Goal: Task Accomplishment & Management: Manage account settings

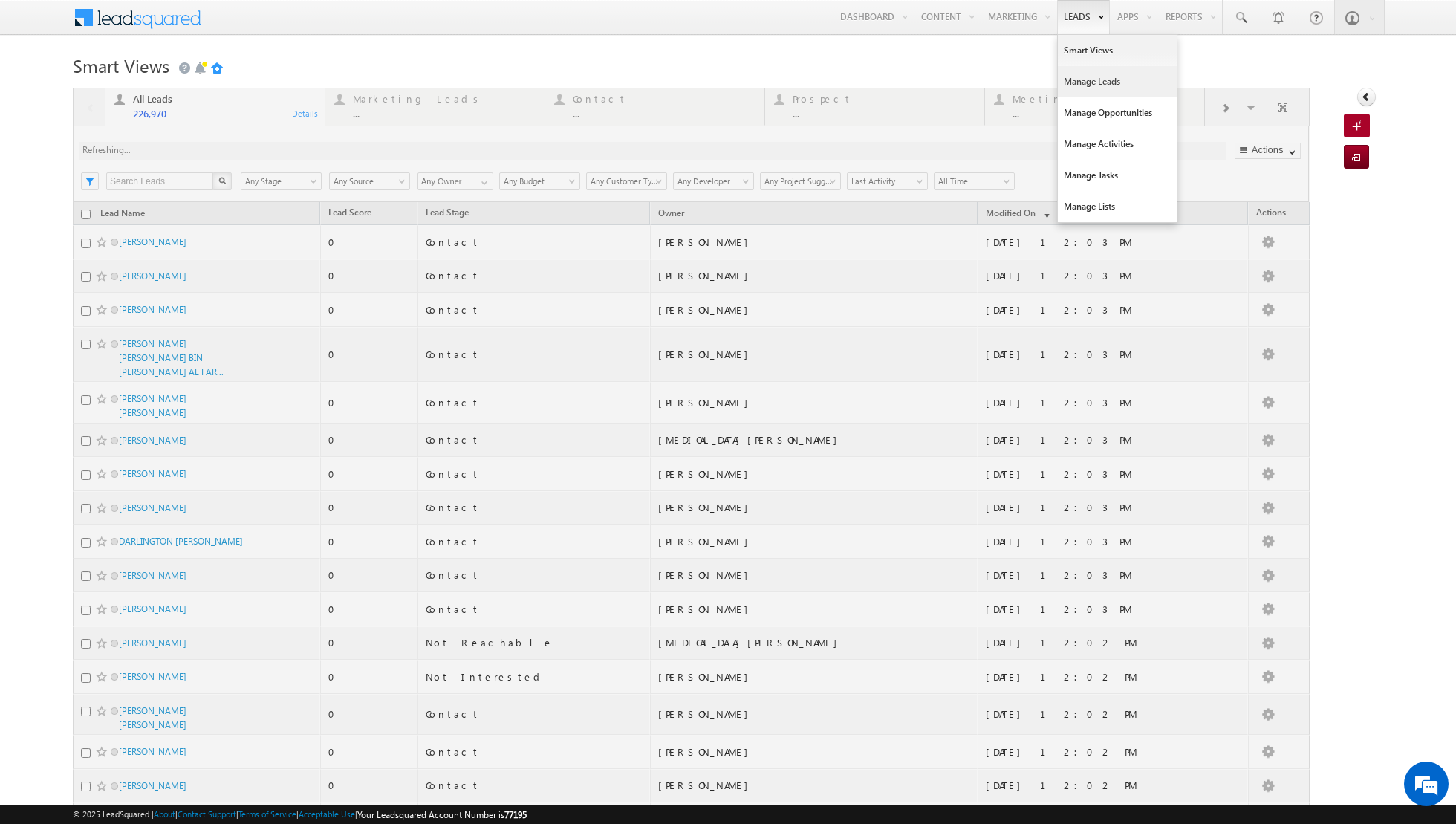
click at [1080, 83] on link "Manage Leads" at bounding box center [1117, 81] width 119 height 31
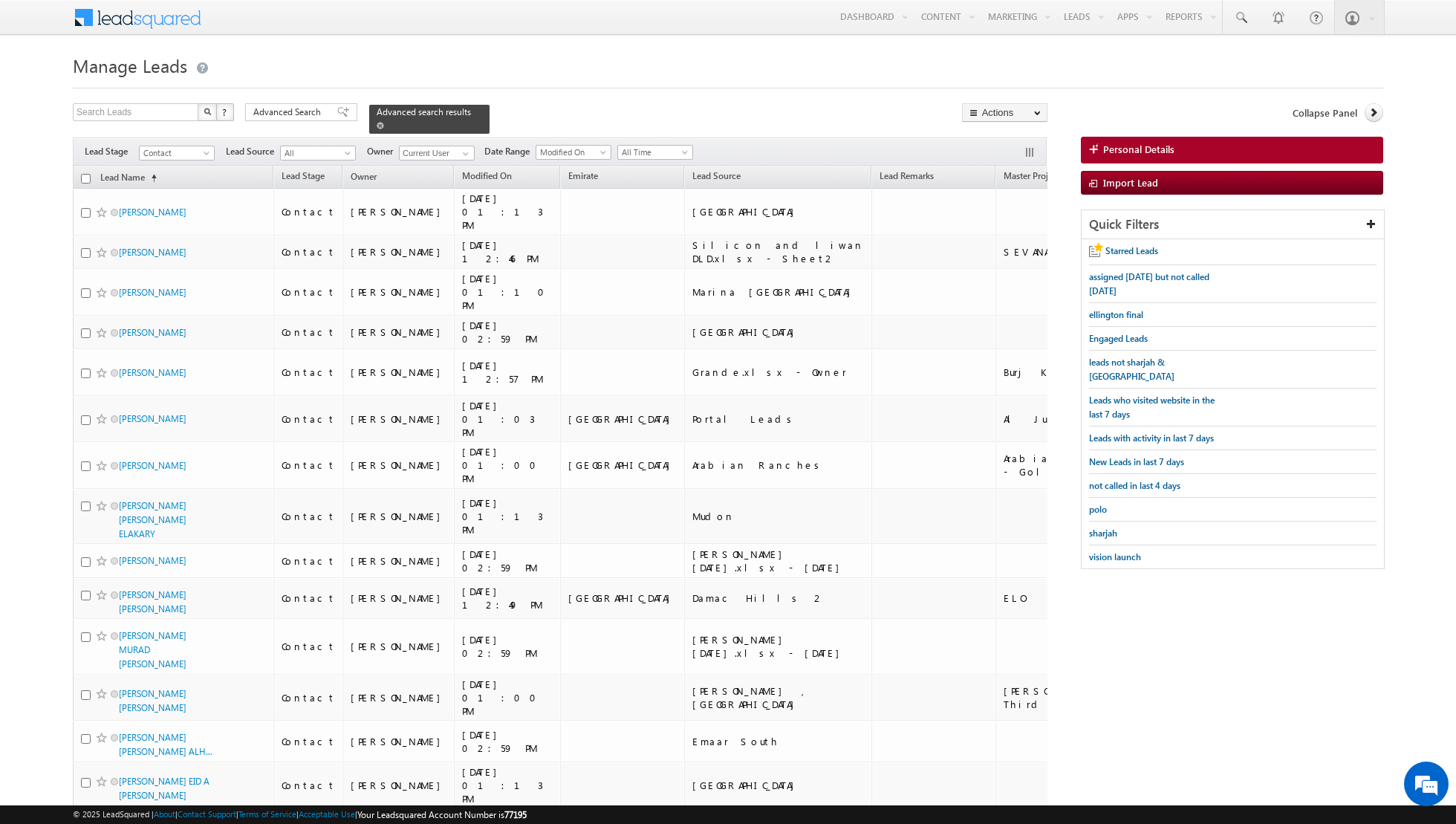
click at [376, 127] on span at bounding box center [380, 125] width 8 height 8
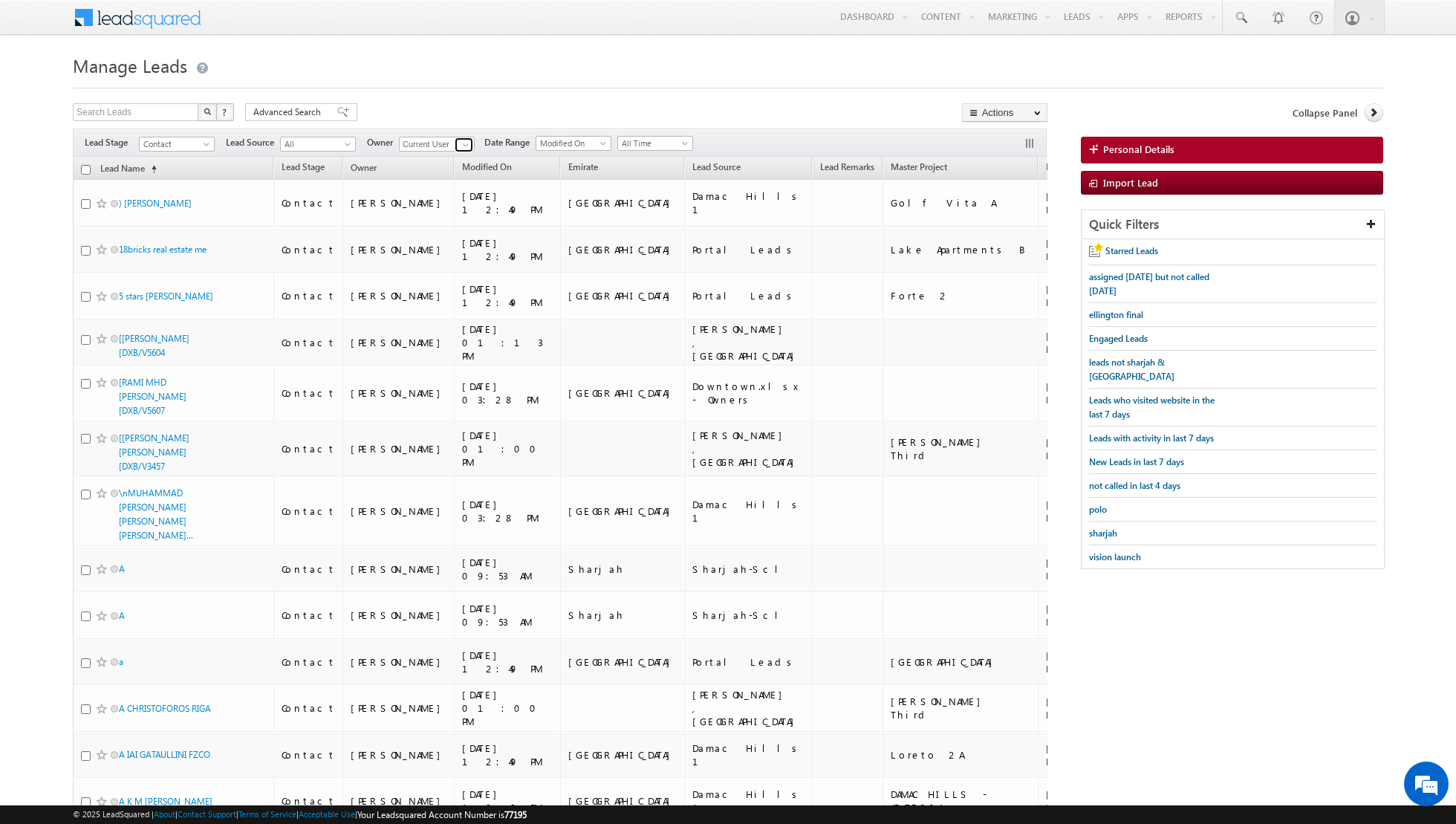
click at [455, 145] on link at bounding box center [464, 145] width 18 height 15
click at [447, 161] on link "Any" at bounding box center [473, 158] width 149 height 17
type input "Any"
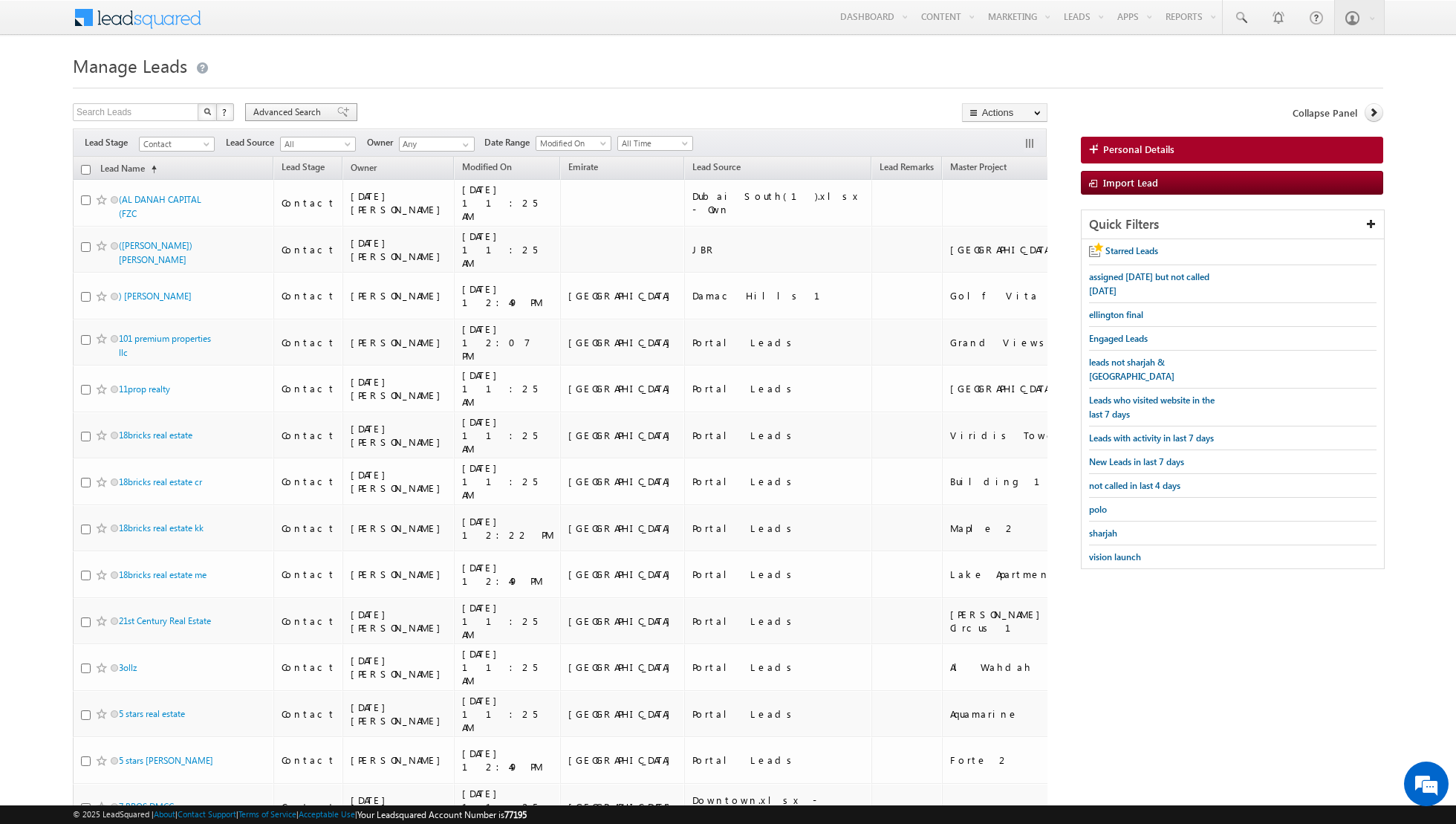
click at [340, 110] on div "Advanced Search" at bounding box center [301, 111] width 112 height 18
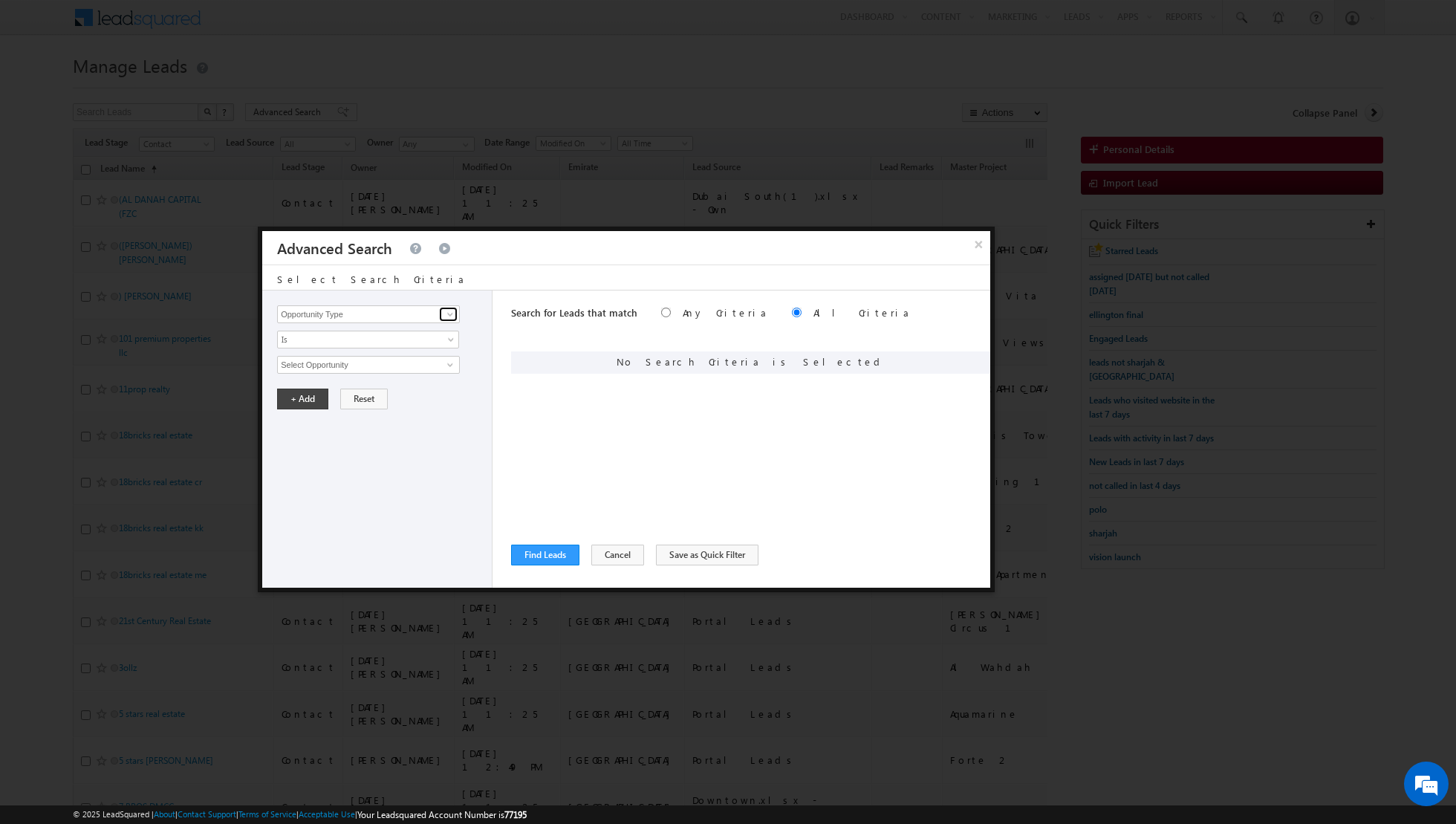
click at [450, 311] on span at bounding box center [450, 315] width 12 height 12
click at [399, 343] on link "Focus Project" at bounding box center [368, 345] width 183 height 17
type input "Focus Project"
click at [406, 368] on input "text" at bounding box center [368, 365] width 183 height 18
type input "masaar"
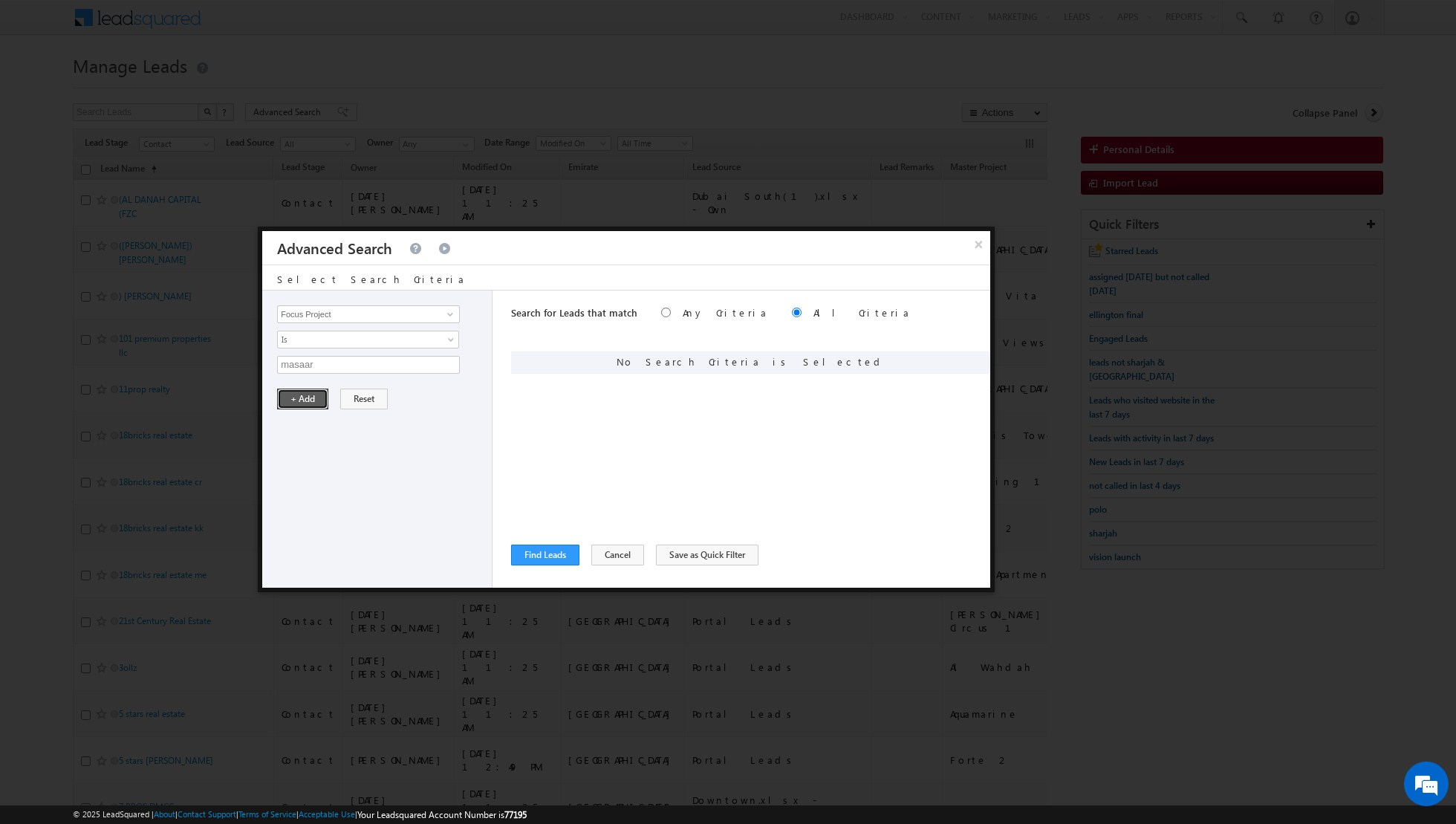
click at [308, 396] on button "+ Add" at bounding box center [302, 399] width 51 height 21
click at [450, 317] on span at bounding box center [450, 315] width 12 height 12
type input "l"
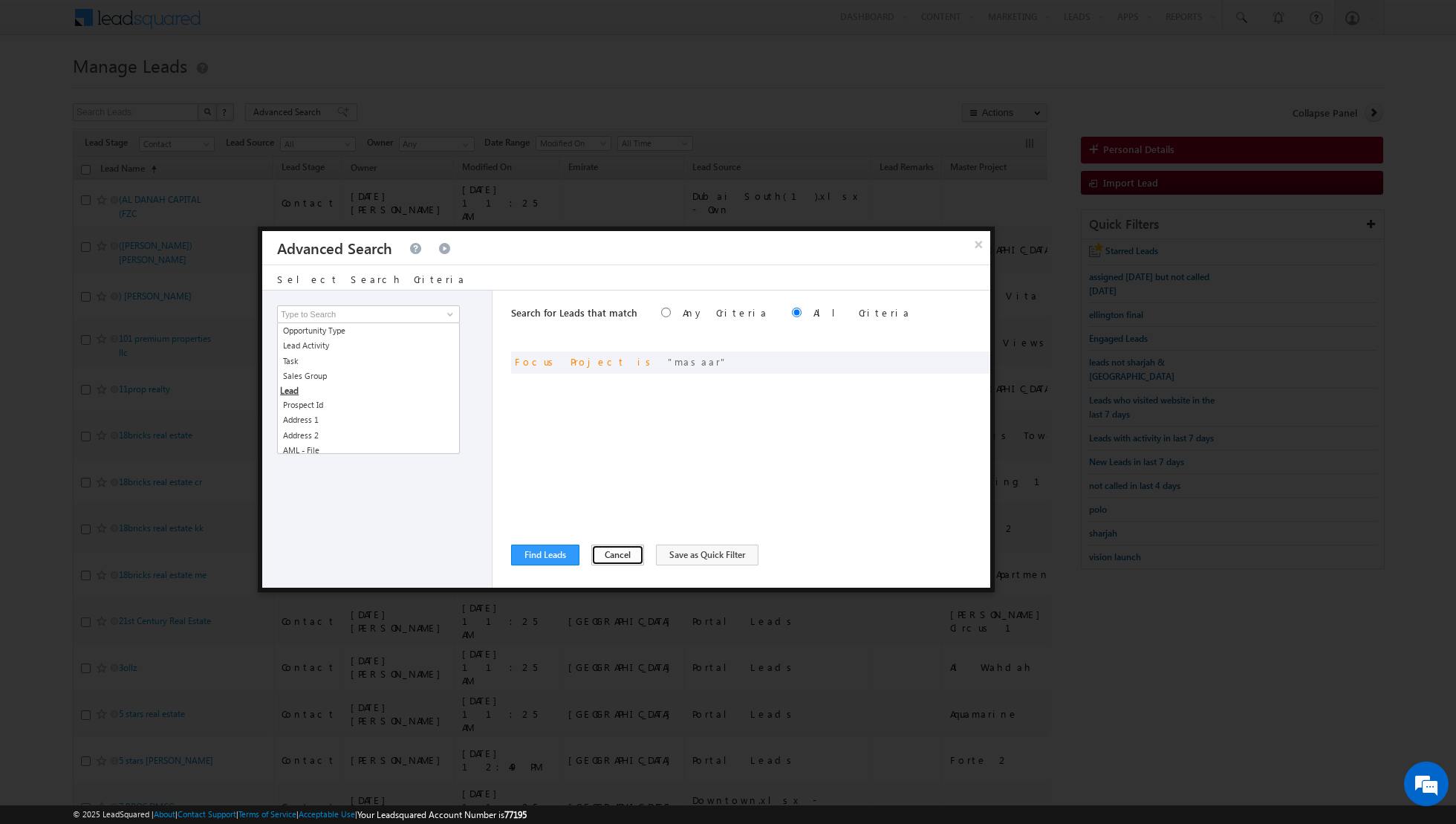
click at [610, 558] on button "Cancel" at bounding box center [617, 555] width 53 height 21
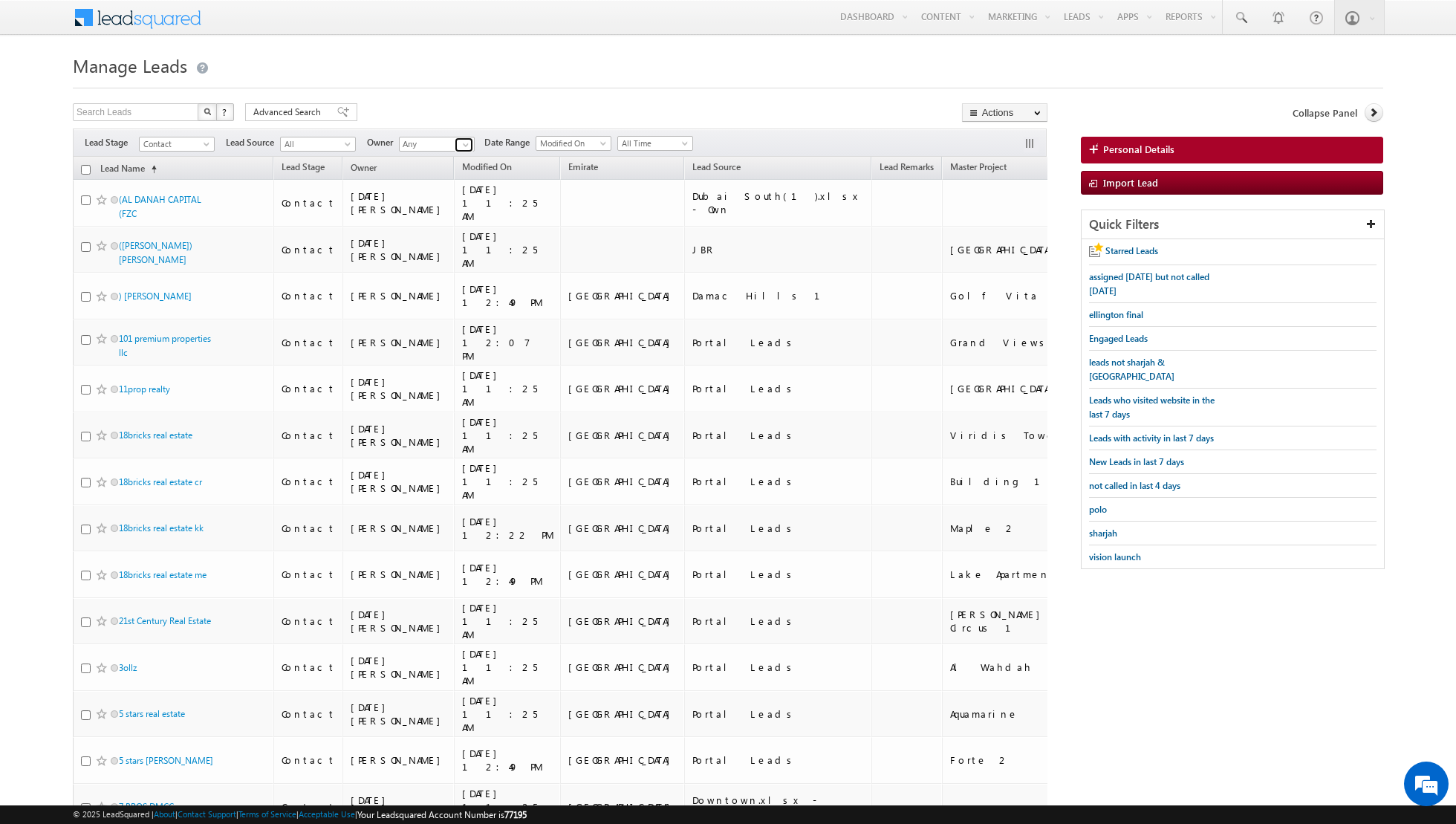
click at [462, 147] on span at bounding box center [466, 145] width 12 height 12
click at [343, 146] on span at bounding box center [349, 147] width 12 height 12
click at [463, 146] on span at bounding box center [466, 145] width 12 height 12
click at [447, 170] on span "[EMAIL_ADDRESS][PERSON_NAME][DOMAIN_NAME]" at bounding box center [472, 170] width 134 height 11
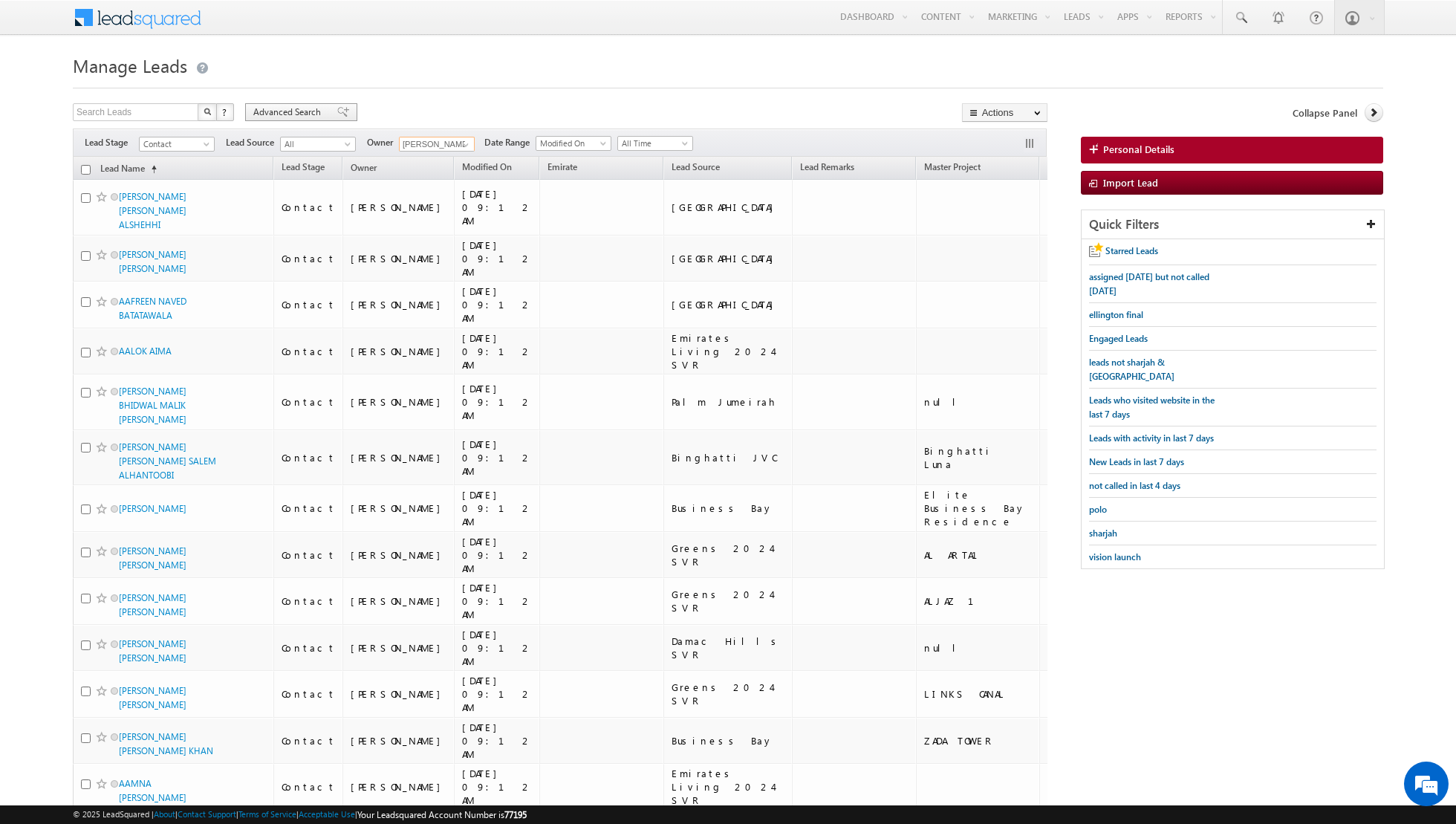
type input "[PERSON_NAME]"
click at [337, 115] on span at bounding box center [343, 112] width 12 height 10
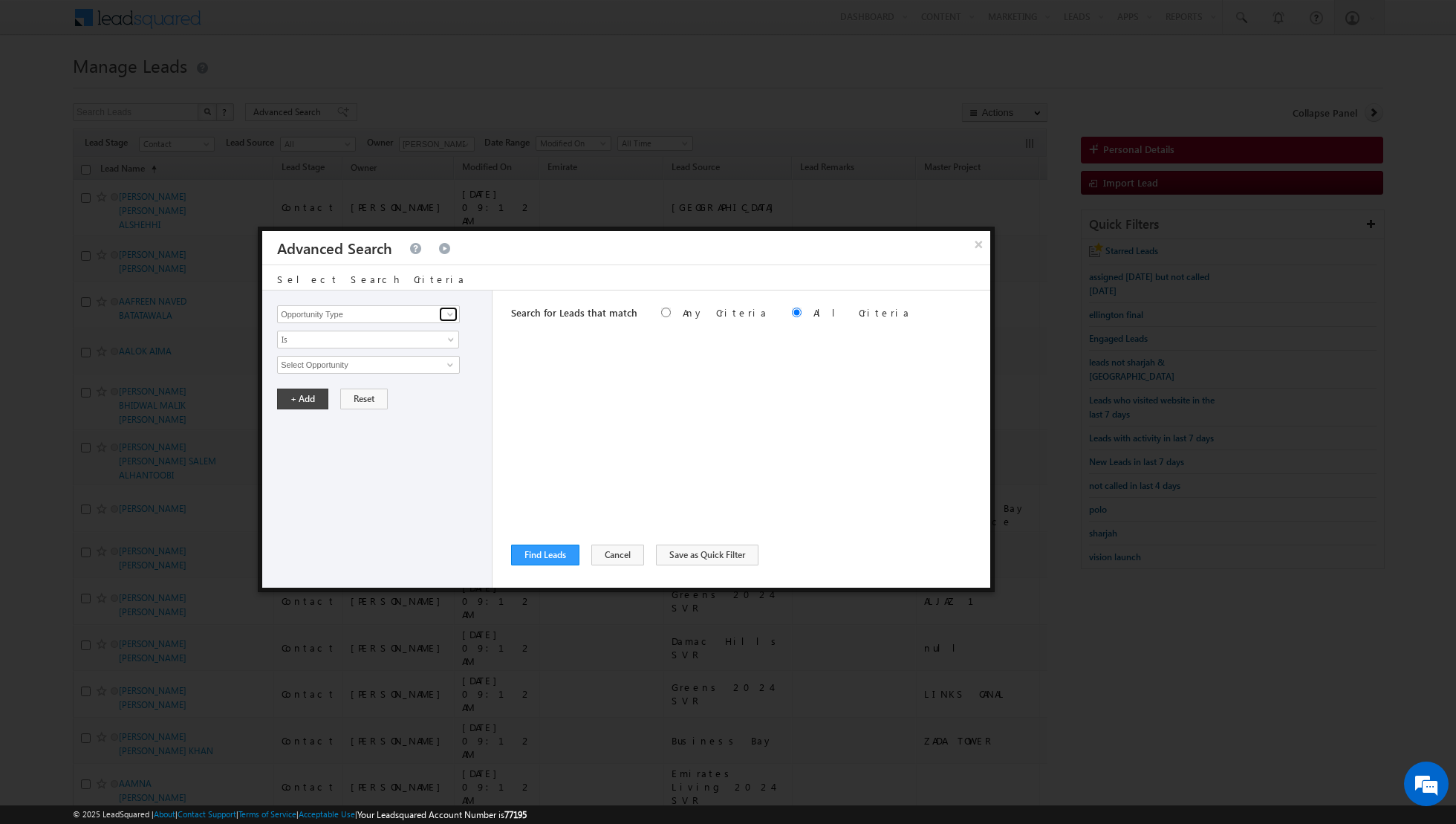
click at [450, 314] on span at bounding box center [450, 315] width 12 height 12
click at [437, 329] on link "Lead Activity" at bounding box center [368, 331] width 183 height 17
type input "Lead Activity"
click at [447, 364] on span at bounding box center [450, 365] width 12 height 12
click at [426, 390] on link "Outbound Phone Call Activity" at bounding box center [368, 395] width 183 height 17
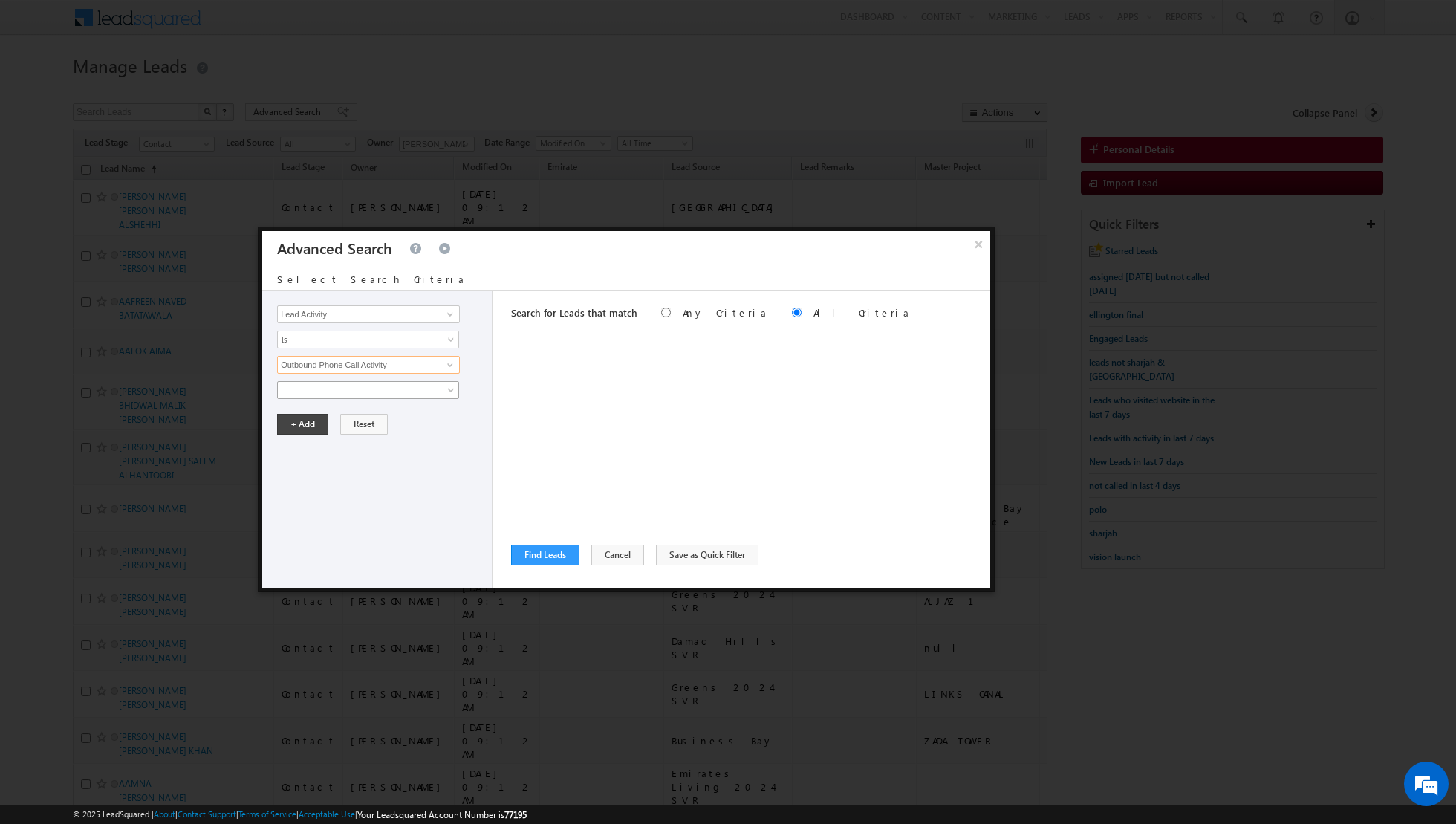
type input "Outbound Phone Call Activity"
click at [440, 384] on link at bounding box center [368, 390] width 182 height 18
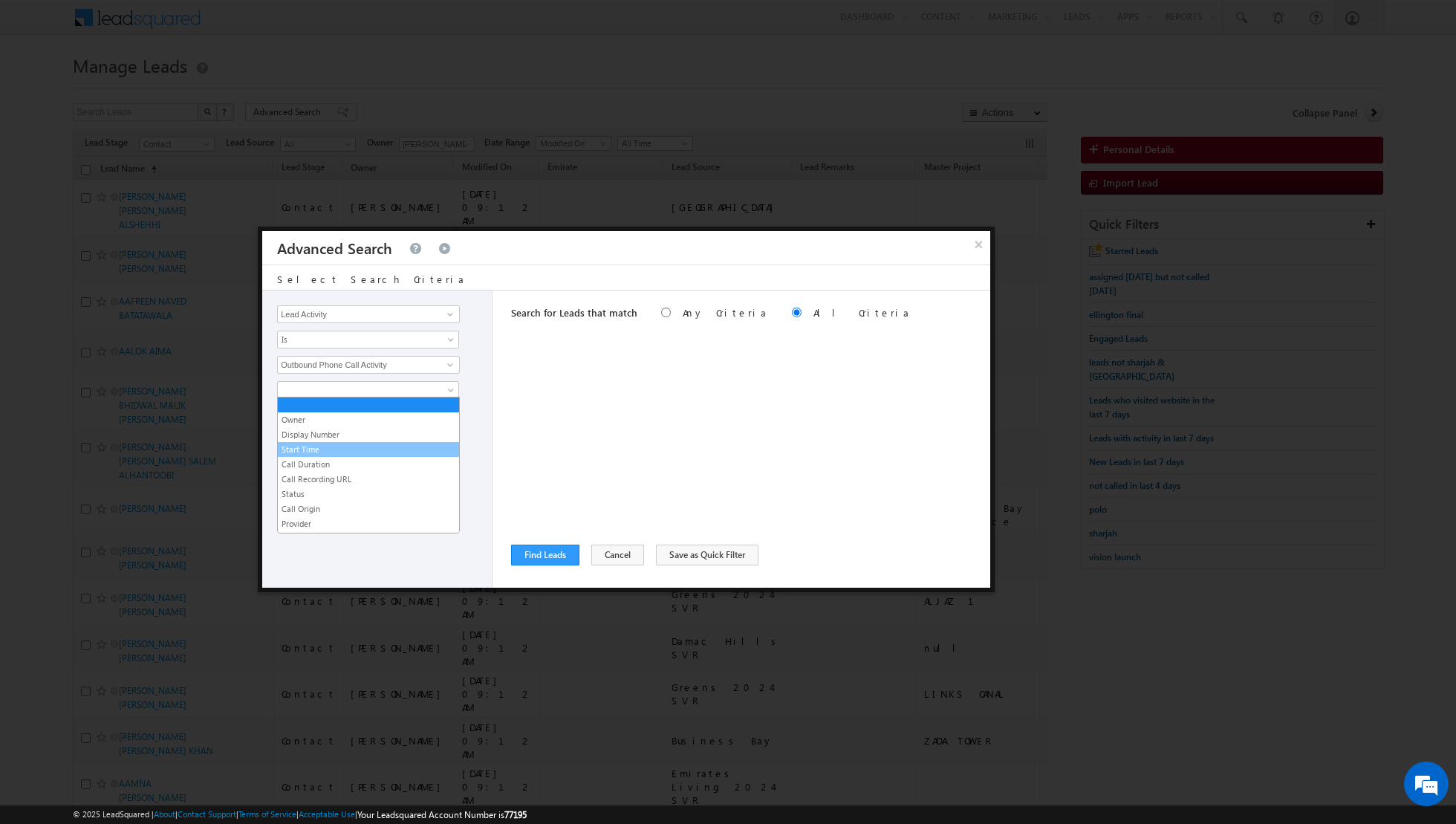
click at [343, 450] on link "Start Time" at bounding box center [368, 450] width 181 height 13
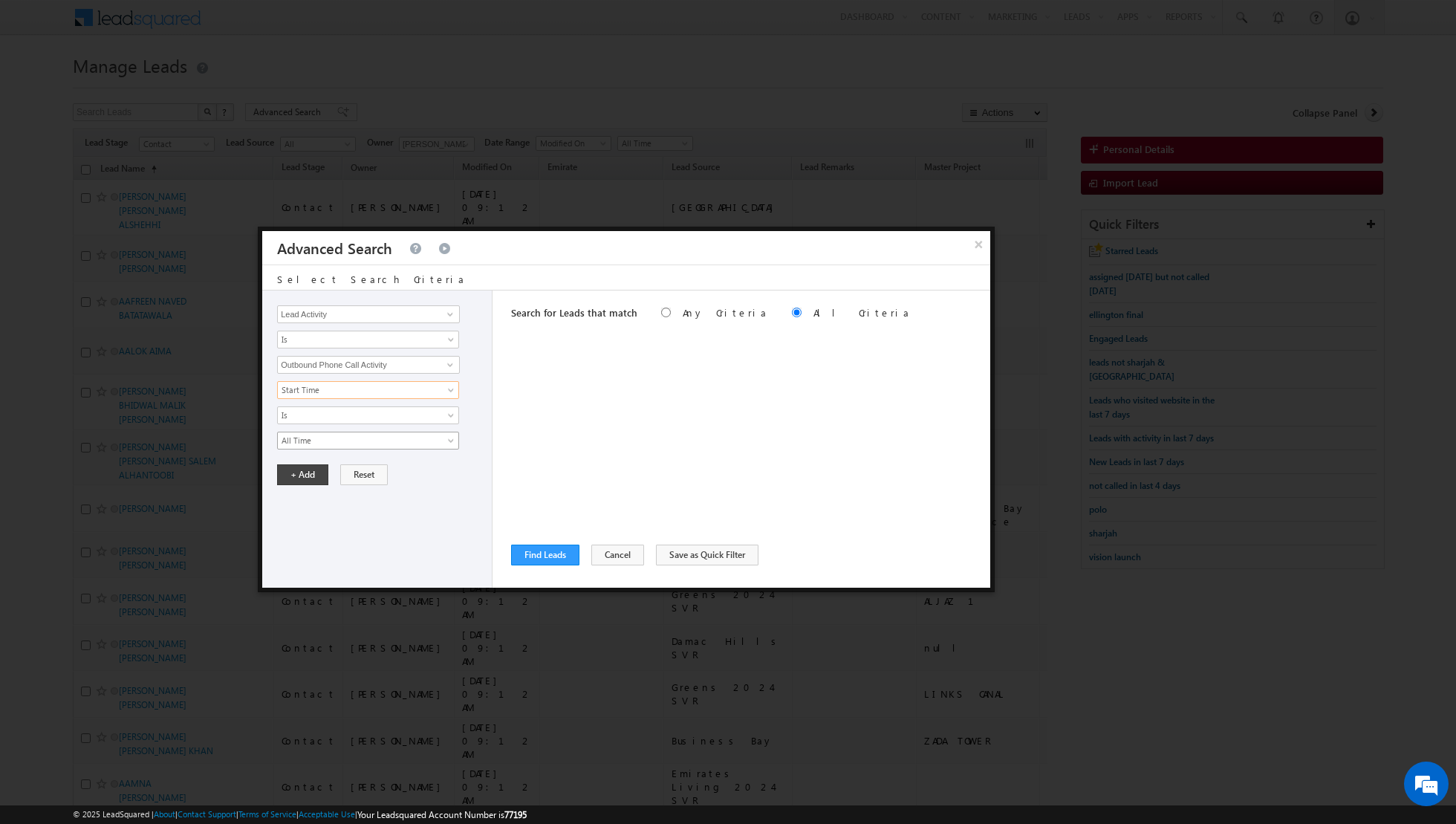
click at [342, 437] on span "All Time" at bounding box center [358, 441] width 161 height 13
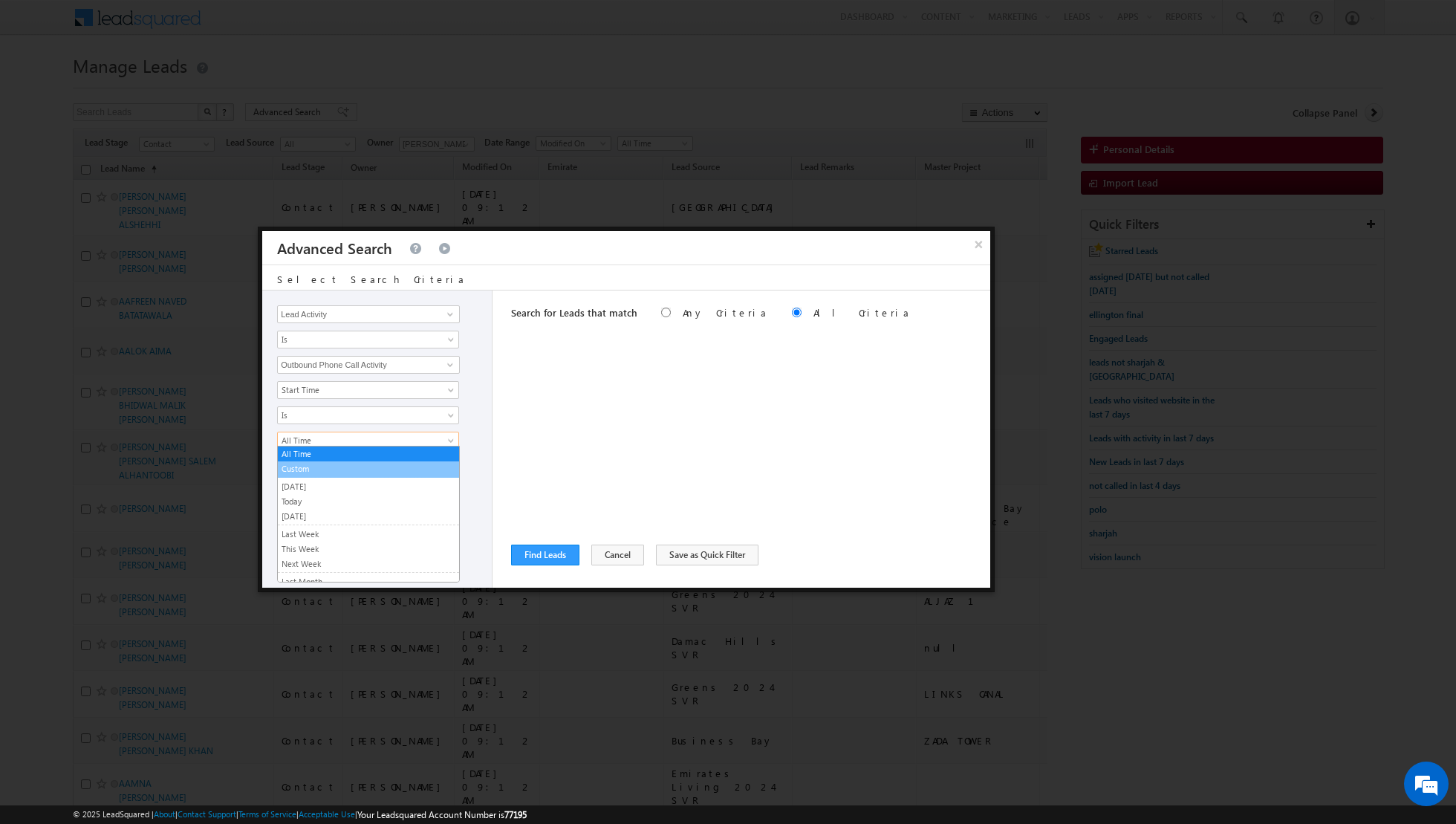
click at [320, 470] on link "Custom" at bounding box center [368, 469] width 181 height 13
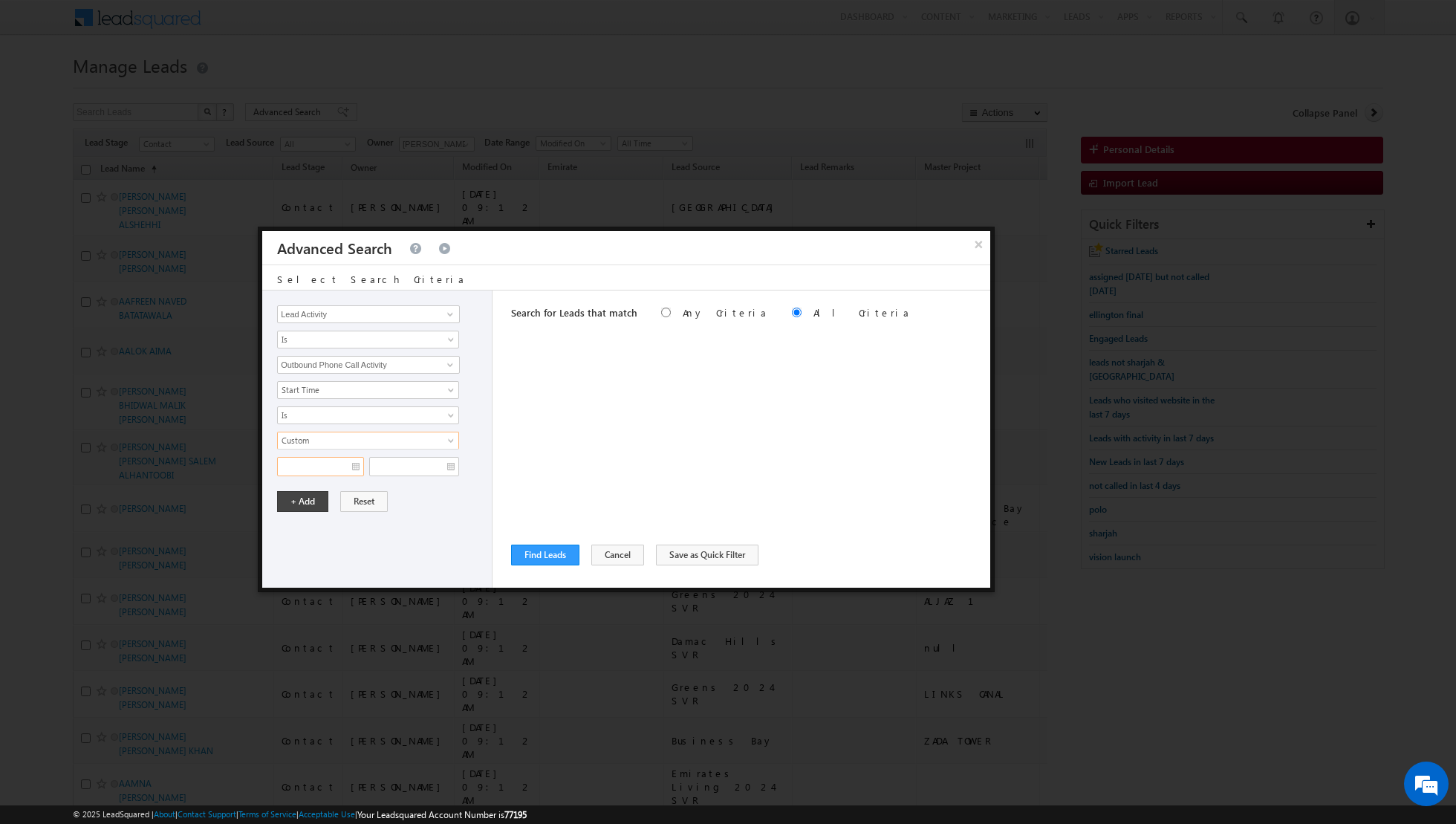
click at [353, 460] on input "text" at bounding box center [320, 466] width 87 height 19
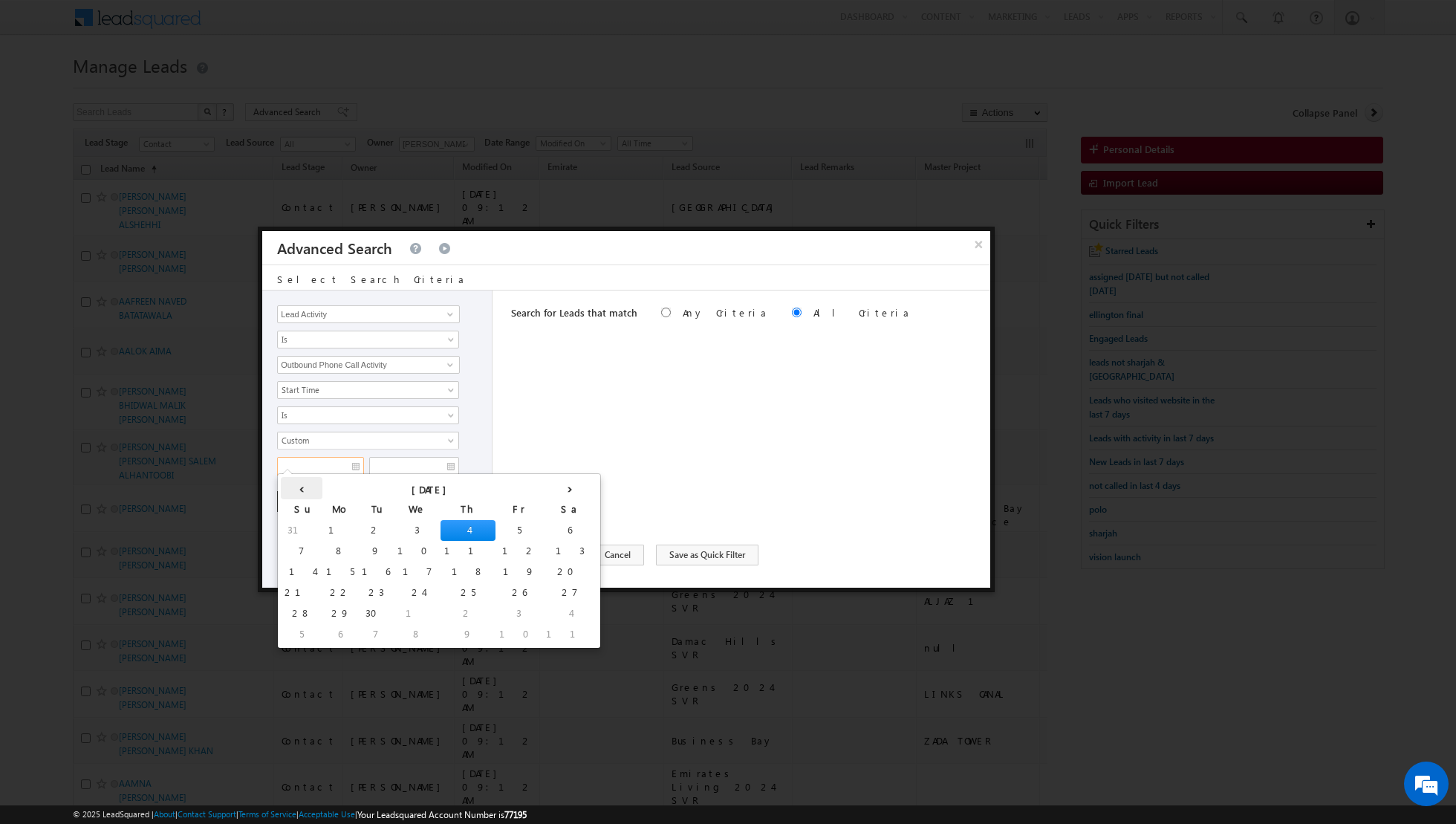
click at [297, 491] on th "‹" at bounding box center [302, 488] width 42 height 23
click at [424, 610] on td "27" at bounding box center [442, 613] width 37 height 21
type input "27/08/2025"
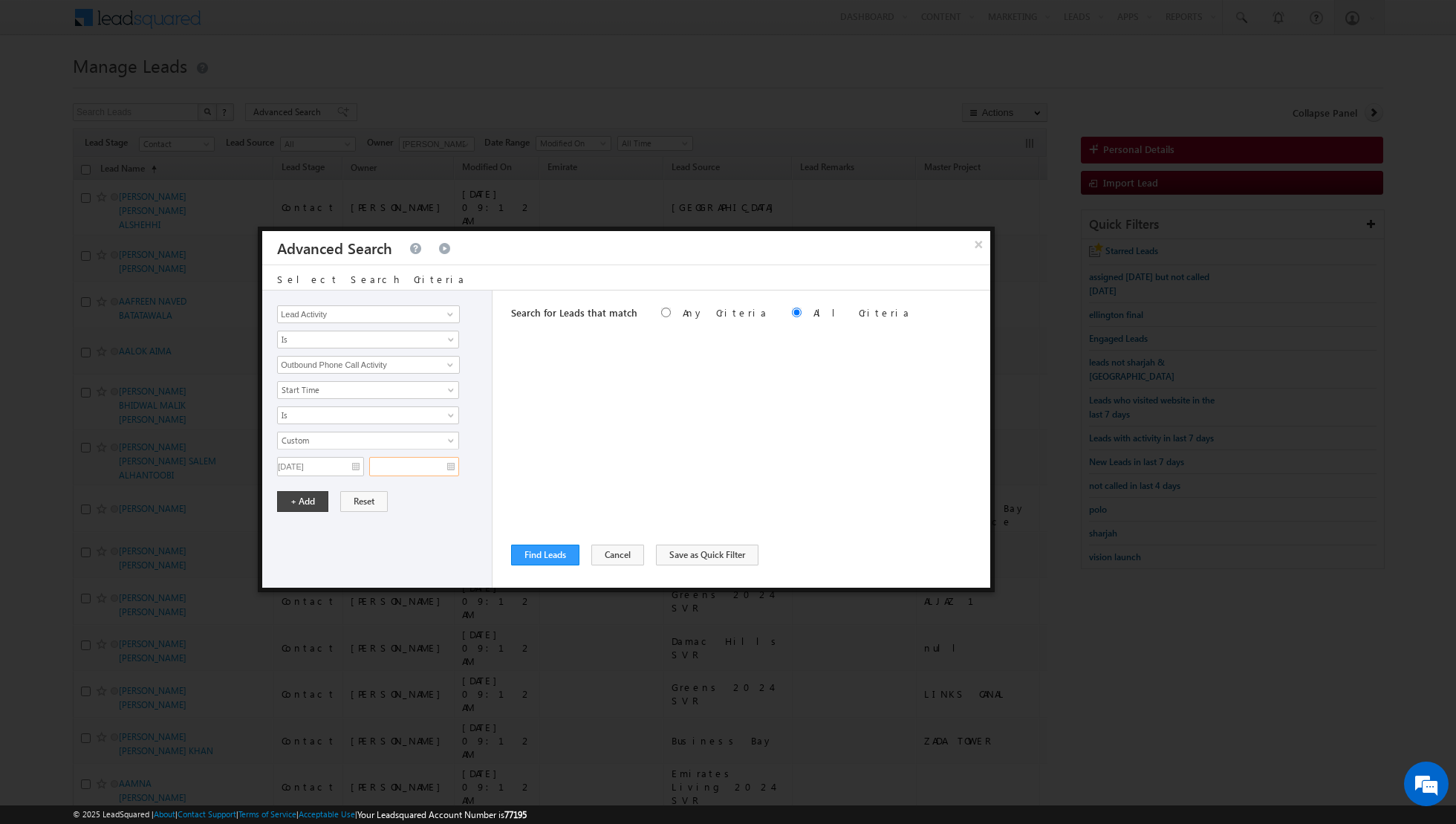
click at [451, 463] on input "text" at bounding box center [415, 466] width 90 height 19
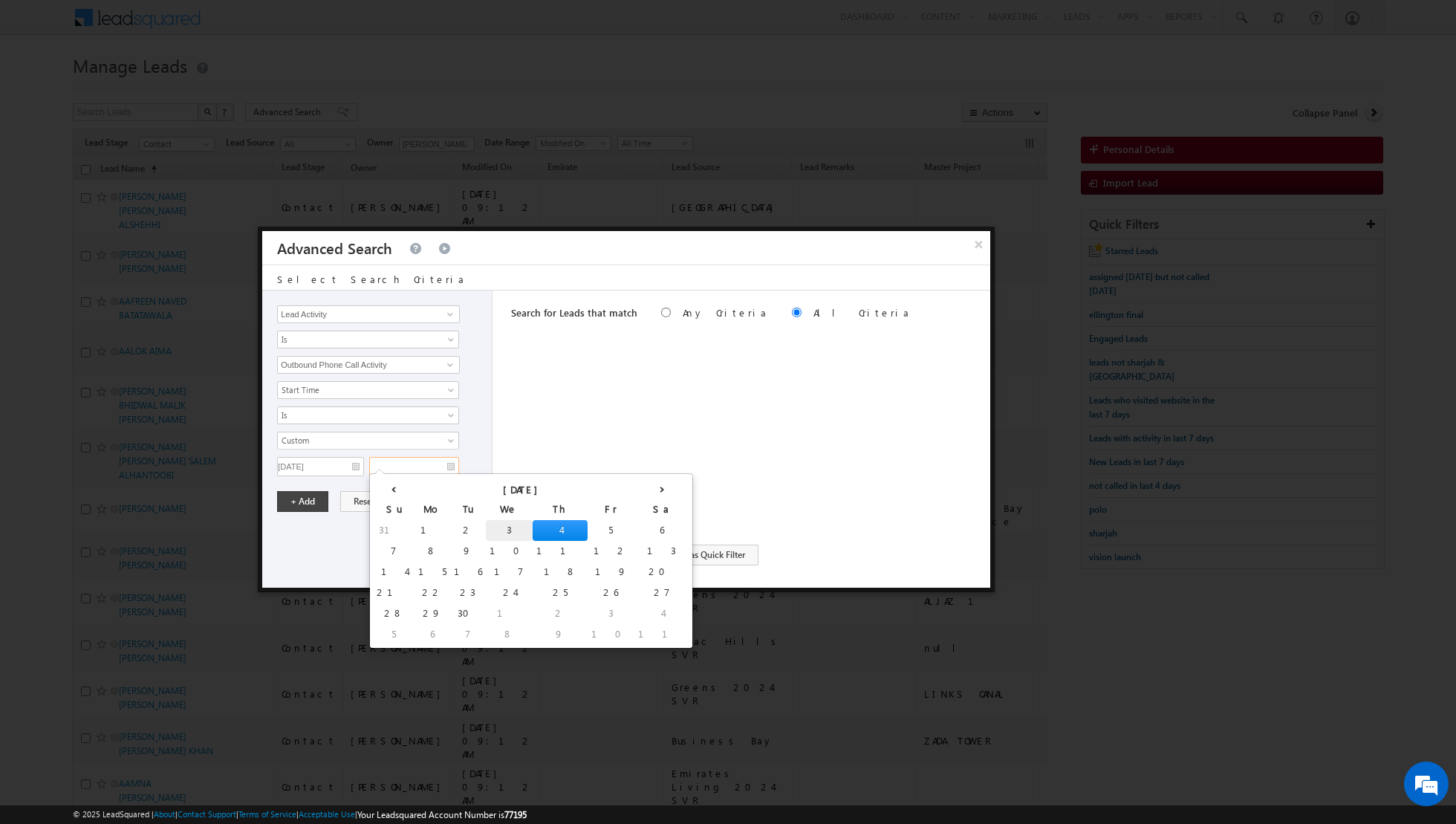
click at [486, 526] on td "3" at bounding box center [509, 530] width 47 height 21
type input "03/09/2025"
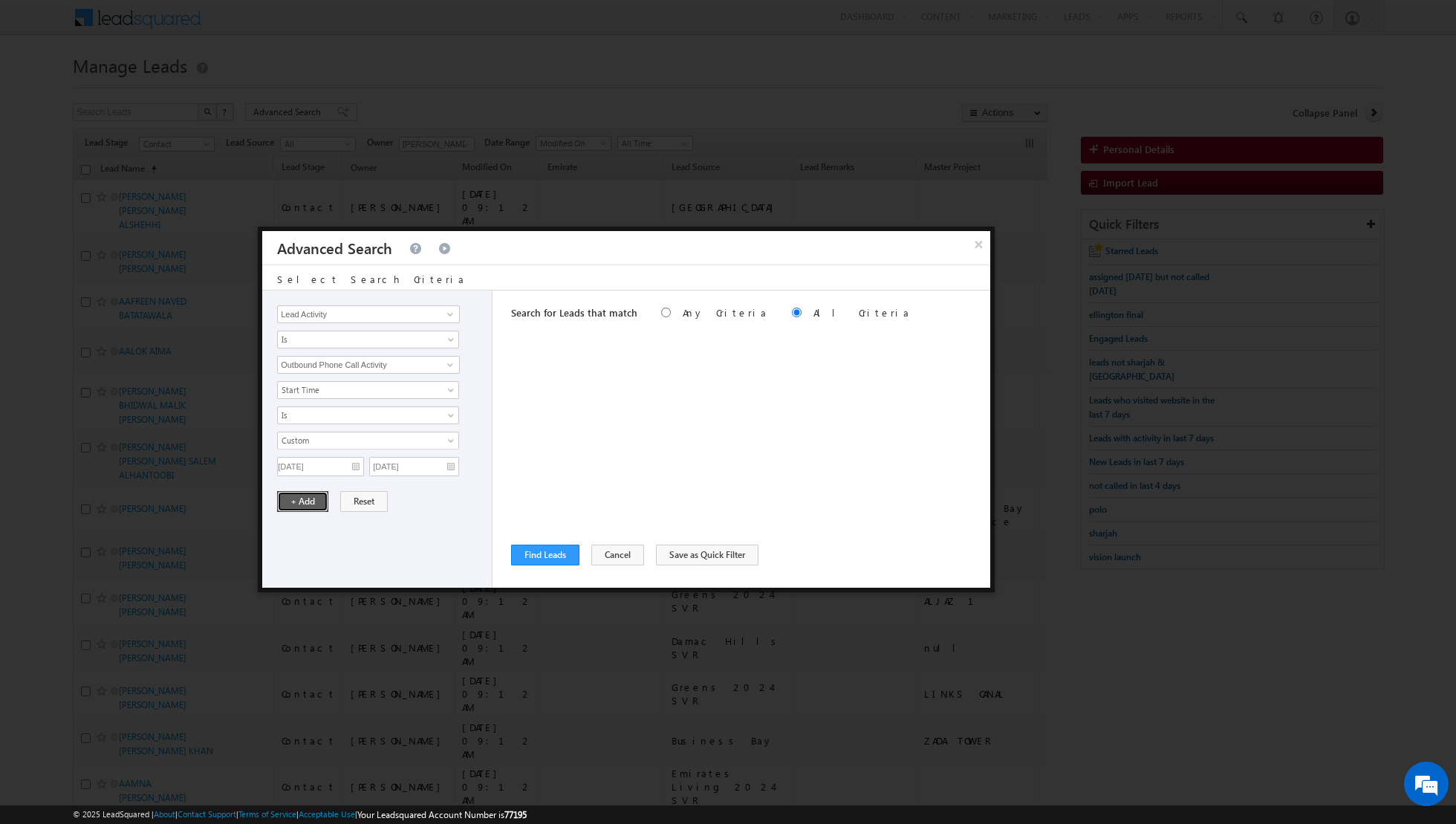
click at [296, 503] on button "+ Add" at bounding box center [302, 501] width 51 height 21
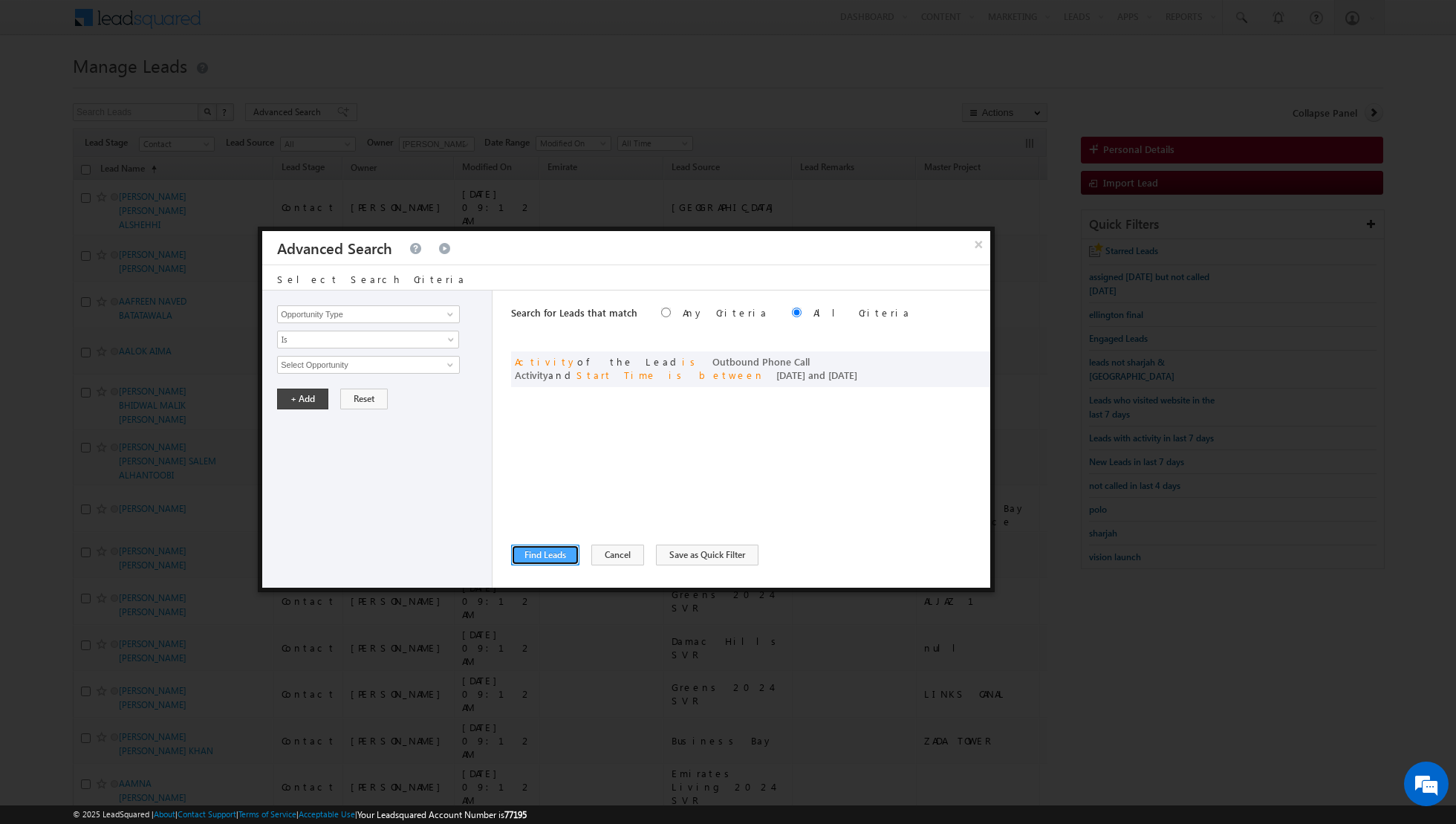
click at [536, 554] on button "Find Leads" at bounding box center [545, 555] width 69 height 21
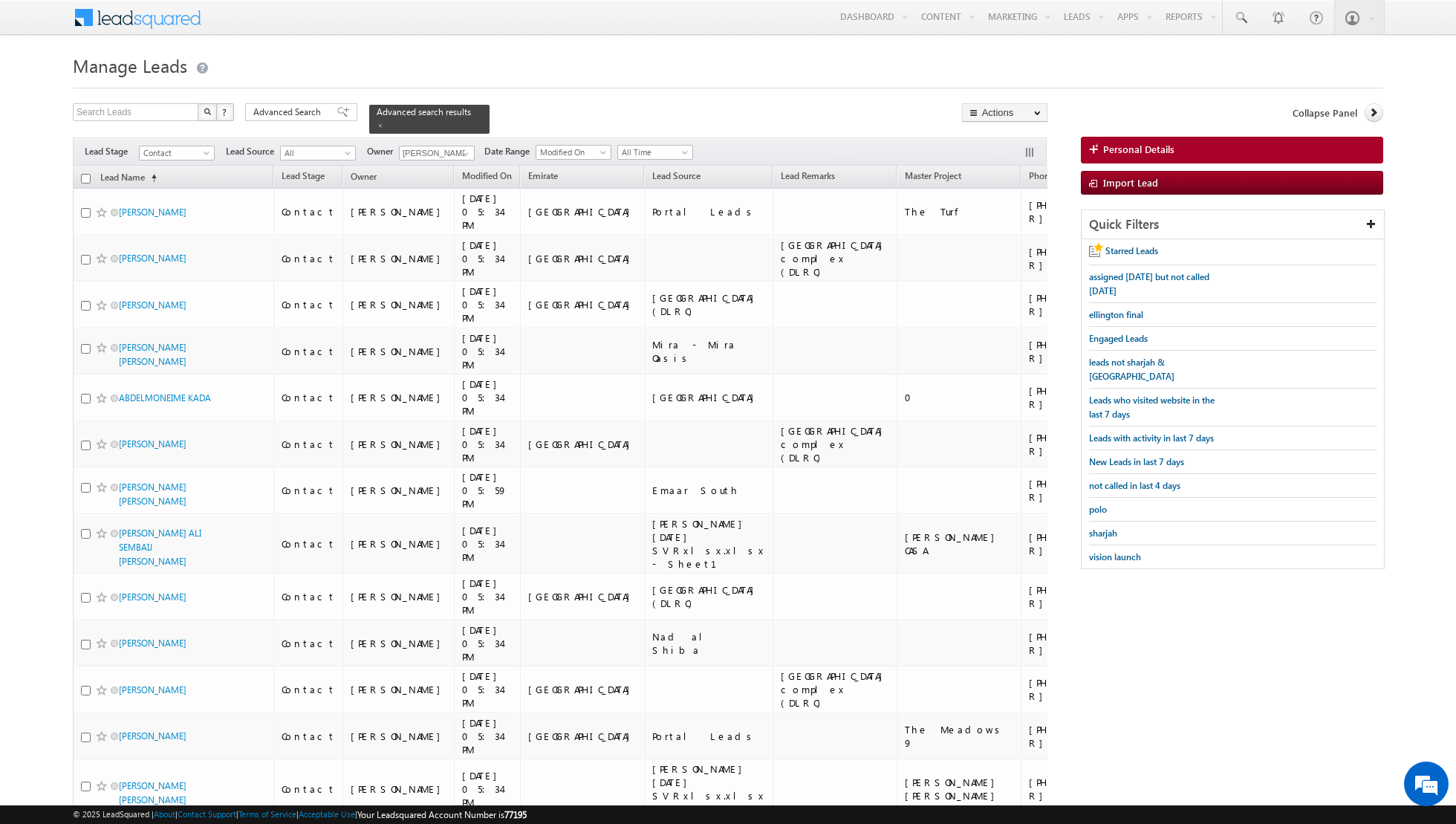
click at [84, 177] on input "checkbox" at bounding box center [86, 179] width 10 height 10
checkbox input "true"
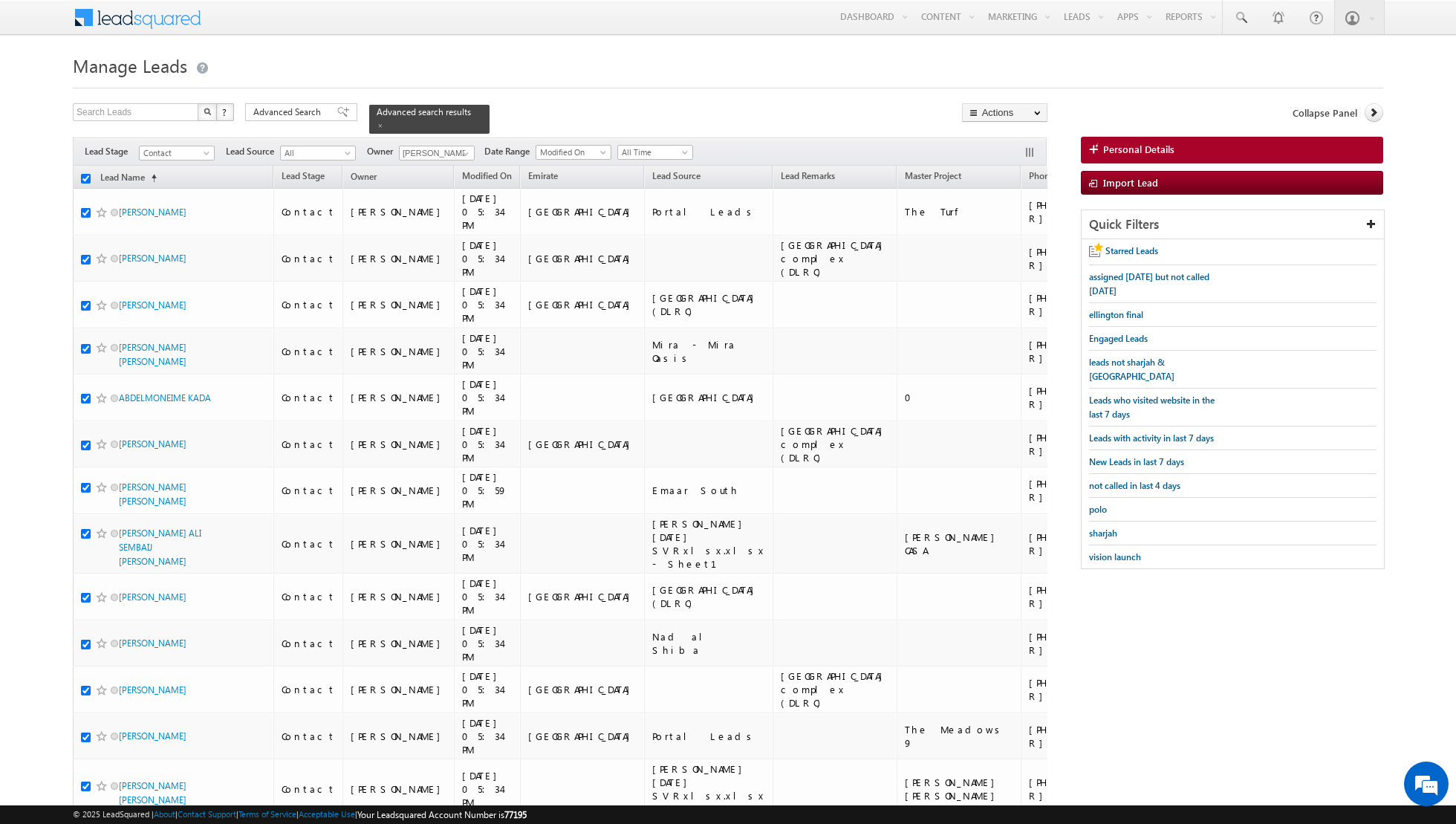
checkbox input "true"
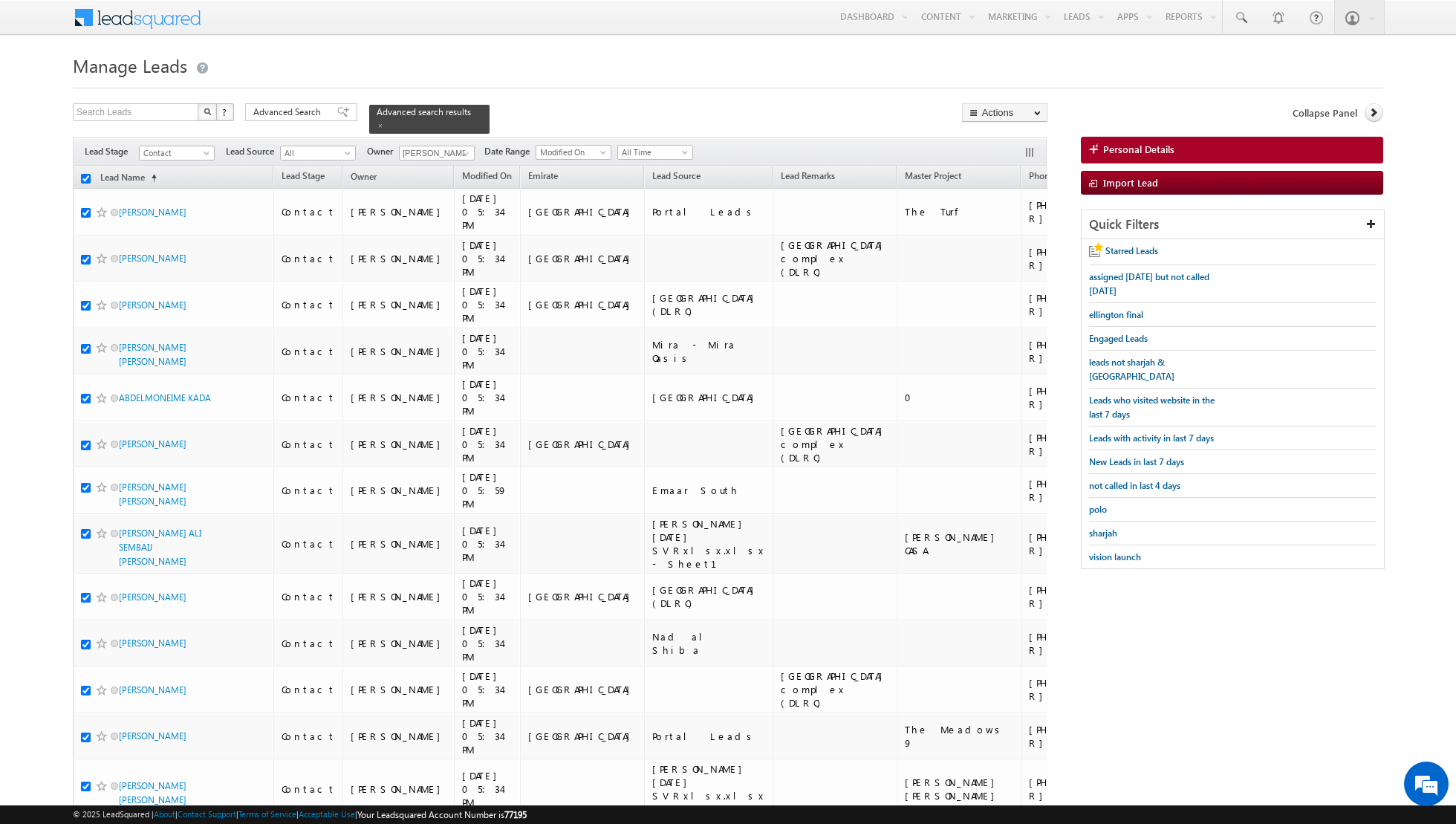
checkbox input "true"
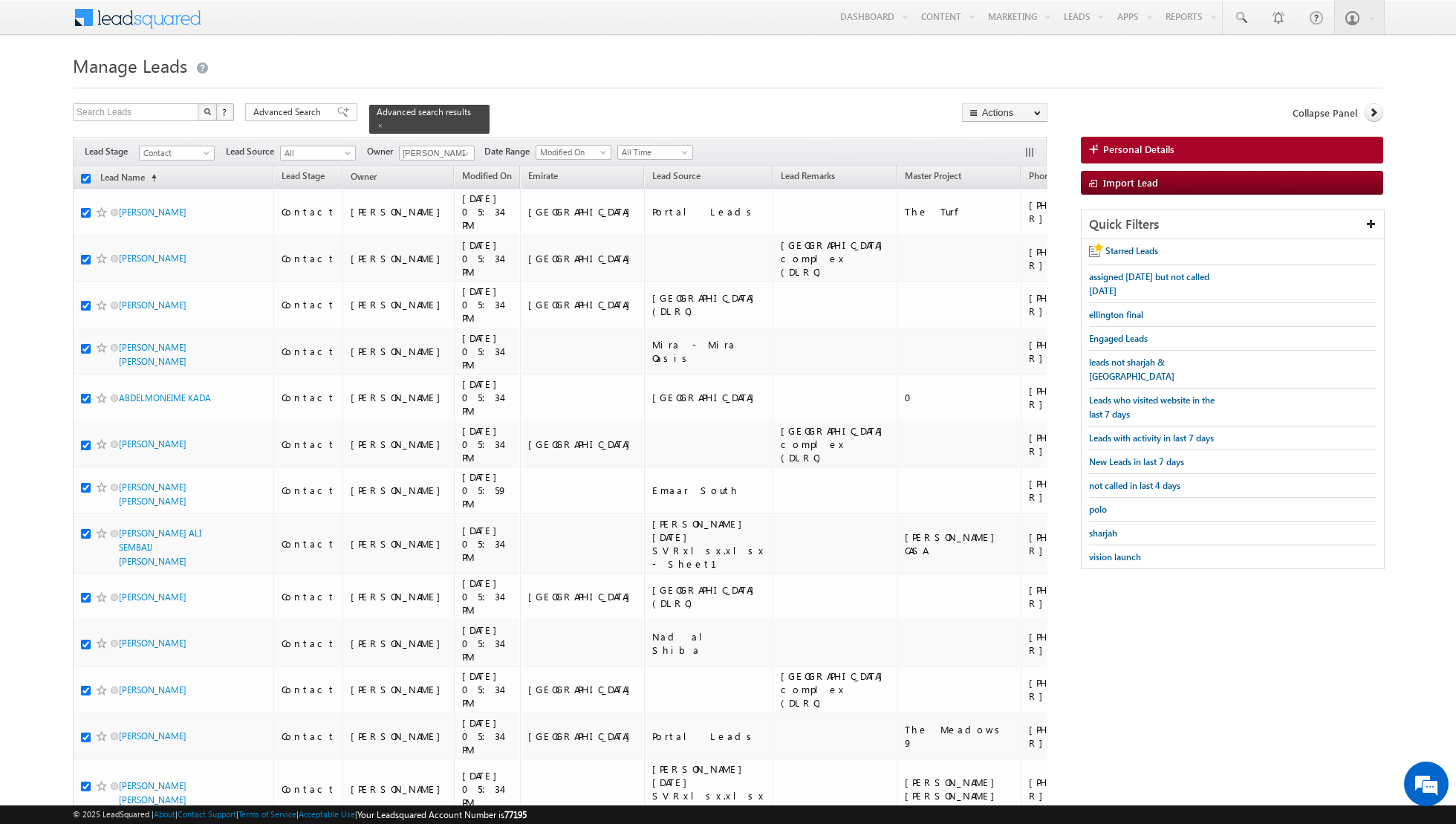
checkbox input "true"
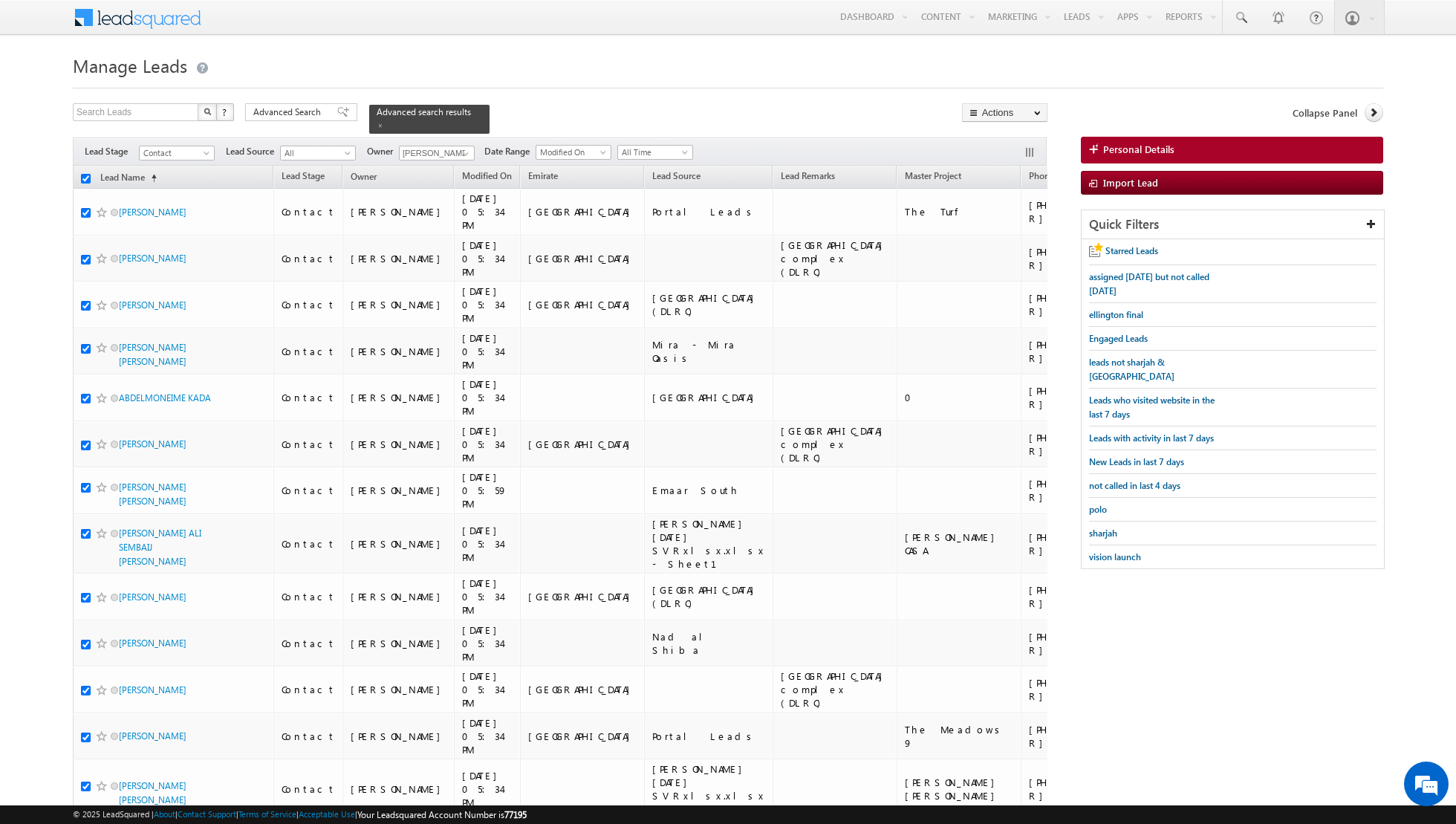
checkbox input "true"
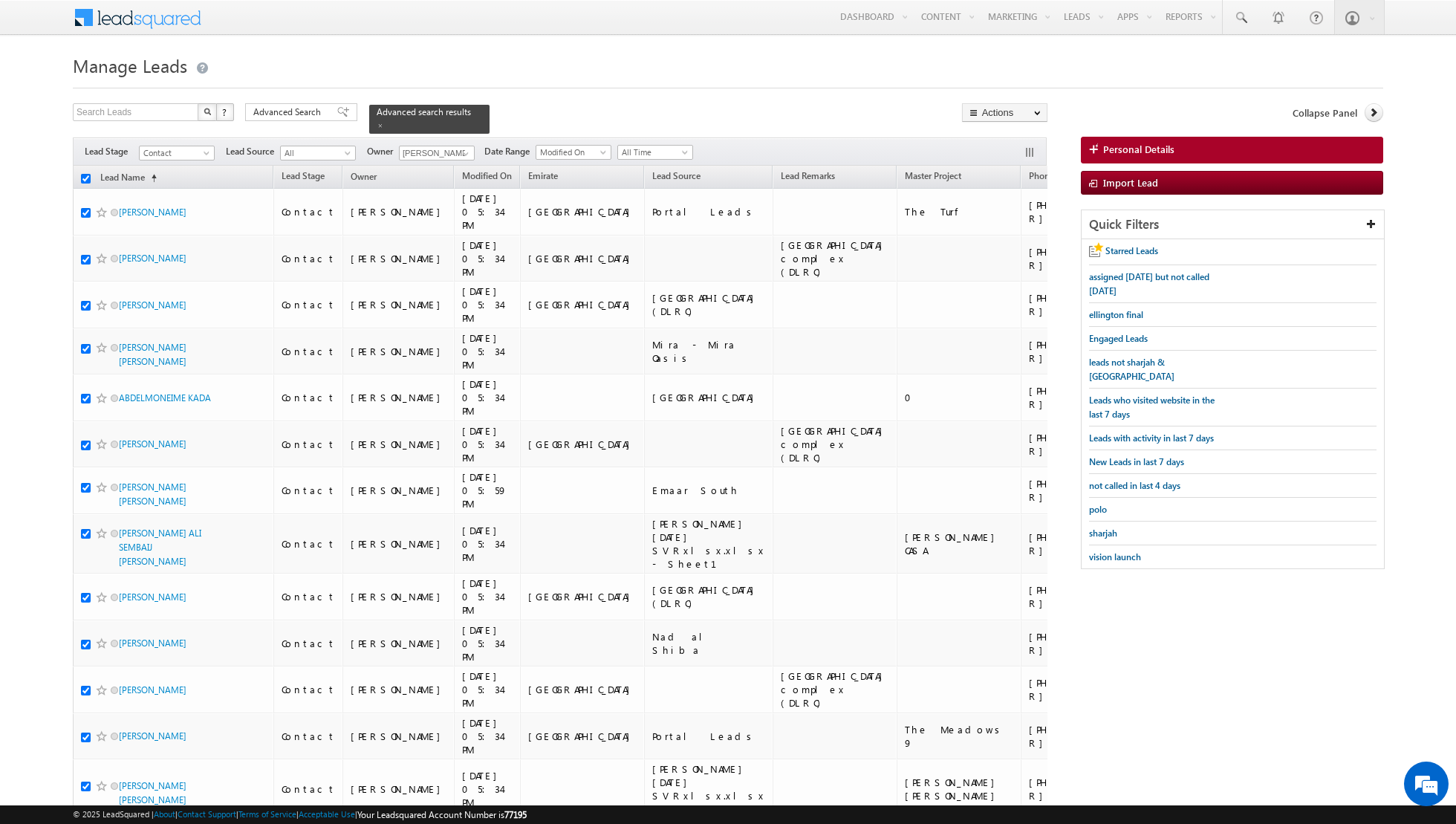
checkbox input "true"
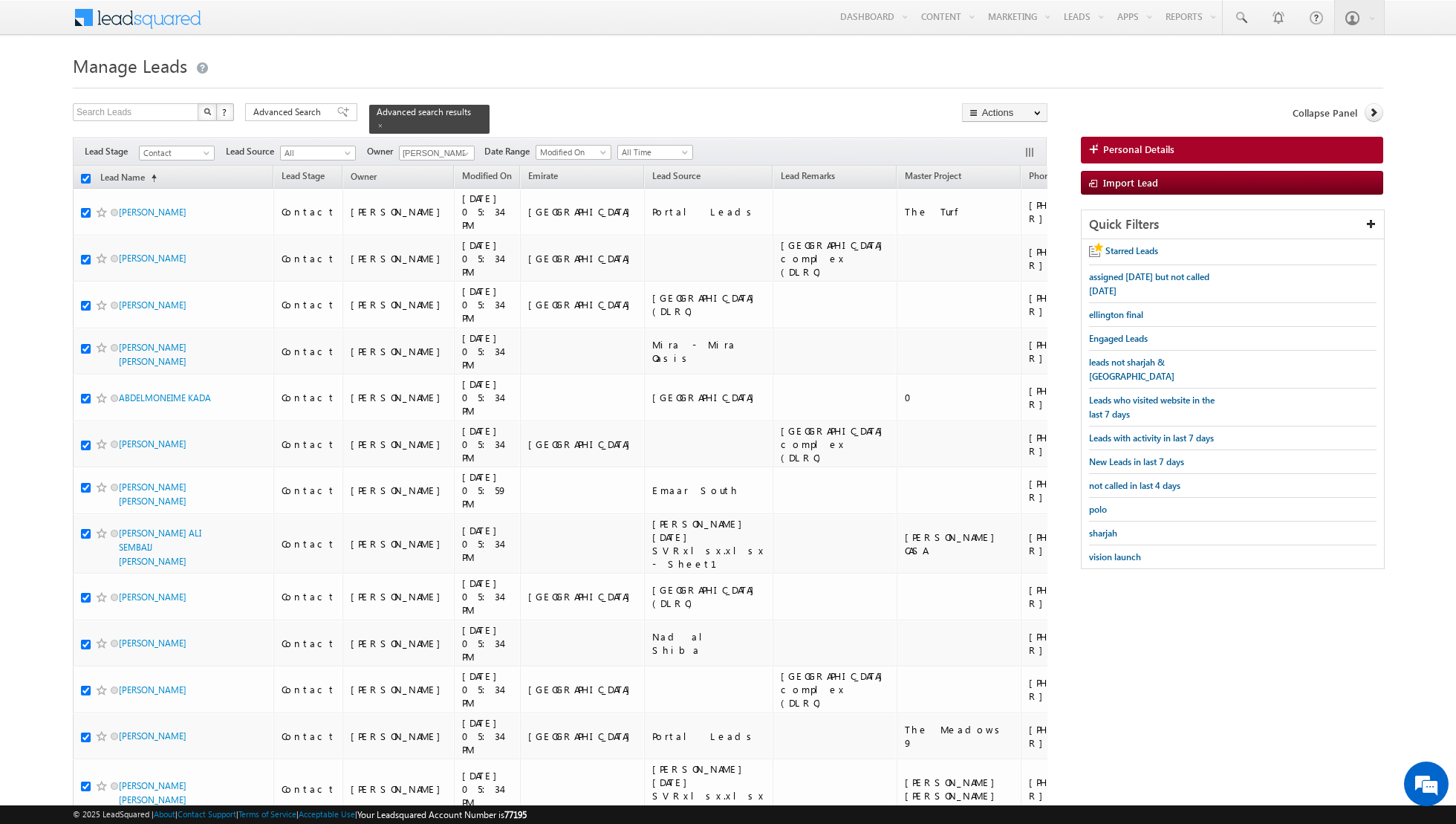
checkbox input "true"
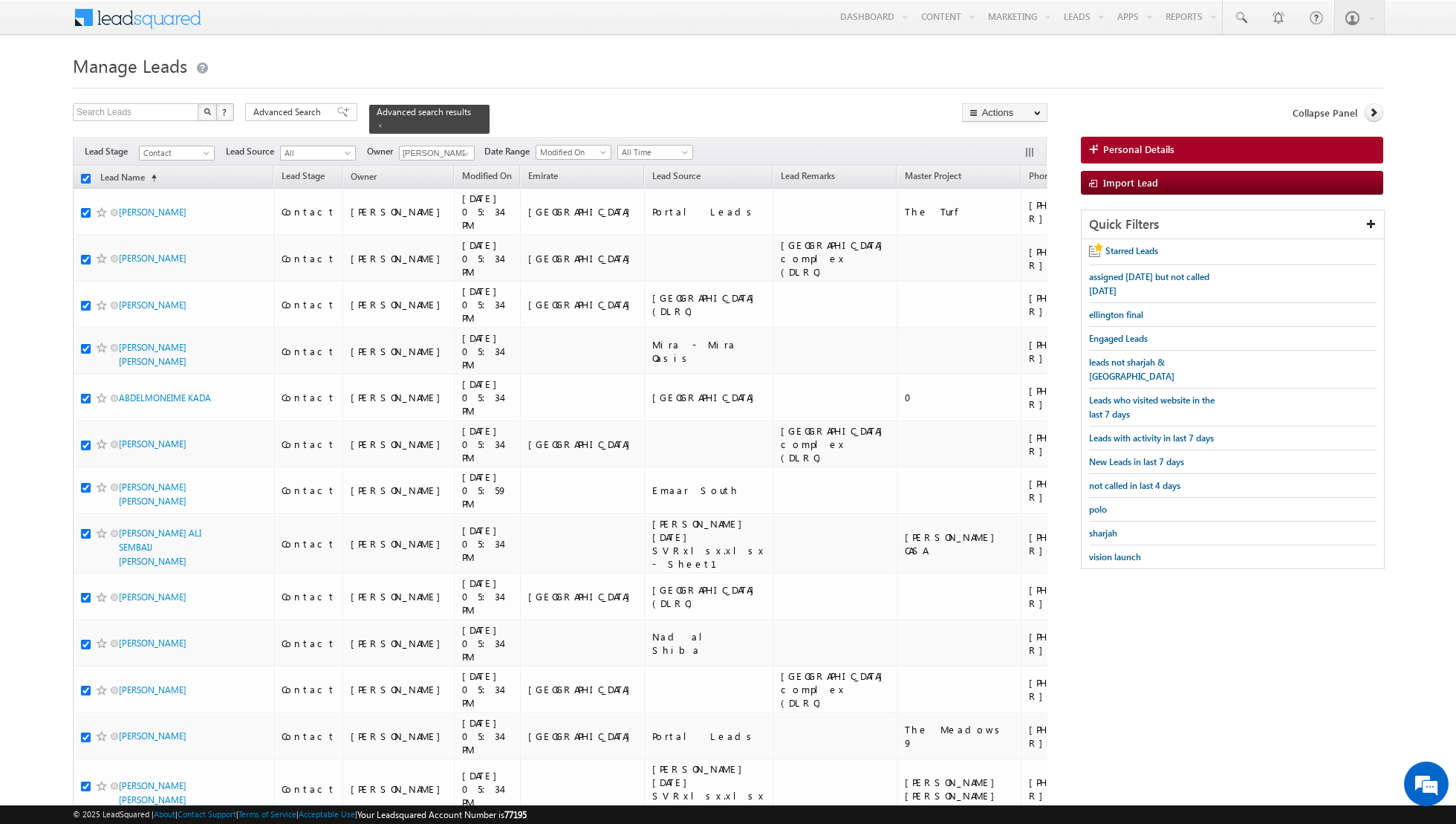
checkbox input "true"
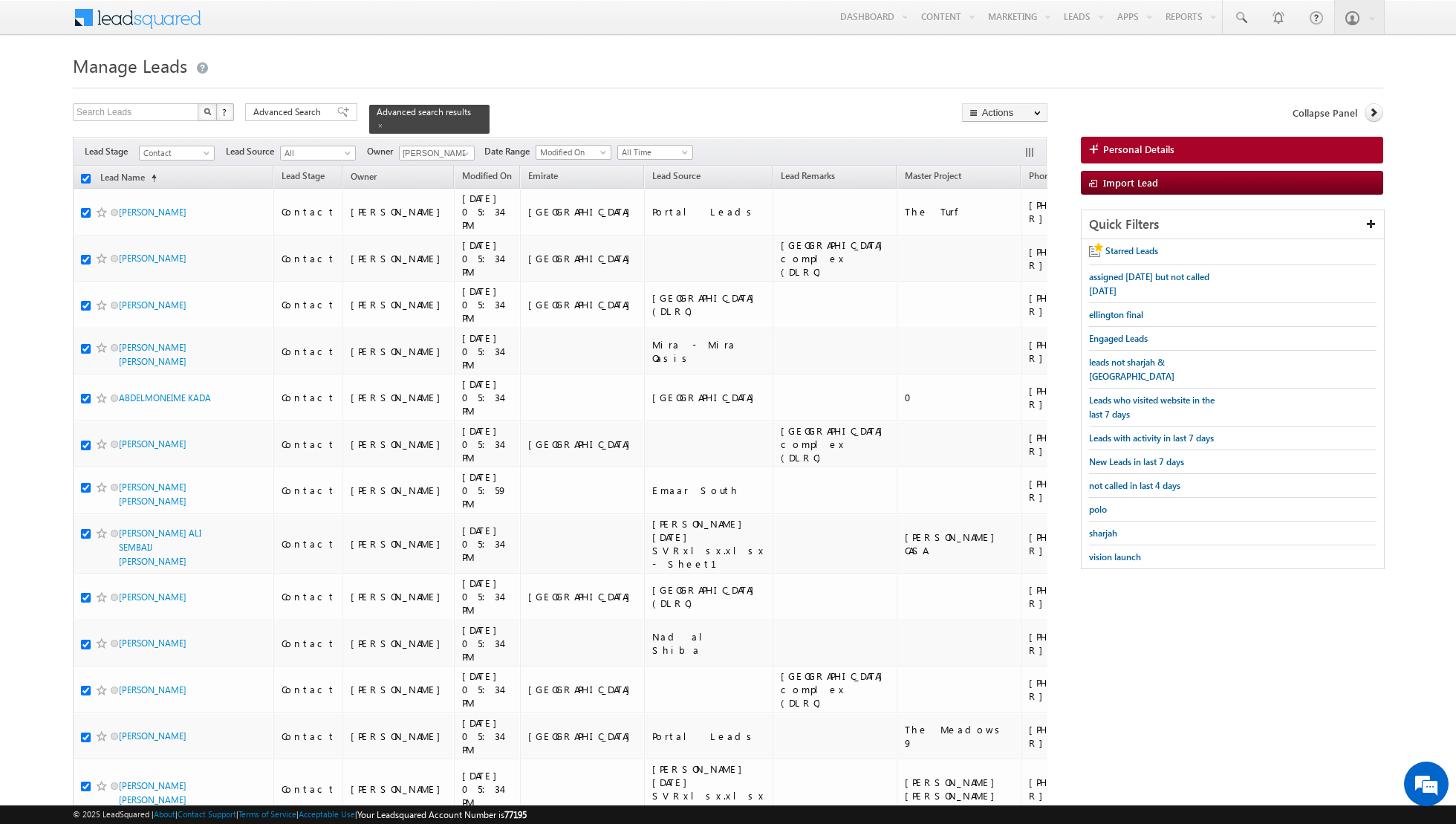
checkbox input "true"
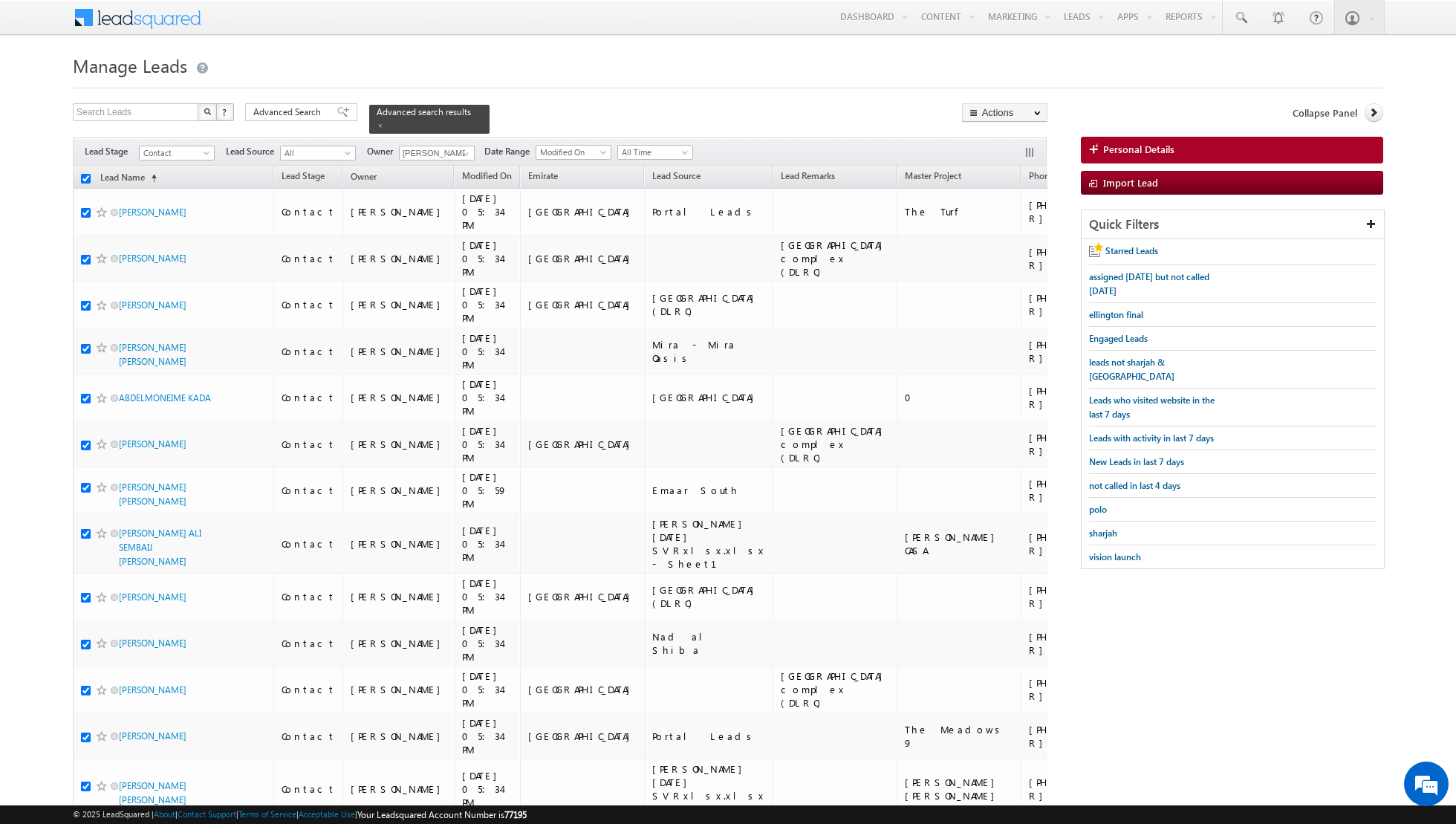
checkbox input "true"
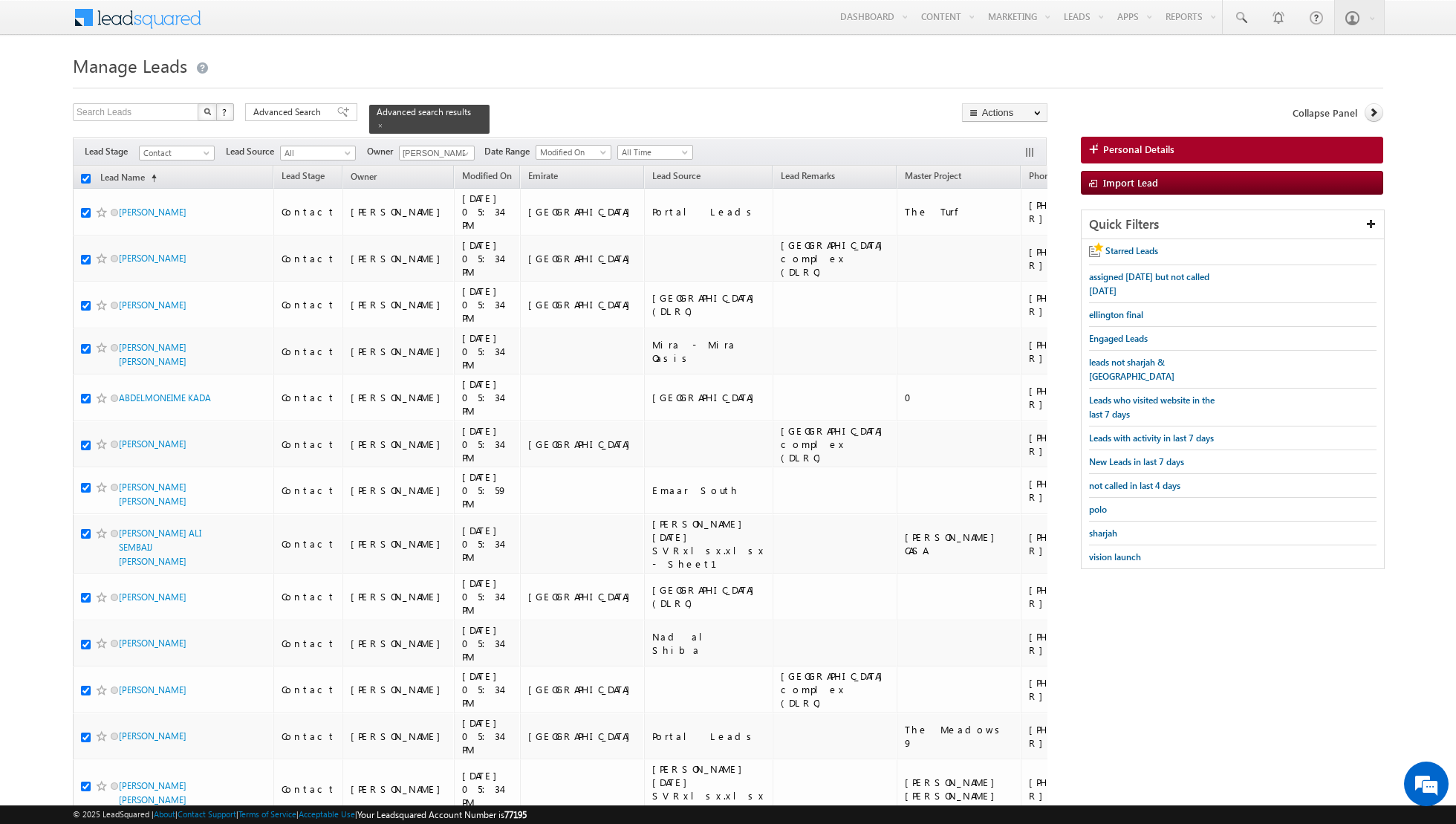
checkbox input "true"
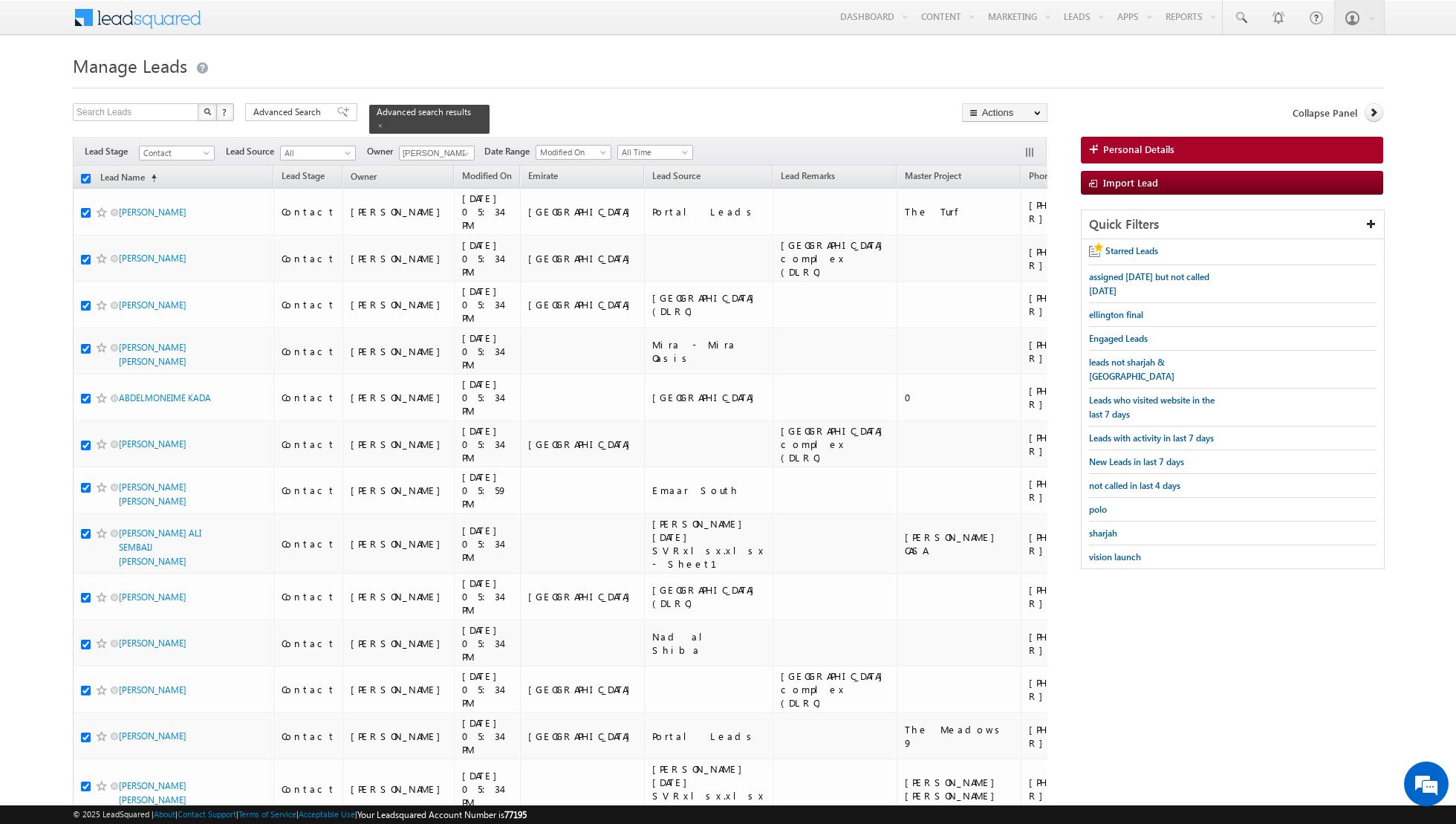
checkbox input "true"
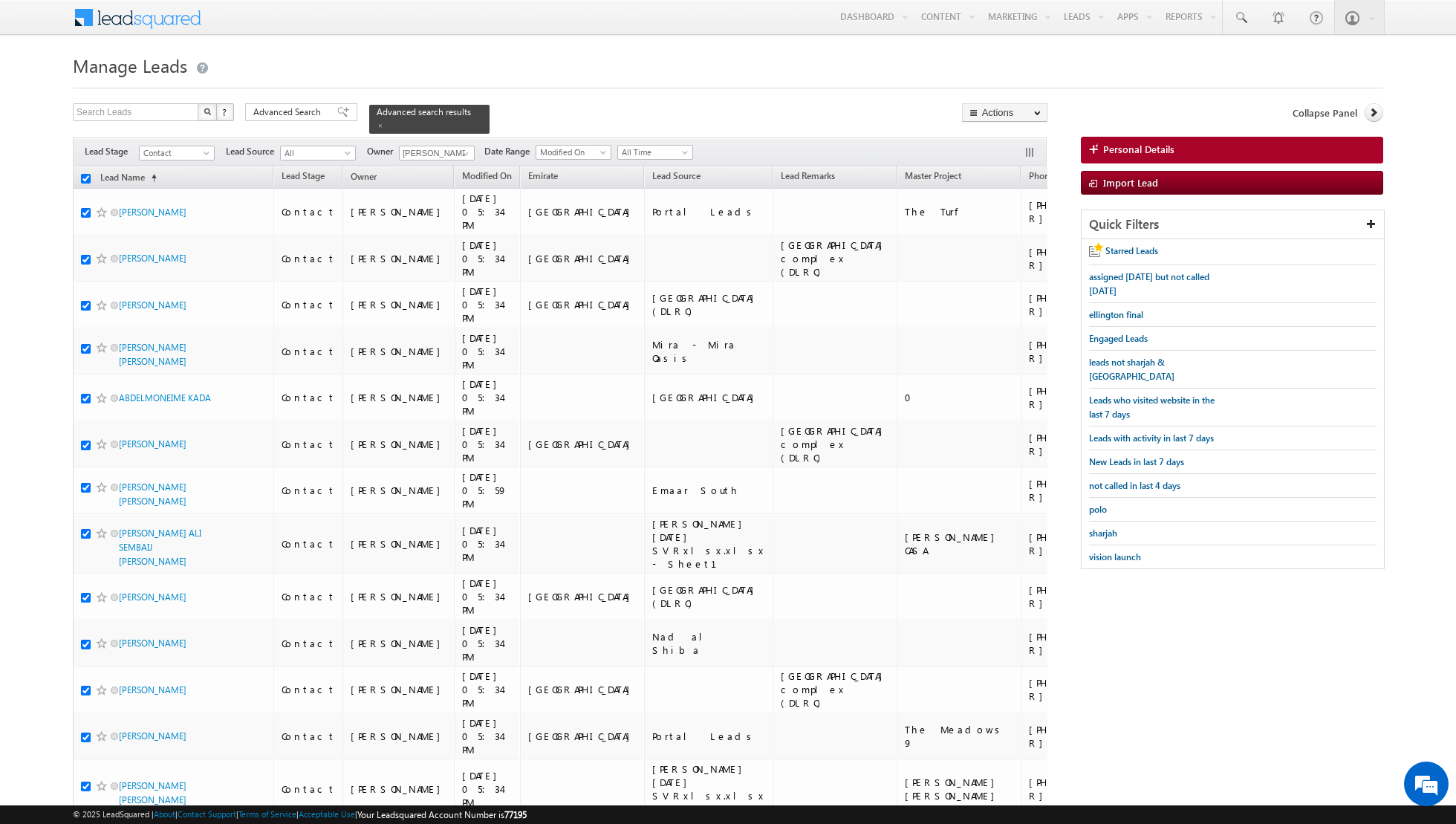
checkbox input "true"
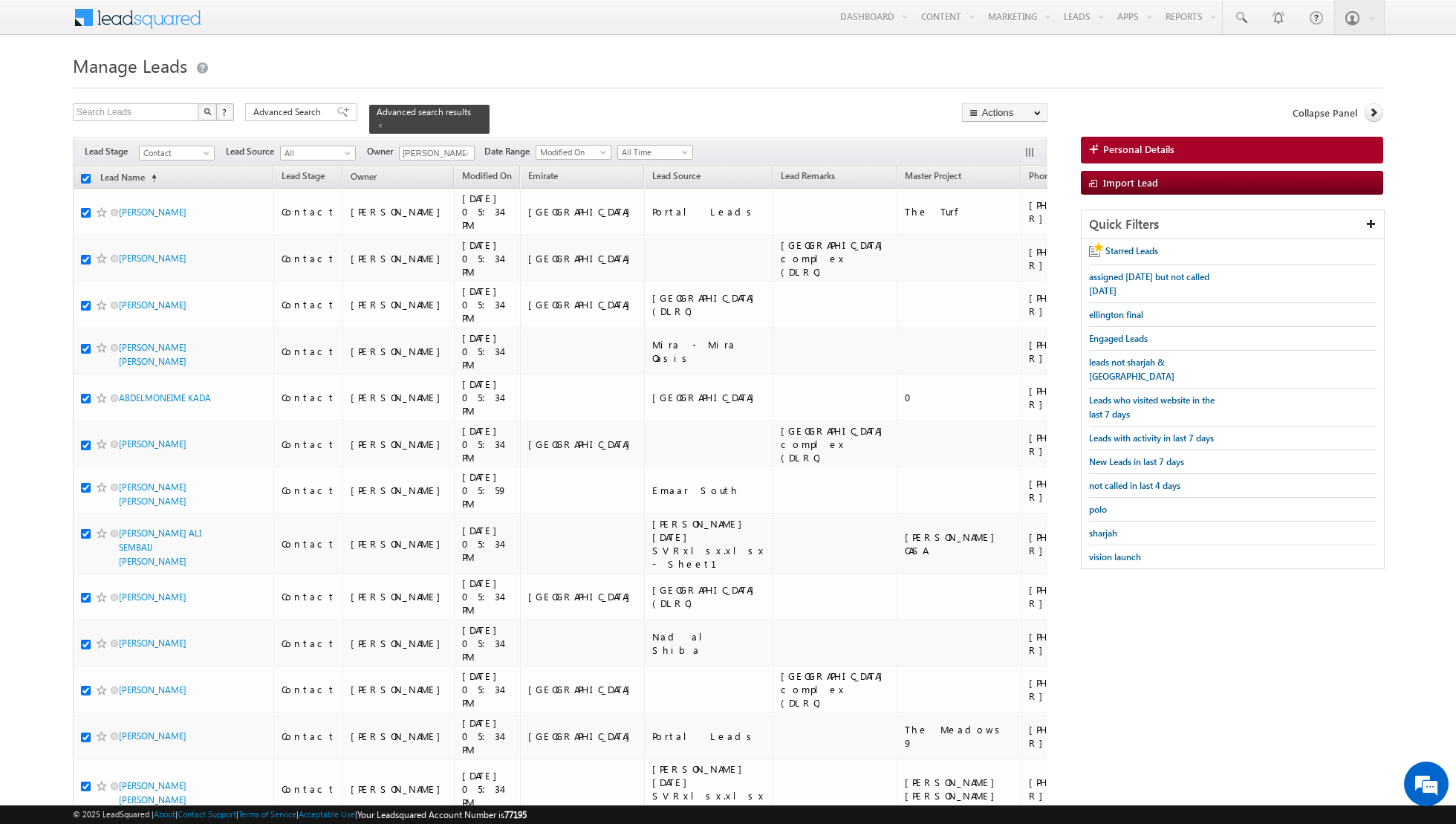
checkbox input "true"
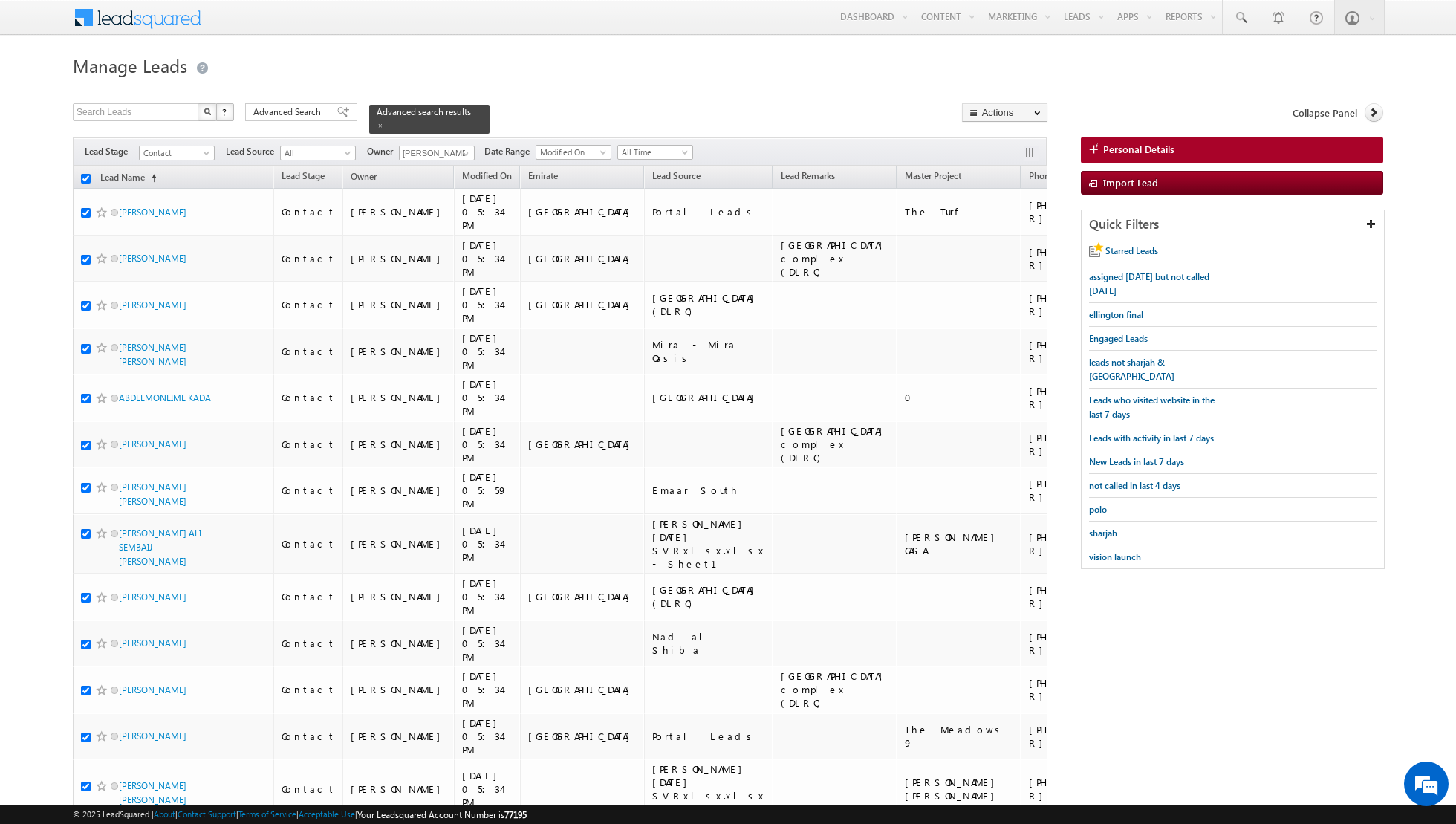
checkbox input "true"
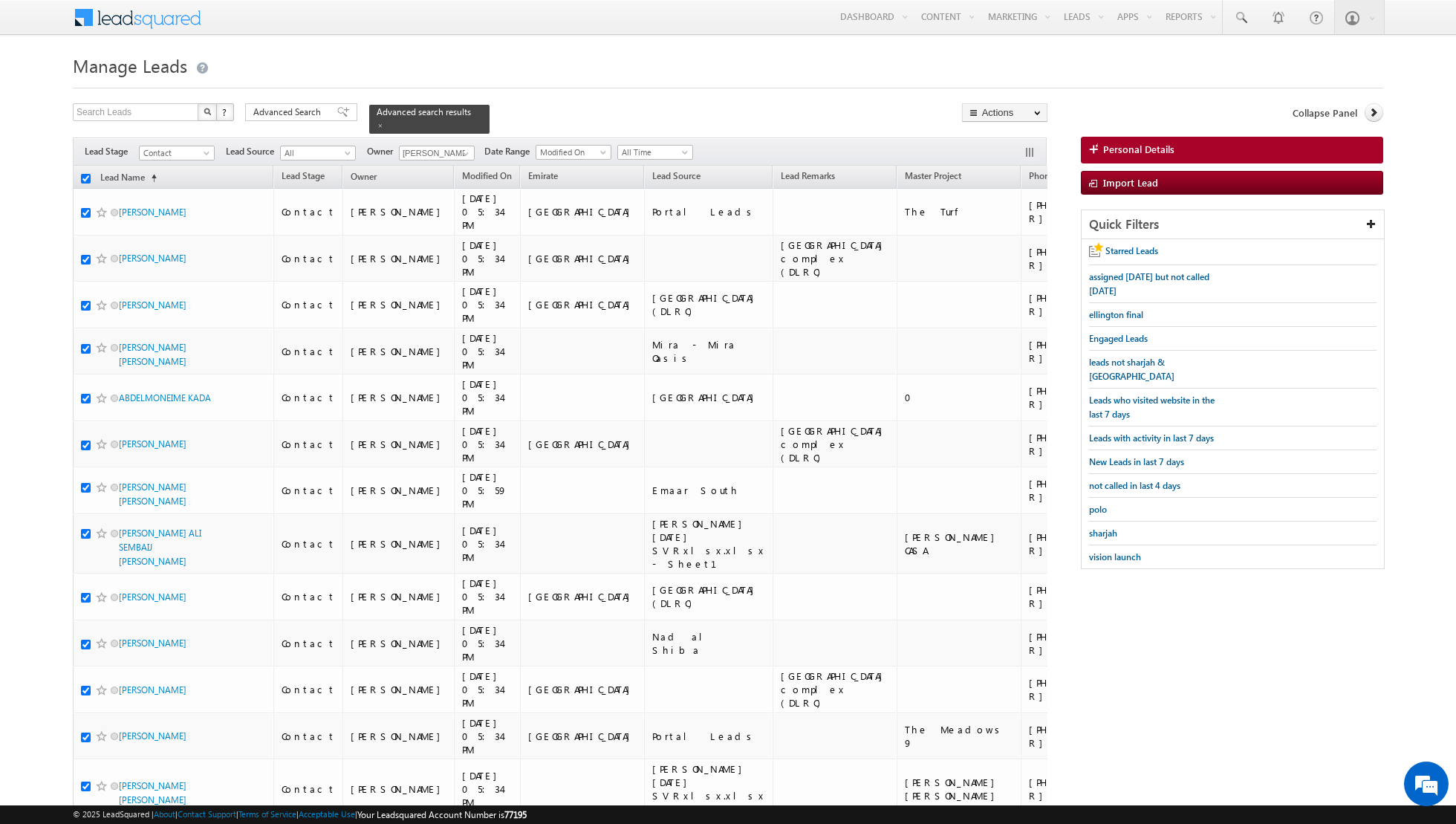
checkbox input "true"
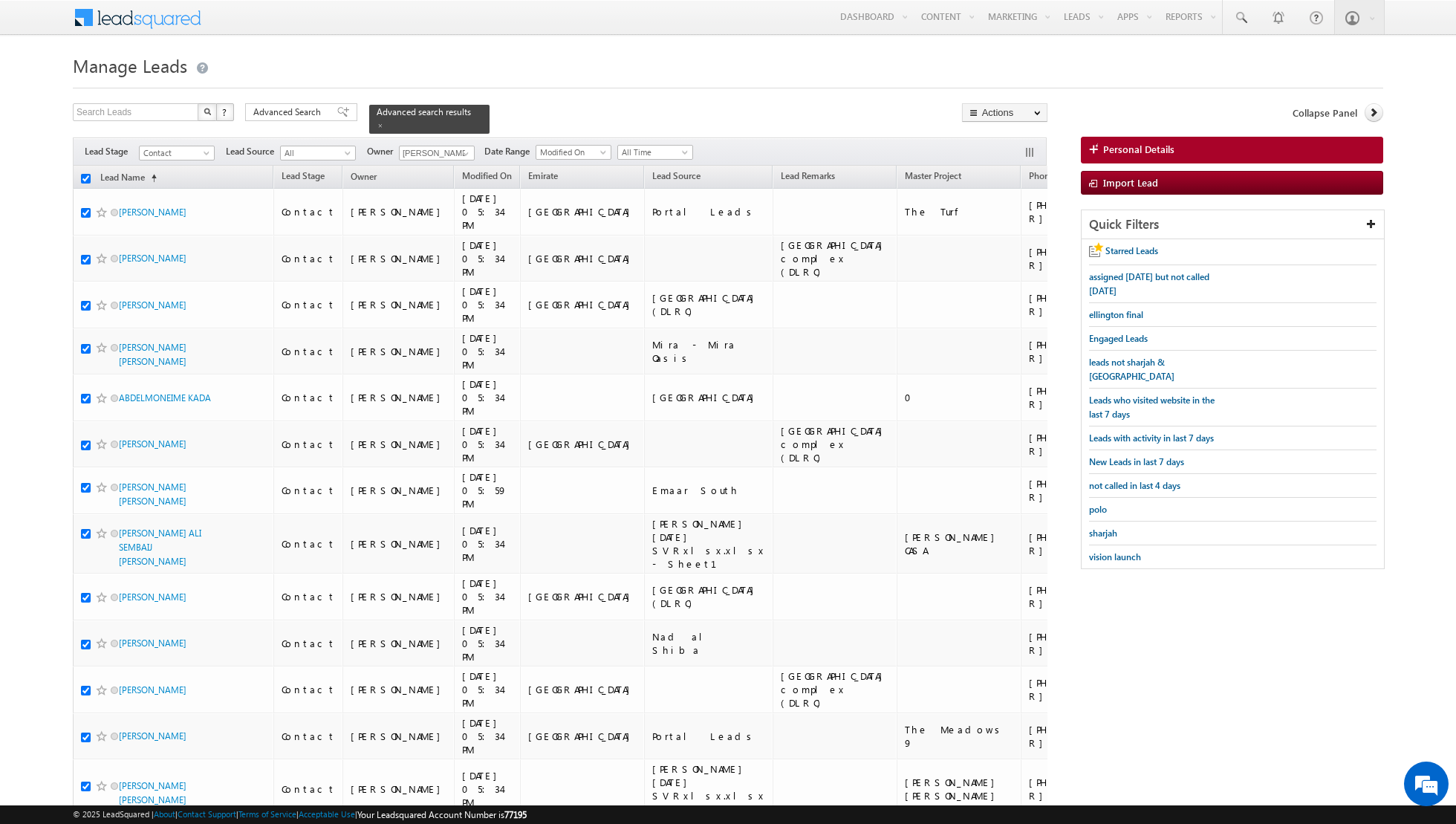
checkbox input "true"
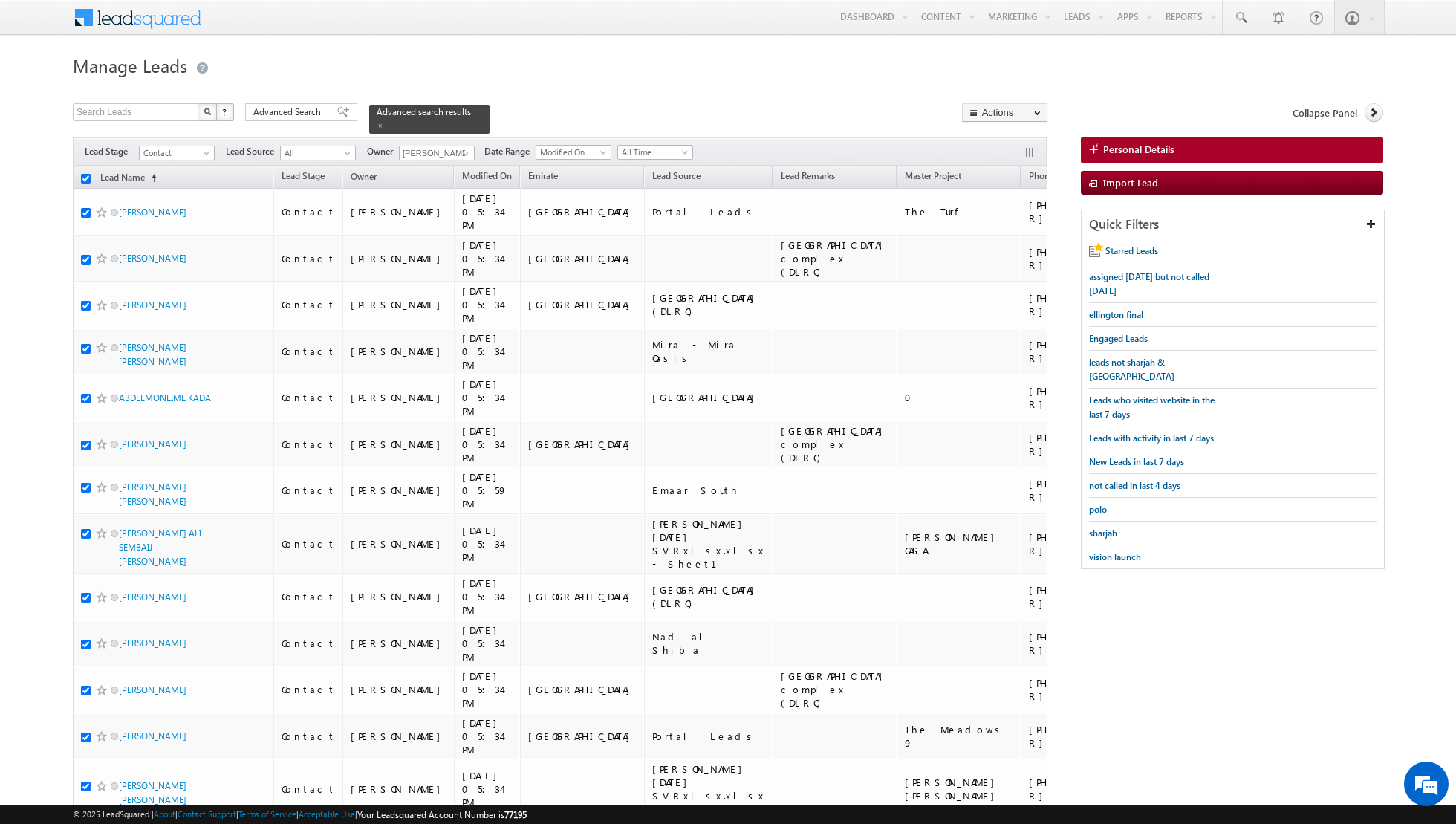
checkbox input "true"
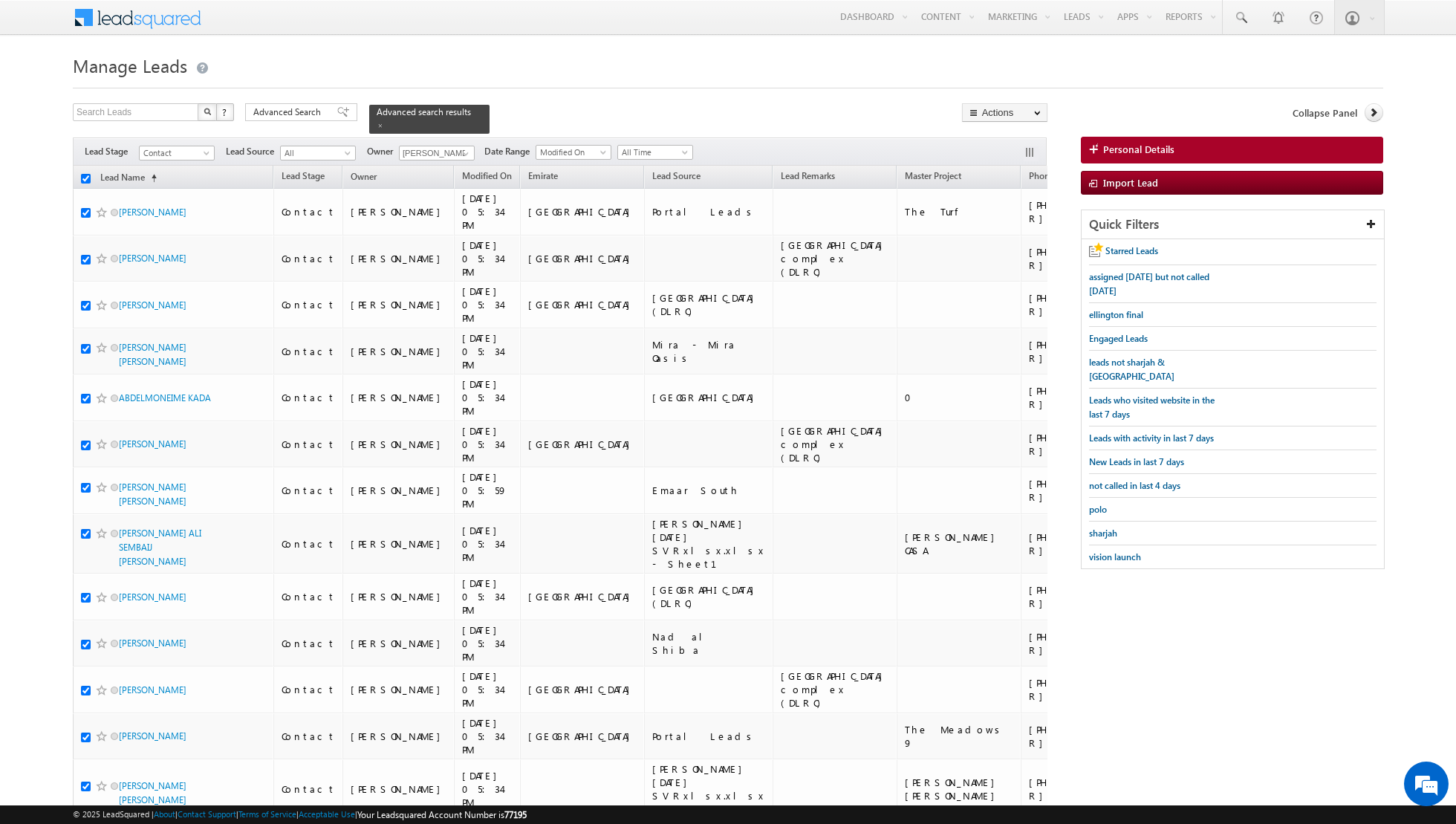
checkbox input "true"
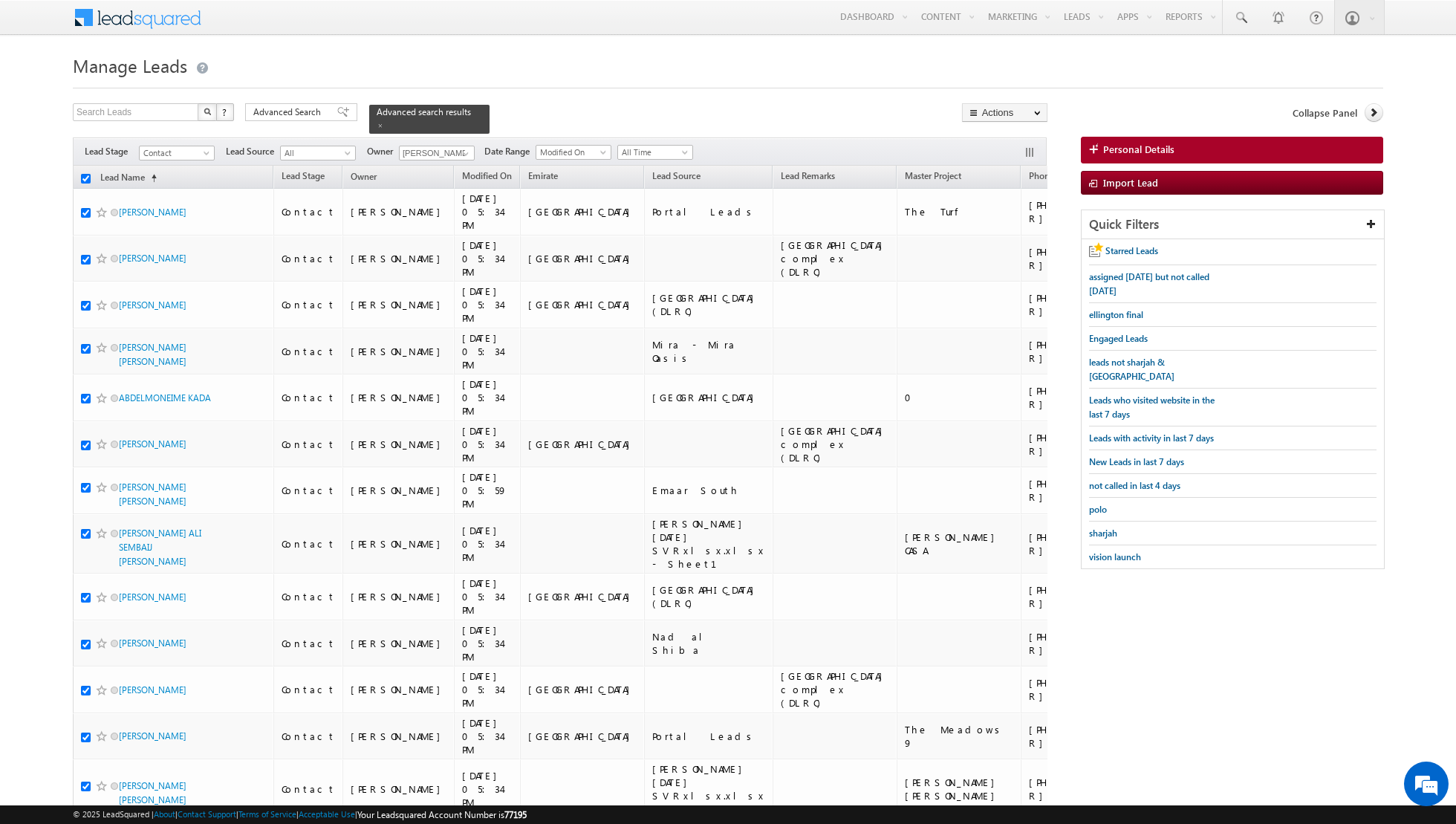
checkbox input "true"
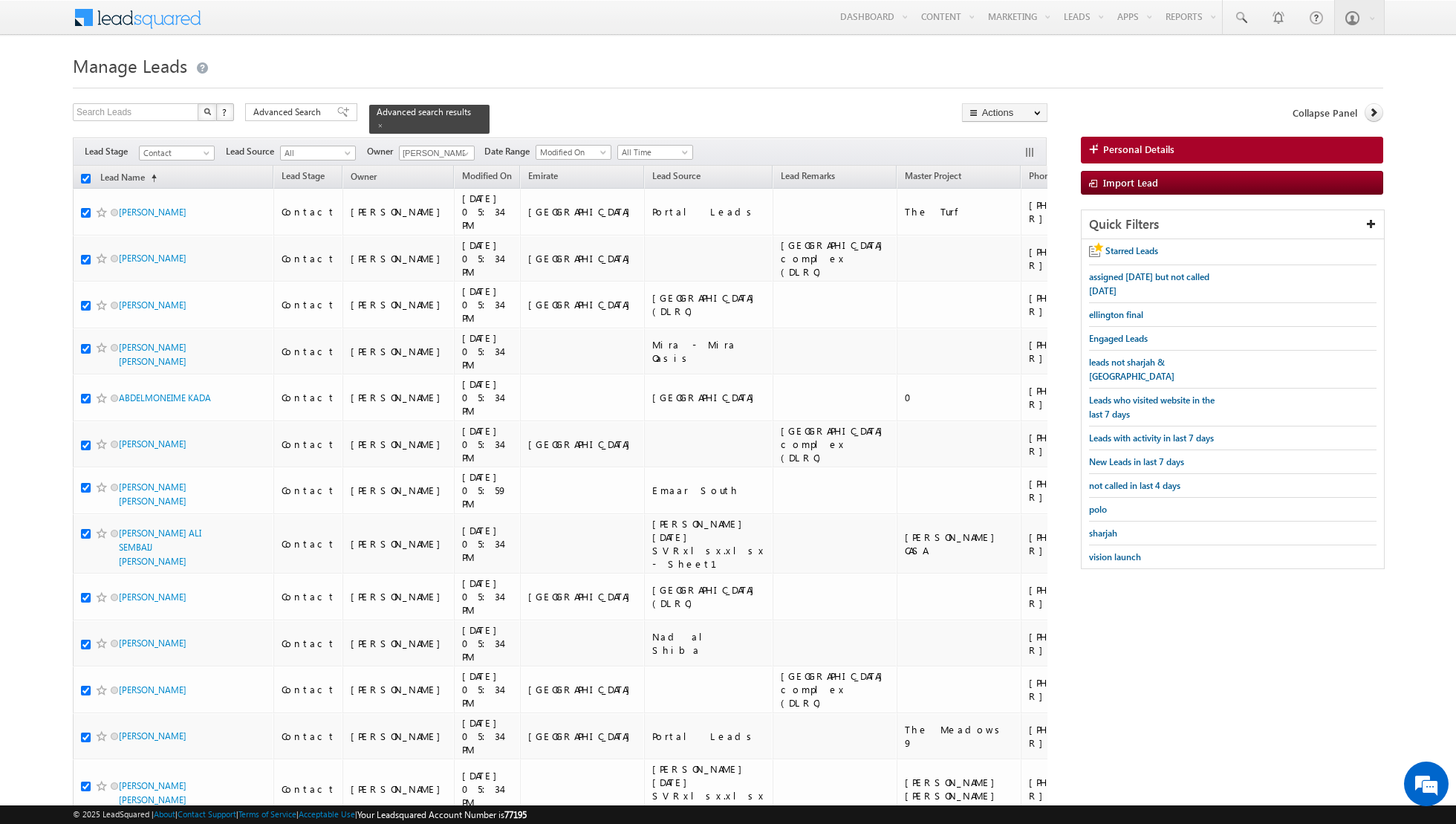
checkbox input "true"
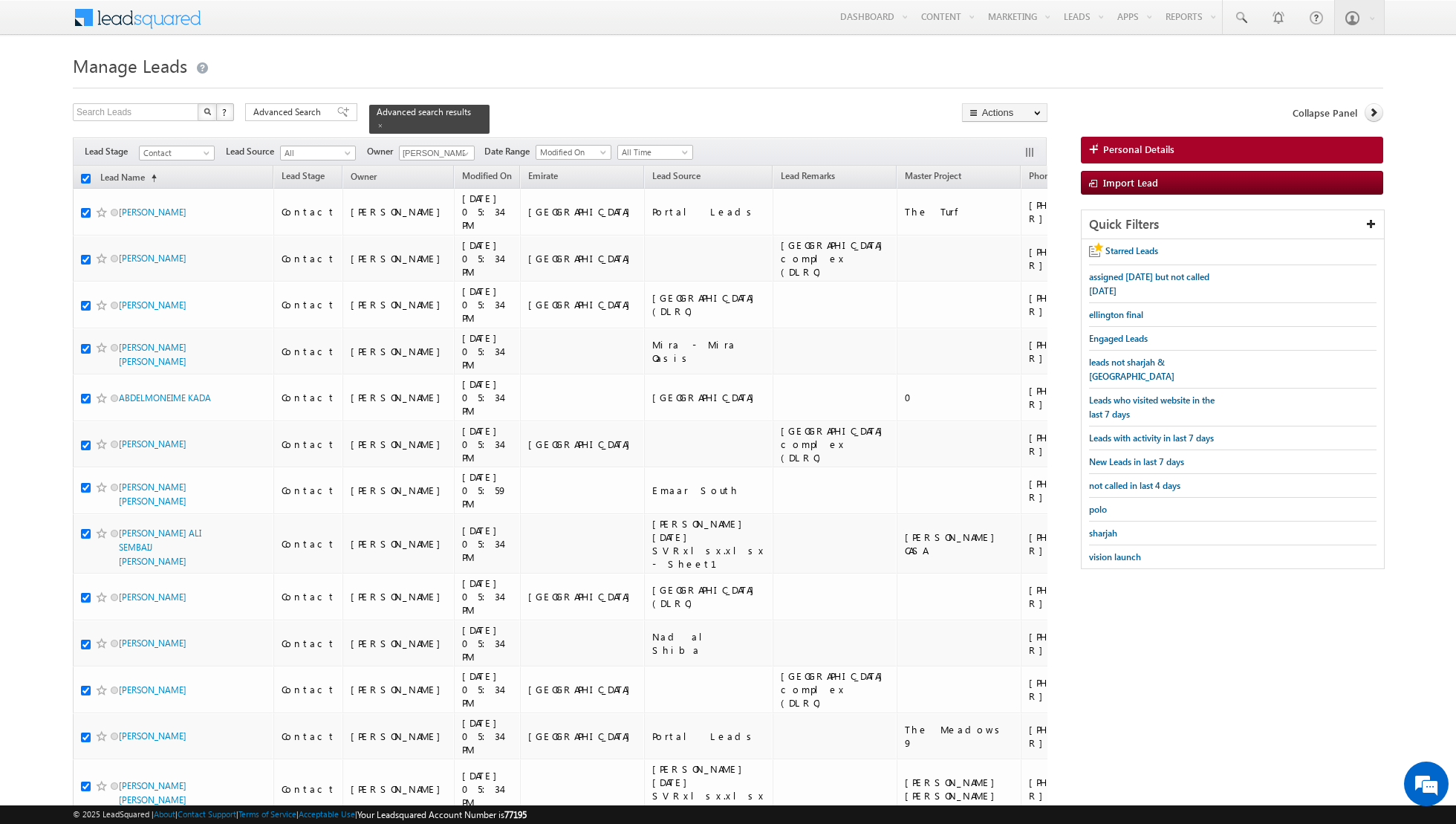
checkbox input "true"
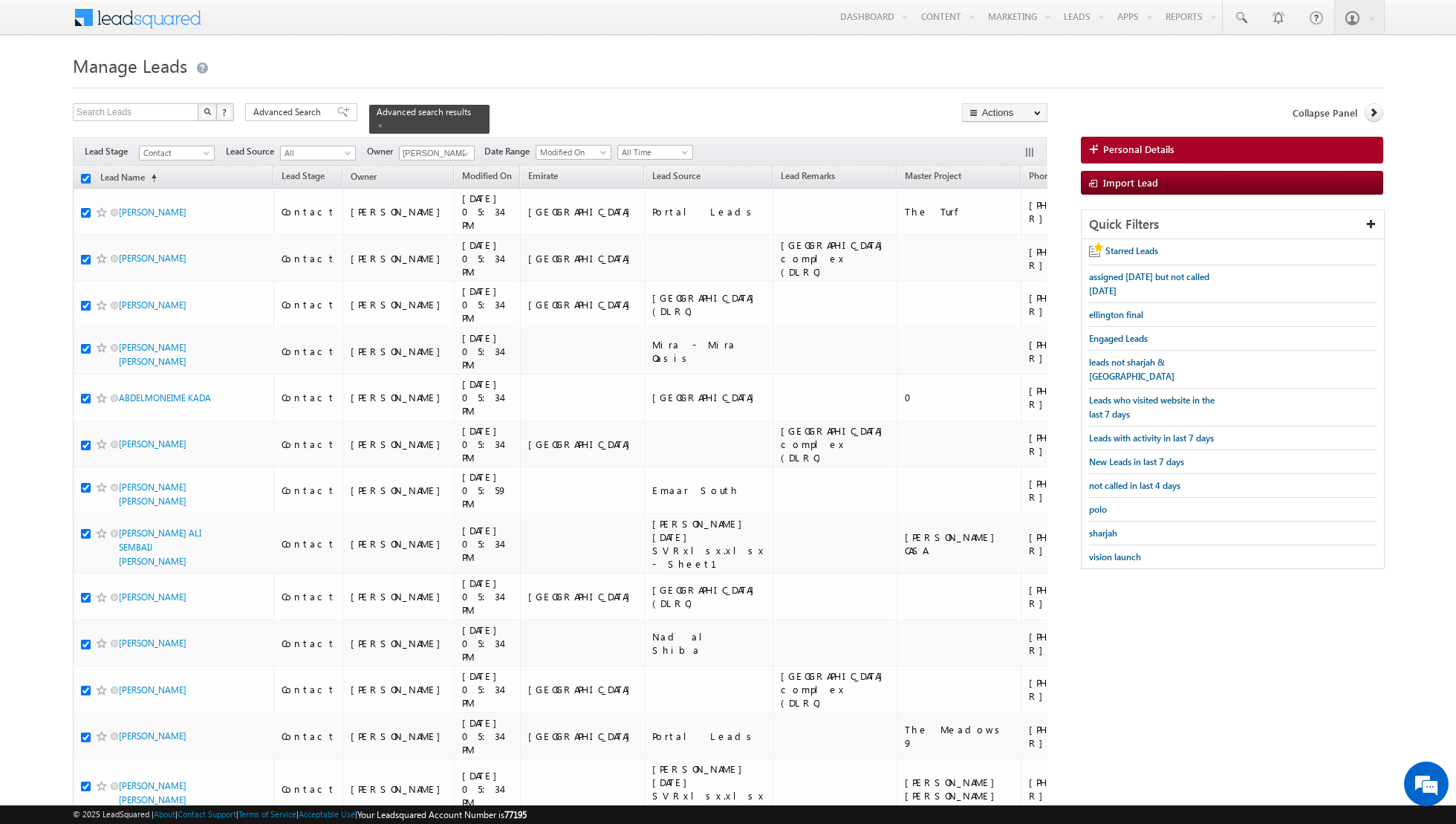
checkbox input "true"
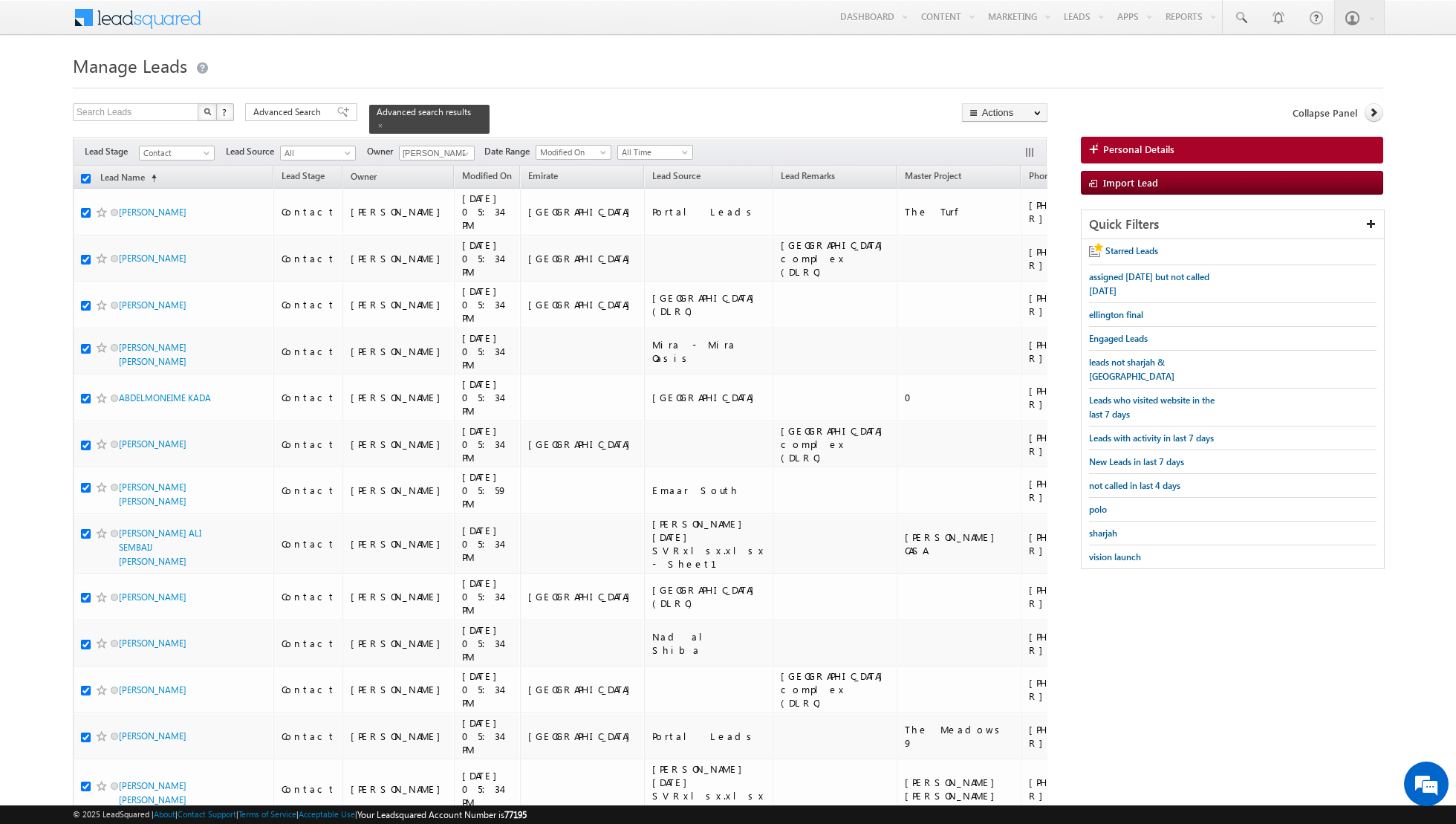
checkbox input "true"
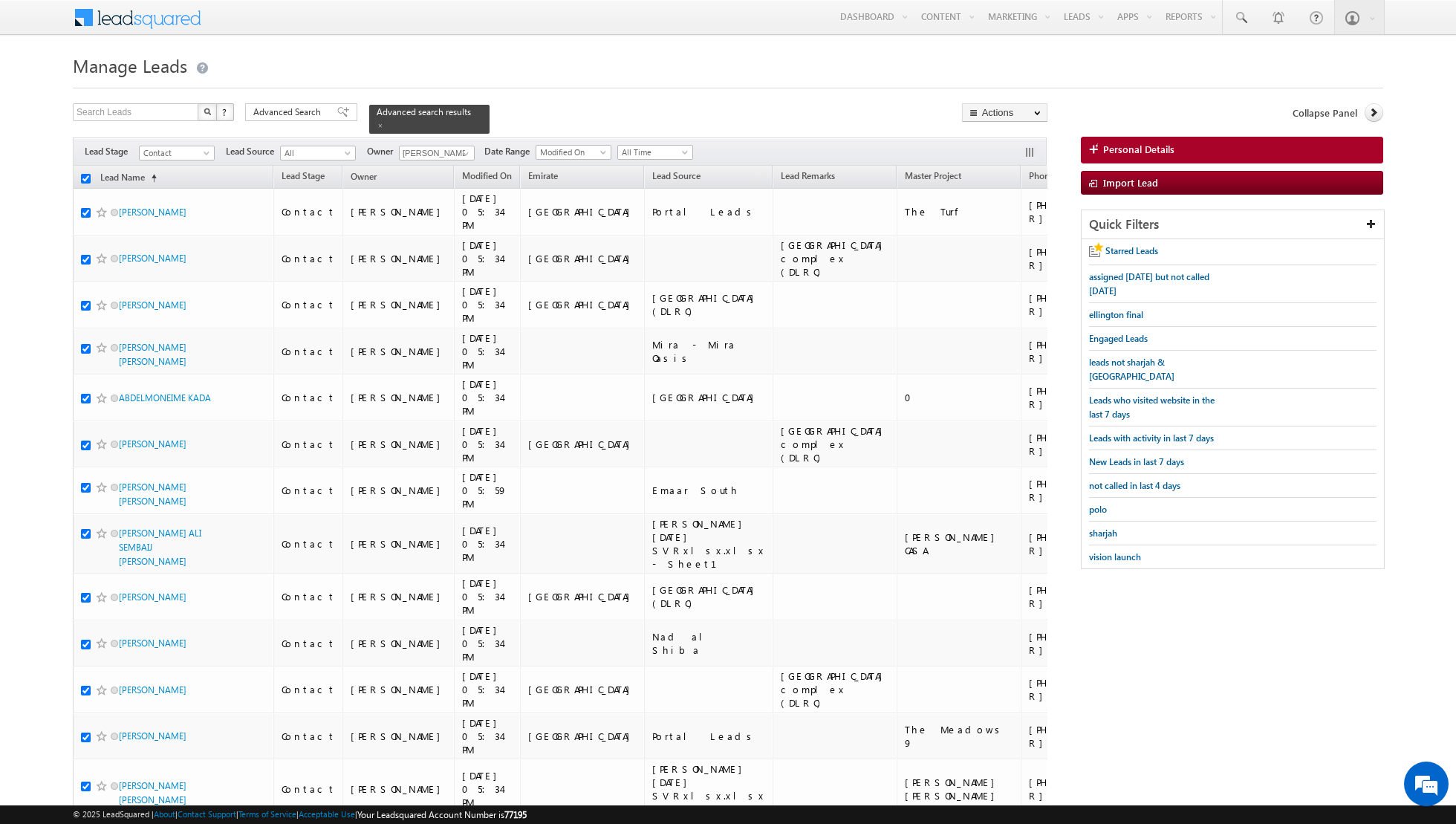
checkbox input "true"
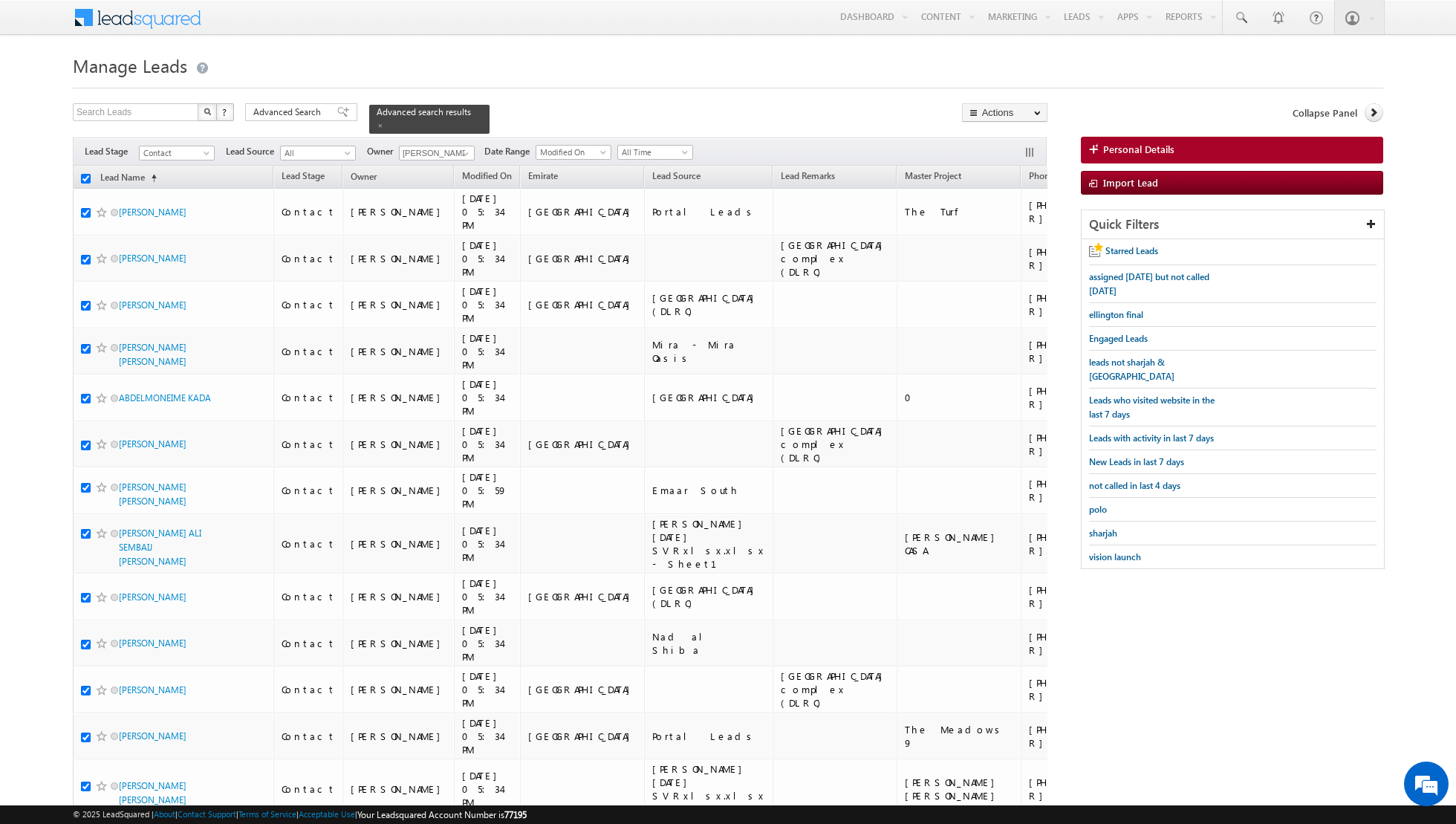
checkbox input "true"
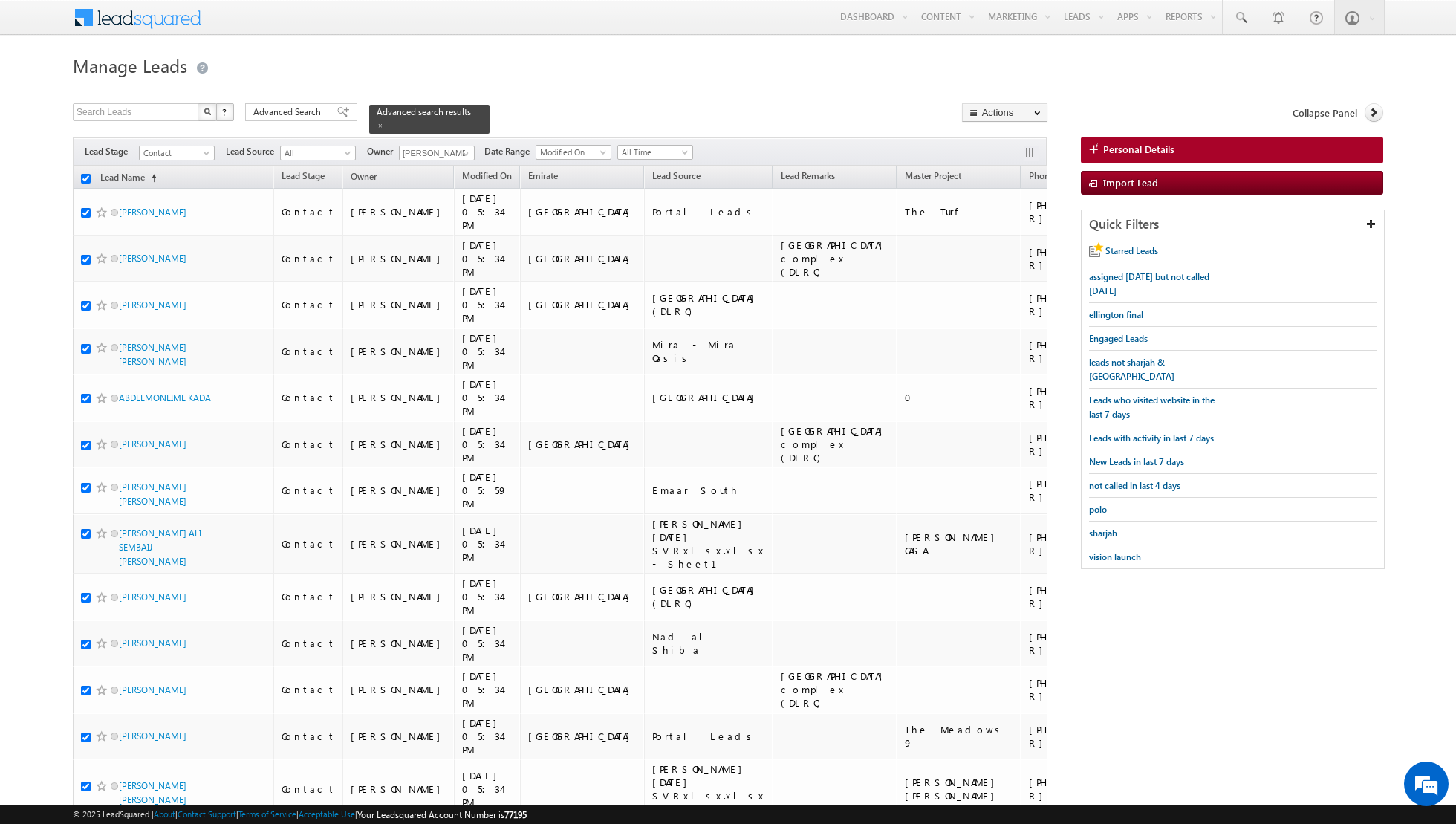
checkbox input "true"
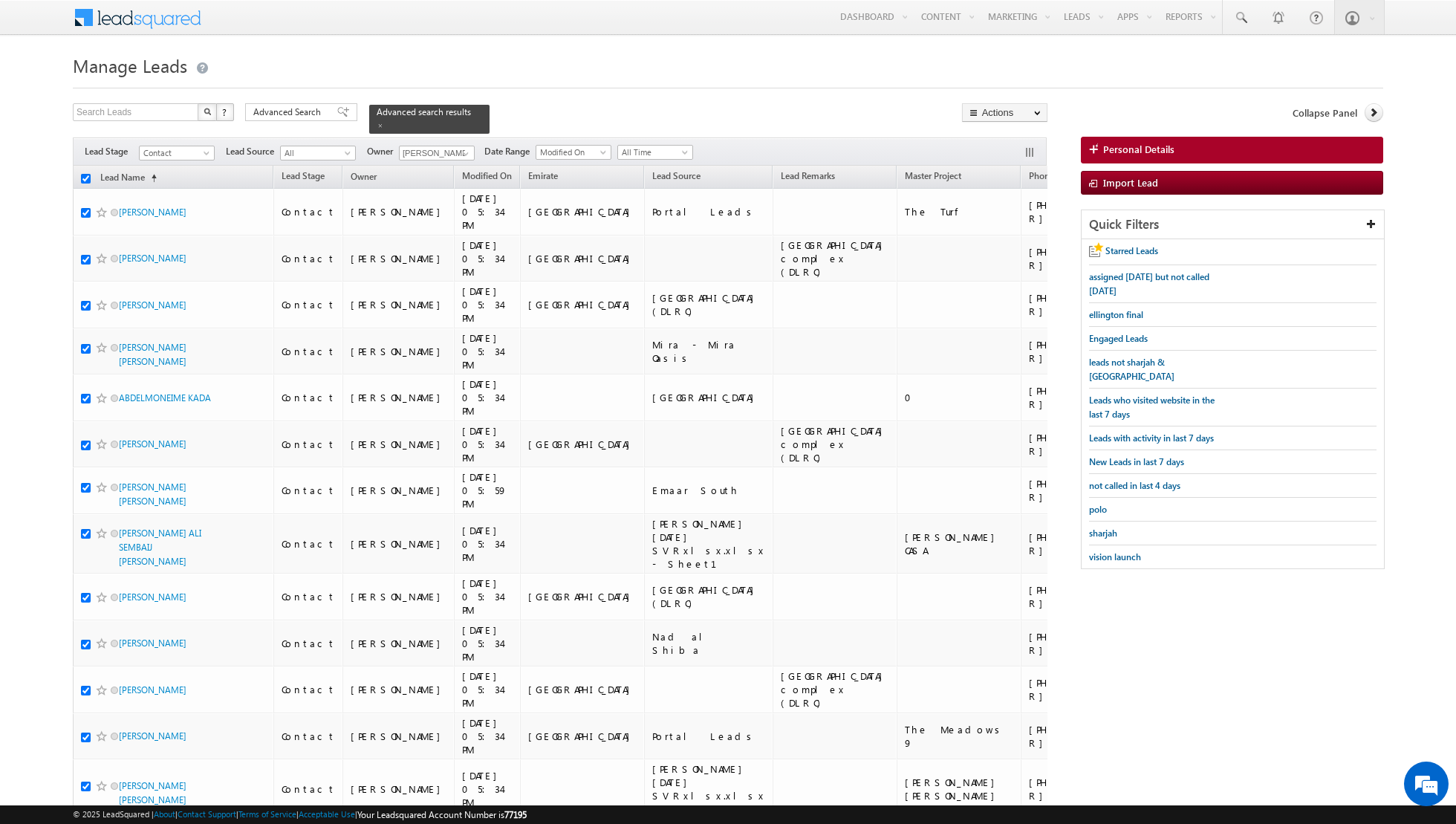
checkbox input "true"
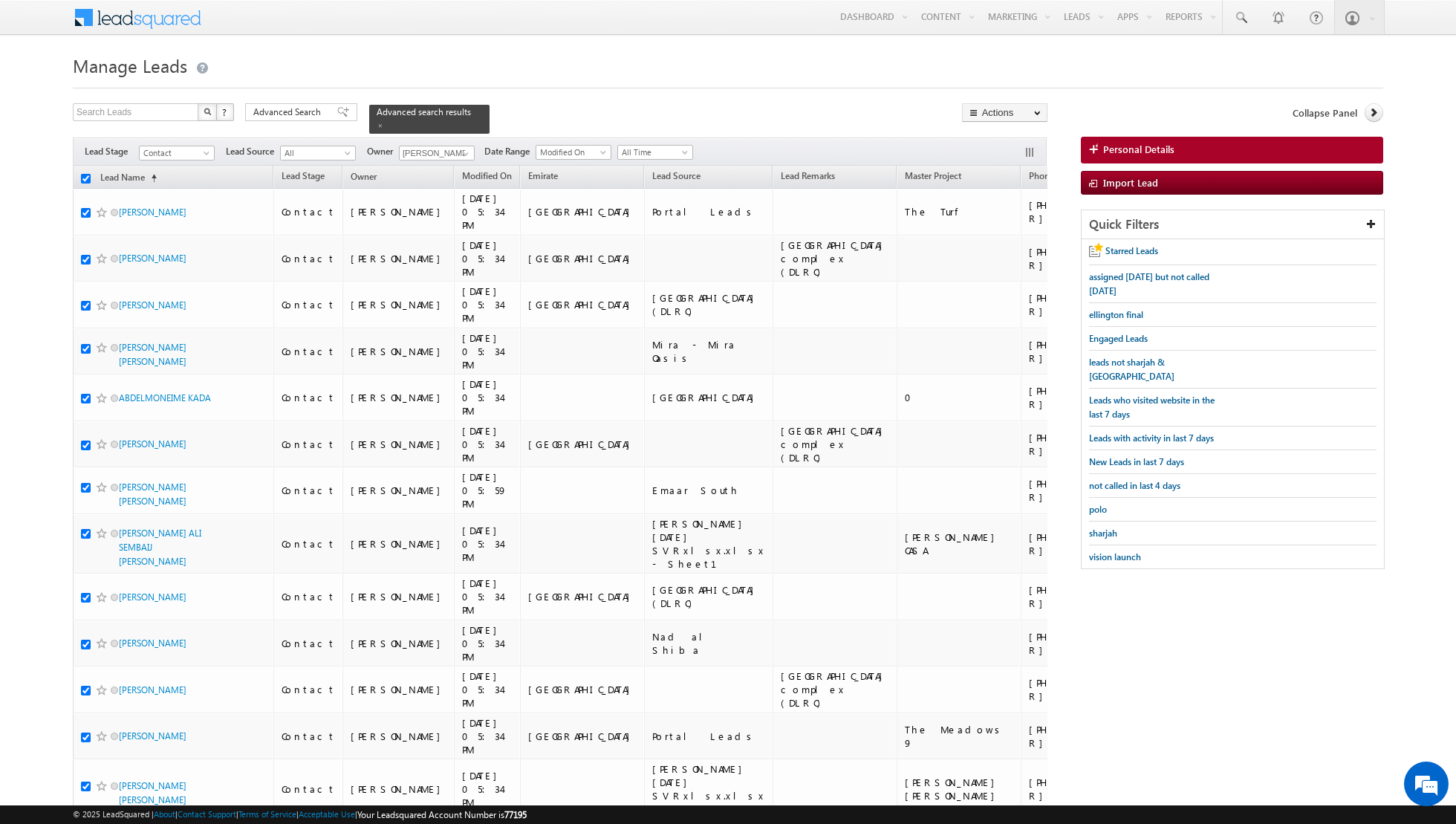
checkbox input "true"
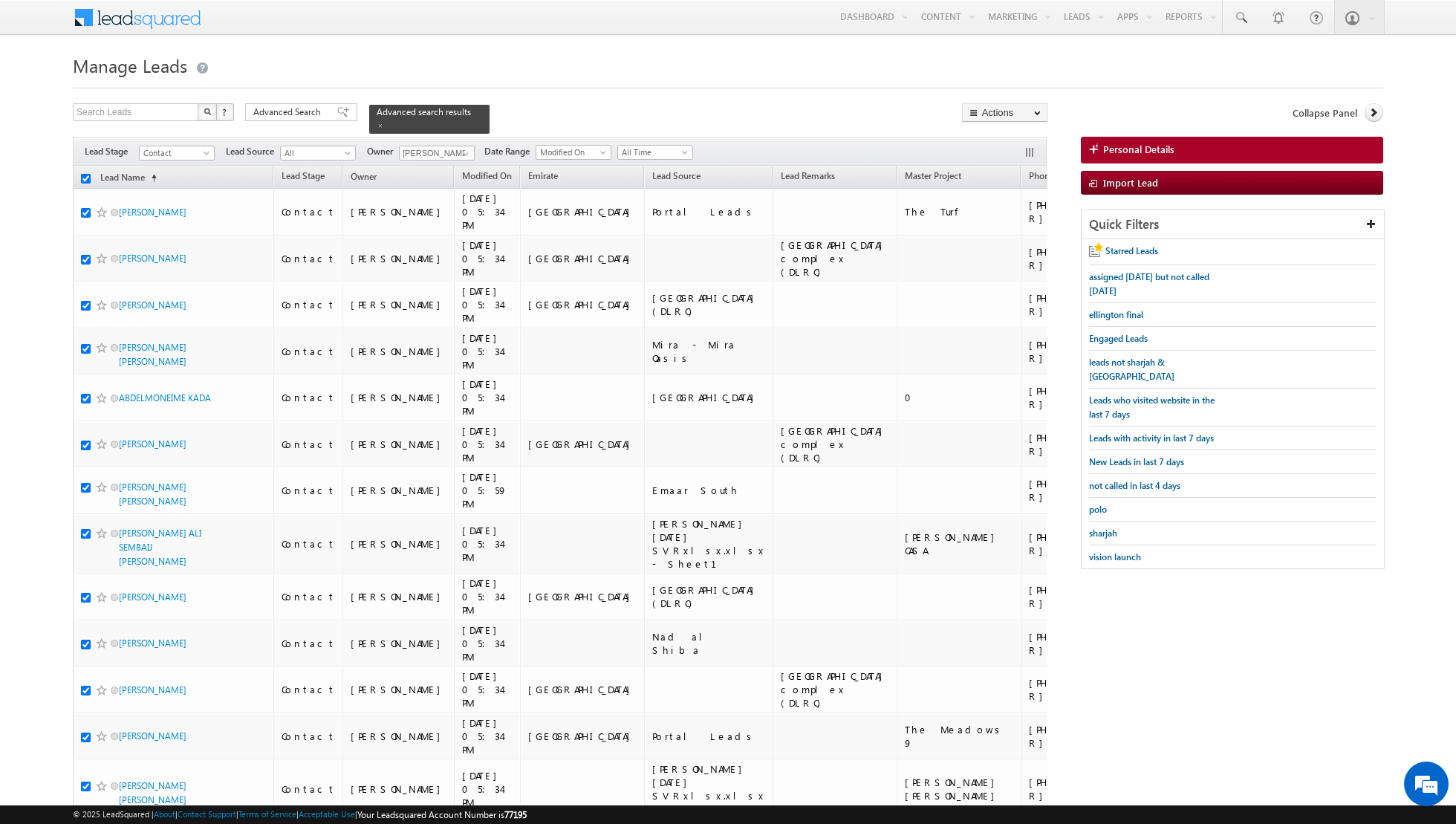
checkbox input "true"
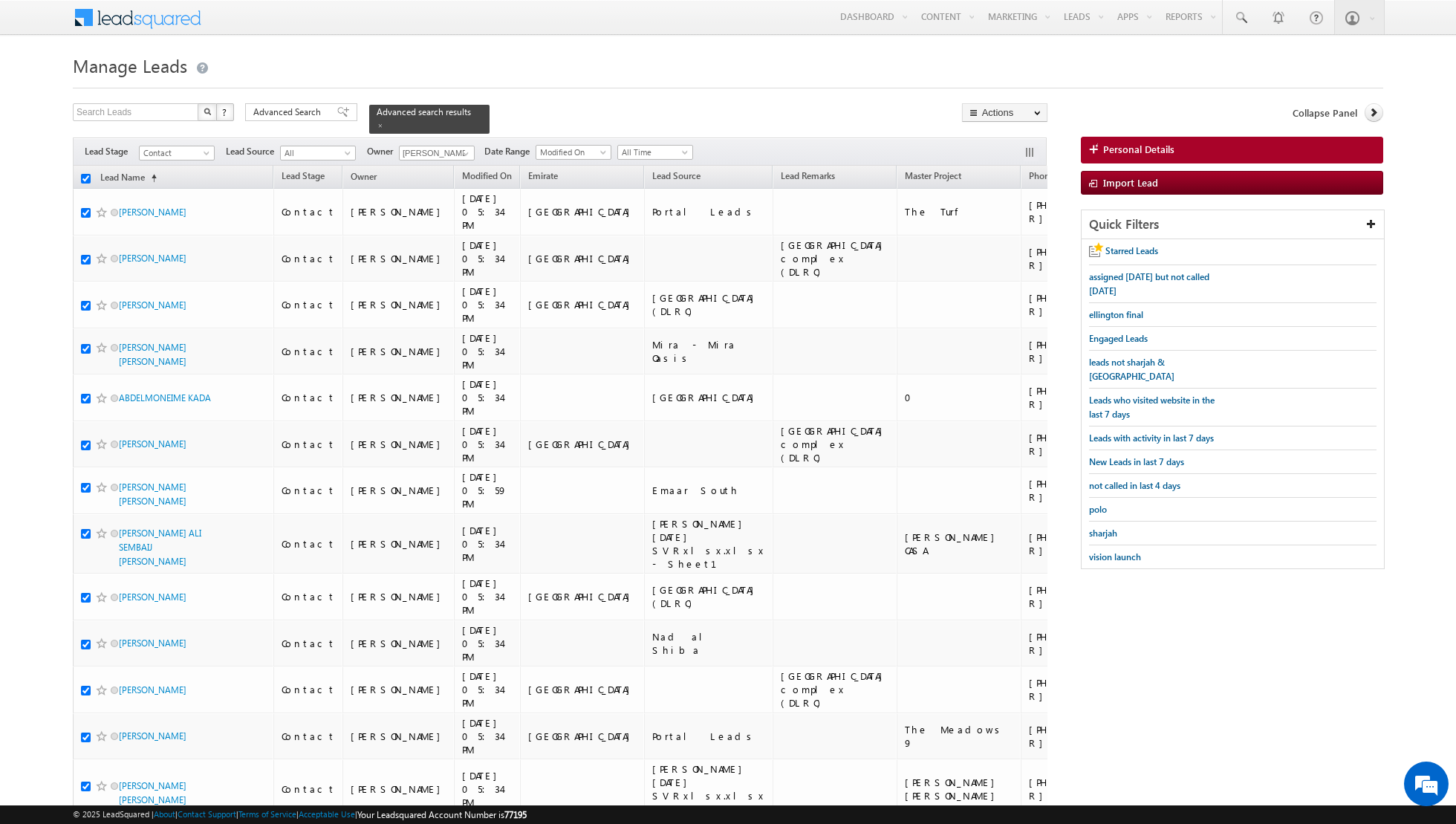
checkbox input "true"
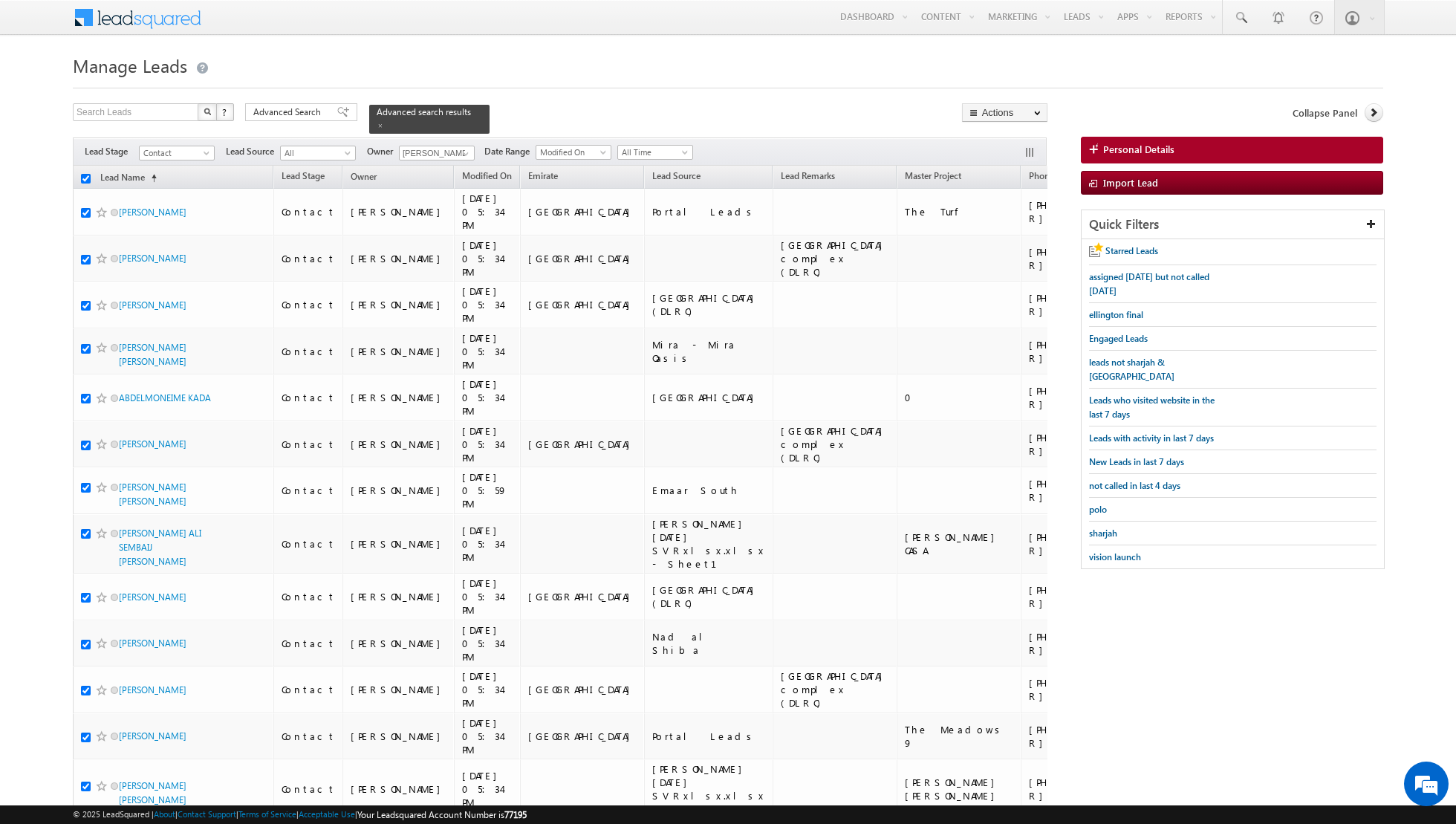
checkbox input "true"
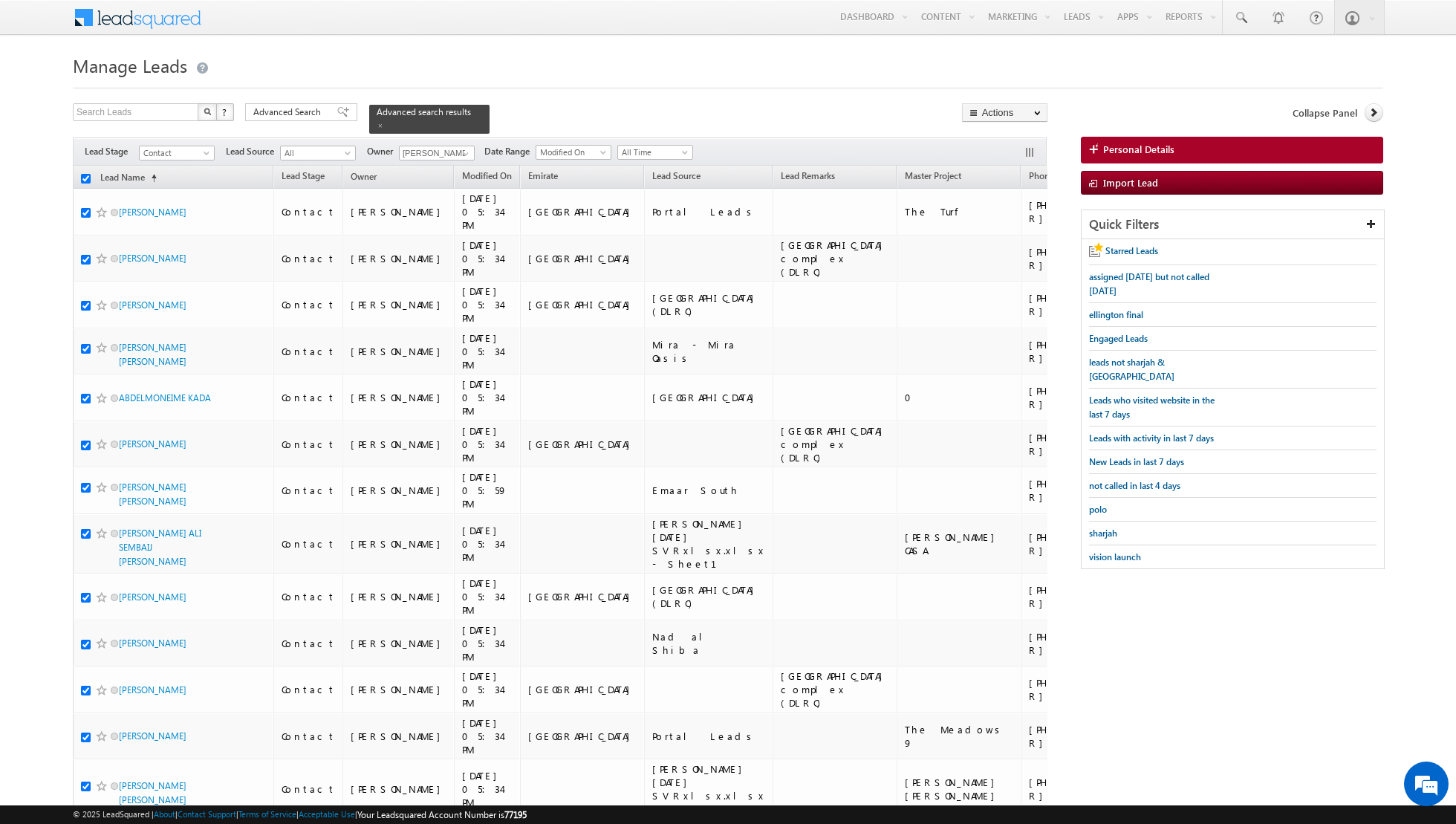
checkbox input "true"
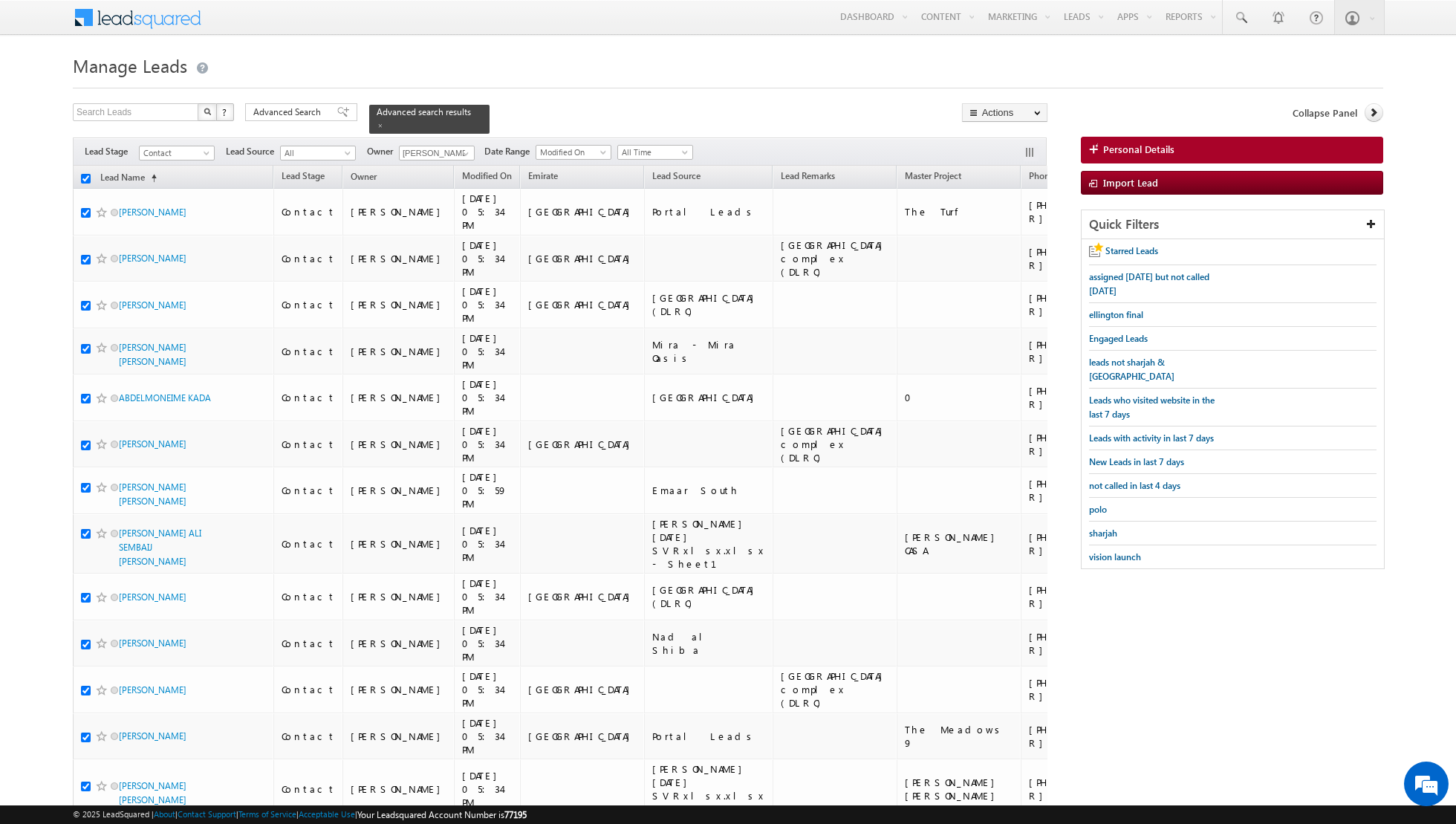
checkbox input "true"
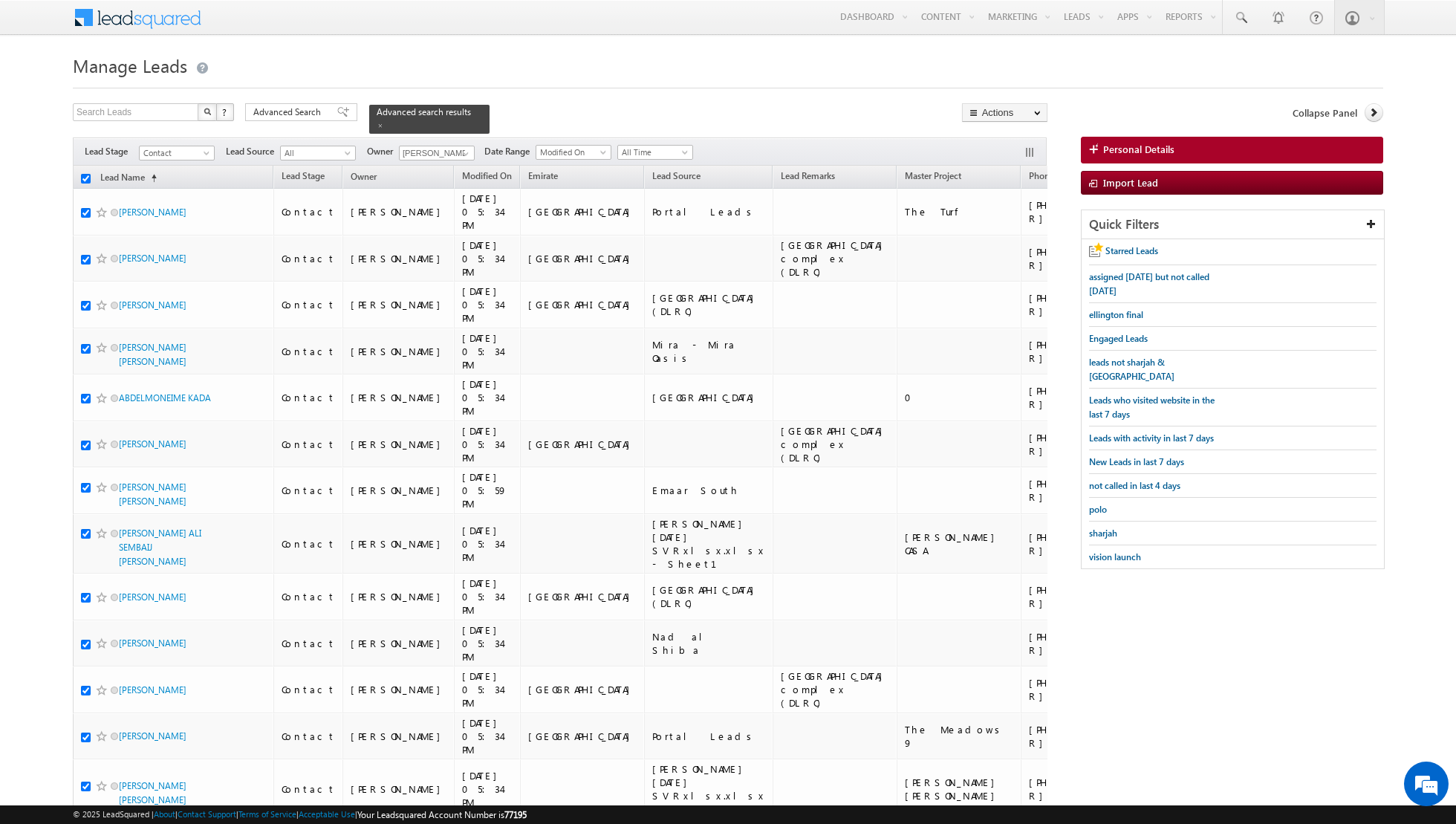
checkbox input "true"
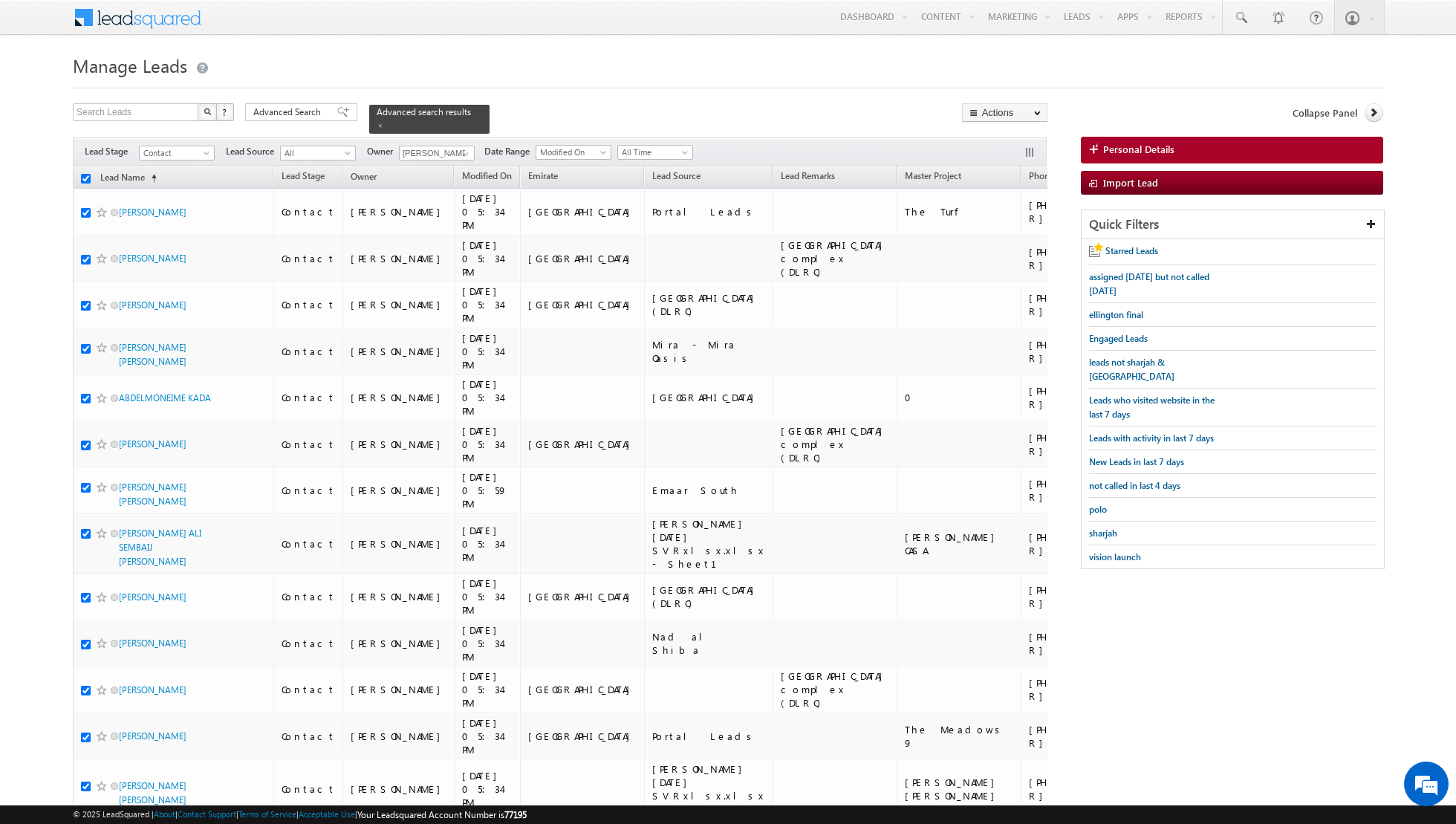
checkbox input "true"
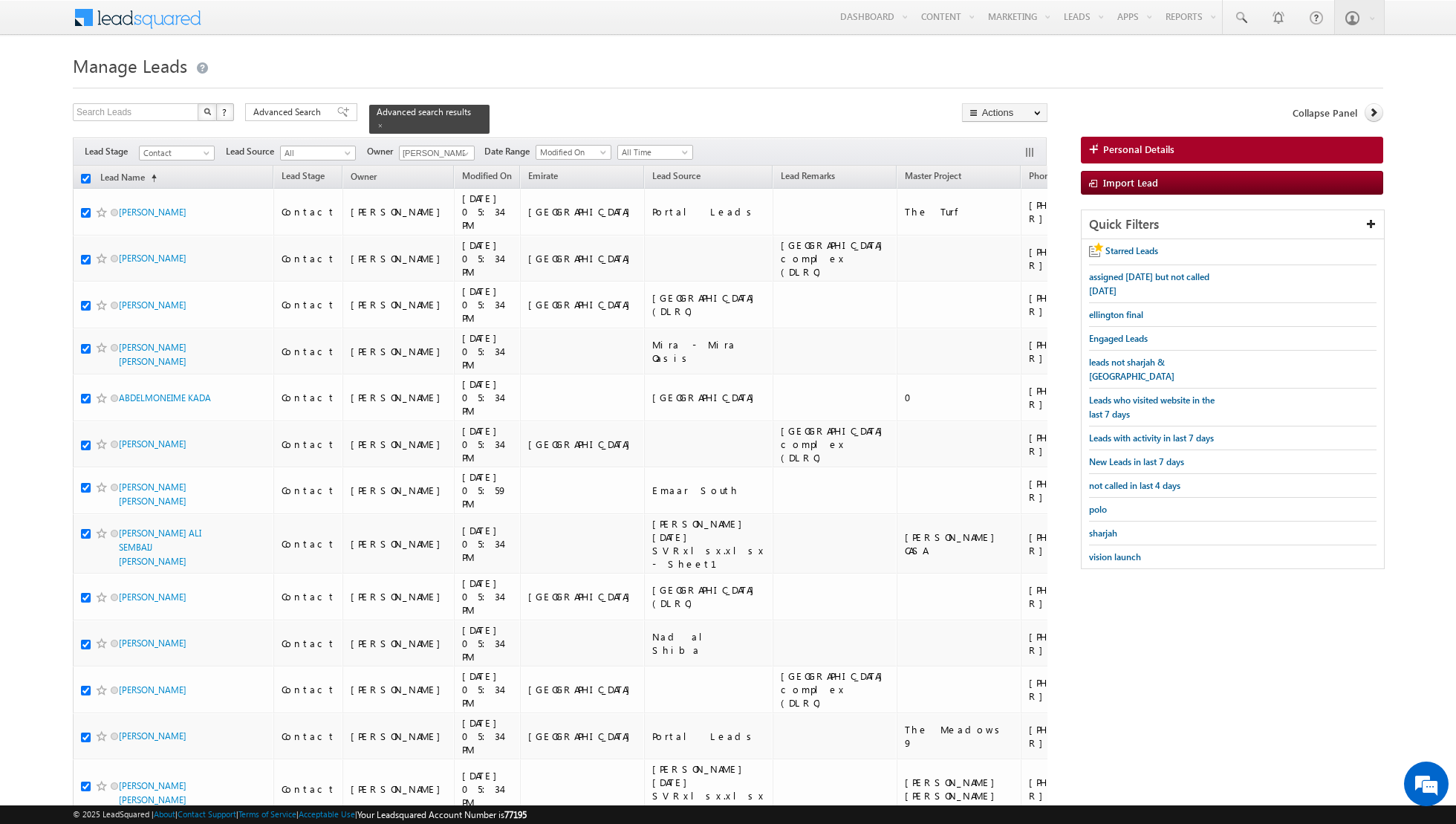
checkbox input "true"
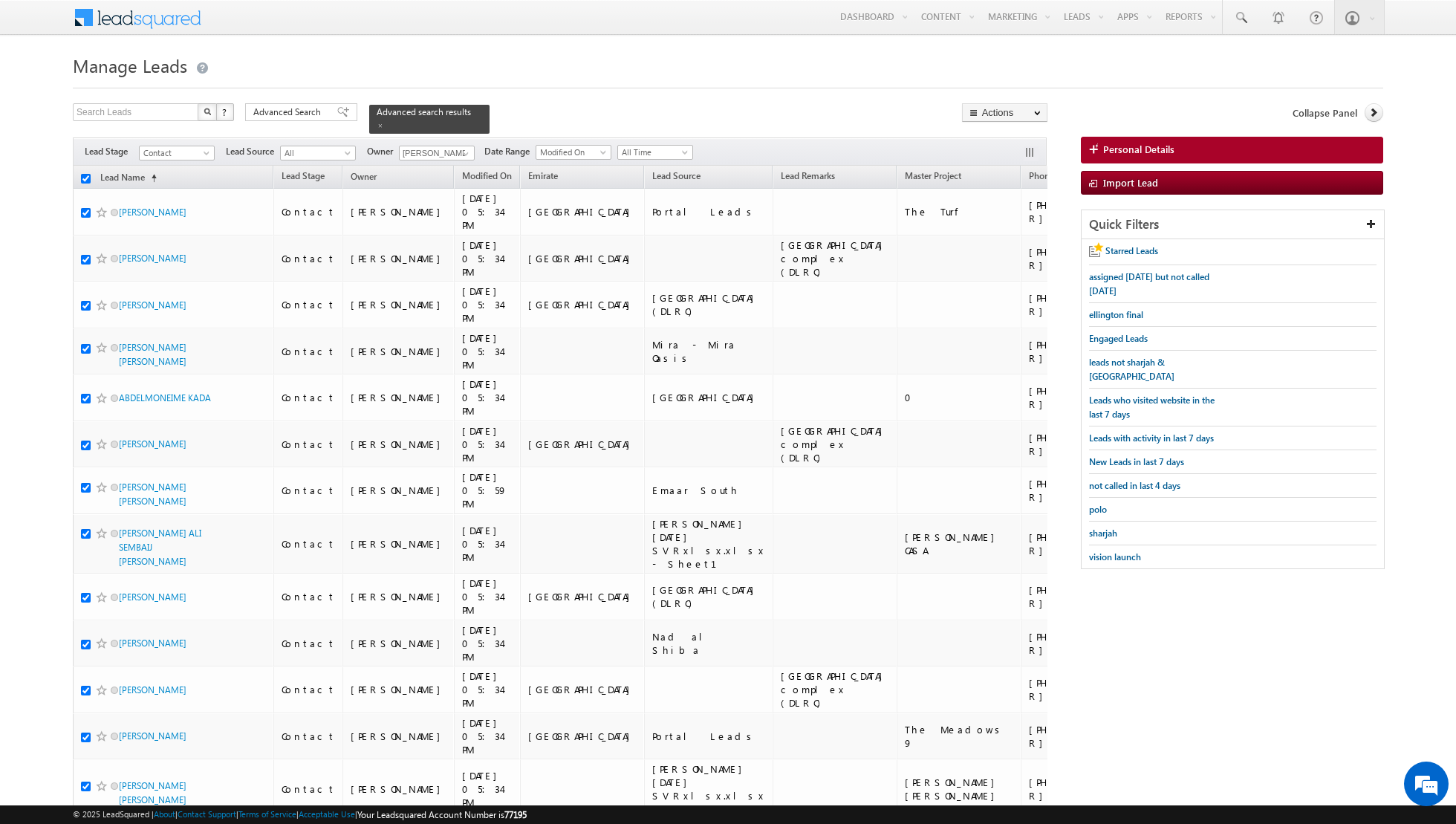
checkbox input "true"
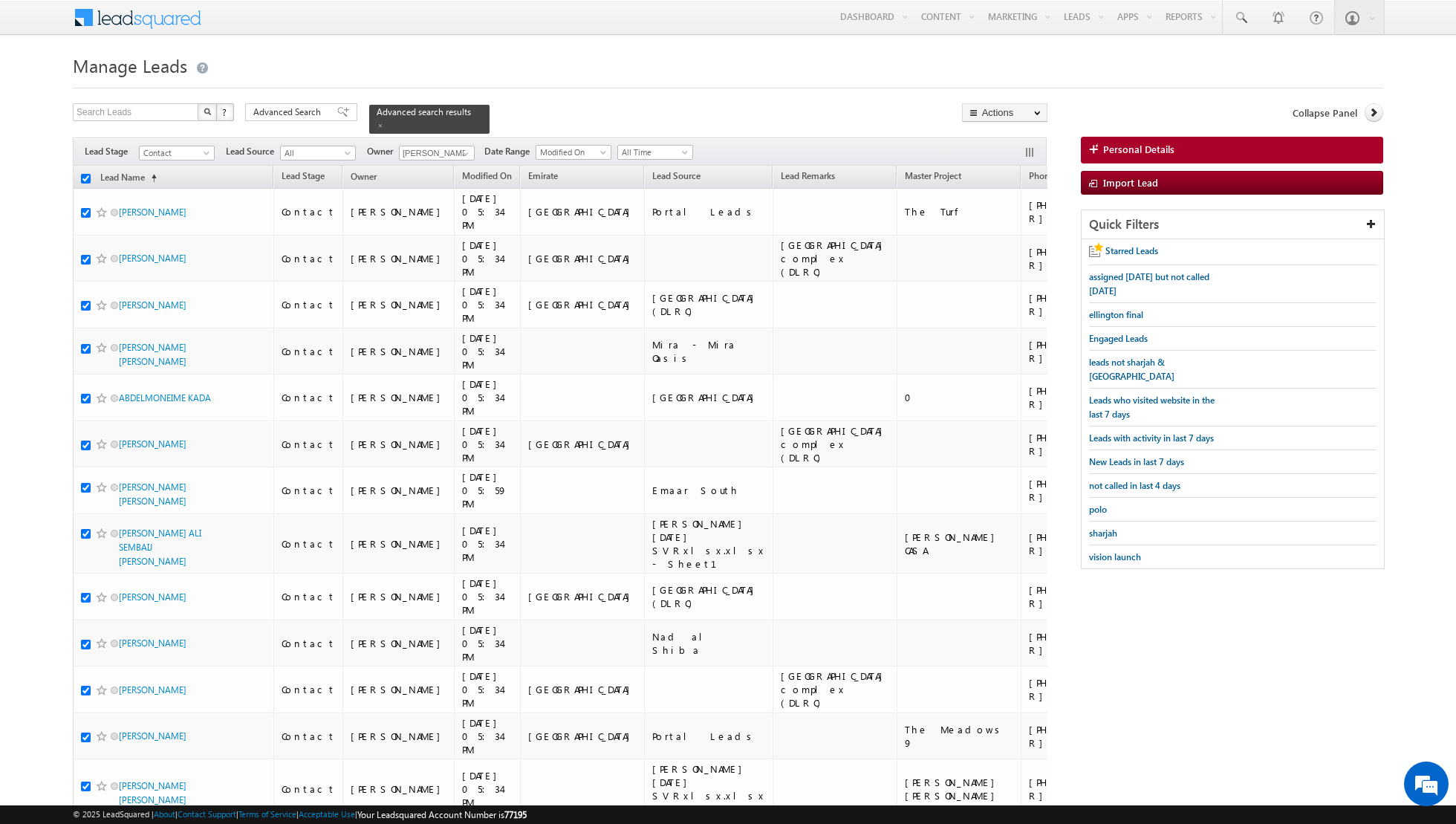
checkbox input "true"
click at [1009, 239] on link "Change Owner" at bounding box center [1004, 240] width 84 height 18
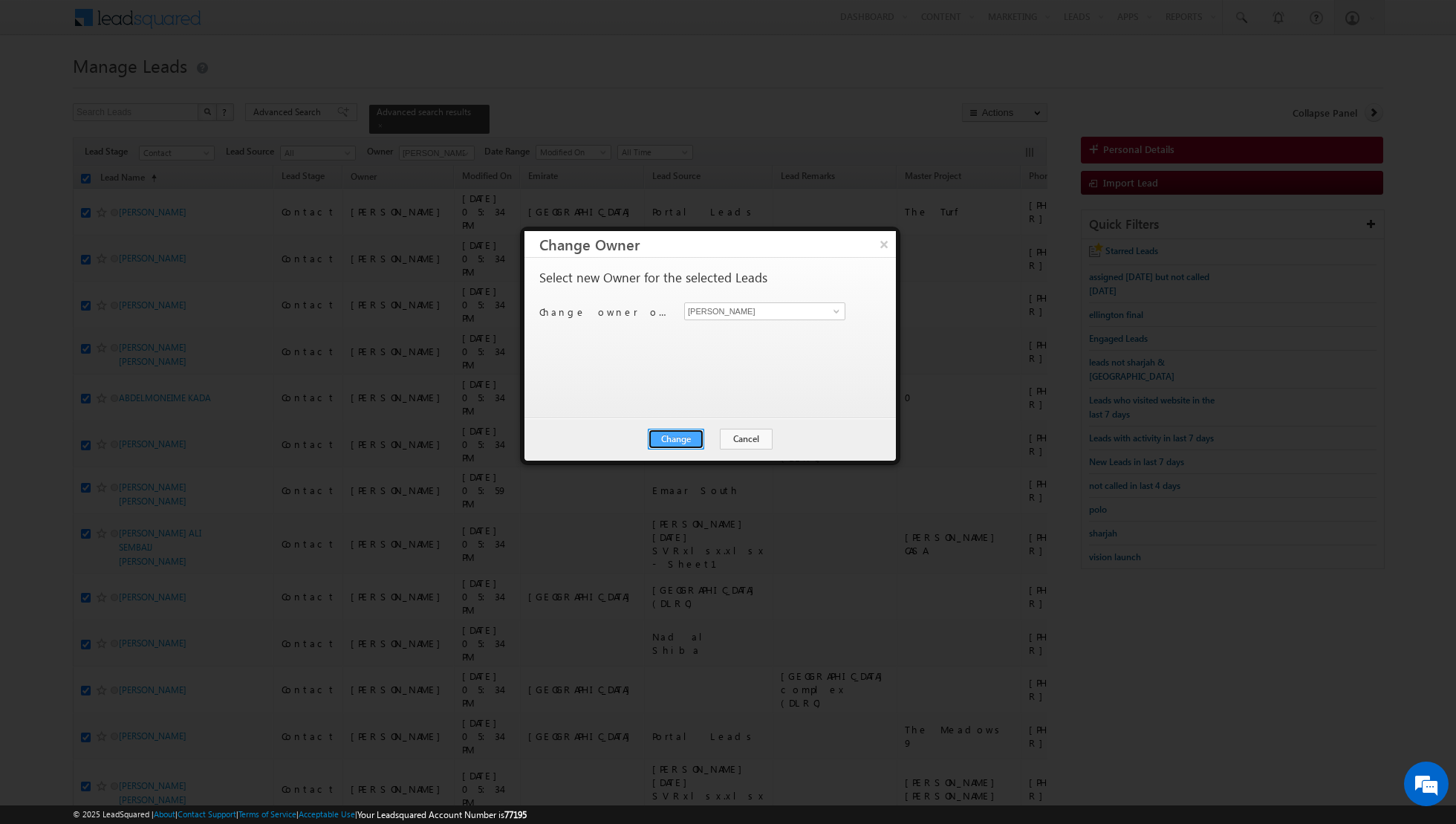
click at [681, 438] on button "Change" at bounding box center [677, 439] width 57 height 21
click at [727, 443] on button "Close" at bounding box center [713, 439] width 48 height 21
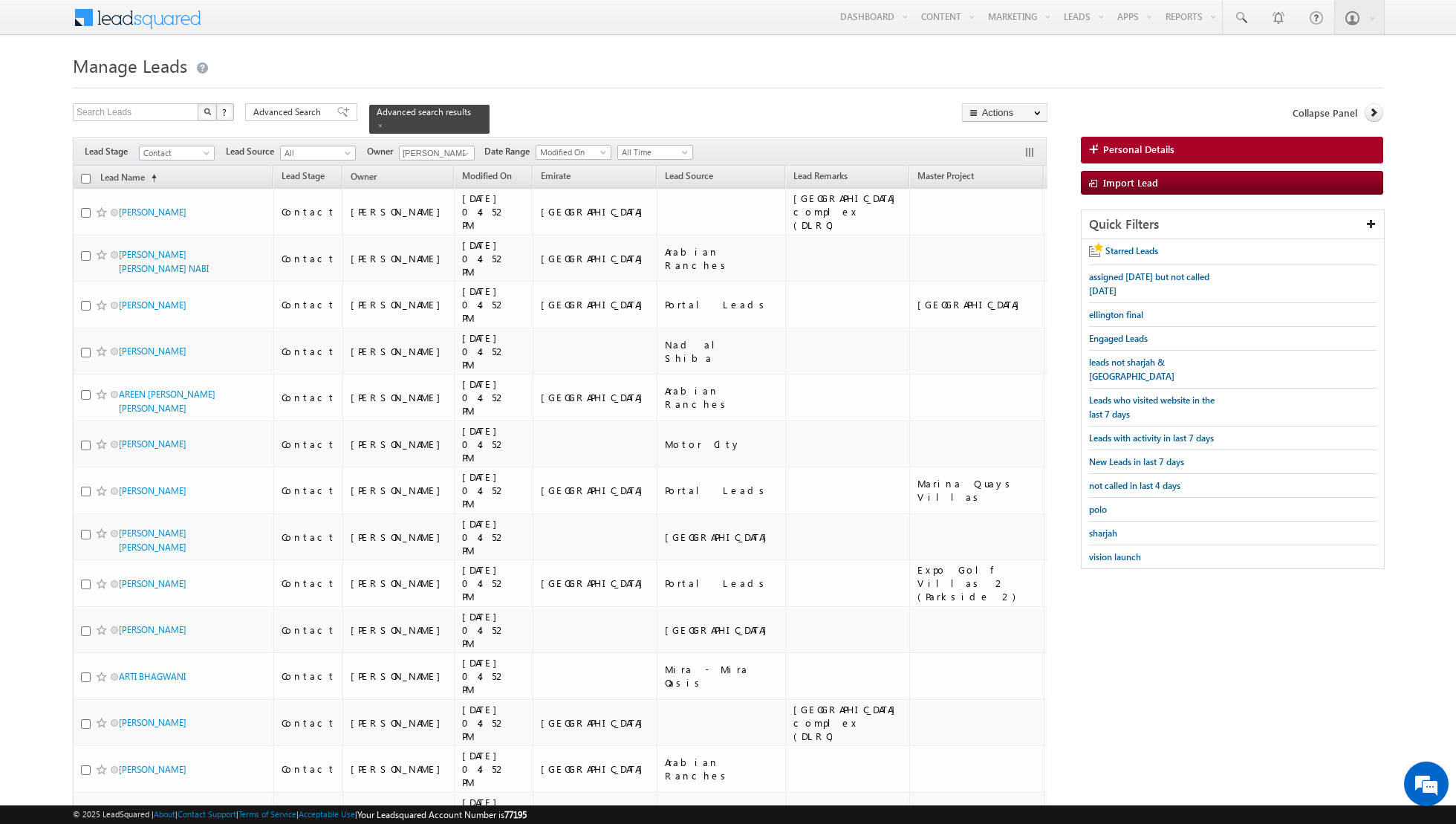
click at [85, 182] on input "checkbox" at bounding box center [86, 179] width 10 height 10
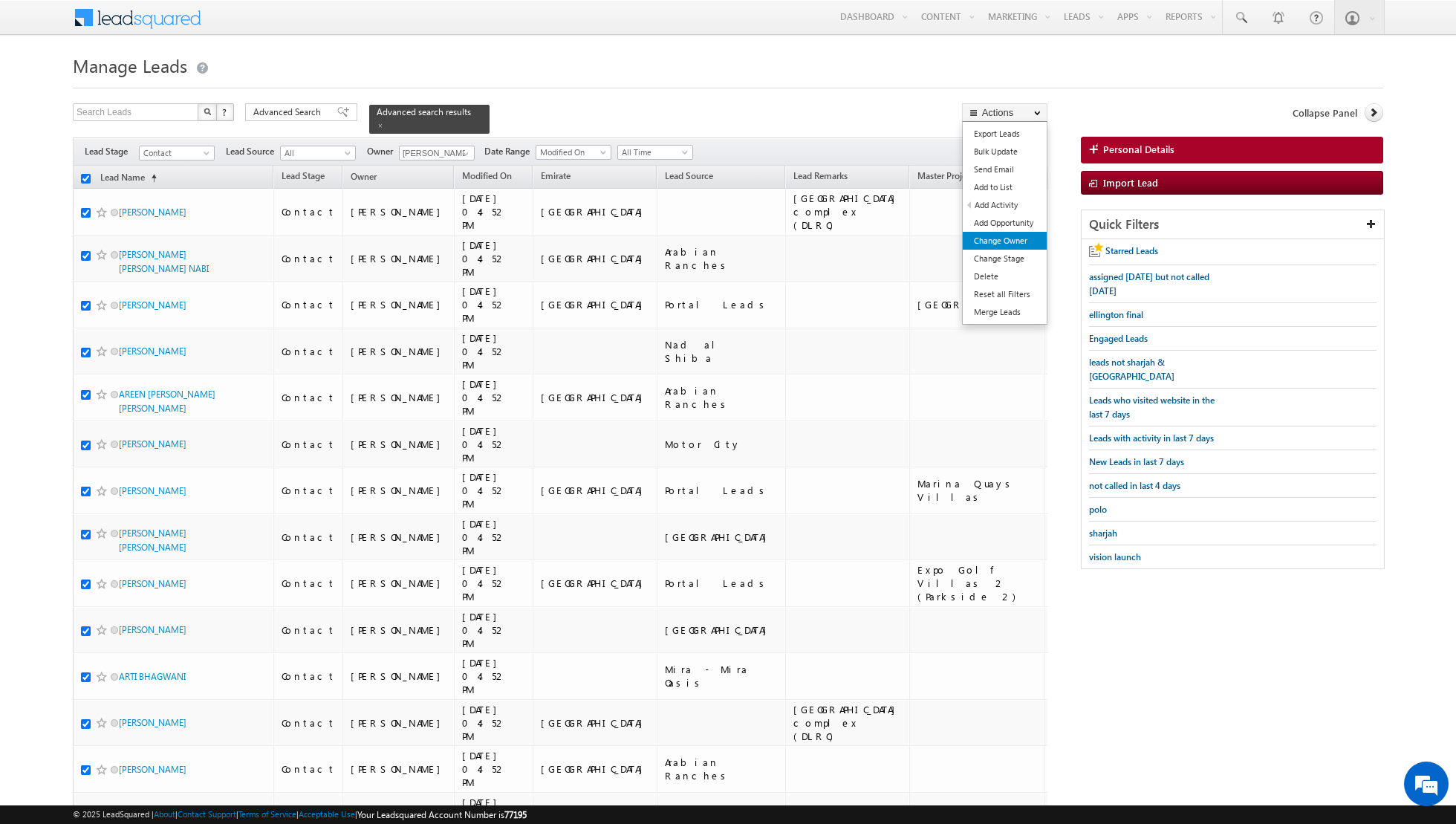
click at [1014, 241] on link "Change Owner" at bounding box center [1004, 240] width 84 height 18
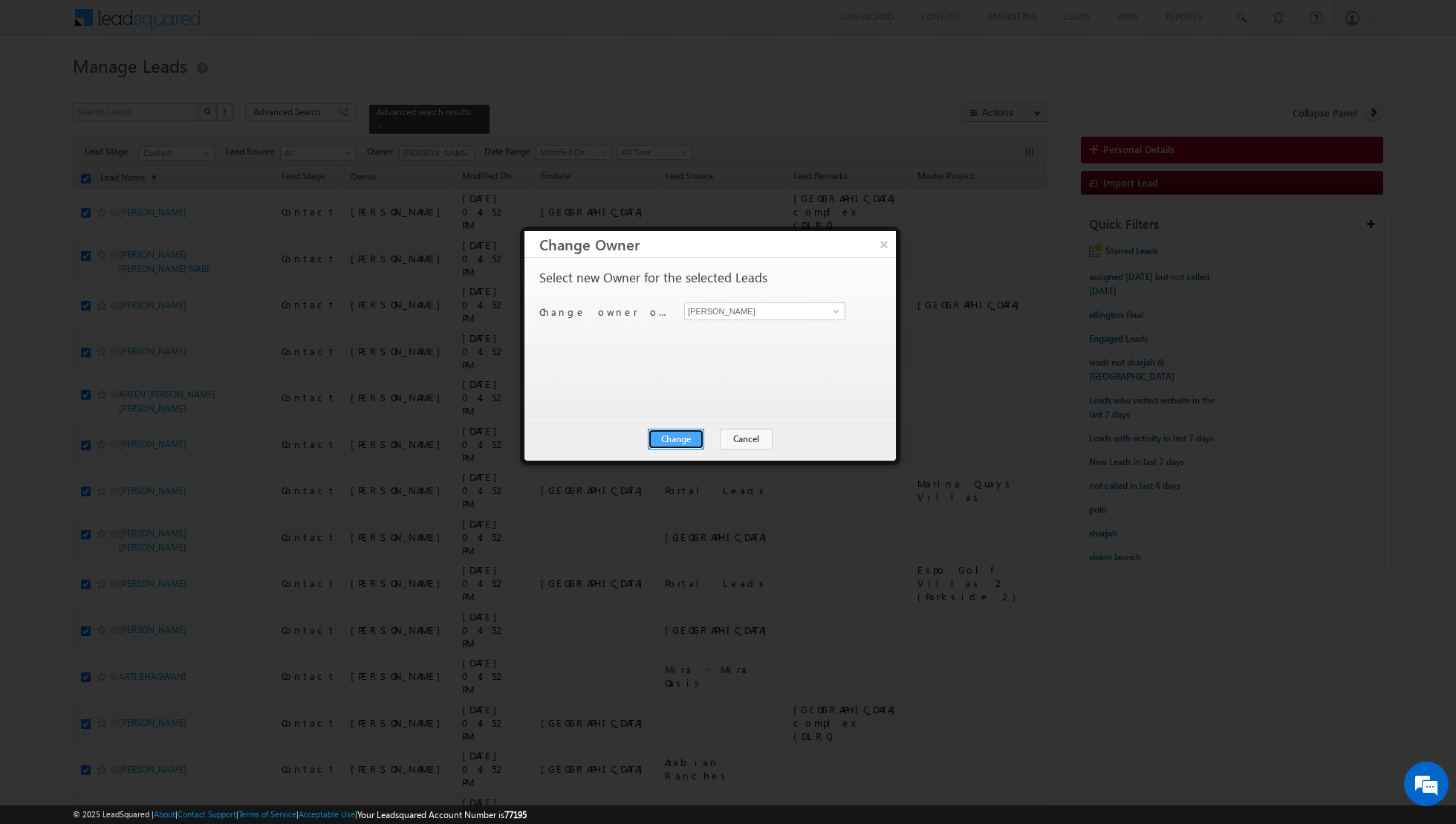
click at [672, 443] on button "Change" at bounding box center [677, 439] width 57 height 21
click at [707, 439] on button "Close" at bounding box center [713, 439] width 48 height 21
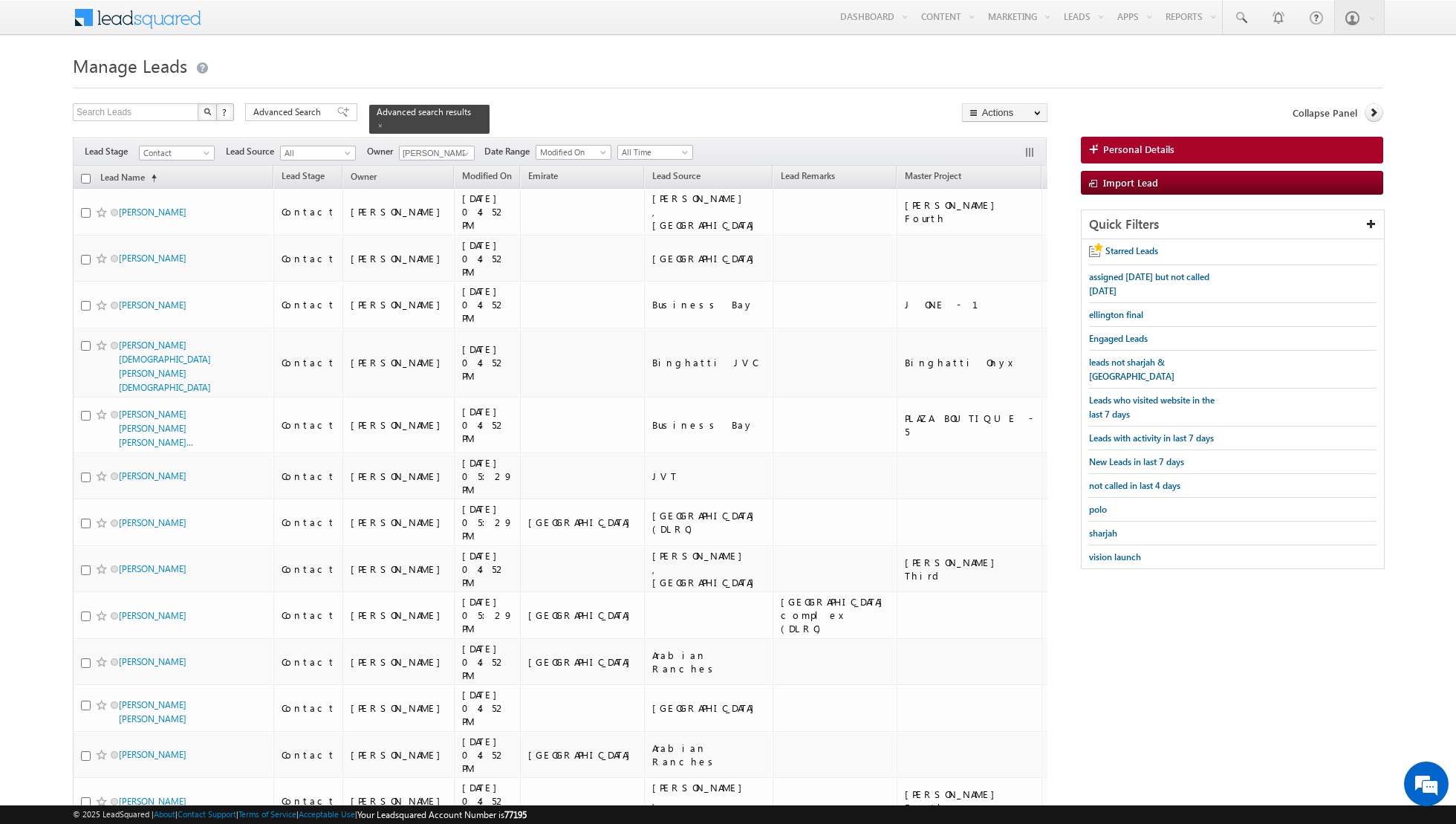
click at [86, 176] on input "checkbox" at bounding box center [86, 179] width 10 height 10
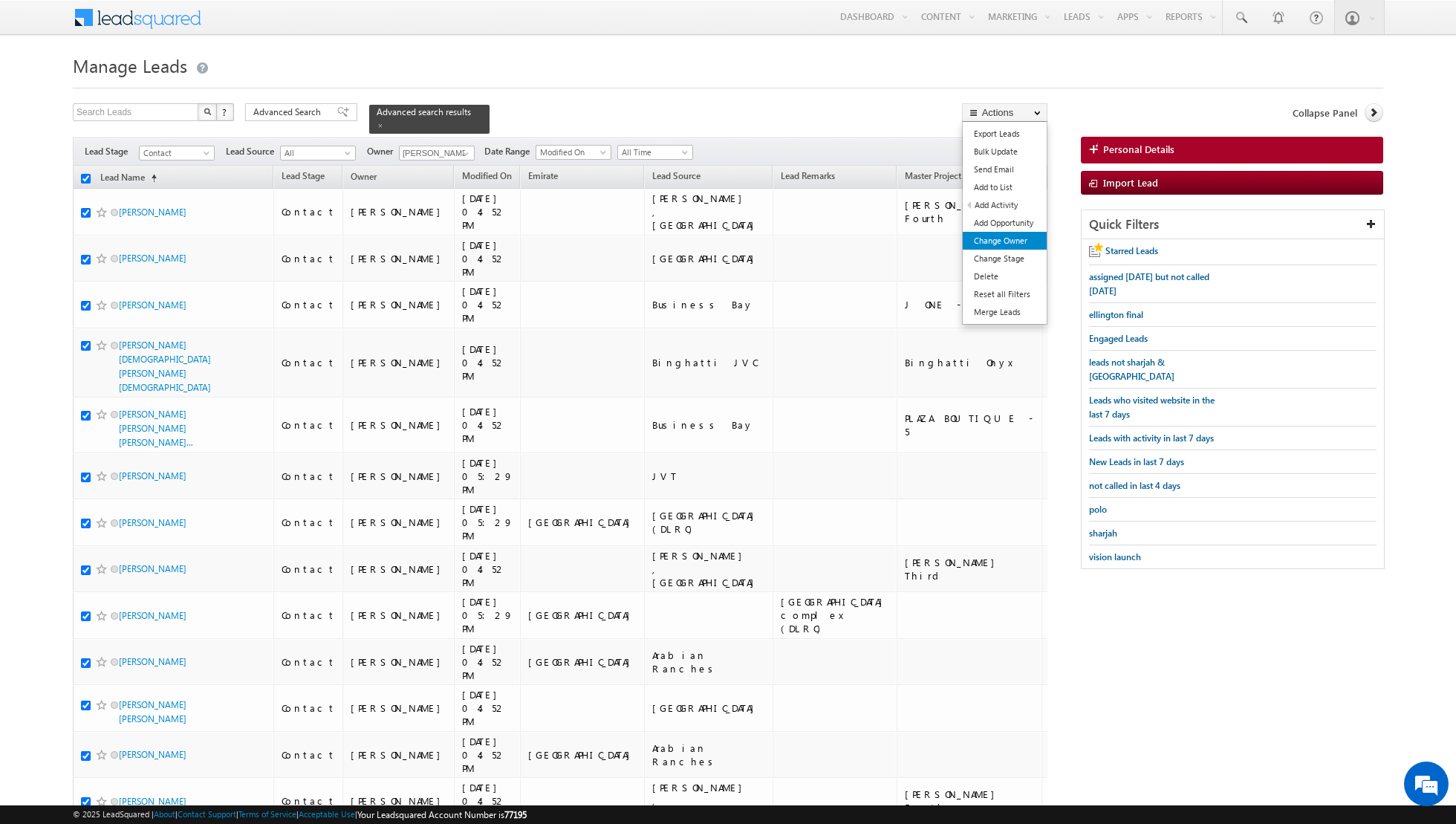
click at [1006, 237] on link "Change Owner" at bounding box center [1004, 240] width 84 height 18
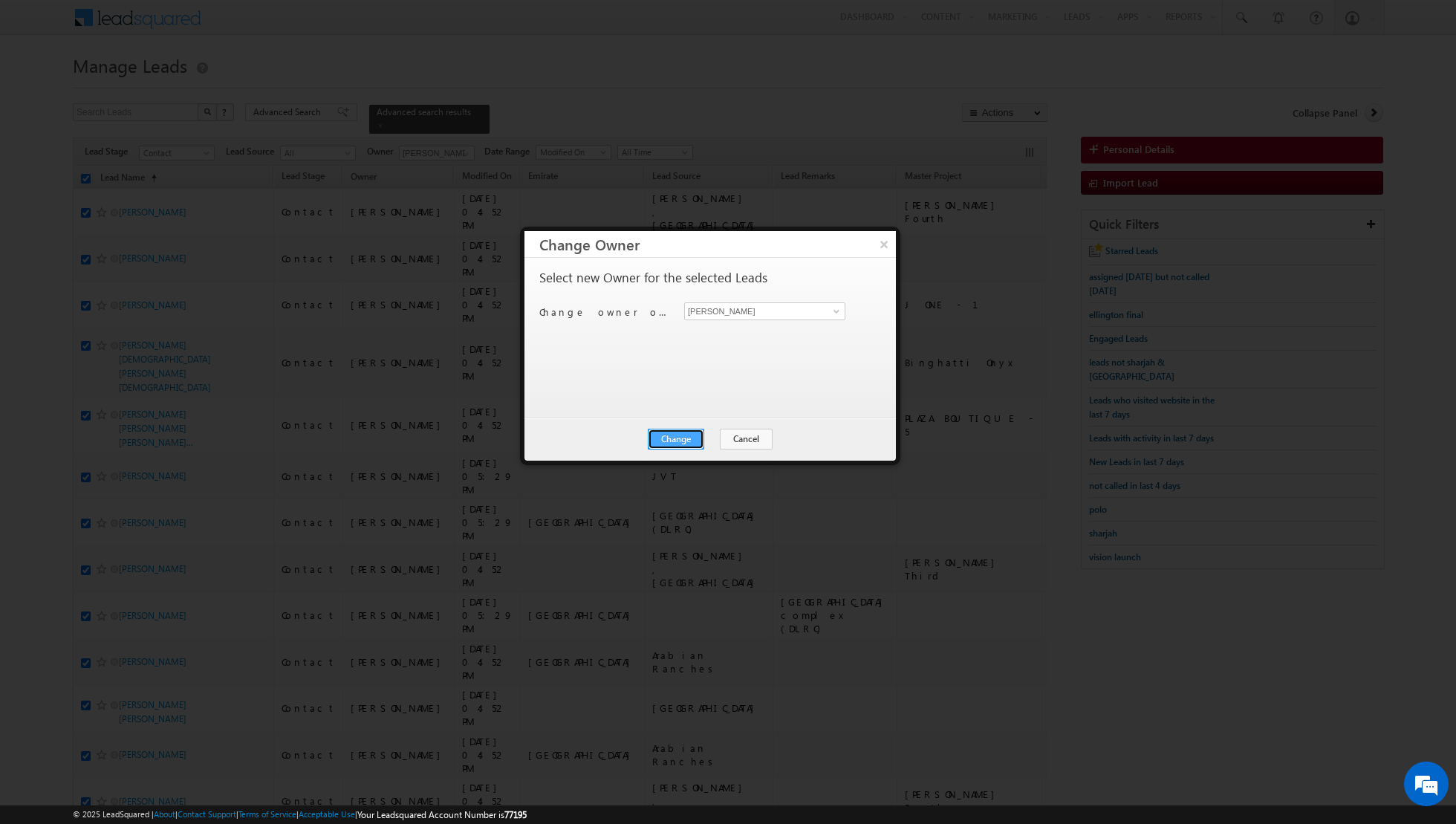
click at [684, 437] on button "Change" at bounding box center [677, 439] width 57 height 21
click at [723, 437] on button "Close" at bounding box center [713, 439] width 48 height 21
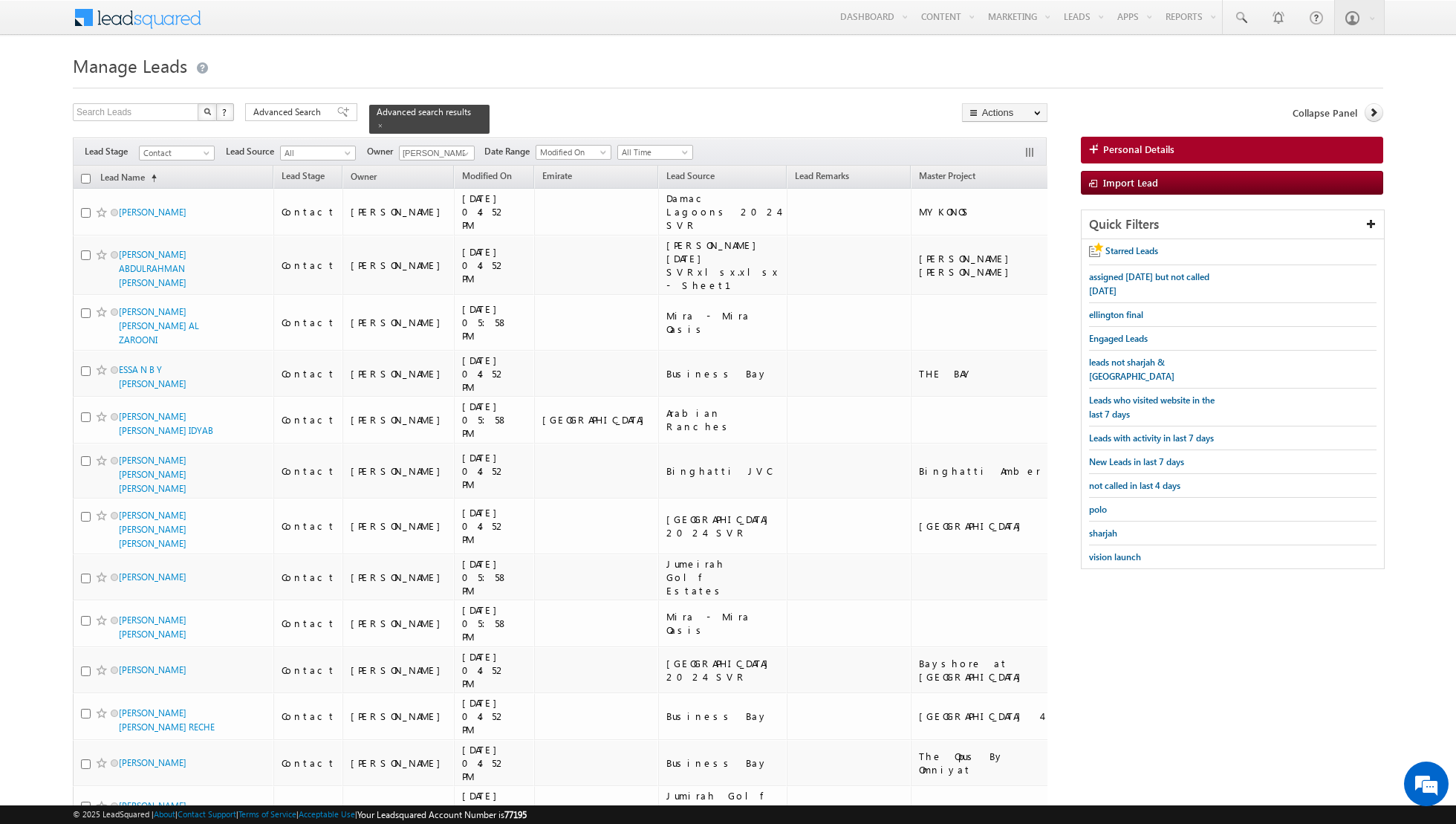
click at [85, 176] on input "checkbox" at bounding box center [86, 179] width 10 height 10
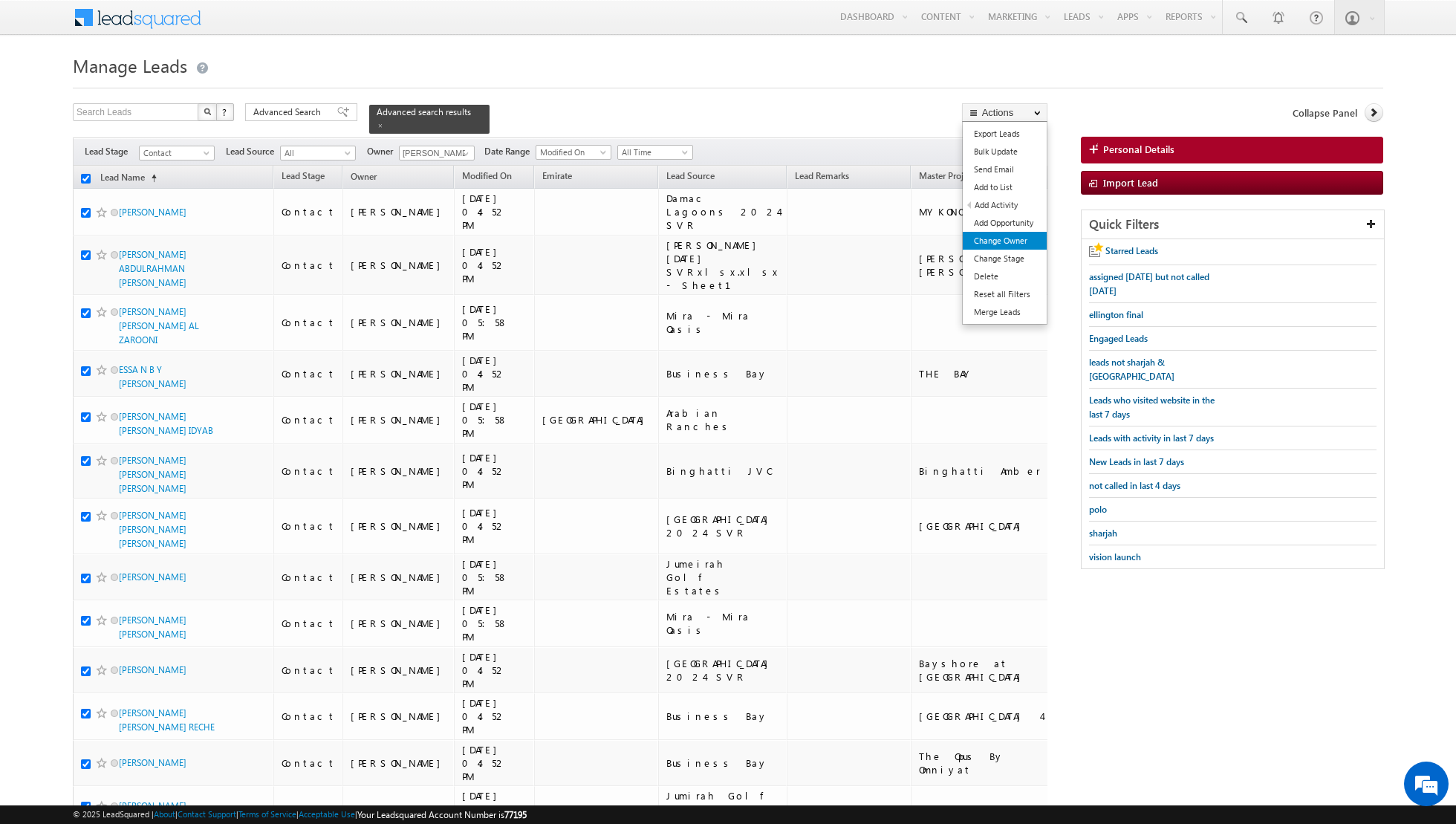
click at [1003, 243] on link "Change Owner" at bounding box center [1004, 240] width 84 height 18
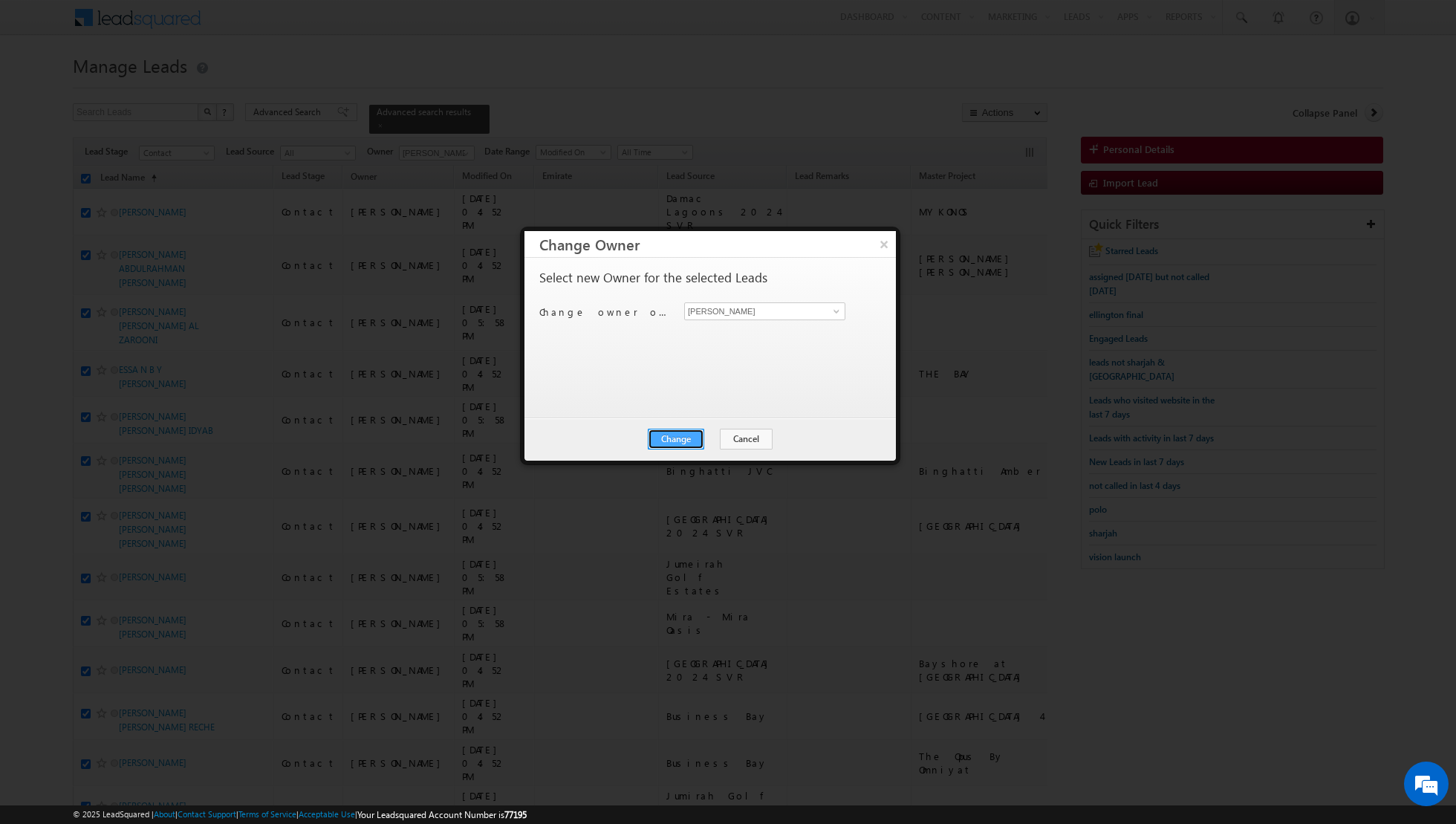
click at [679, 444] on button "Change" at bounding box center [677, 439] width 57 height 21
click at [712, 442] on button "Close" at bounding box center [713, 439] width 48 height 21
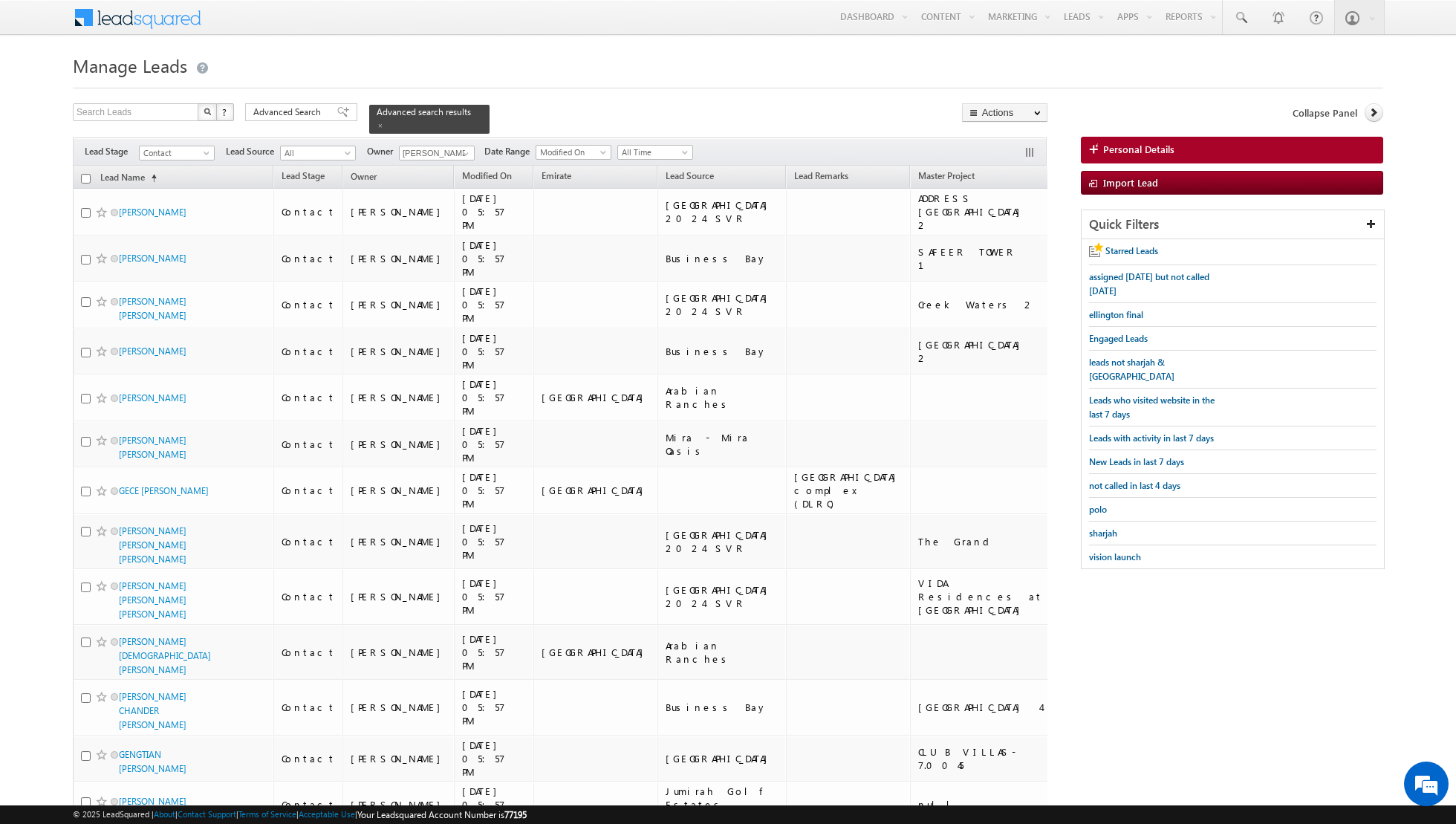
click at [84, 175] on input "checkbox" at bounding box center [86, 179] width 10 height 10
click at [989, 237] on link "Change Owner" at bounding box center [1004, 240] width 84 height 18
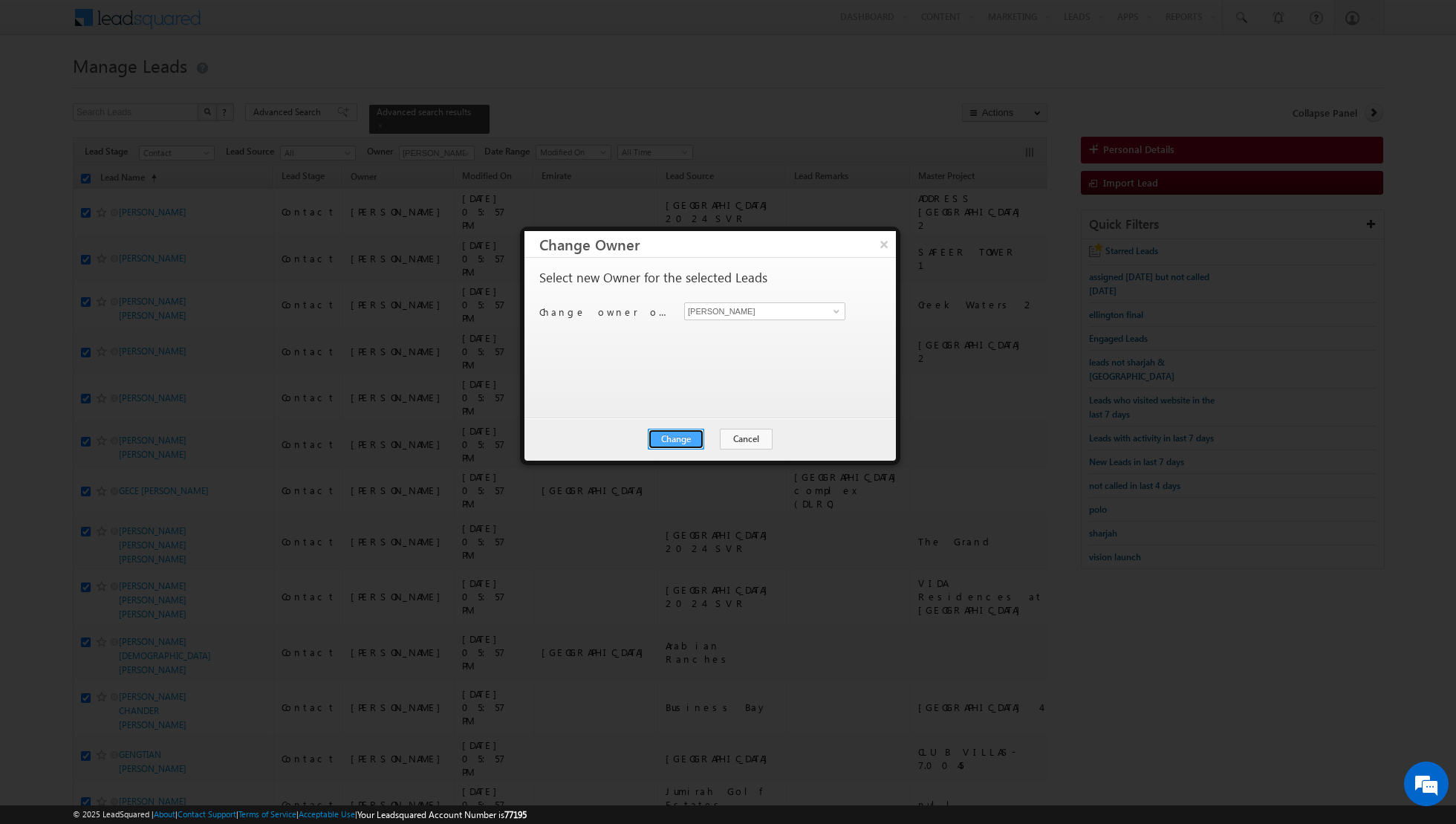
click at [678, 439] on button "Change" at bounding box center [677, 439] width 57 height 21
click at [718, 441] on button "Close" at bounding box center [713, 439] width 48 height 21
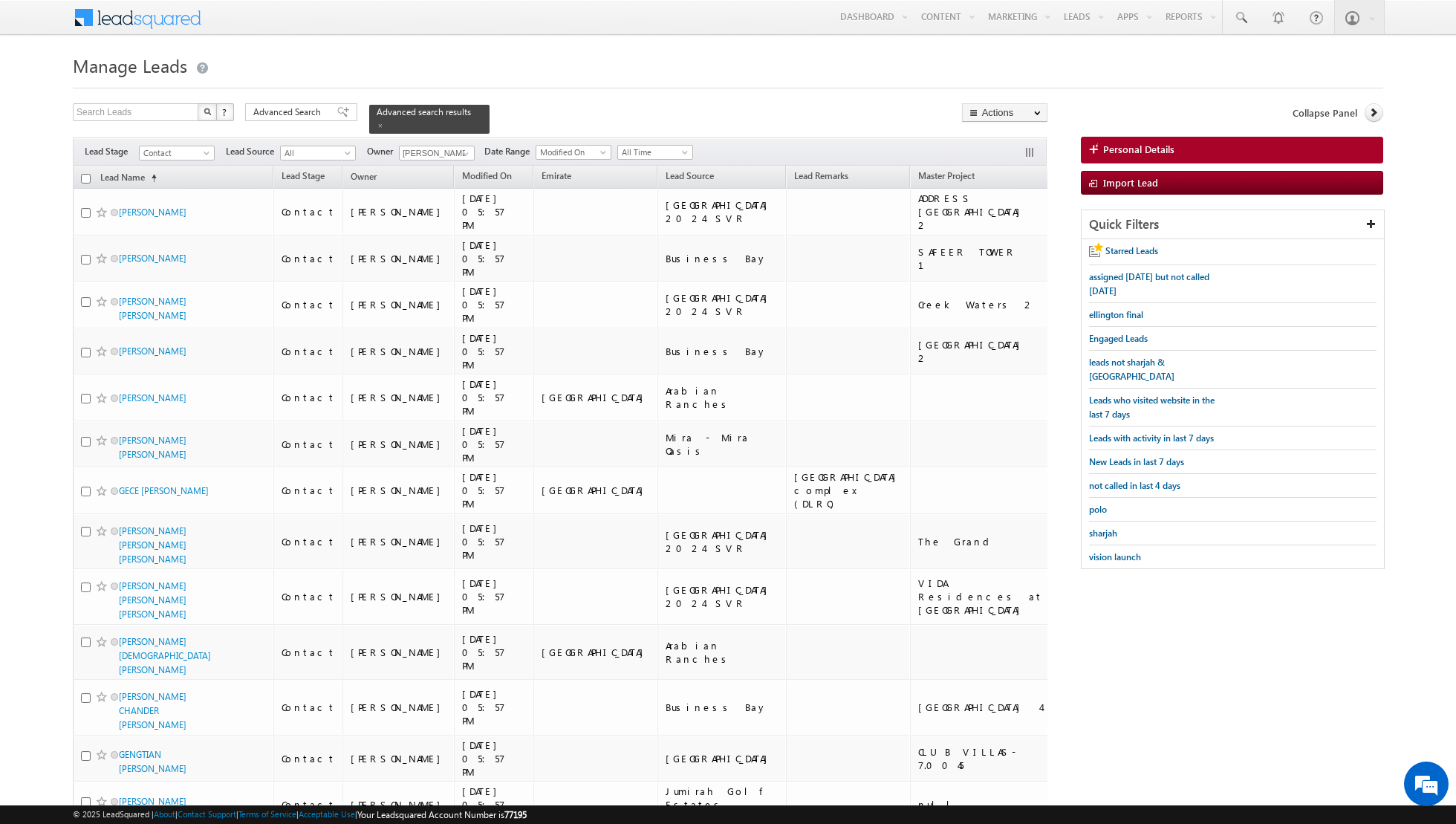
click at [84, 177] on input "checkbox" at bounding box center [86, 179] width 10 height 10
click at [987, 238] on link "Change Owner" at bounding box center [1004, 240] width 84 height 18
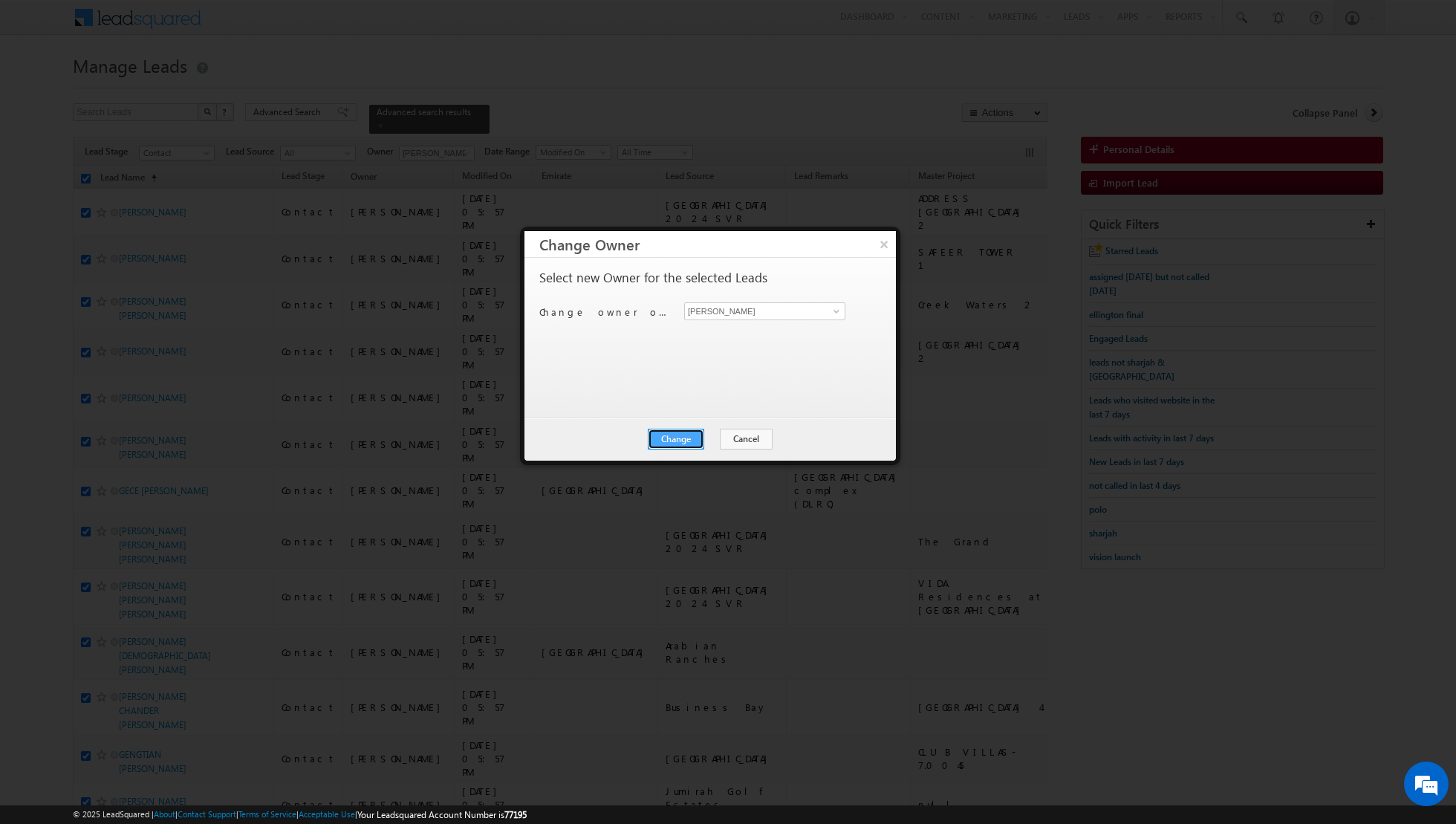
click at [678, 431] on button "Change" at bounding box center [677, 439] width 57 height 21
click at [716, 434] on button "Close" at bounding box center [713, 439] width 48 height 21
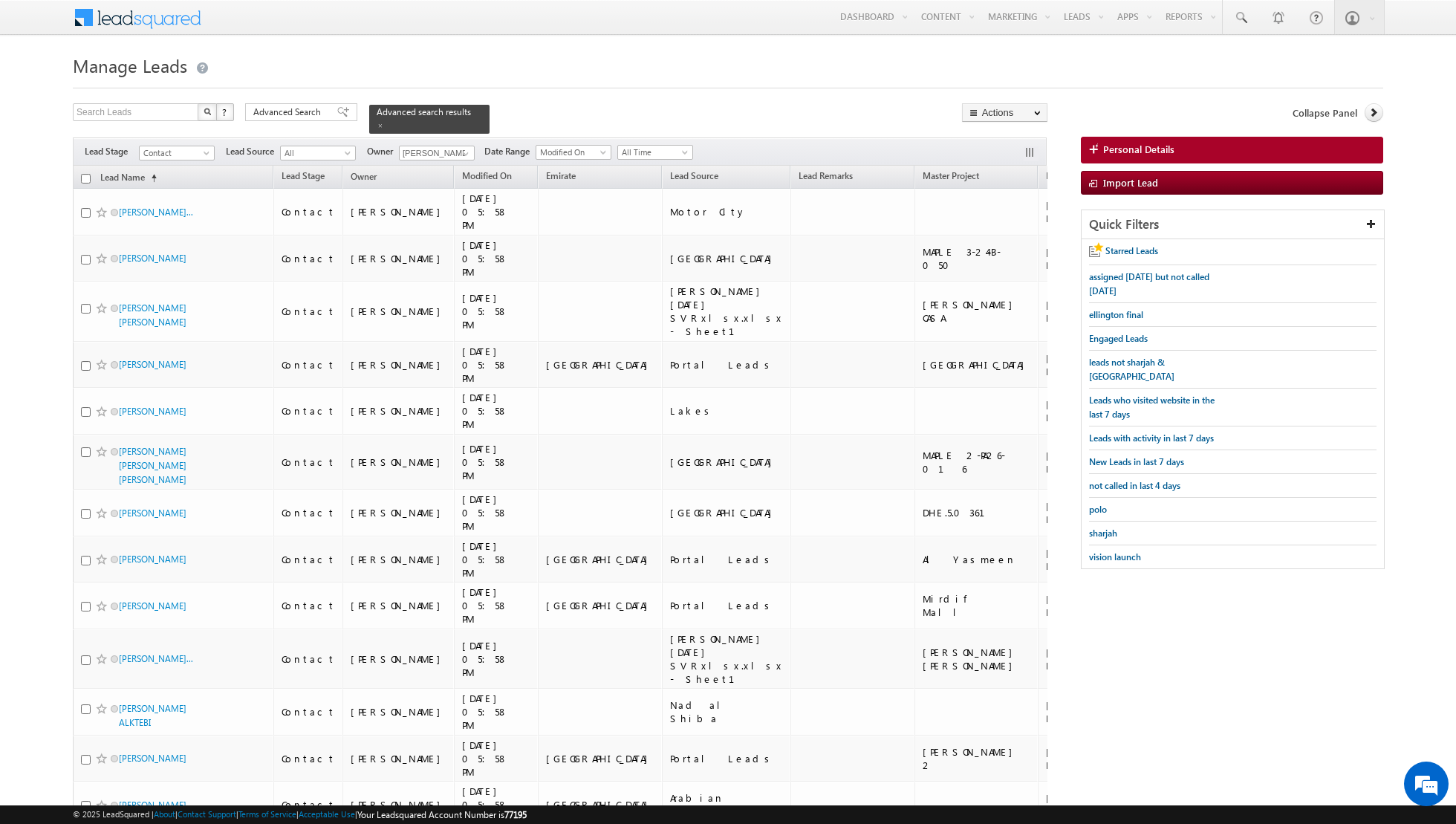
click at [89, 177] on input "checkbox" at bounding box center [86, 179] width 10 height 10
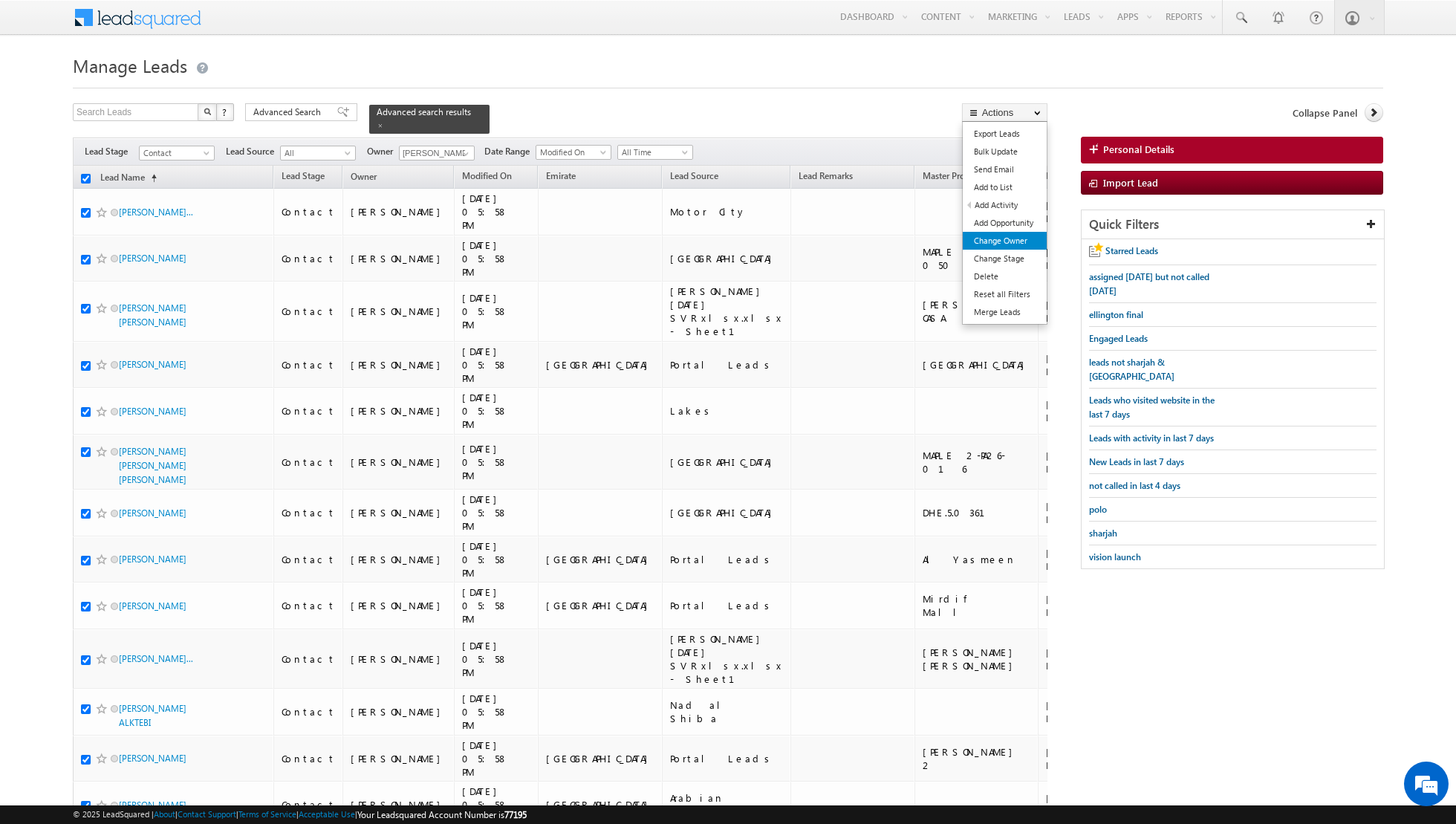
click at [1002, 241] on link "Change Owner" at bounding box center [1004, 240] width 84 height 18
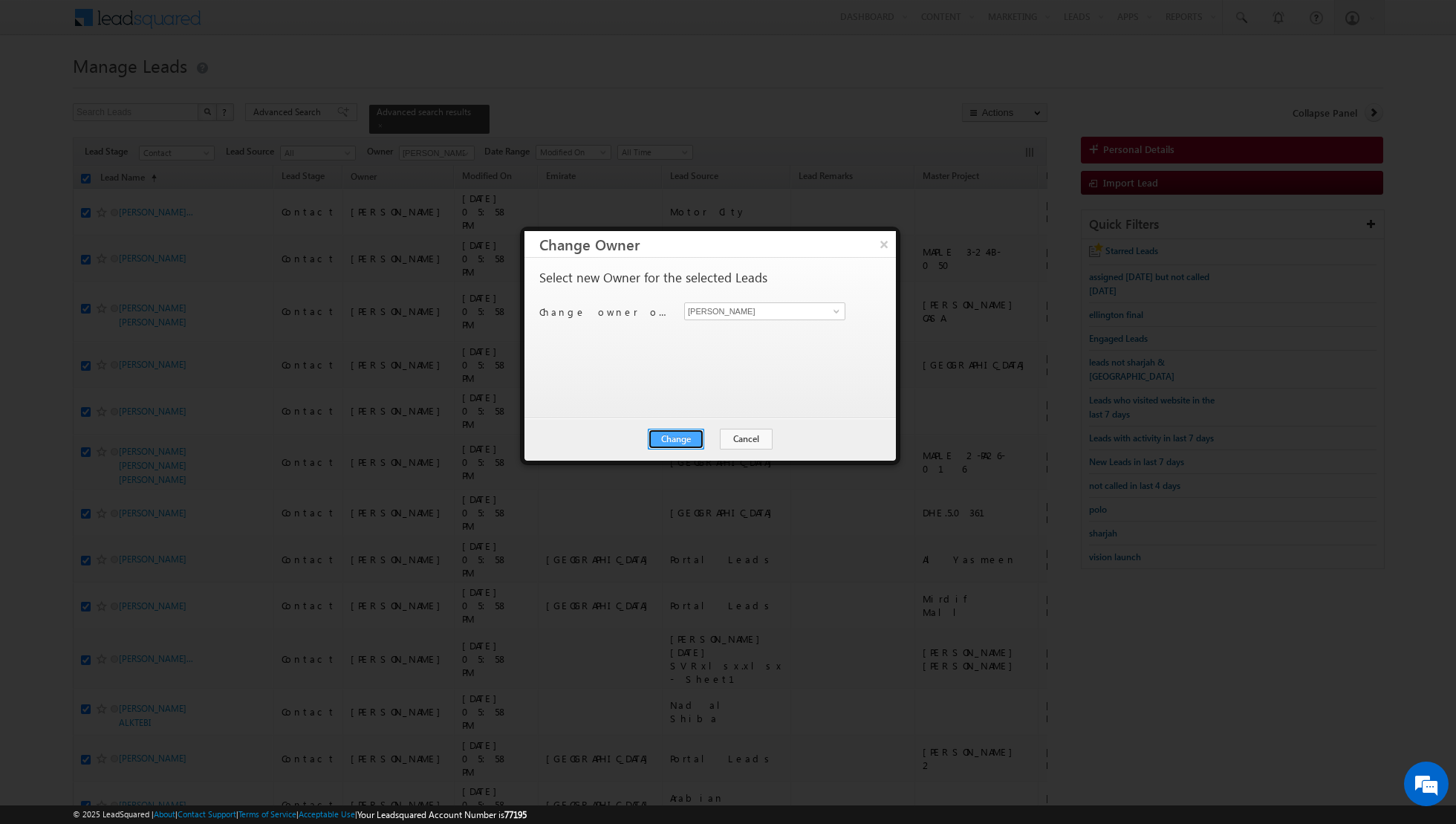
click at [681, 430] on button "Change" at bounding box center [677, 439] width 57 height 21
click at [713, 429] on button "Close" at bounding box center [713, 439] width 48 height 21
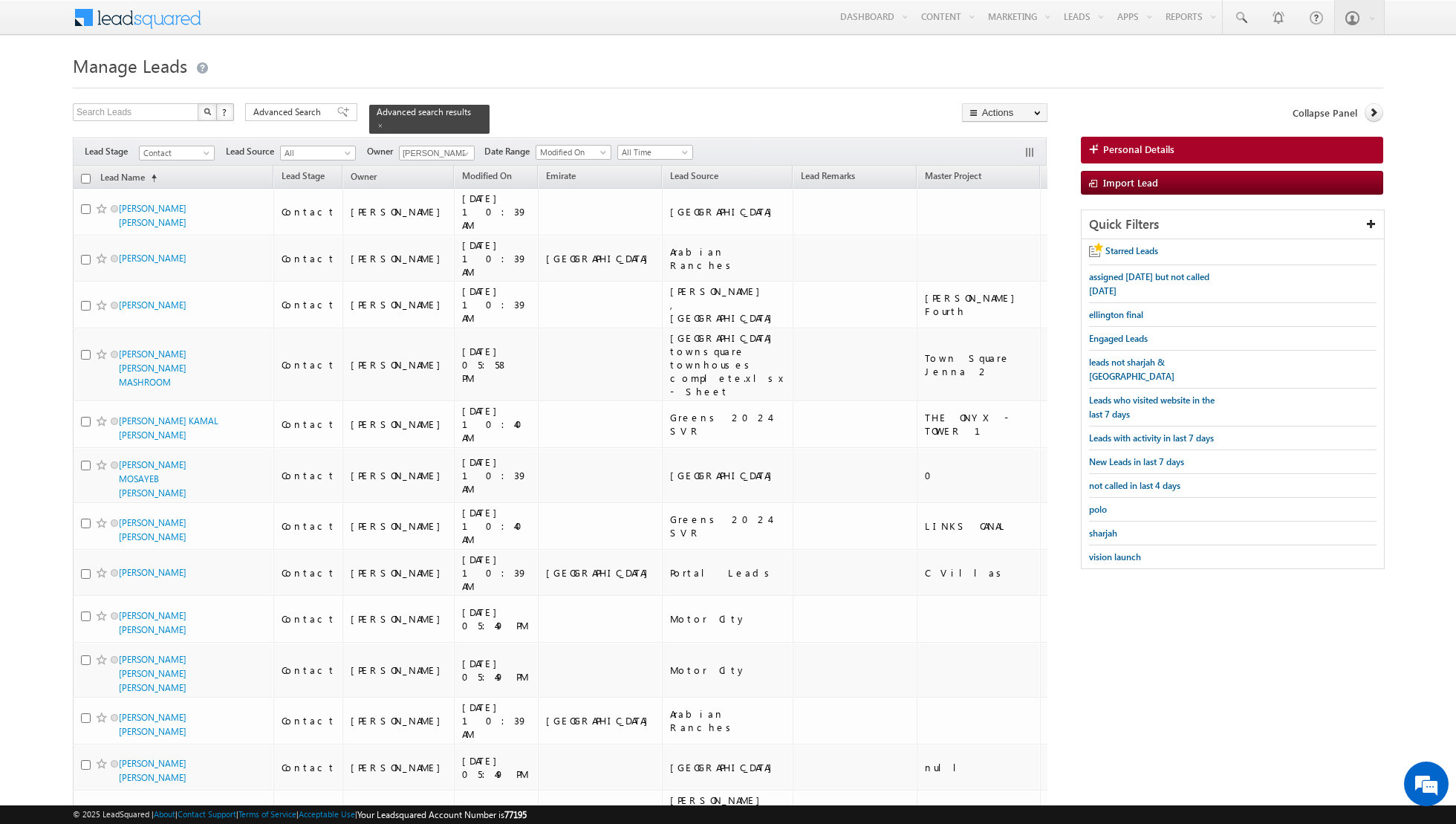
click at [83, 176] on input "checkbox" at bounding box center [86, 179] width 10 height 10
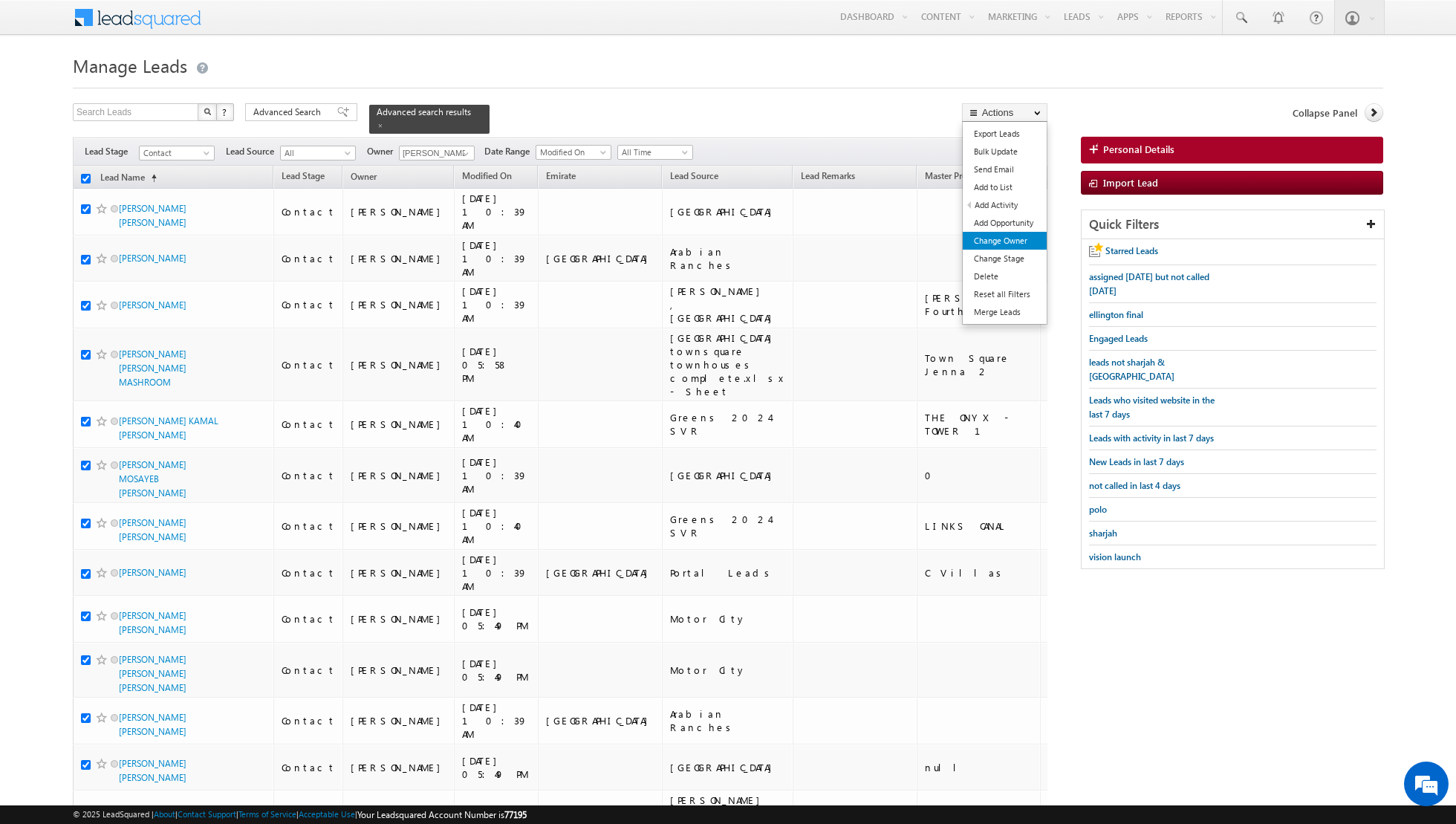
click at [1000, 243] on link "Change Owner" at bounding box center [1004, 240] width 84 height 18
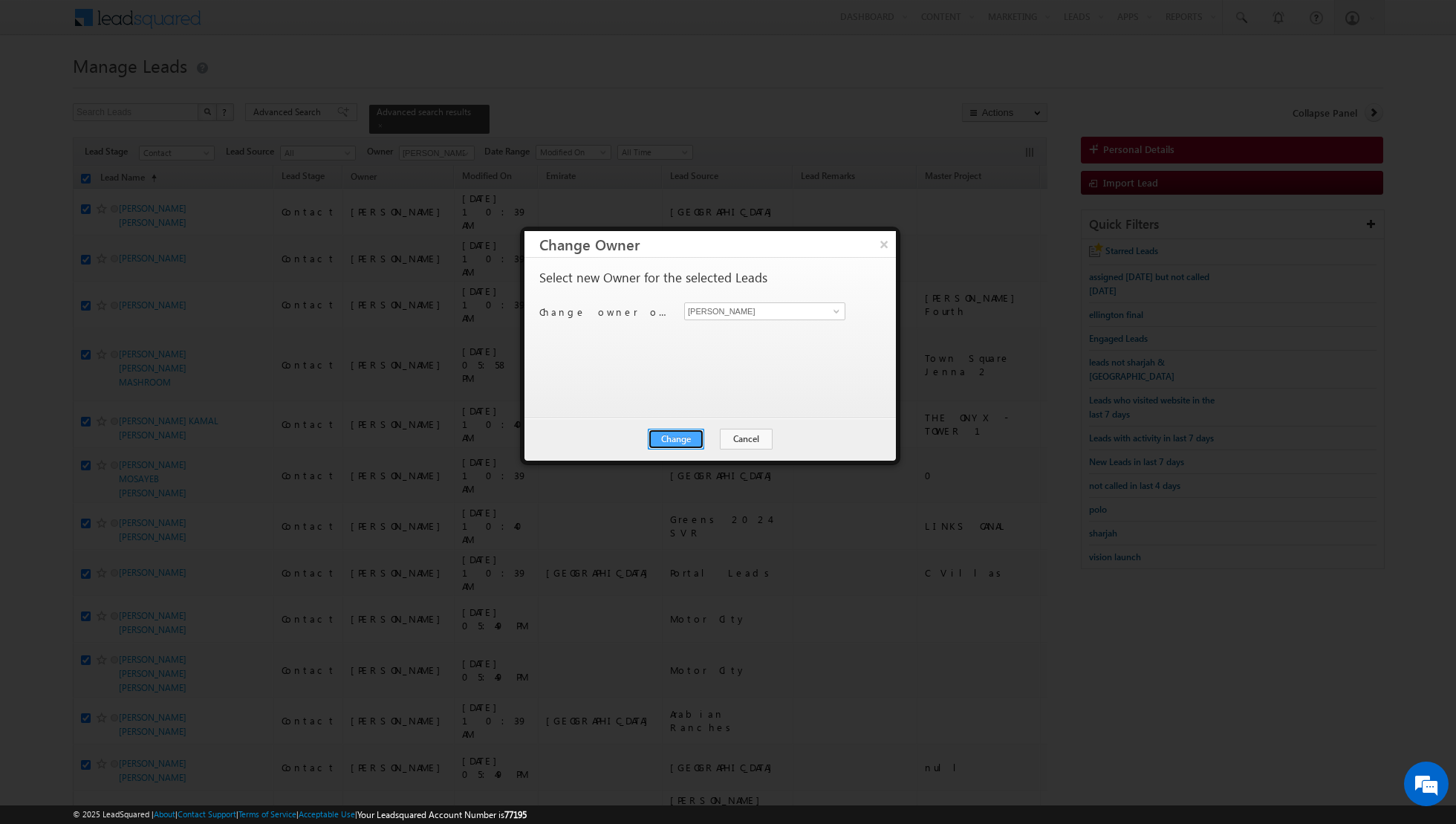
click at [662, 434] on button "Change" at bounding box center [677, 439] width 57 height 21
click at [723, 439] on button "Close" at bounding box center [713, 439] width 48 height 21
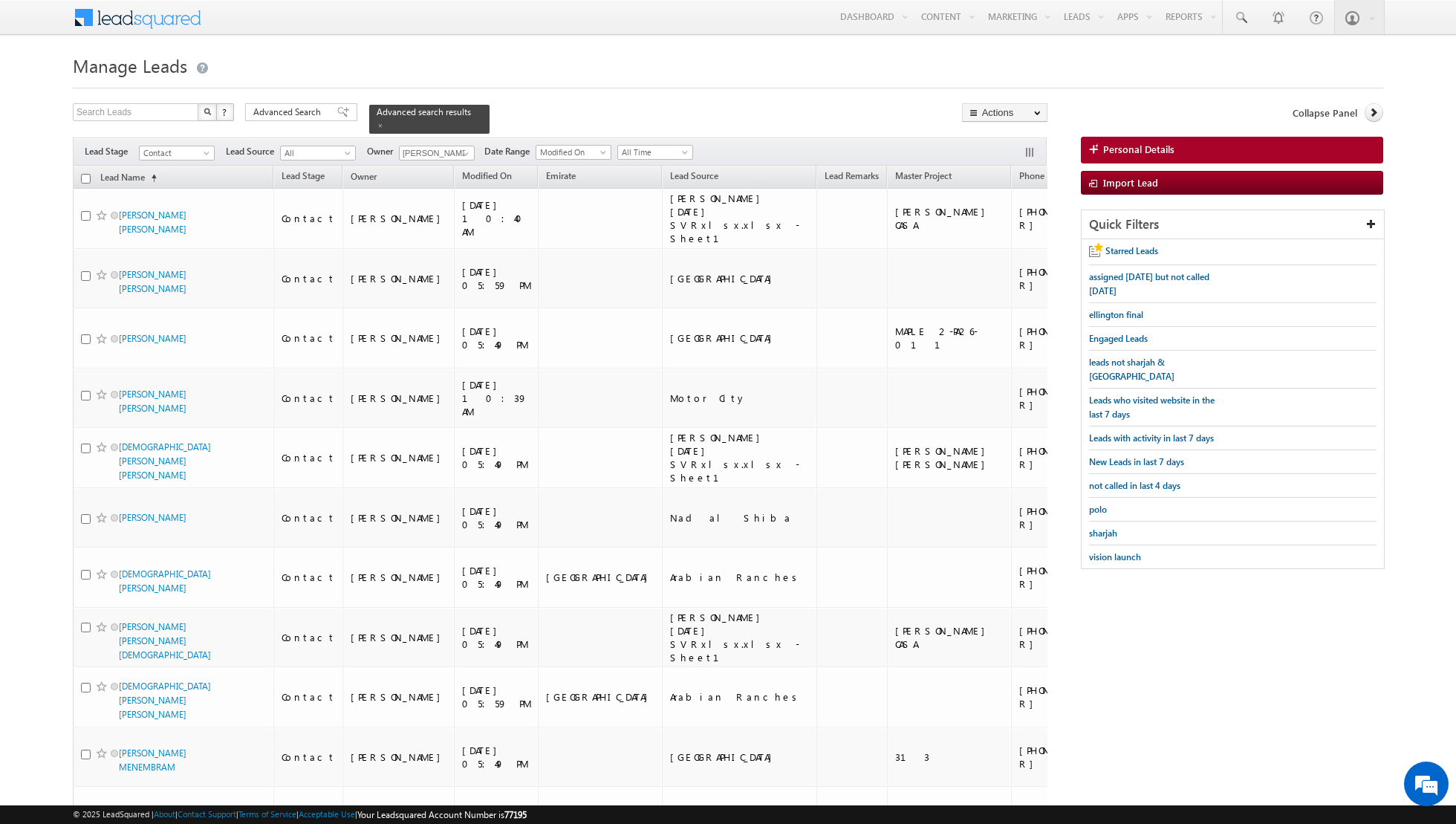
click at [85, 177] on input "checkbox" at bounding box center [86, 179] width 10 height 10
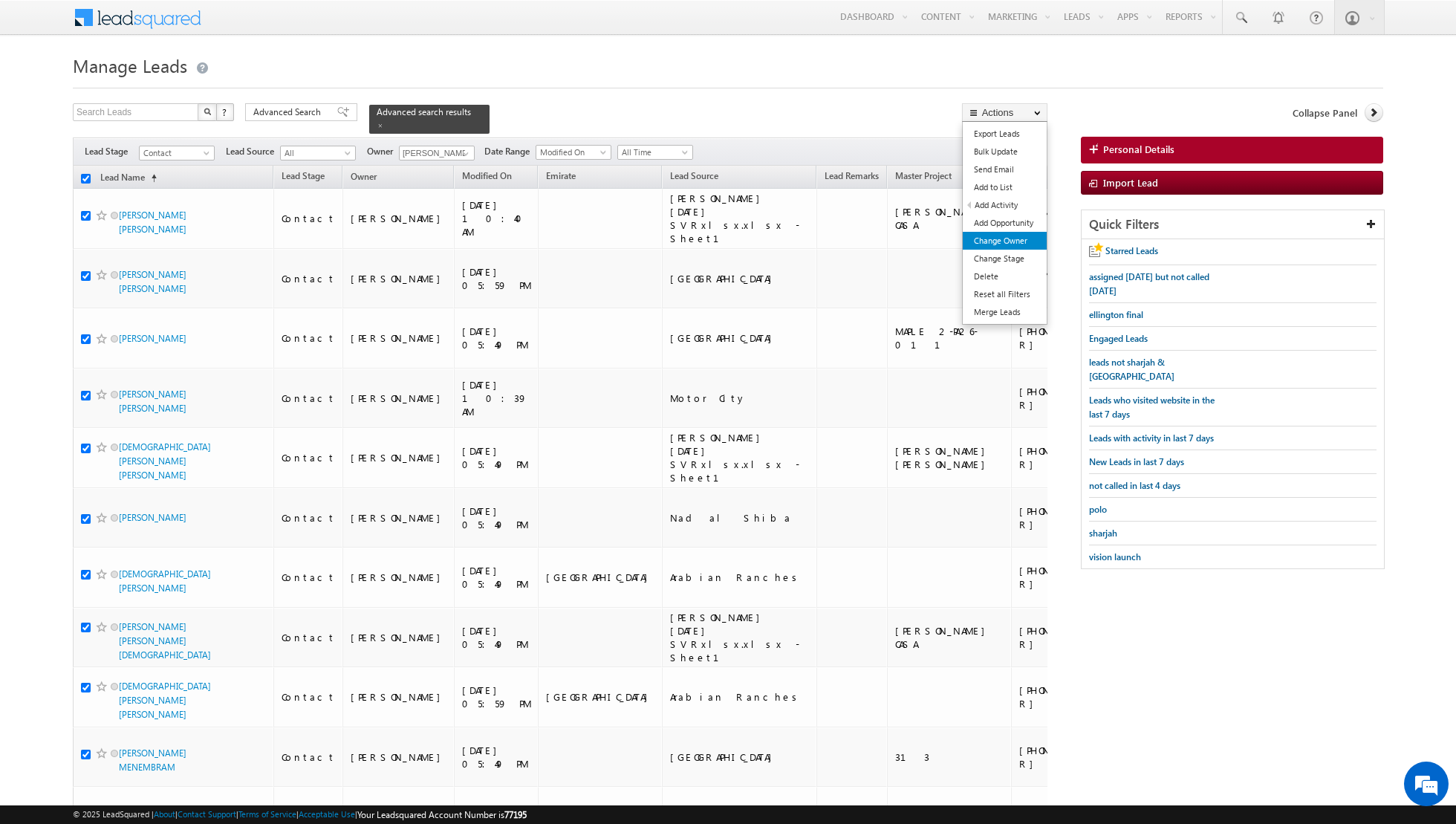
click at [1019, 234] on link "Change Owner" at bounding box center [1004, 240] width 84 height 18
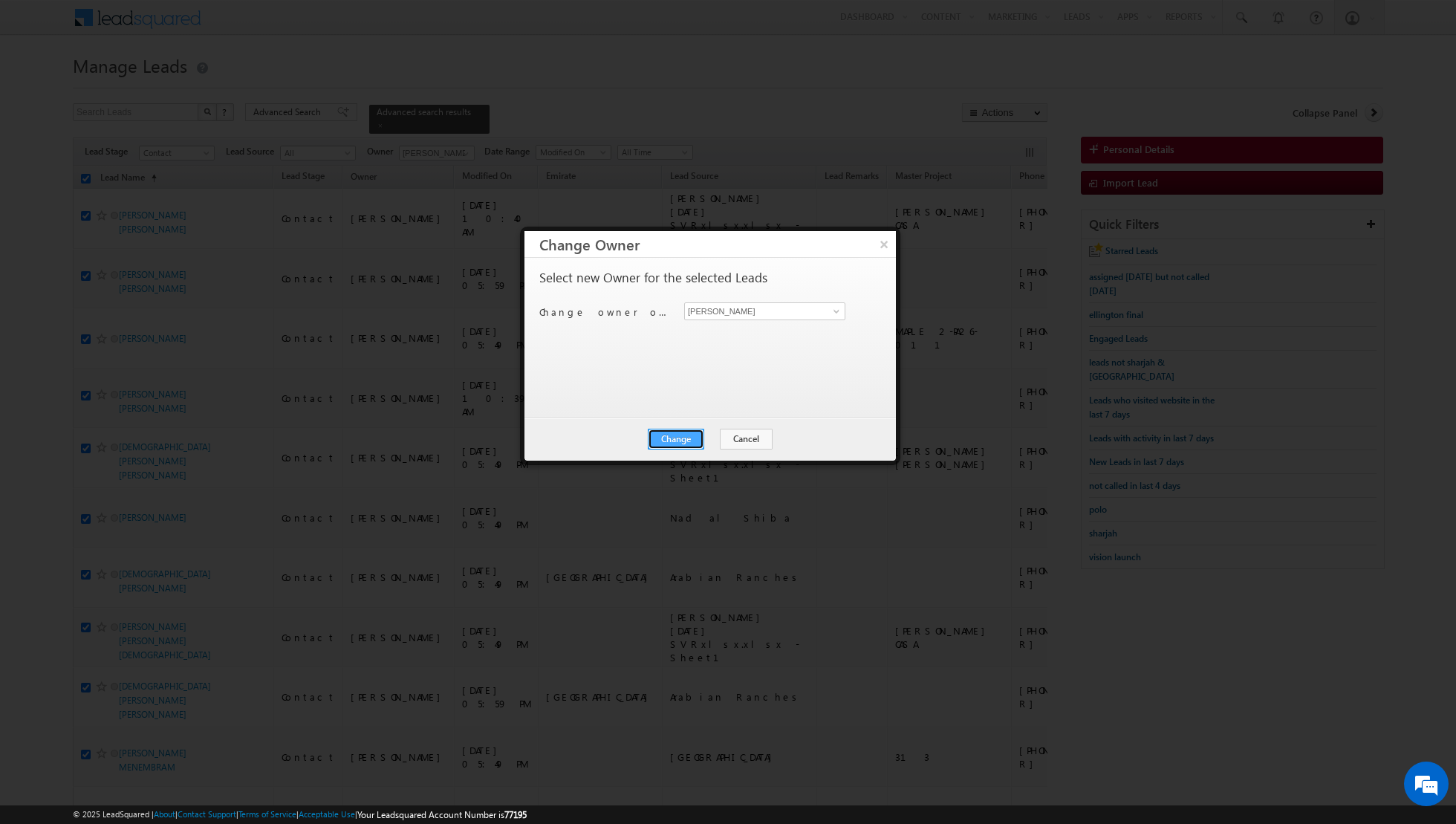
click at [670, 429] on button "Change" at bounding box center [677, 439] width 57 height 21
click at [714, 437] on button "Close" at bounding box center [713, 439] width 48 height 21
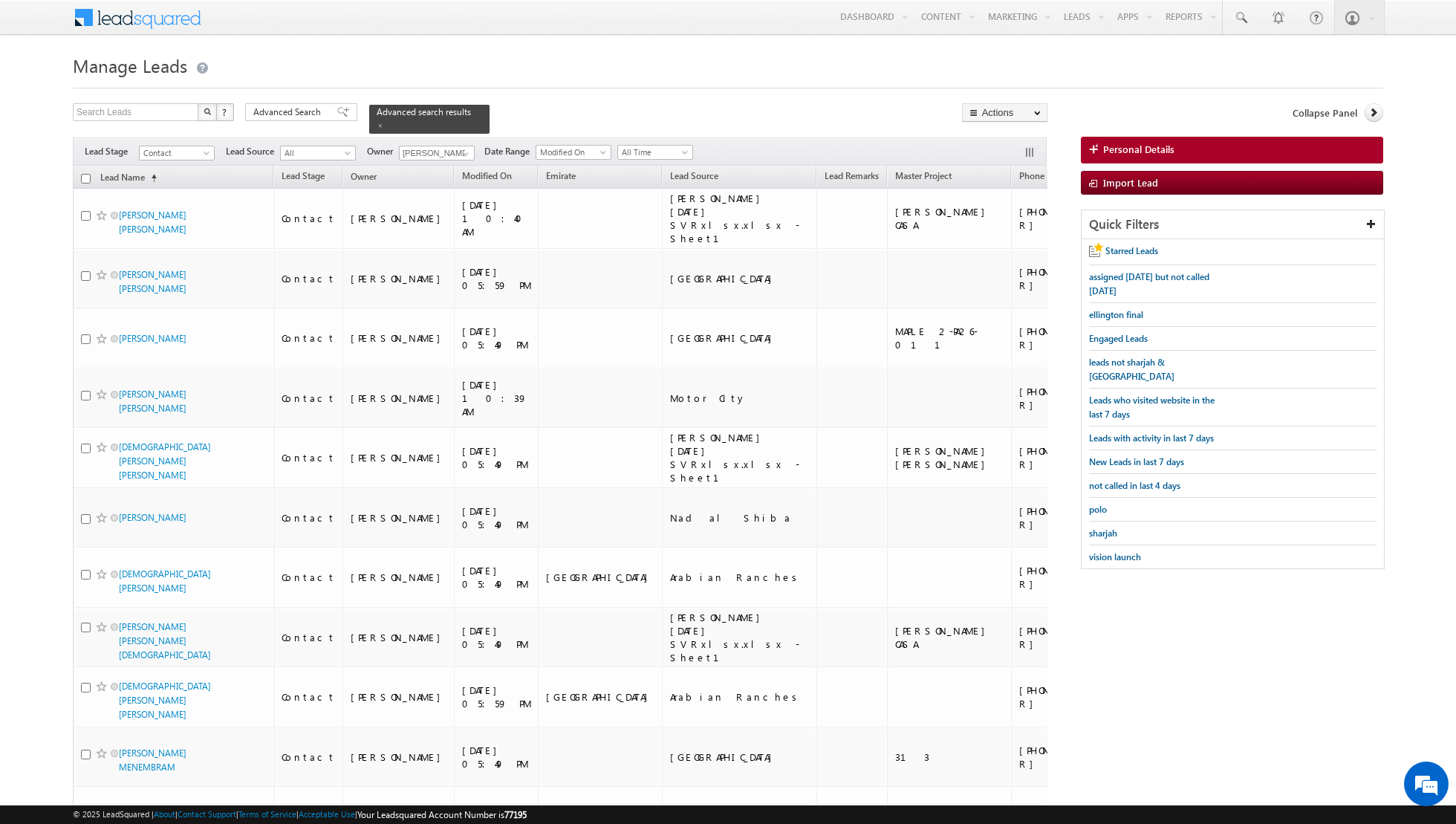
click at [84, 175] on input "checkbox" at bounding box center [86, 179] width 10 height 10
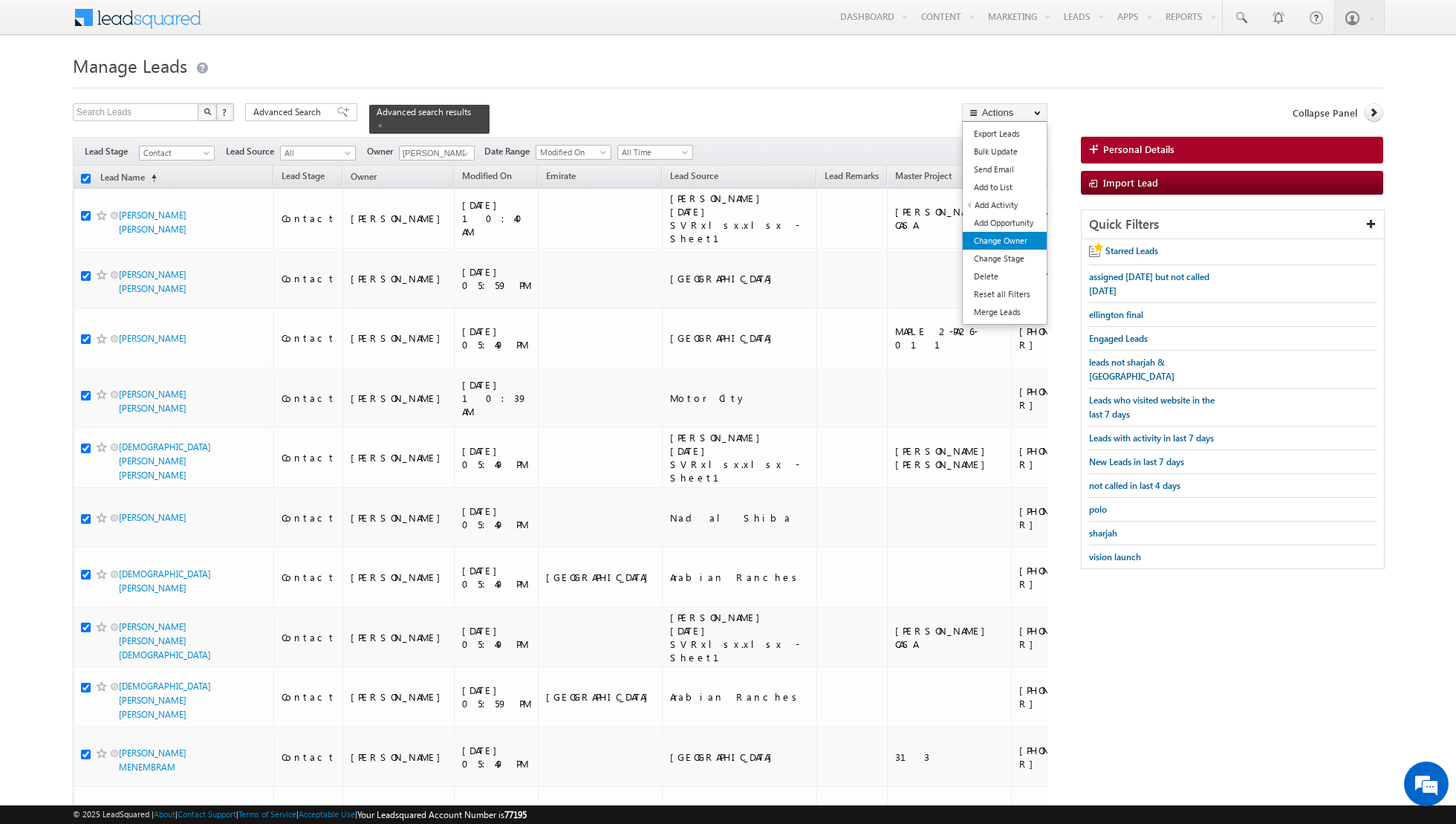
click at [999, 240] on link "Change Owner" at bounding box center [1004, 240] width 84 height 18
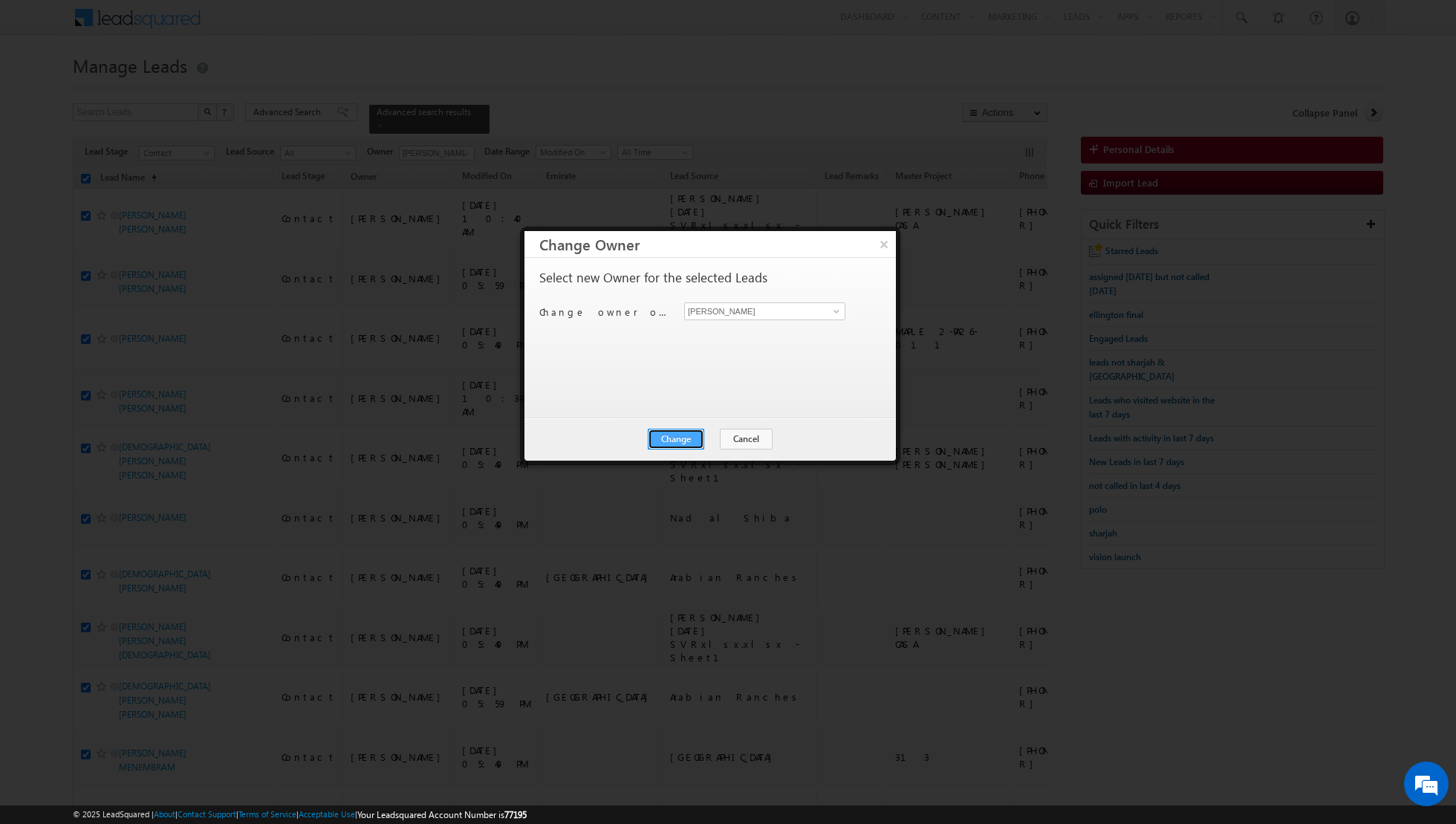
click at [677, 433] on button "Change" at bounding box center [677, 439] width 57 height 21
click at [713, 436] on button "Close" at bounding box center [713, 439] width 48 height 21
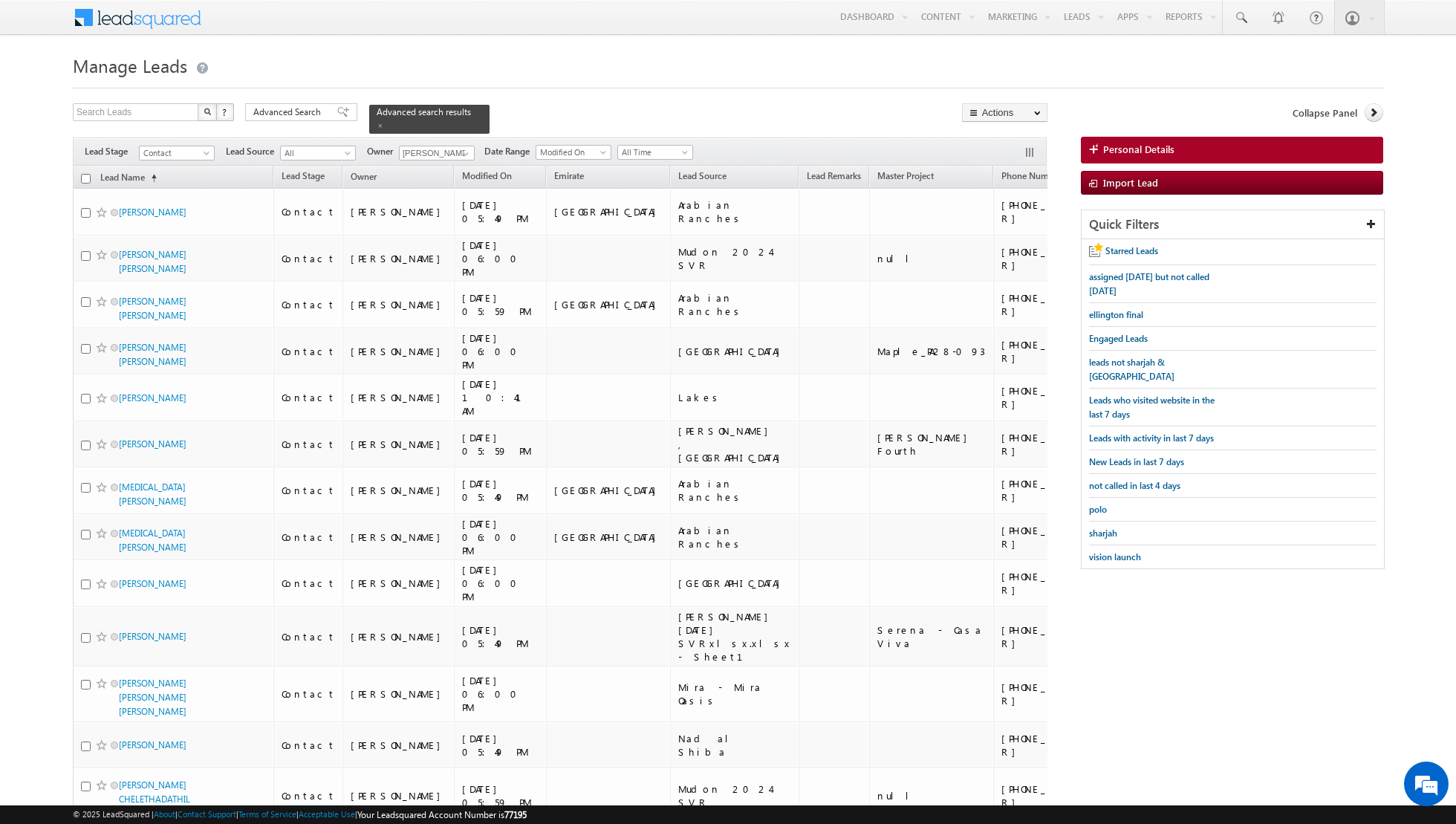
click at [82, 179] on input "checkbox" at bounding box center [86, 179] width 10 height 10
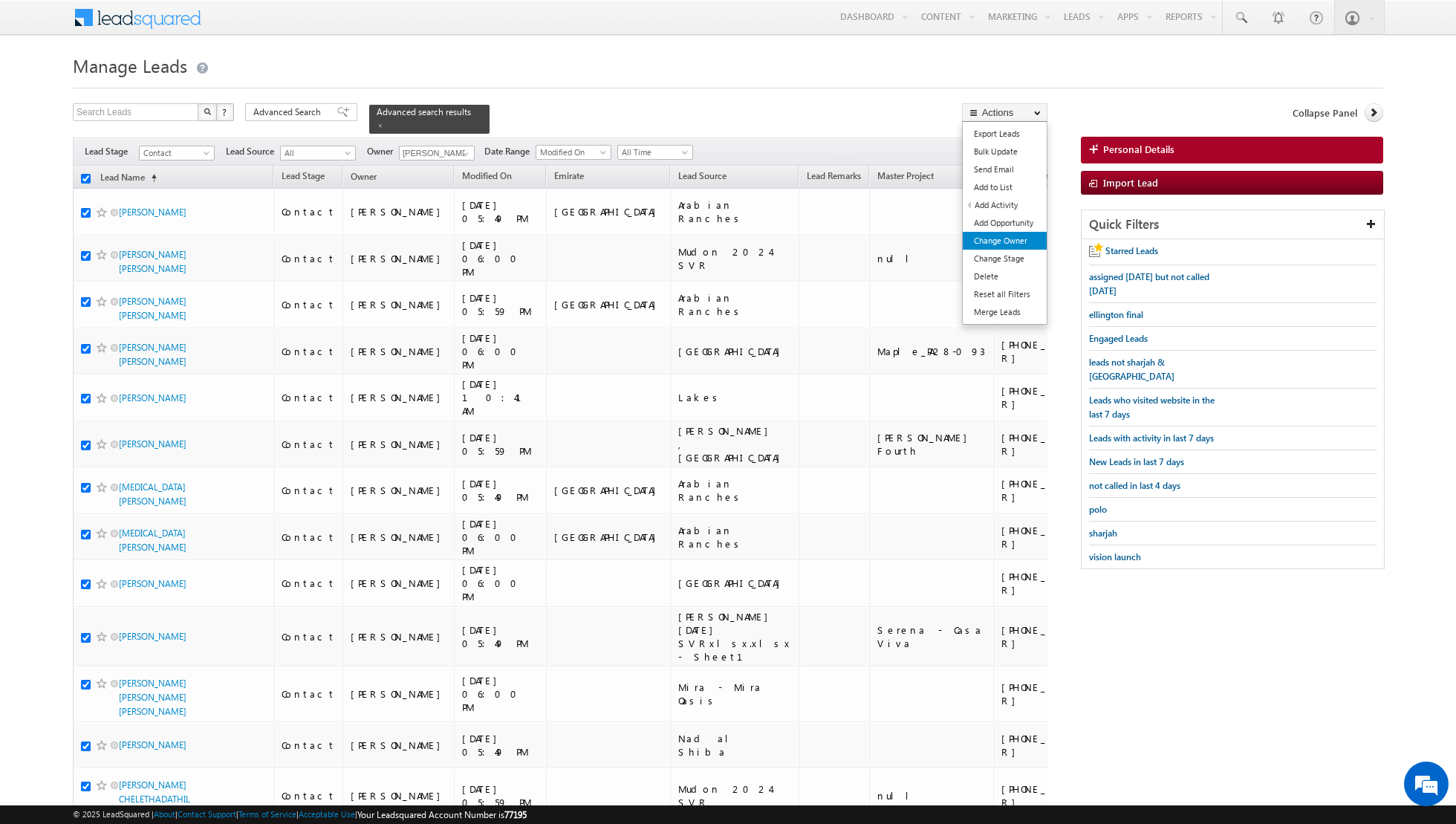
click at [978, 243] on link "Change Owner" at bounding box center [1004, 240] width 84 height 18
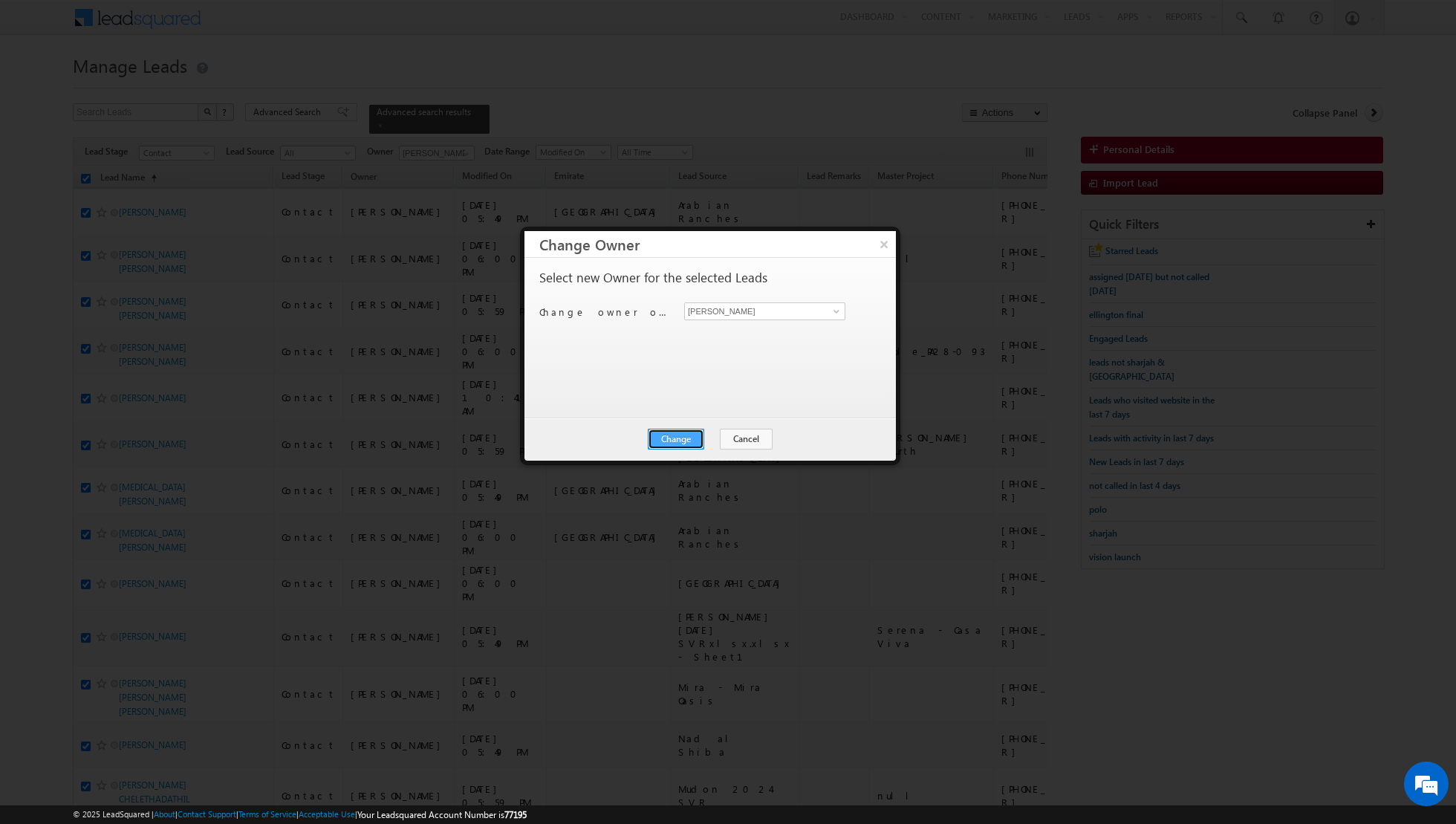
click at [665, 434] on button "Change" at bounding box center [677, 439] width 57 height 21
click at [706, 437] on button "Close" at bounding box center [713, 439] width 48 height 21
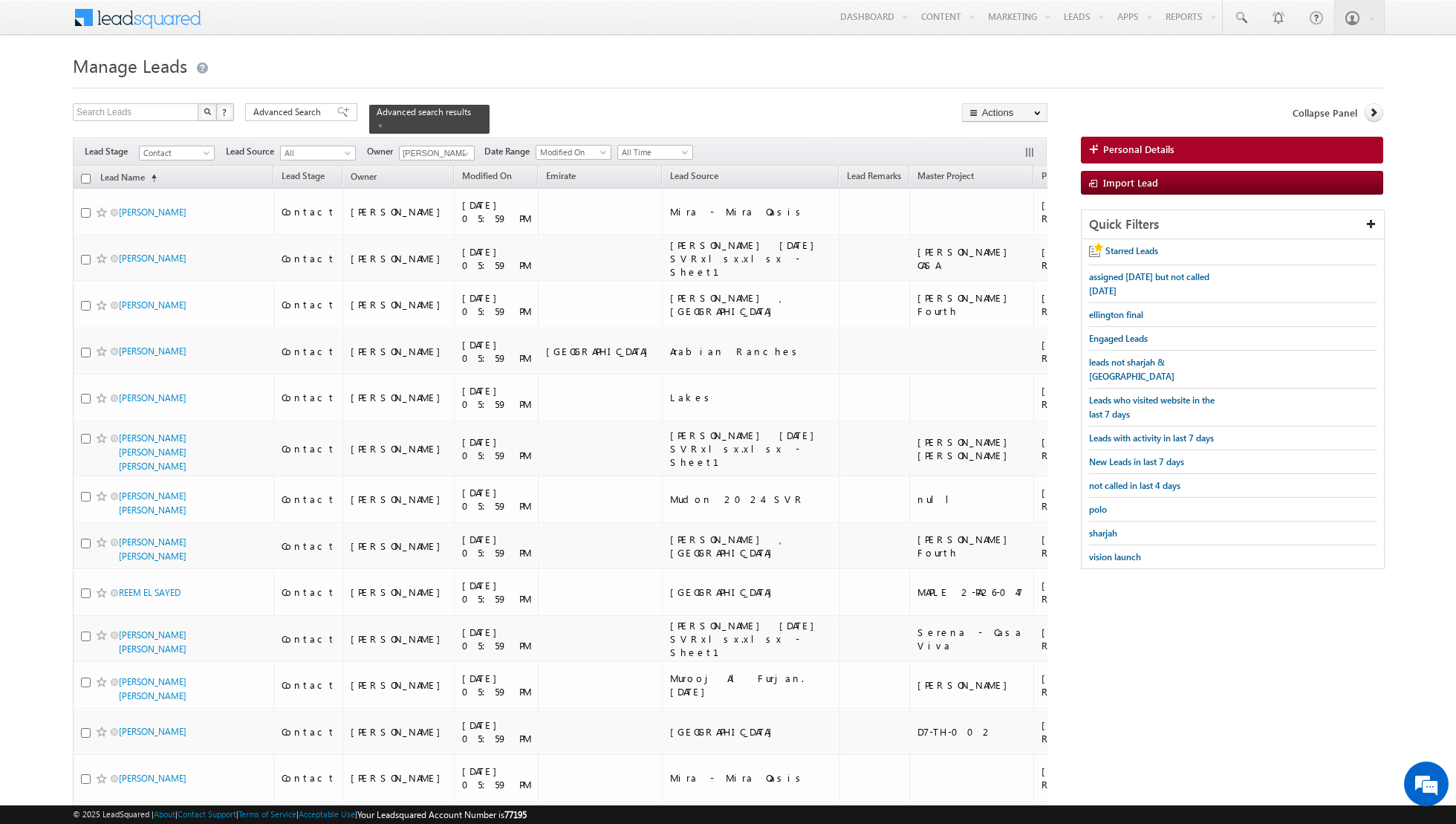
click at [84, 177] on input "checkbox" at bounding box center [86, 179] width 10 height 10
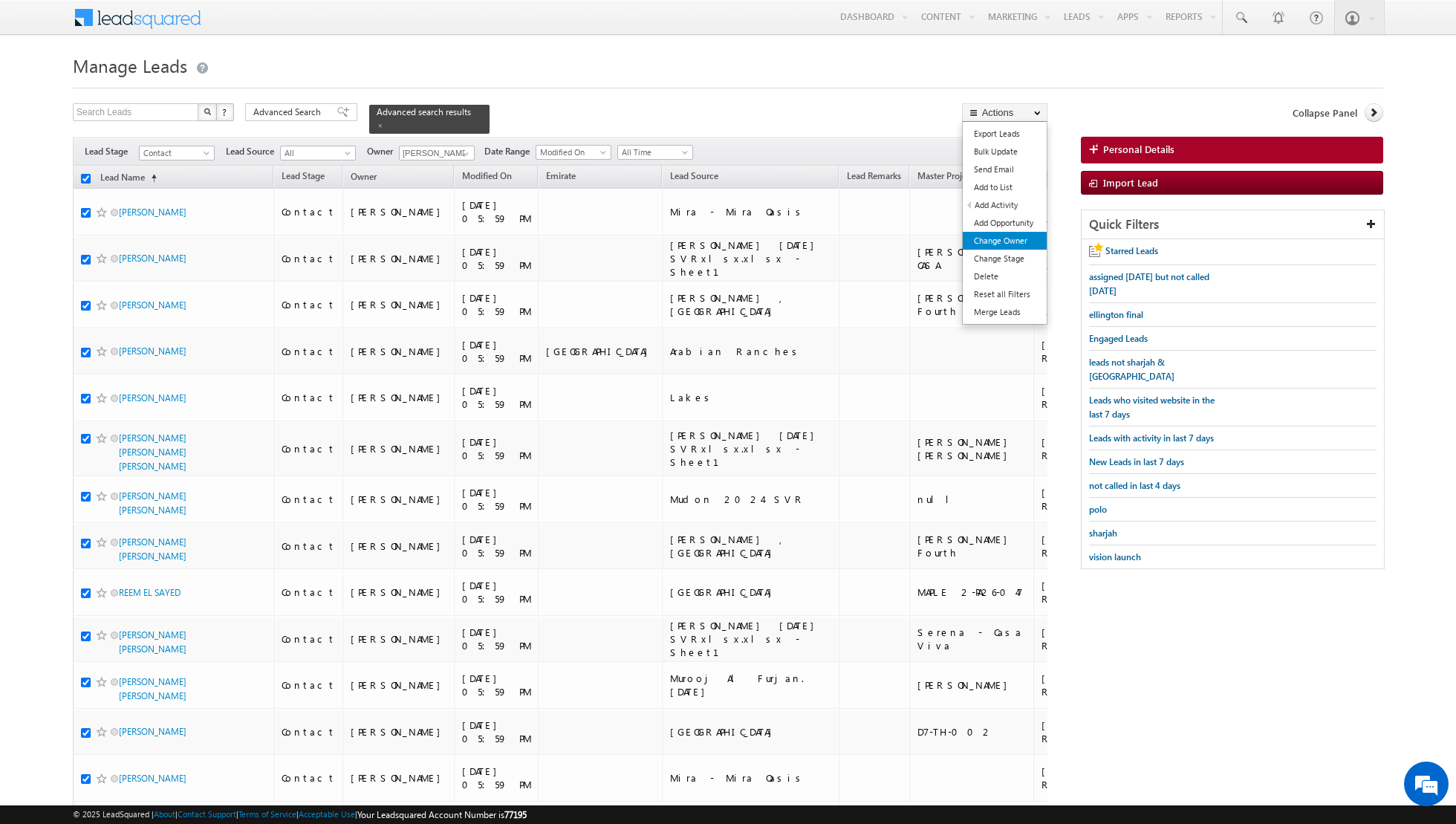
click at [995, 243] on link "Change Owner" at bounding box center [1004, 240] width 84 height 18
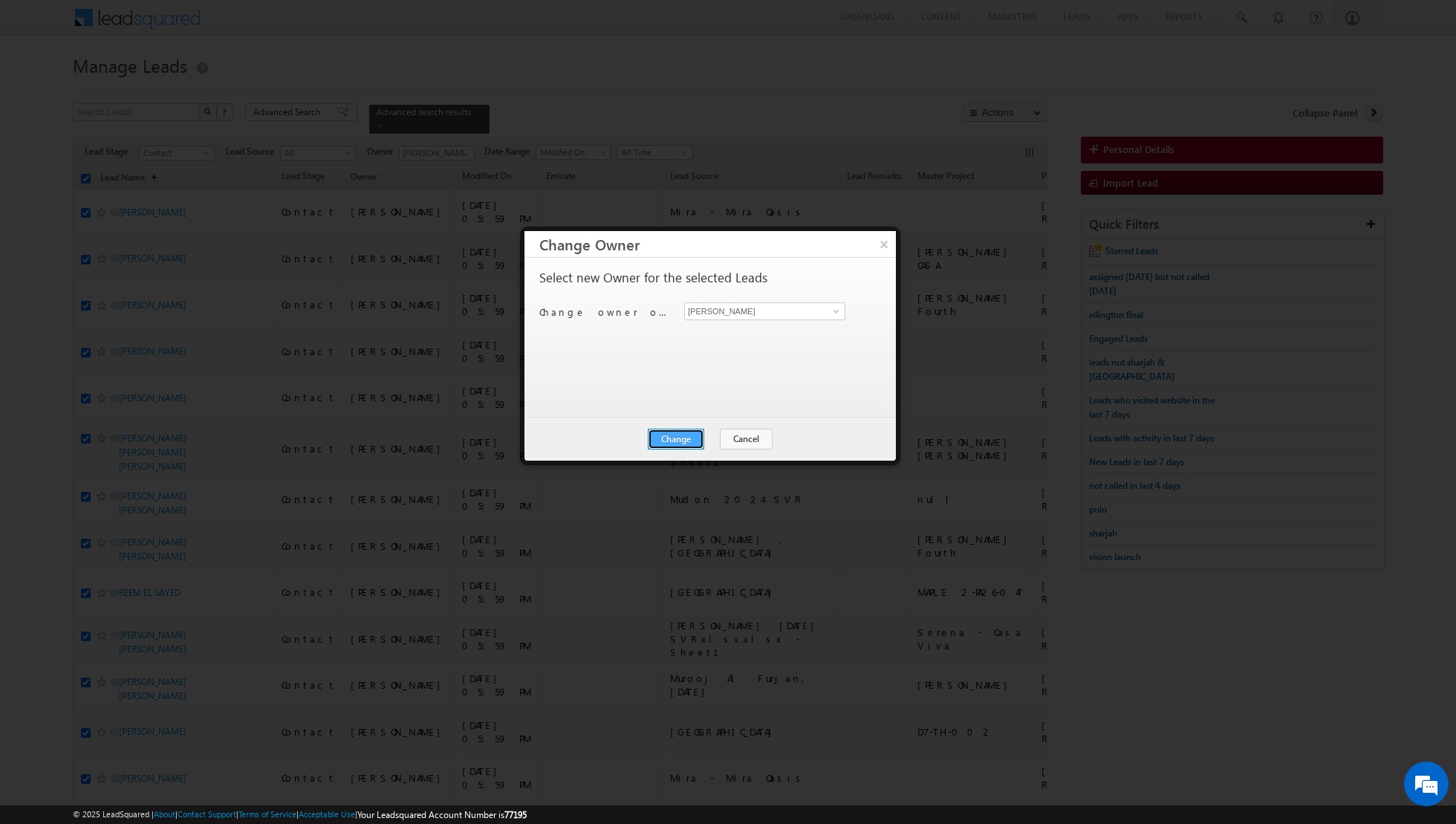
click at [674, 440] on button "Change" at bounding box center [677, 439] width 57 height 21
click at [717, 442] on button "Close" at bounding box center [713, 439] width 48 height 21
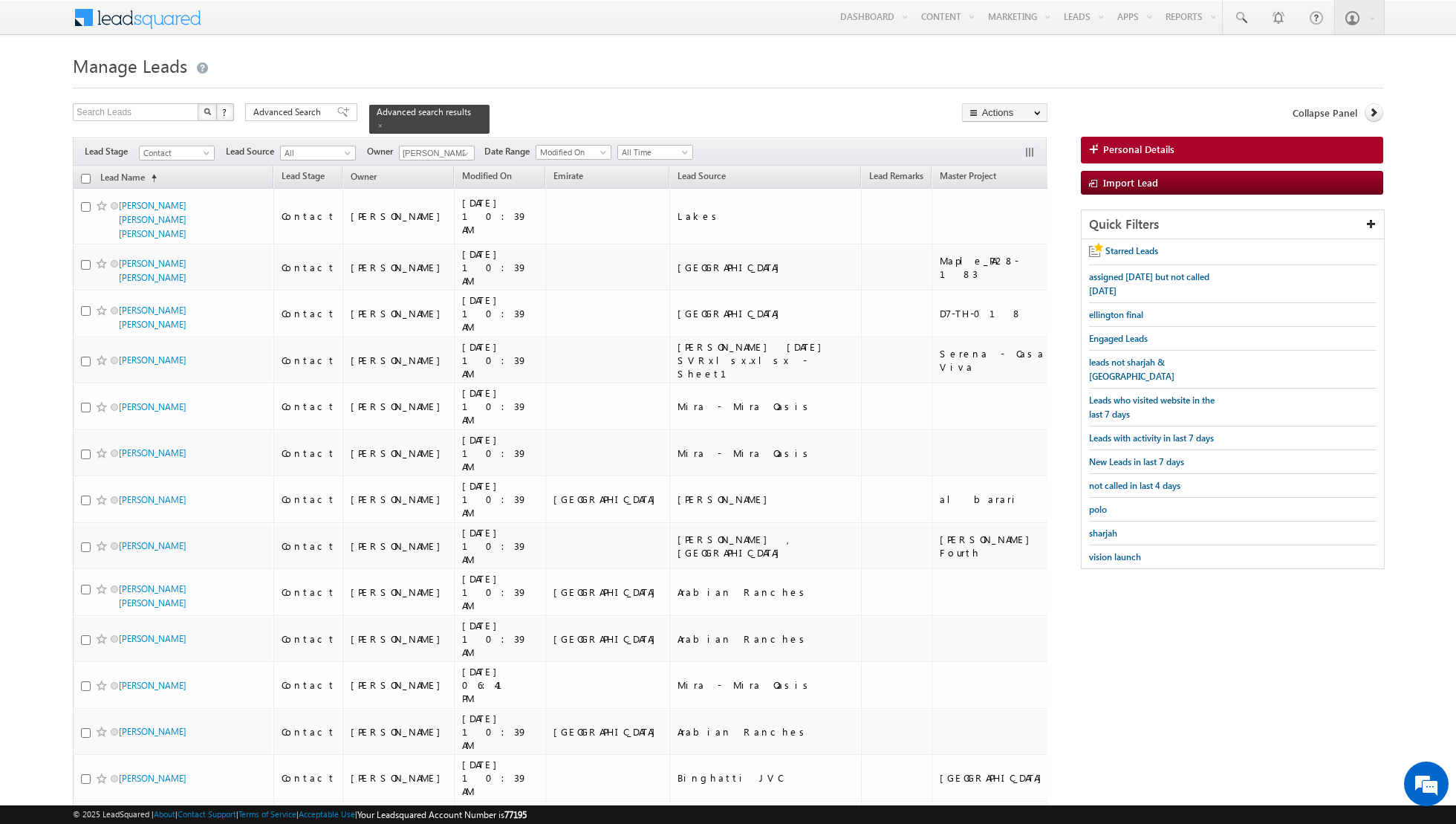
click at [87, 177] on input "checkbox" at bounding box center [86, 179] width 10 height 10
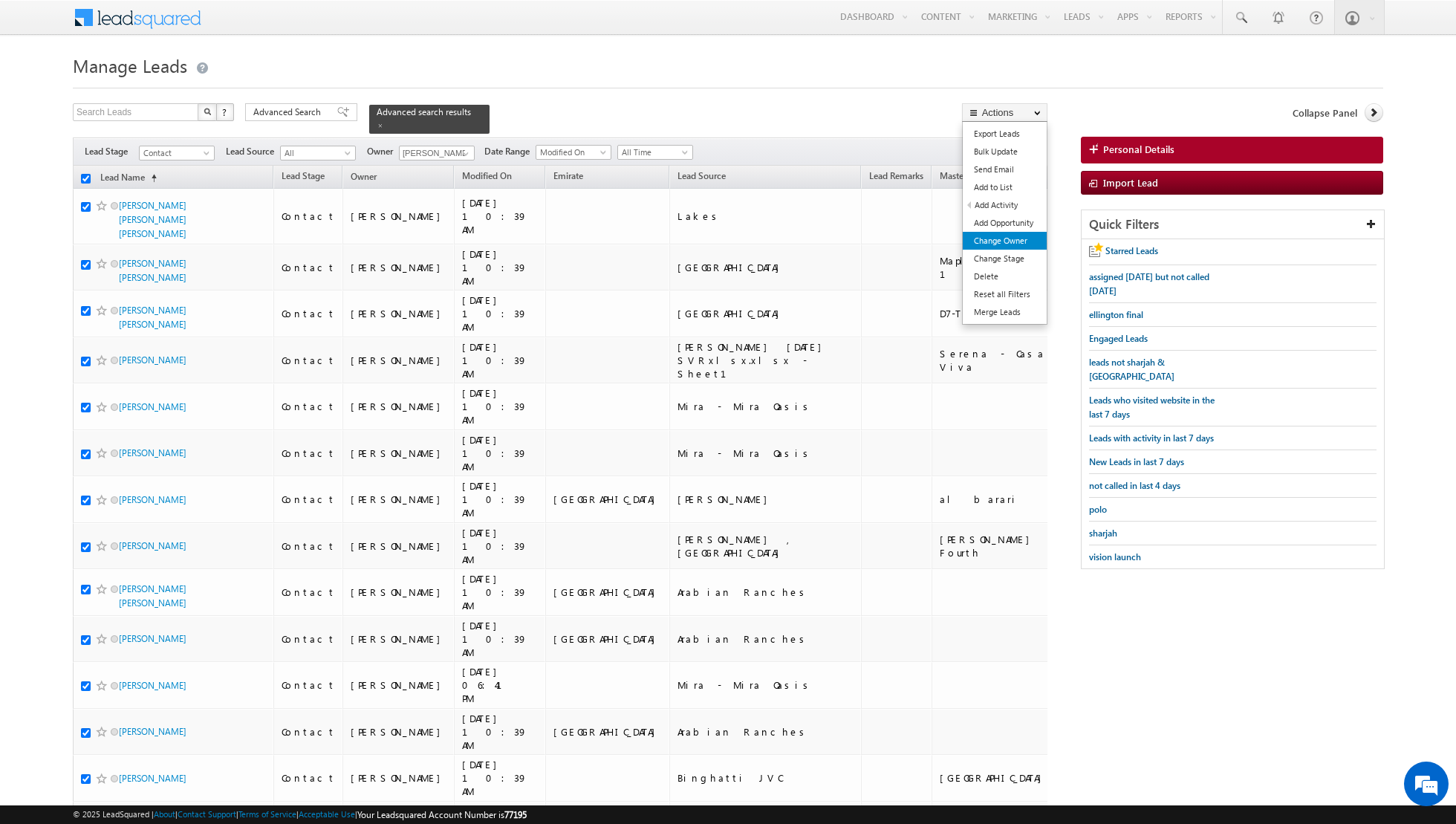
click at [983, 248] on link "Change Owner" at bounding box center [1004, 240] width 84 height 18
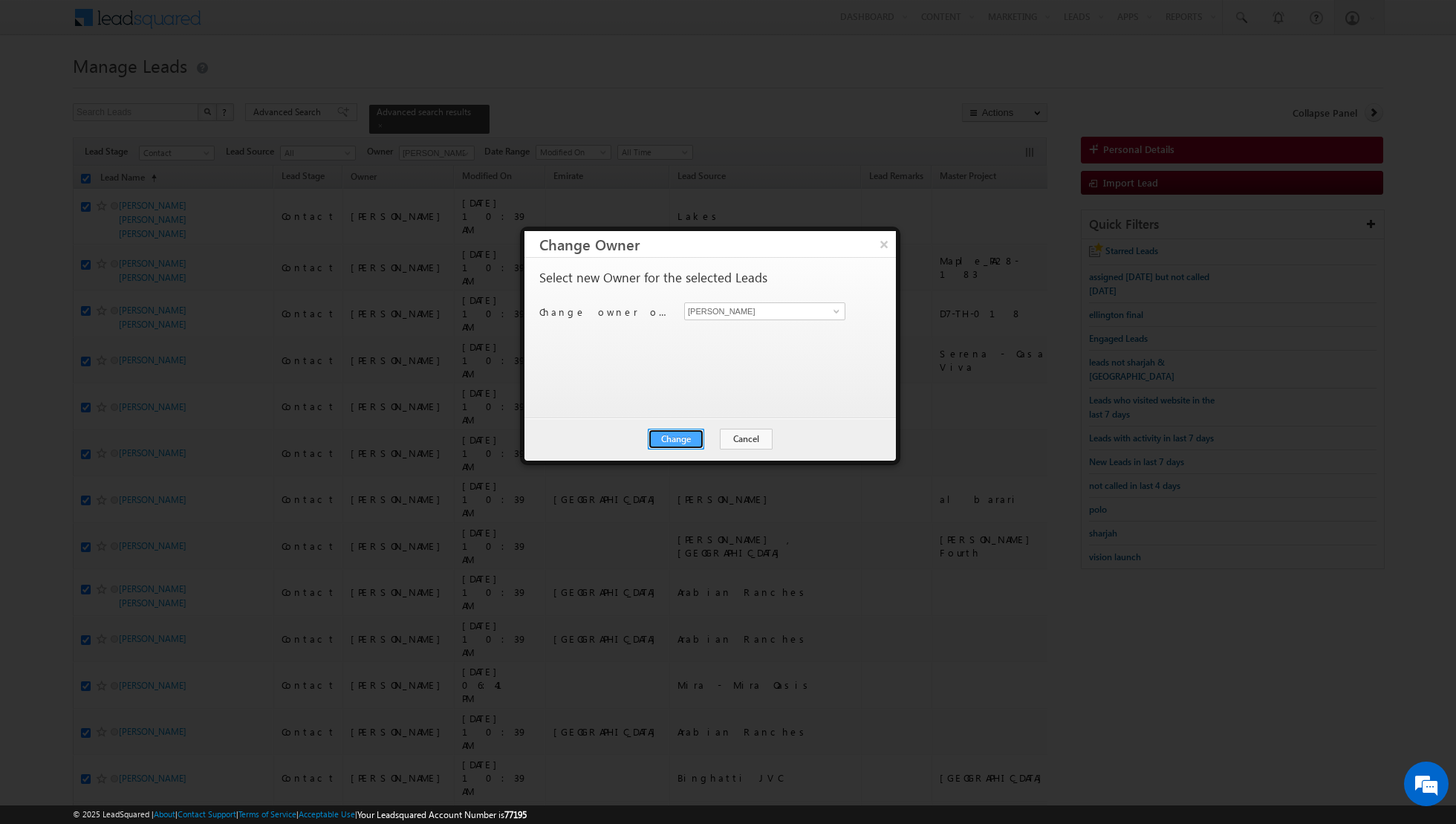
click at [672, 439] on button "Change" at bounding box center [677, 439] width 57 height 21
click at [714, 437] on button "Close" at bounding box center [713, 439] width 48 height 21
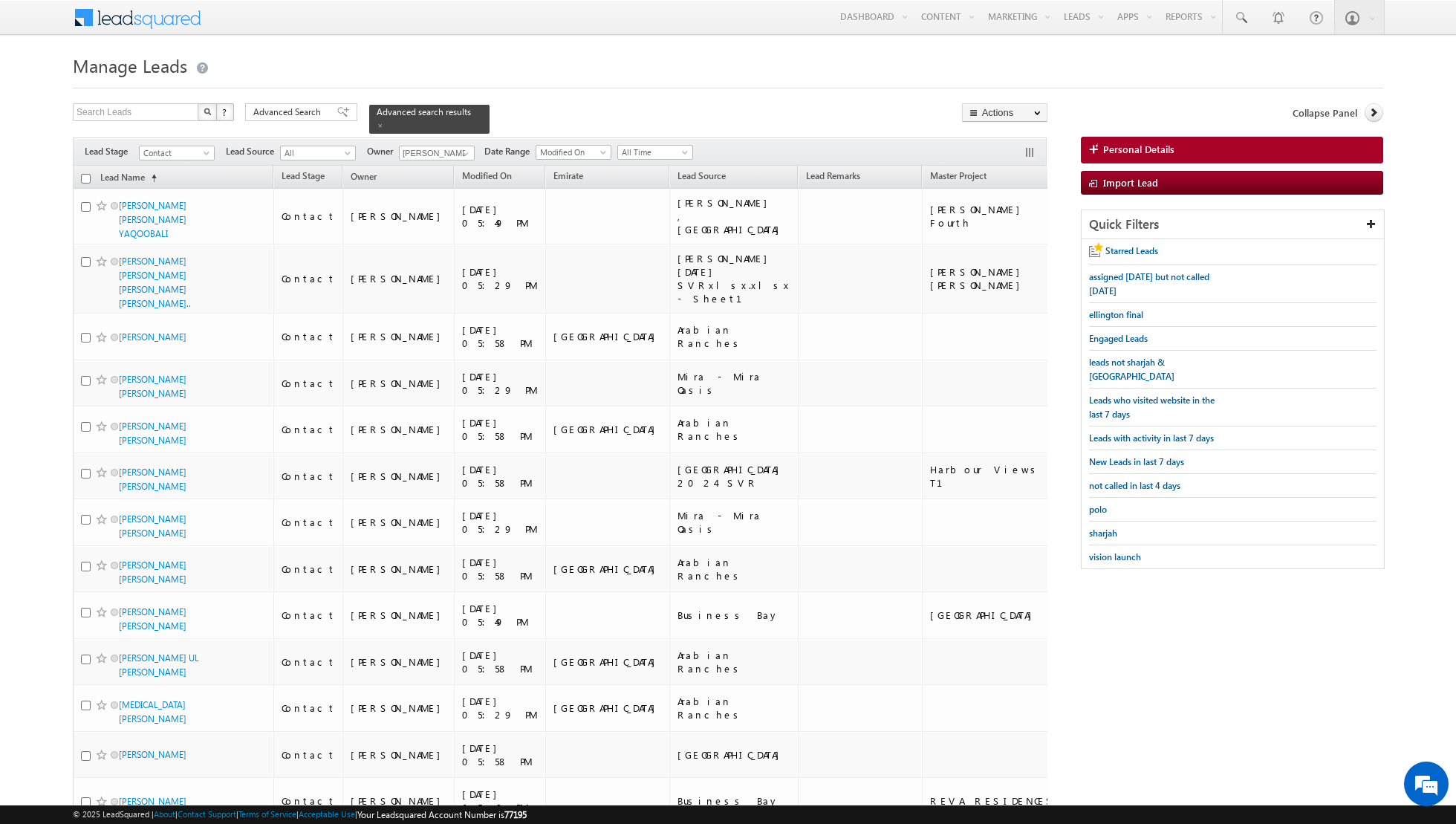
click at [85, 177] on input "checkbox" at bounding box center [86, 179] width 10 height 10
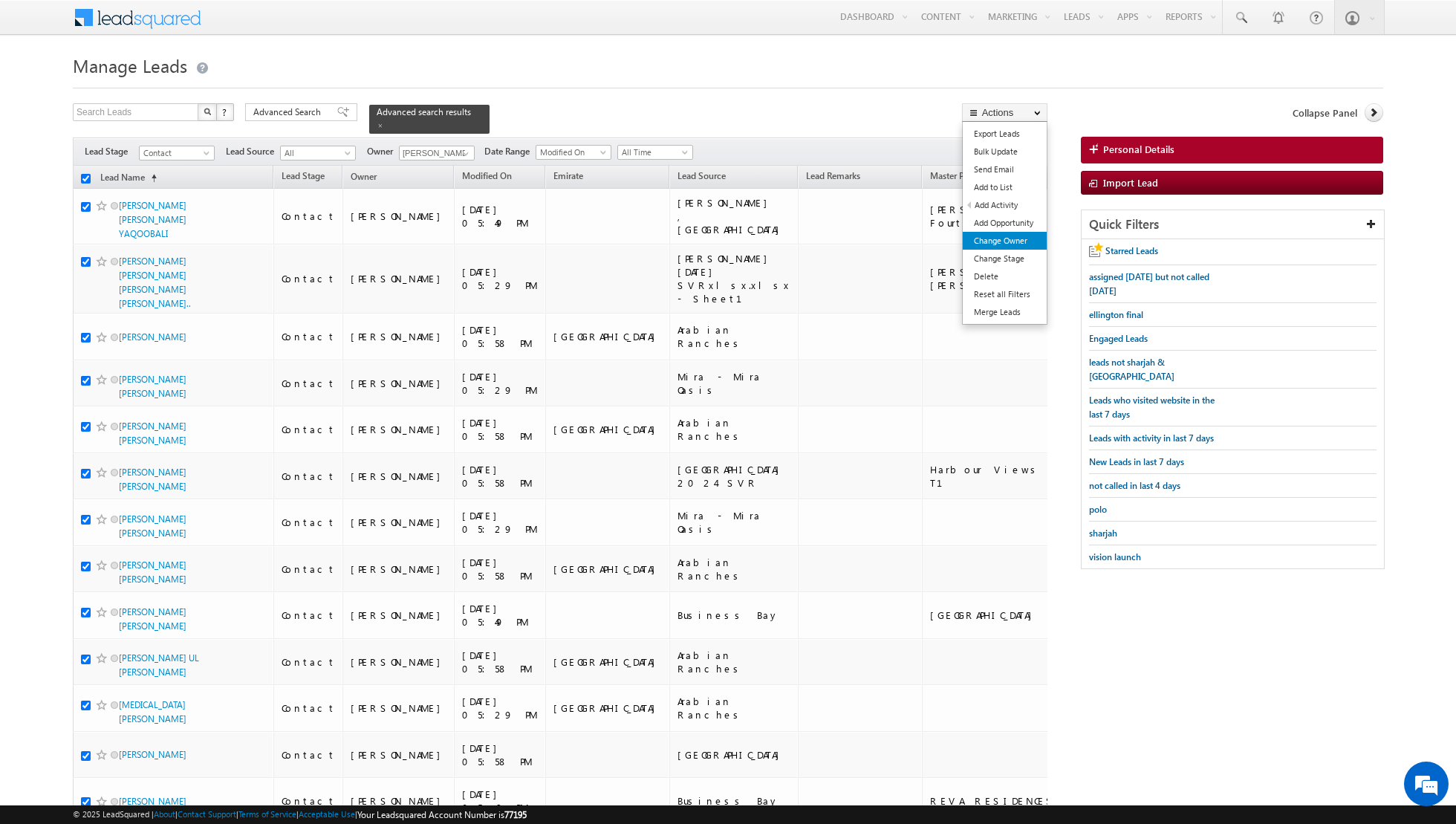
click at [986, 237] on link "Change Owner" at bounding box center [1004, 240] width 84 height 18
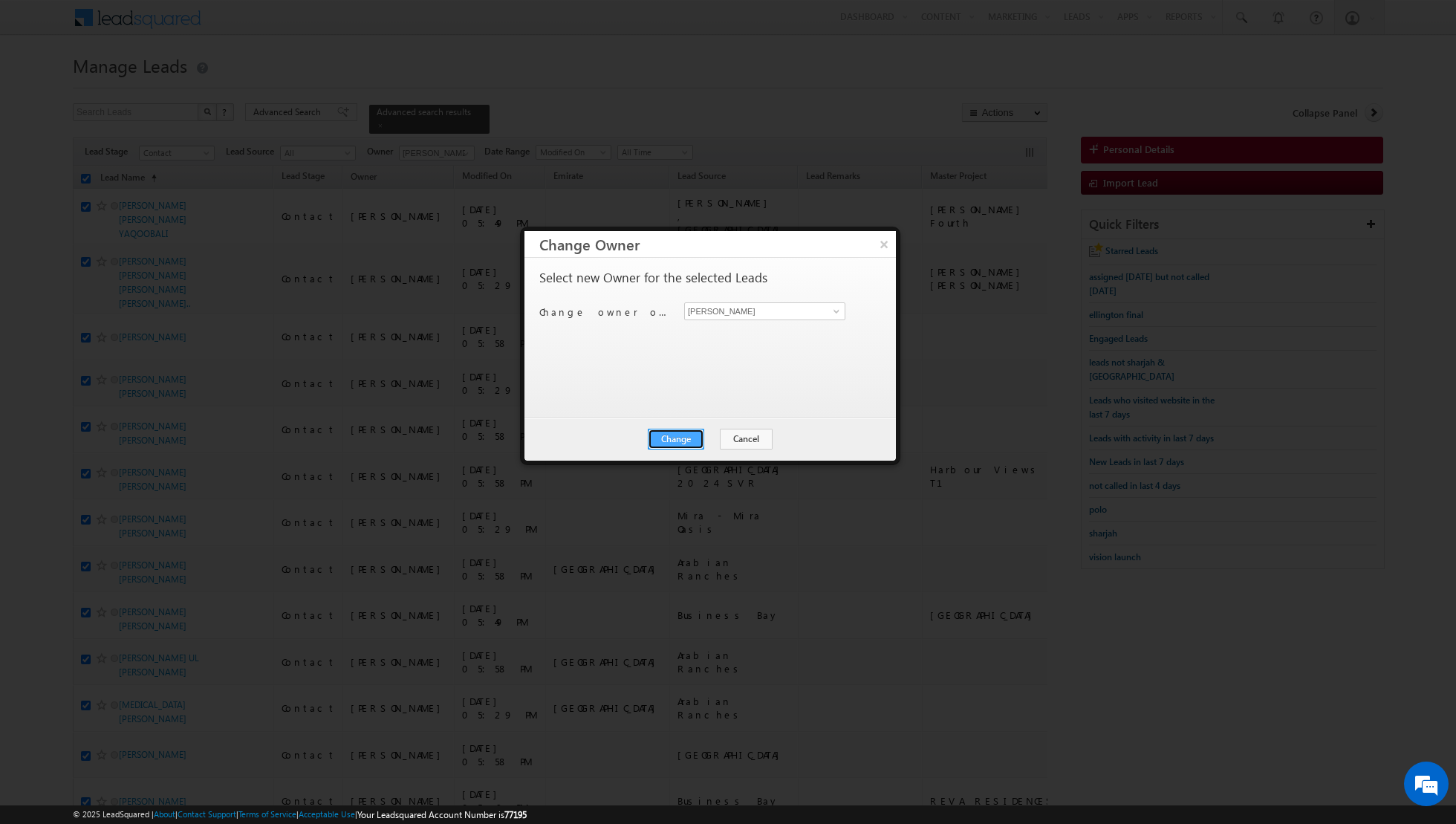
click at [685, 437] on button "Change" at bounding box center [677, 439] width 57 height 21
click at [713, 443] on button "Close" at bounding box center [713, 439] width 48 height 21
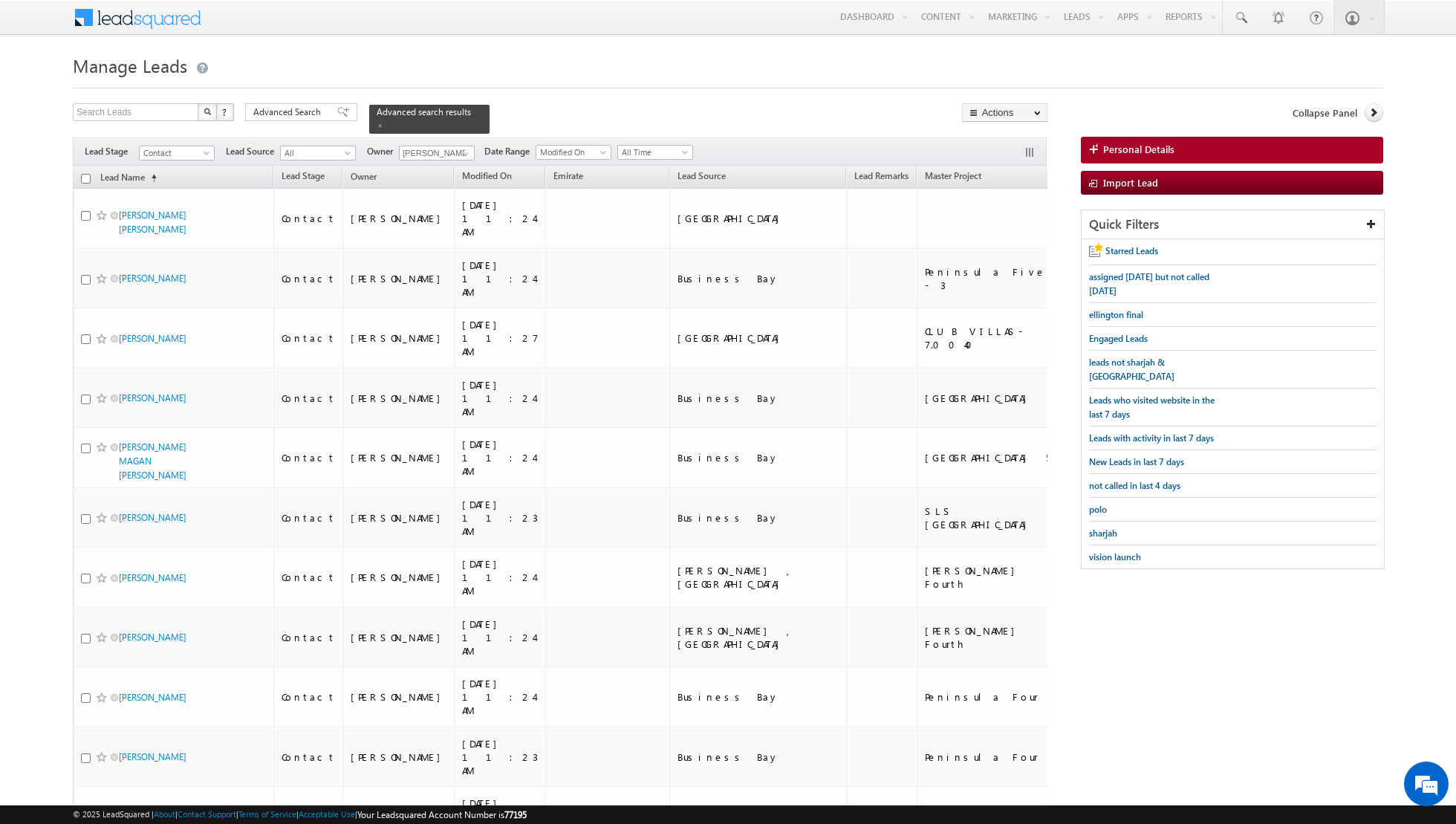
click at [84, 177] on input "checkbox" at bounding box center [86, 179] width 10 height 10
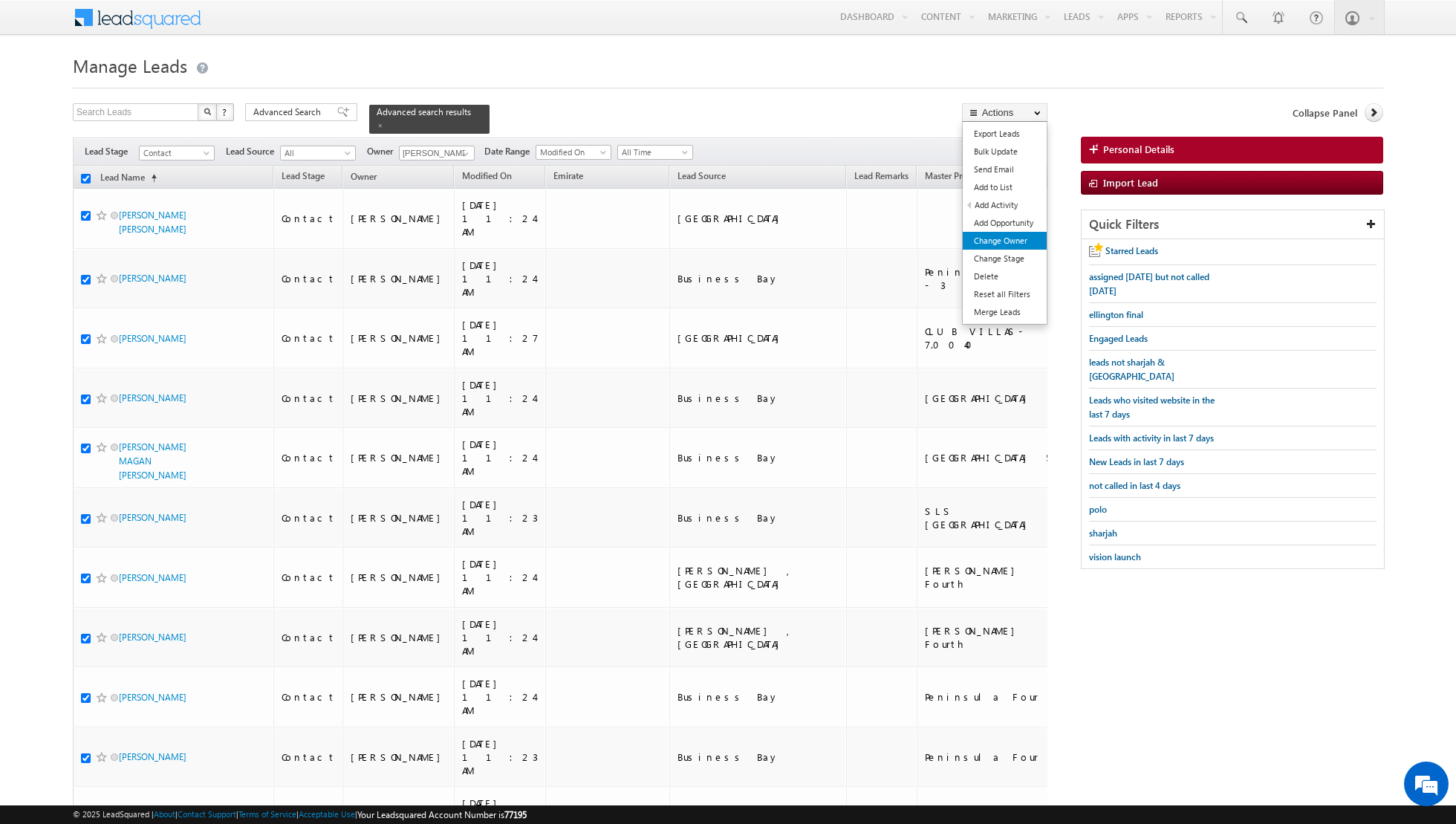
click at [994, 243] on link "Change Owner" at bounding box center [1004, 240] width 84 height 18
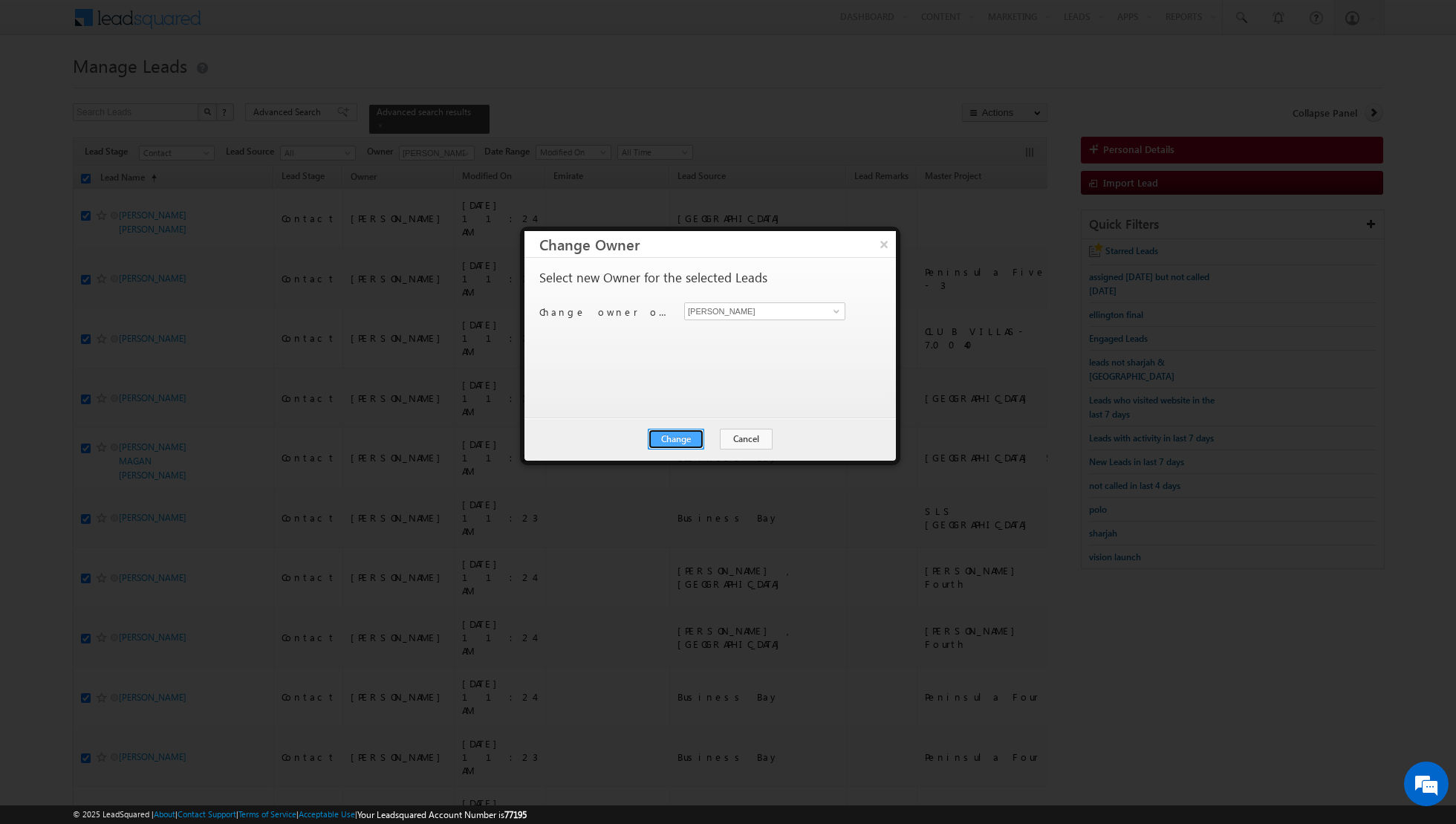
click at [675, 439] on button "Change" at bounding box center [677, 439] width 57 height 21
click at [714, 438] on button "Close" at bounding box center [713, 439] width 48 height 21
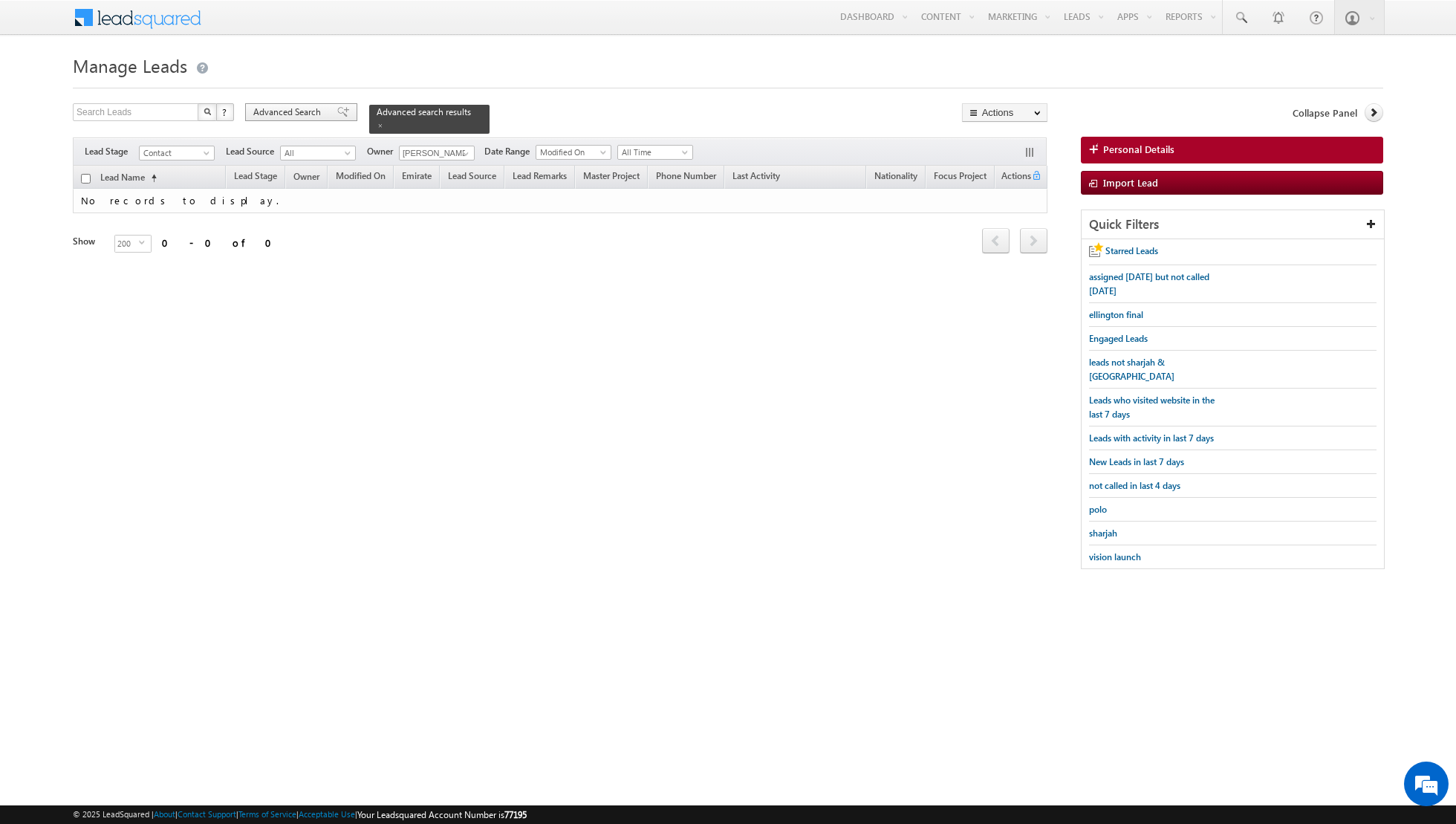
click at [337, 115] on span at bounding box center [343, 112] width 12 height 10
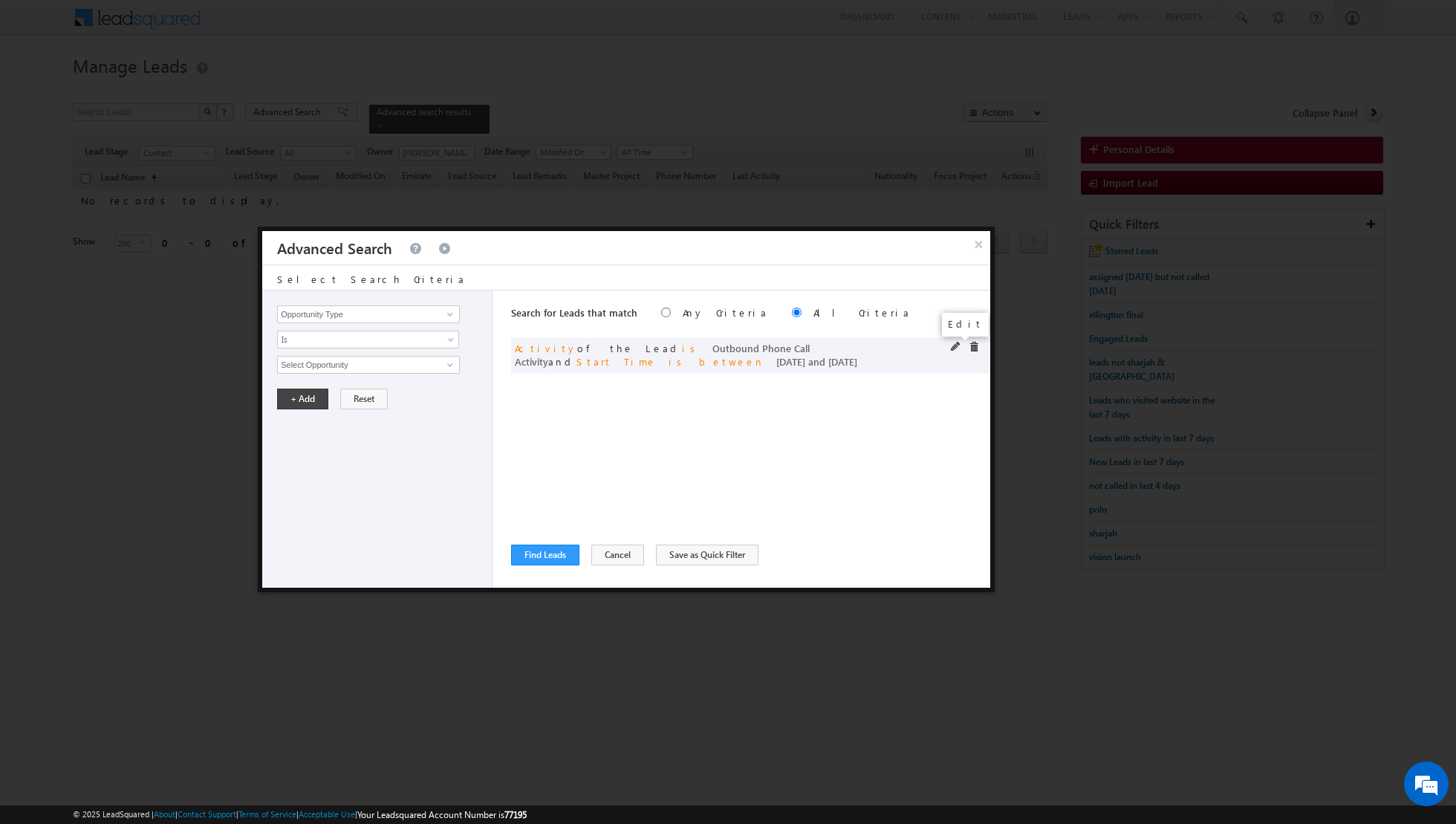
click at [951, 347] on span at bounding box center [956, 347] width 10 height 10
click at [355, 467] on input "27/08/2025" at bounding box center [320, 466] width 87 height 19
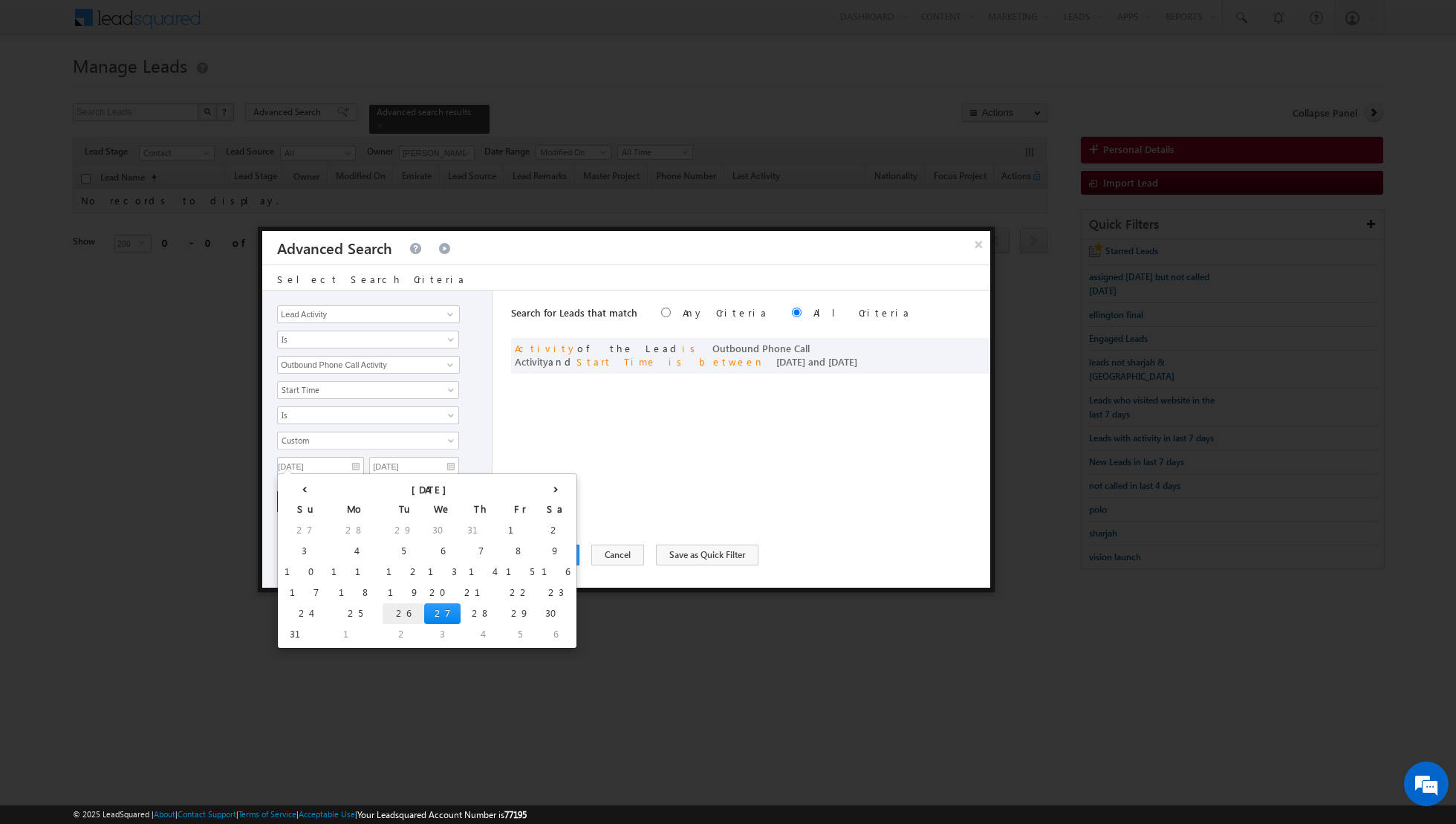
click at [383, 610] on td "26" at bounding box center [404, 613] width 42 height 21
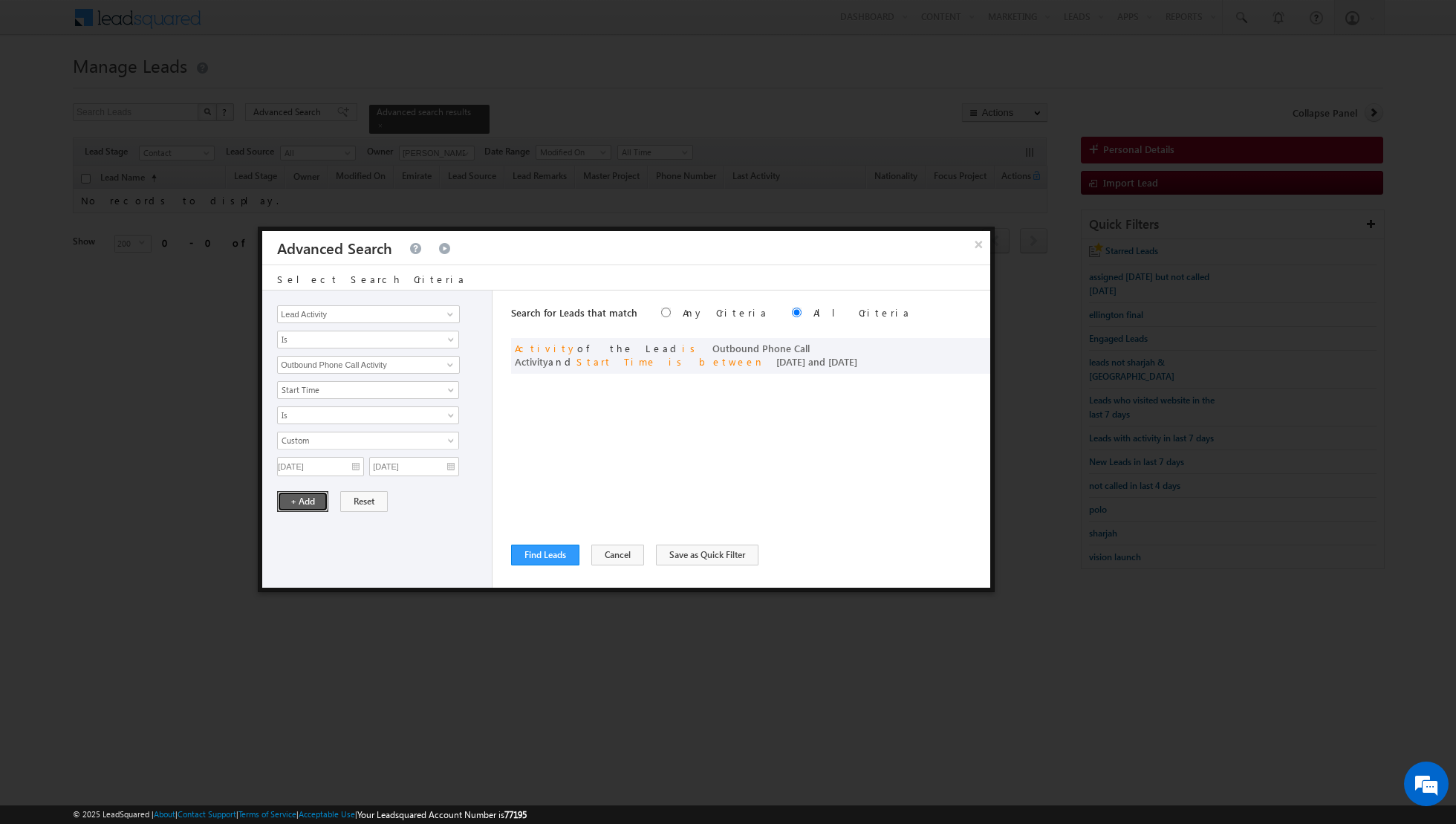
click at [294, 501] on button "+ Add" at bounding box center [302, 501] width 51 height 21
click at [539, 558] on button "Find Leads" at bounding box center [545, 555] width 69 height 21
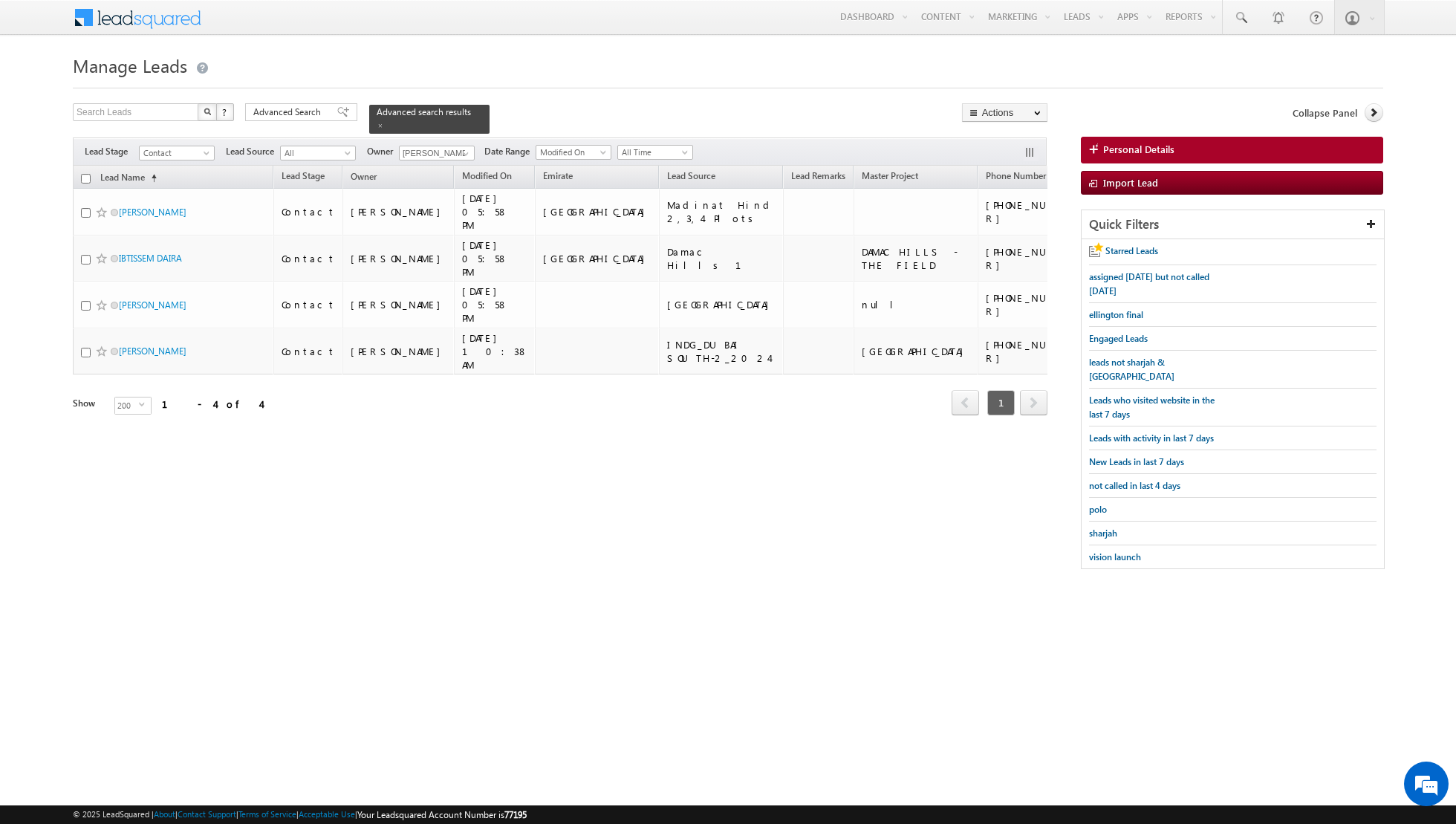
click at [86, 178] on input "checkbox" at bounding box center [86, 179] width 10 height 10
click at [1002, 240] on link "Change Owner" at bounding box center [1004, 240] width 84 height 18
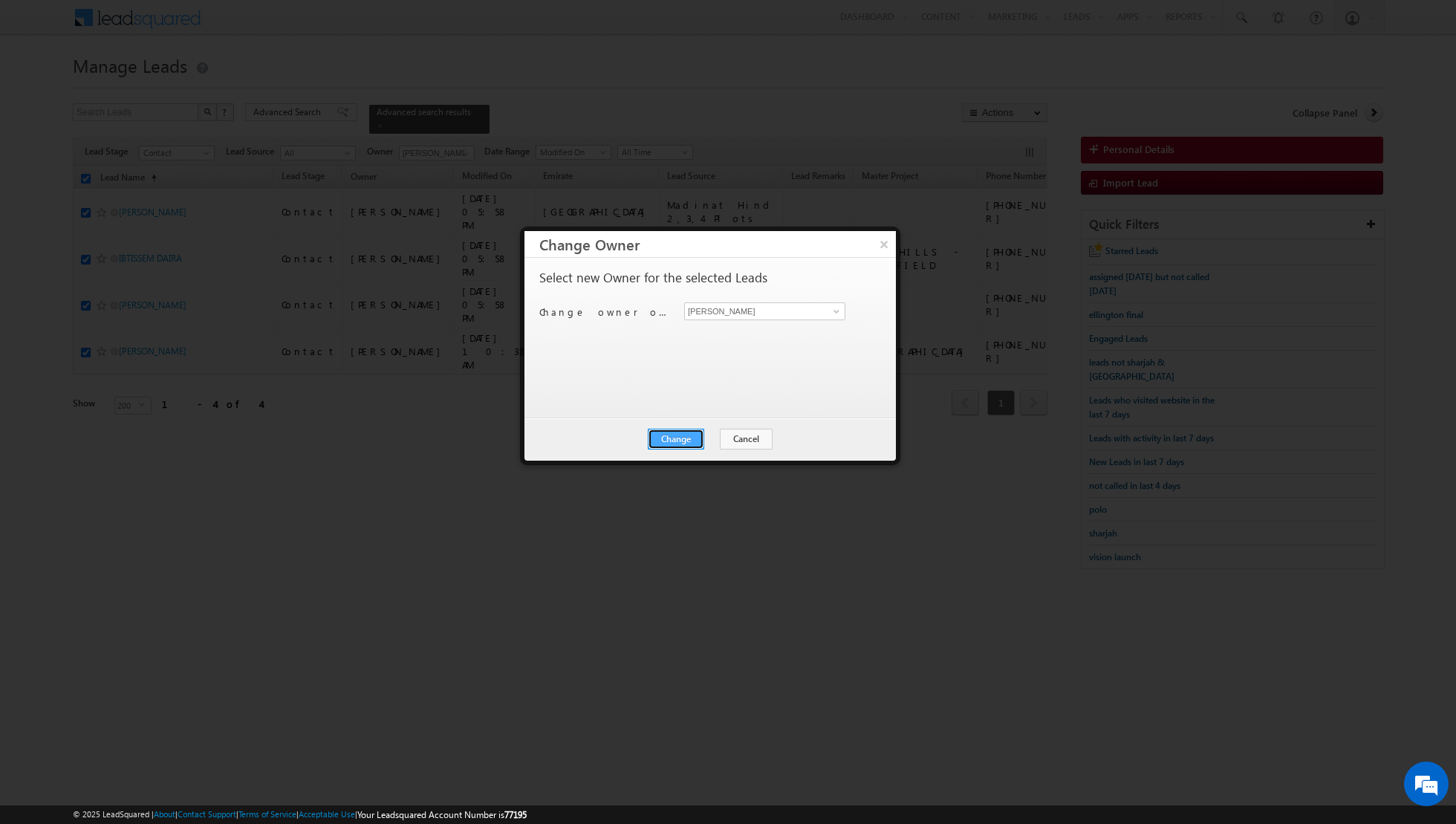
click at [672, 439] on button "Change" at bounding box center [677, 439] width 57 height 21
click at [713, 436] on button "Close" at bounding box center [713, 439] width 48 height 21
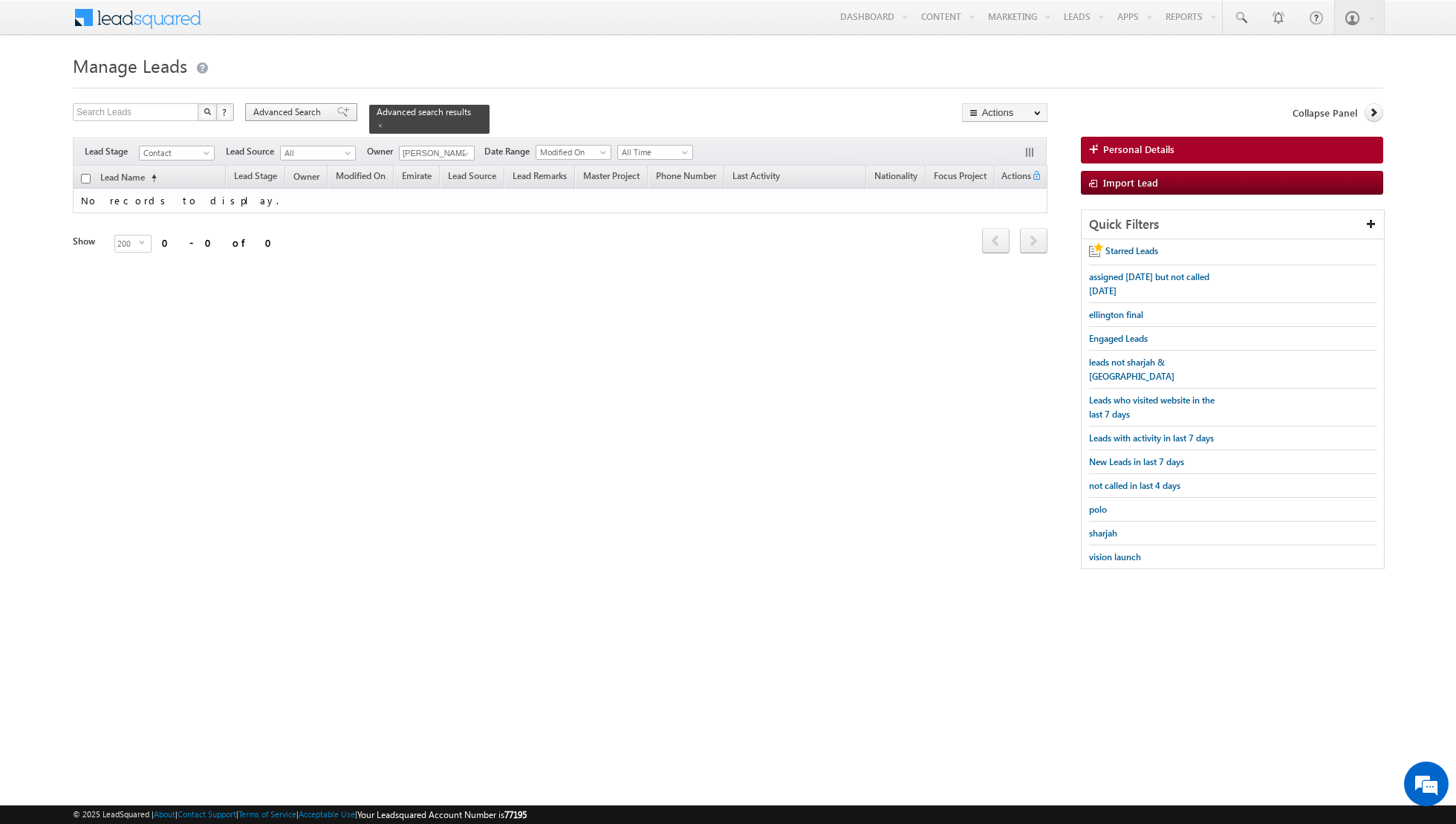
click at [337, 110] on span at bounding box center [343, 112] width 12 height 10
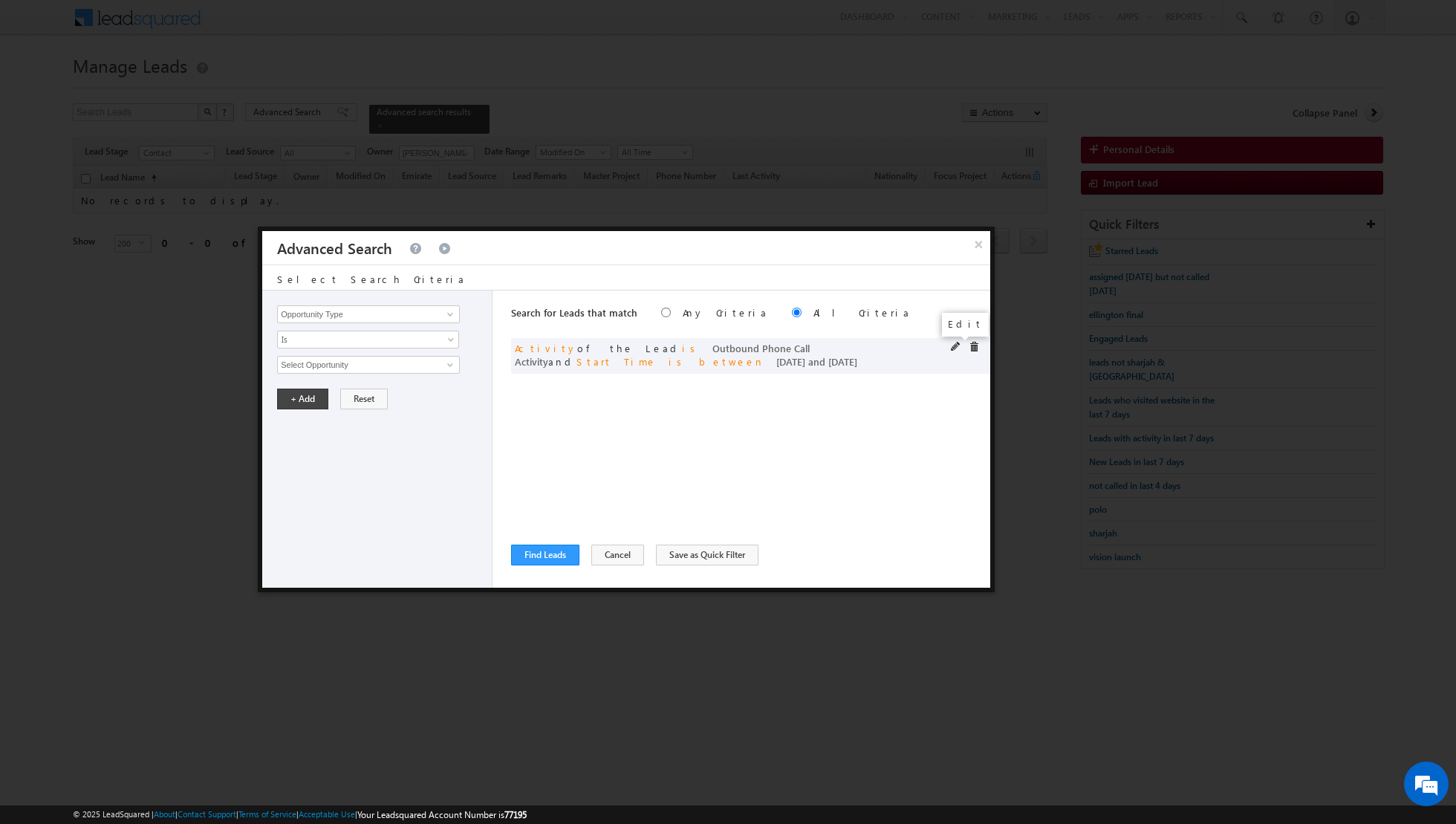
click at [951, 343] on span at bounding box center [956, 347] width 10 height 10
click at [353, 469] on input "26/08/2025" at bounding box center [320, 466] width 87 height 19
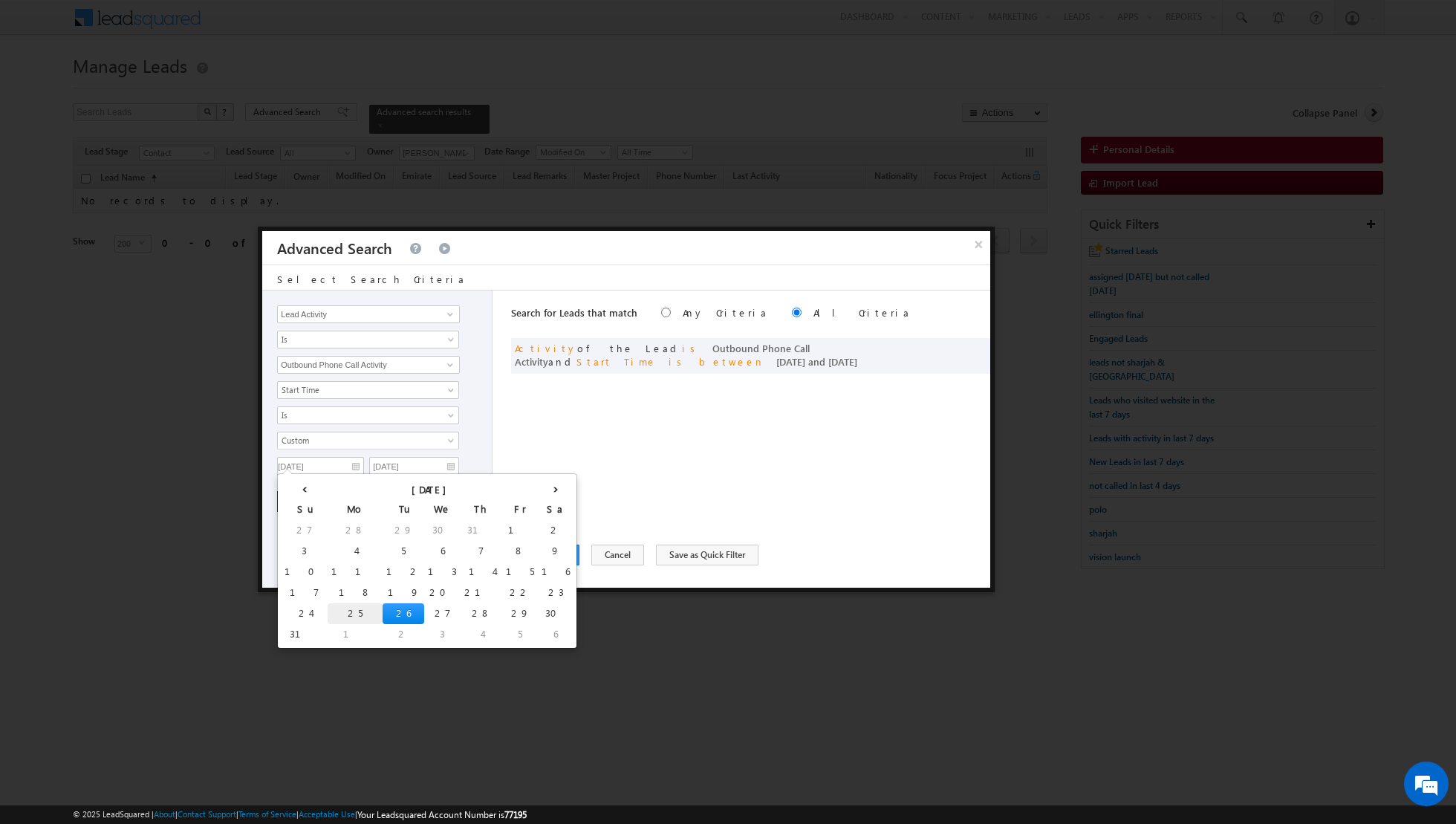
click at [328, 606] on td "25" at bounding box center [355, 613] width 55 height 21
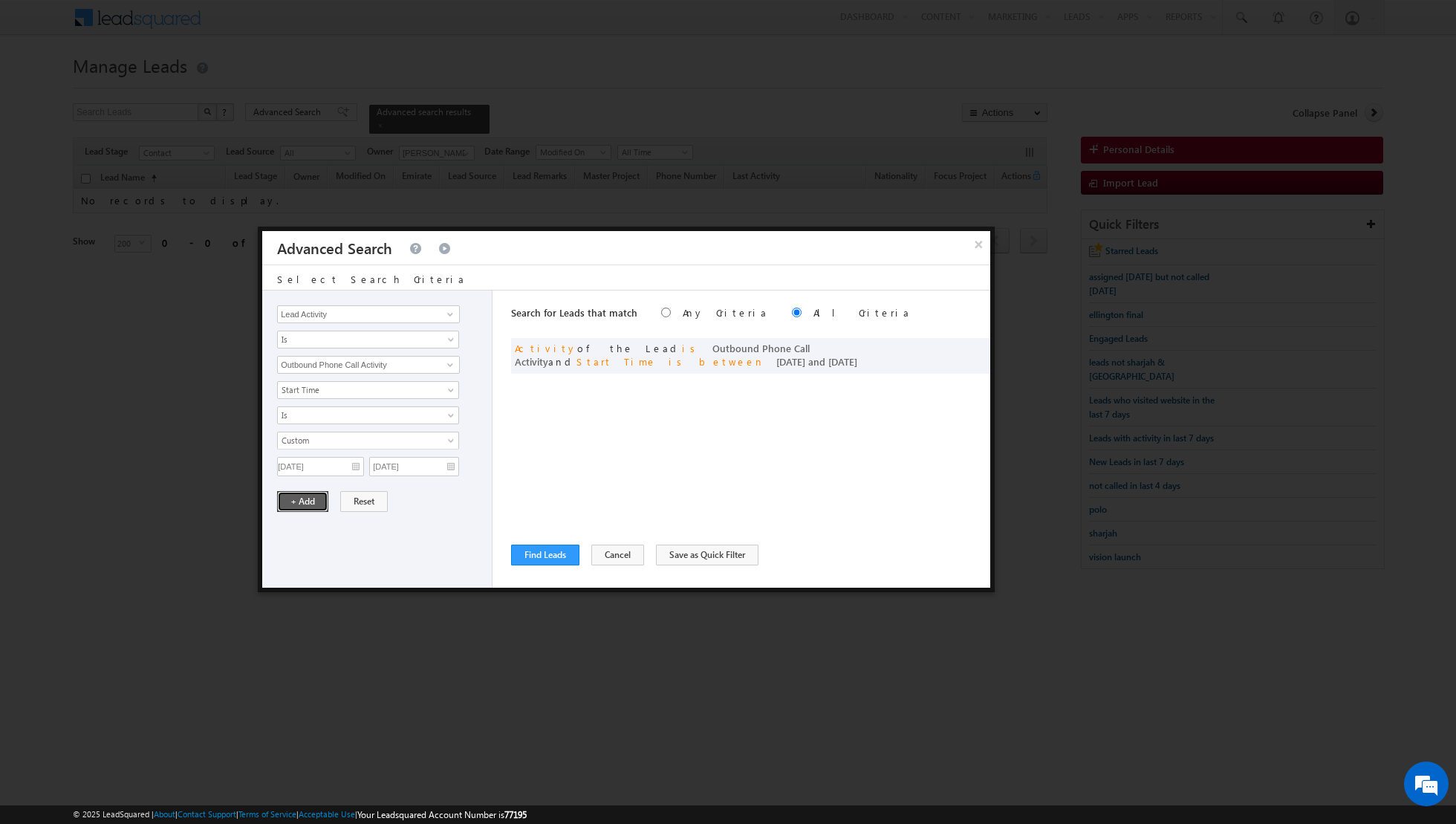
click at [295, 492] on button "+ Add" at bounding box center [302, 501] width 51 height 21
click at [542, 560] on button "Find Leads" at bounding box center [545, 555] width 69 height 21
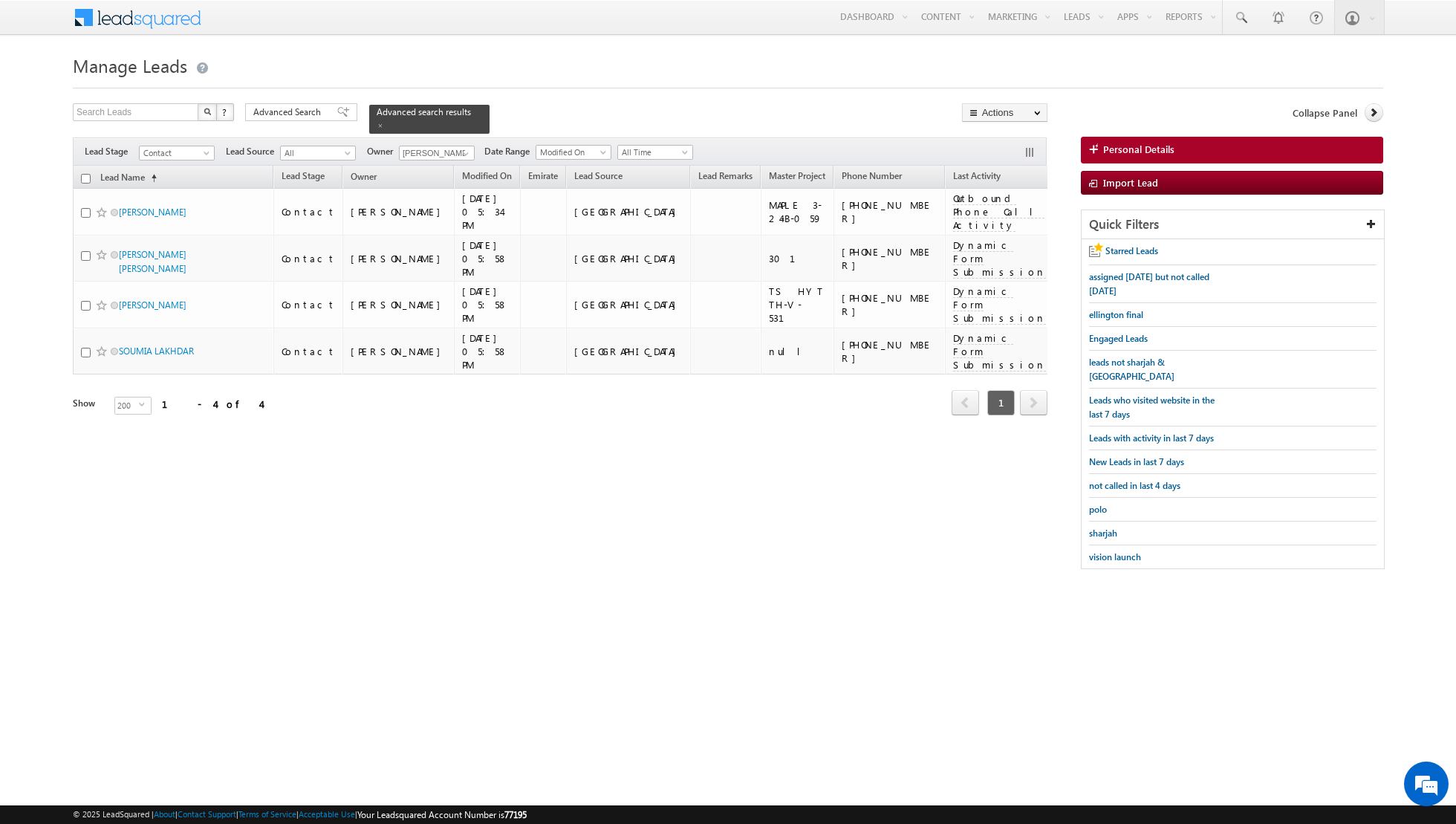
click at [84, 177] on input "checkbox" at bounding box center [86, 179] width 10 height 10
click at [1006, 247] on link "Change Owner" at bounding box center [1004, 240] width 84 height 18
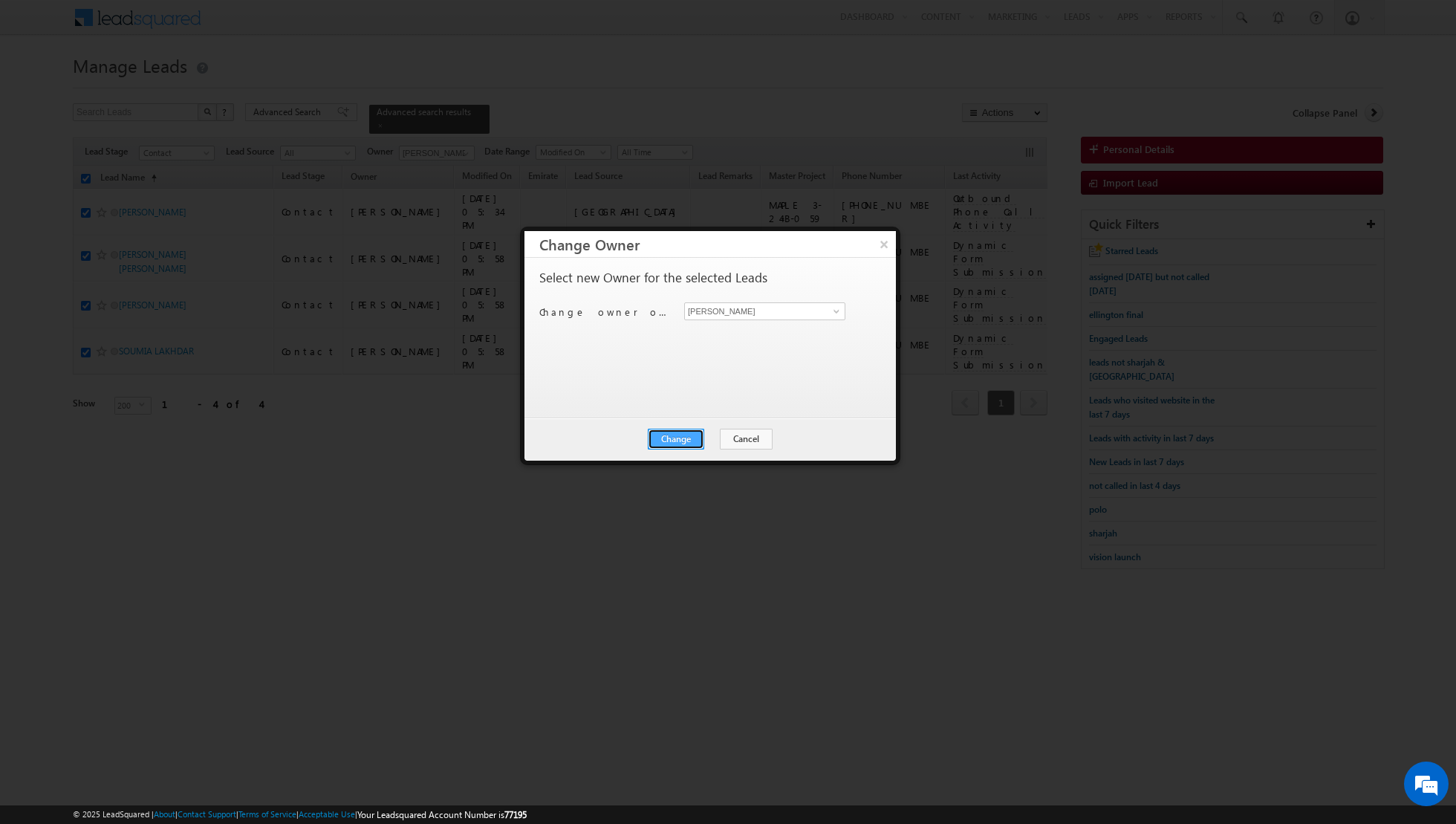
click at [682, 433] on button "Change" at bounding box center [677, 439] width 57 height 21
click at [710, 440] on button "Close" at bounding box center [713, 439] width 48 height 21
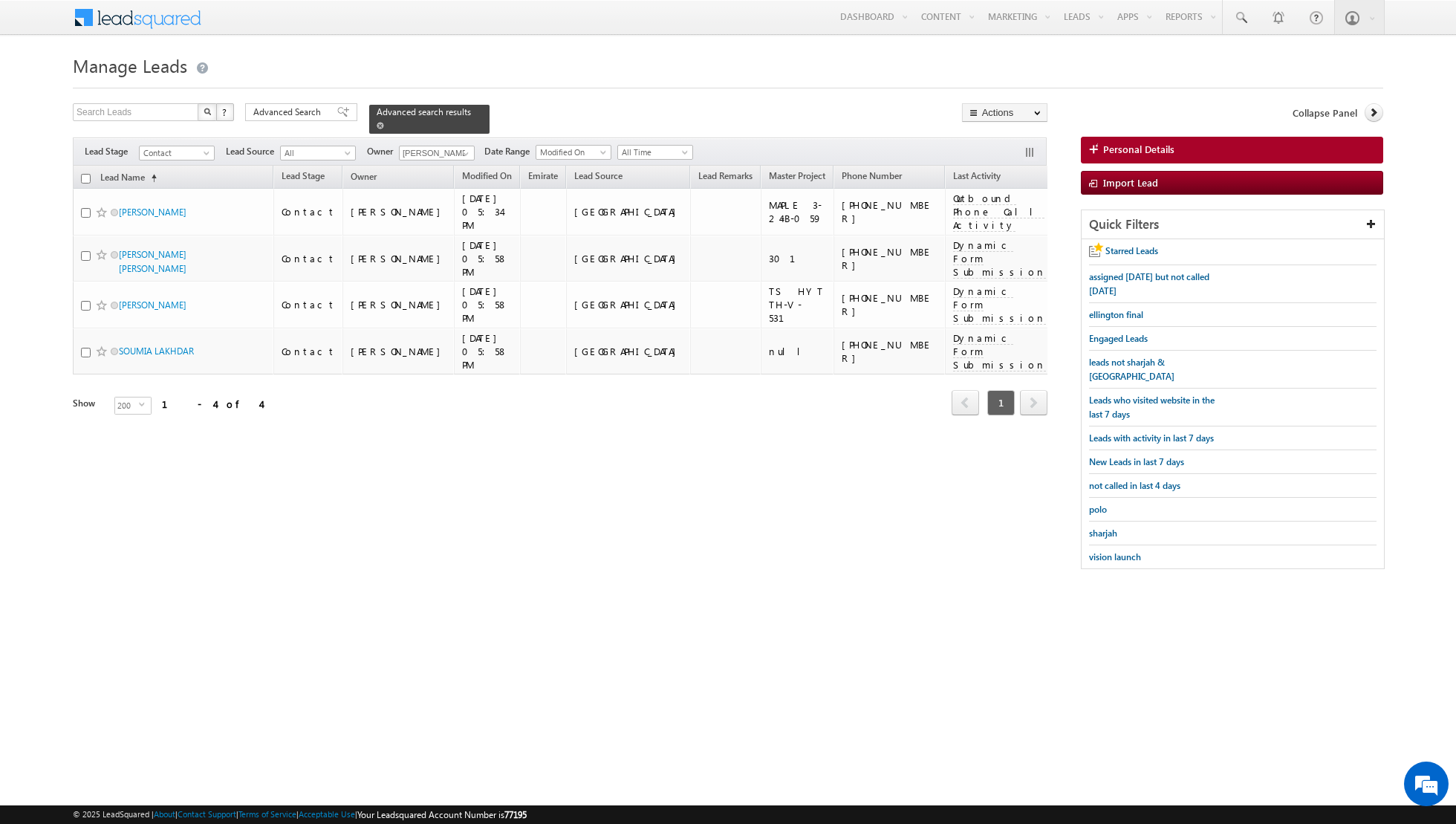
click at [376, 122] on span at bounding box center [380, 125] width 8 height 8
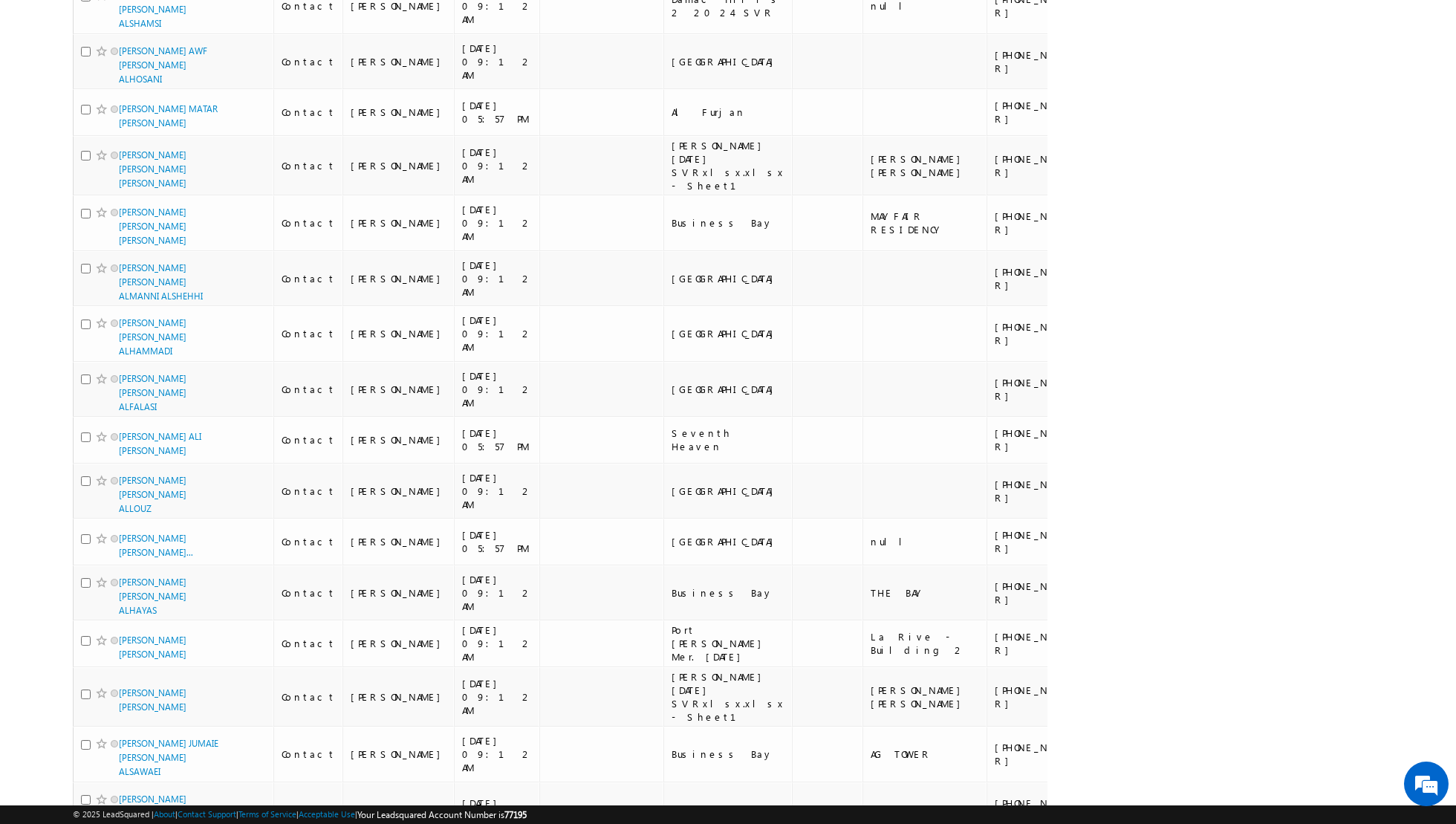
scroll to position [8622, 0]
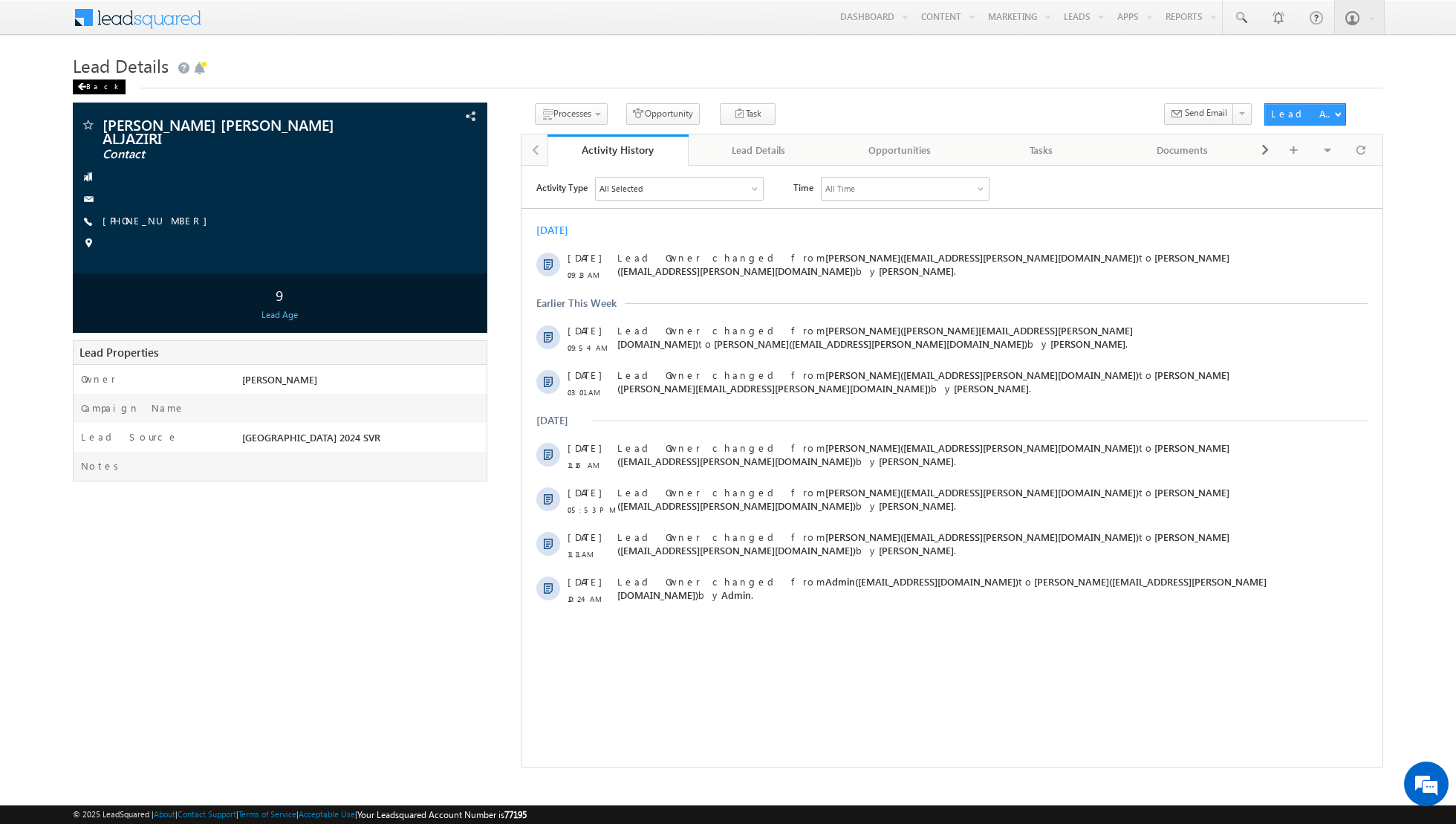
click at [90, 87] on div "Back" at bounding box center [99, 87] width 53 height 15
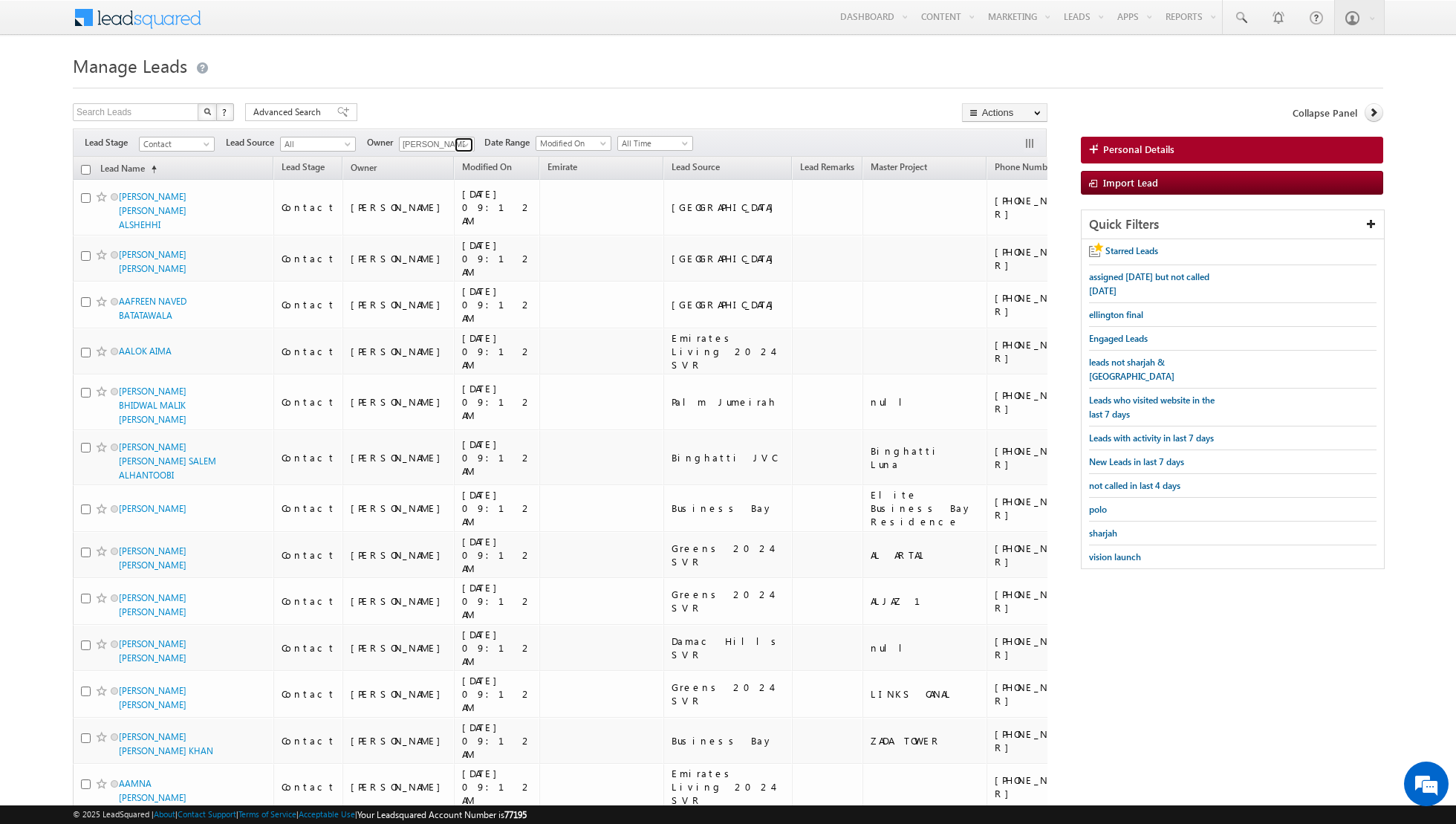
click at [462, 143] on span at bounding box center [466, 145] width 12 height 12
click at [453, 189] on link "Aakash Arora aakash.arora@indglobal.ae" at bounding box center [473, 195] width 149 height 28
type input "[PERSON_NAME]"
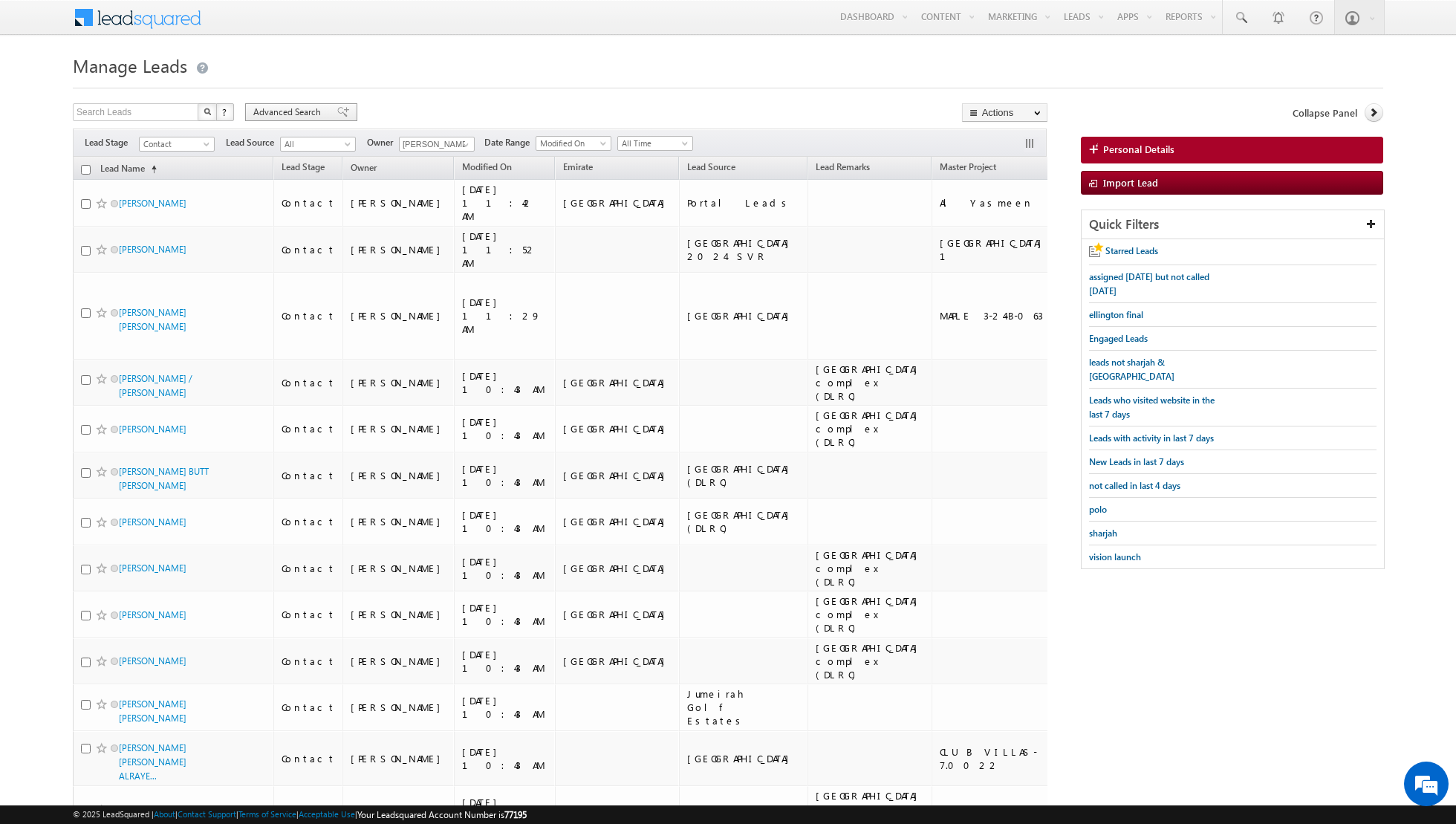
click at [337, 115] on span at bounding box center [343, 112] width 12 height 10
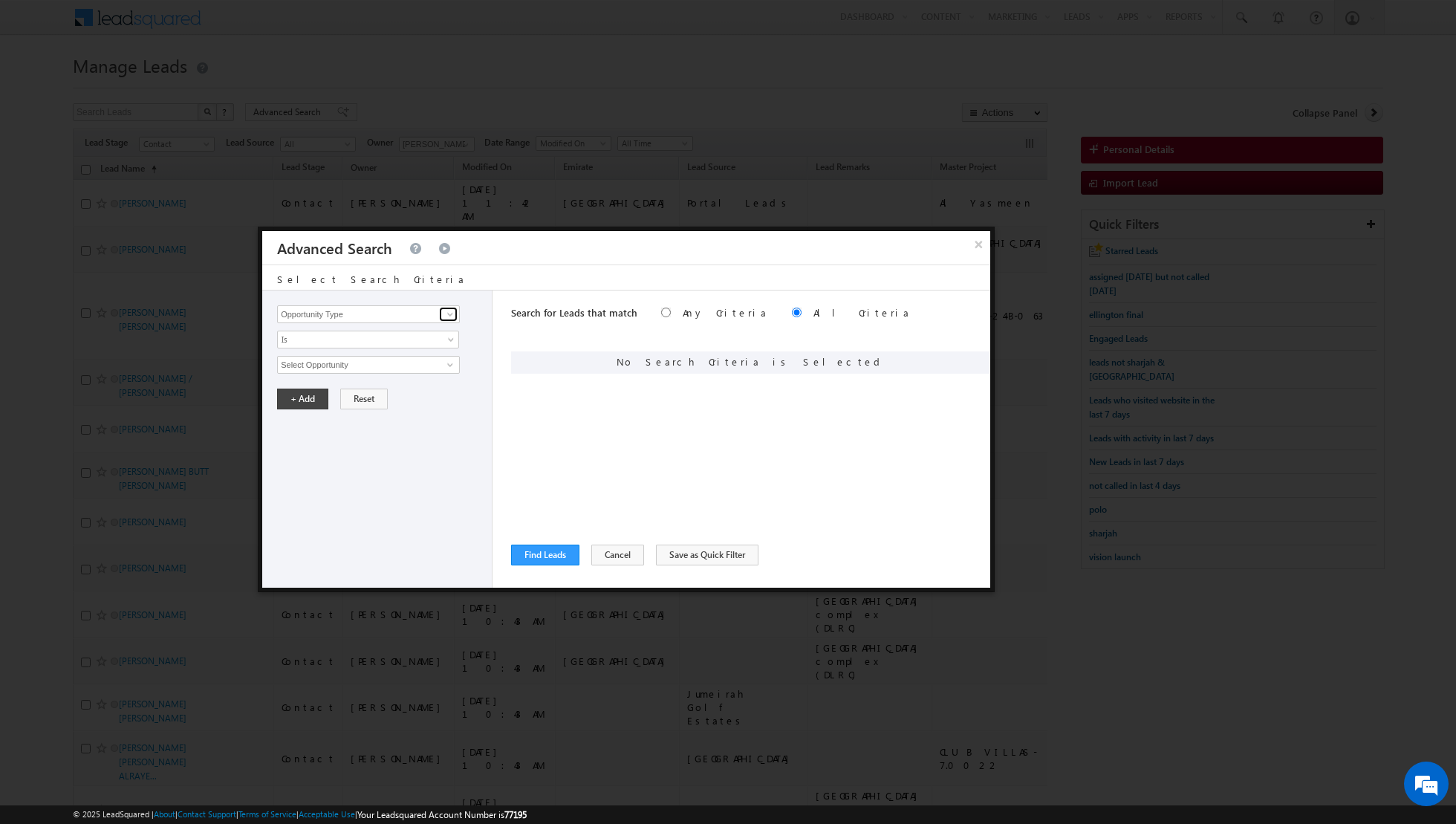
click at [448, 315] on span at bounding box center [450, 315] width 12 height 12
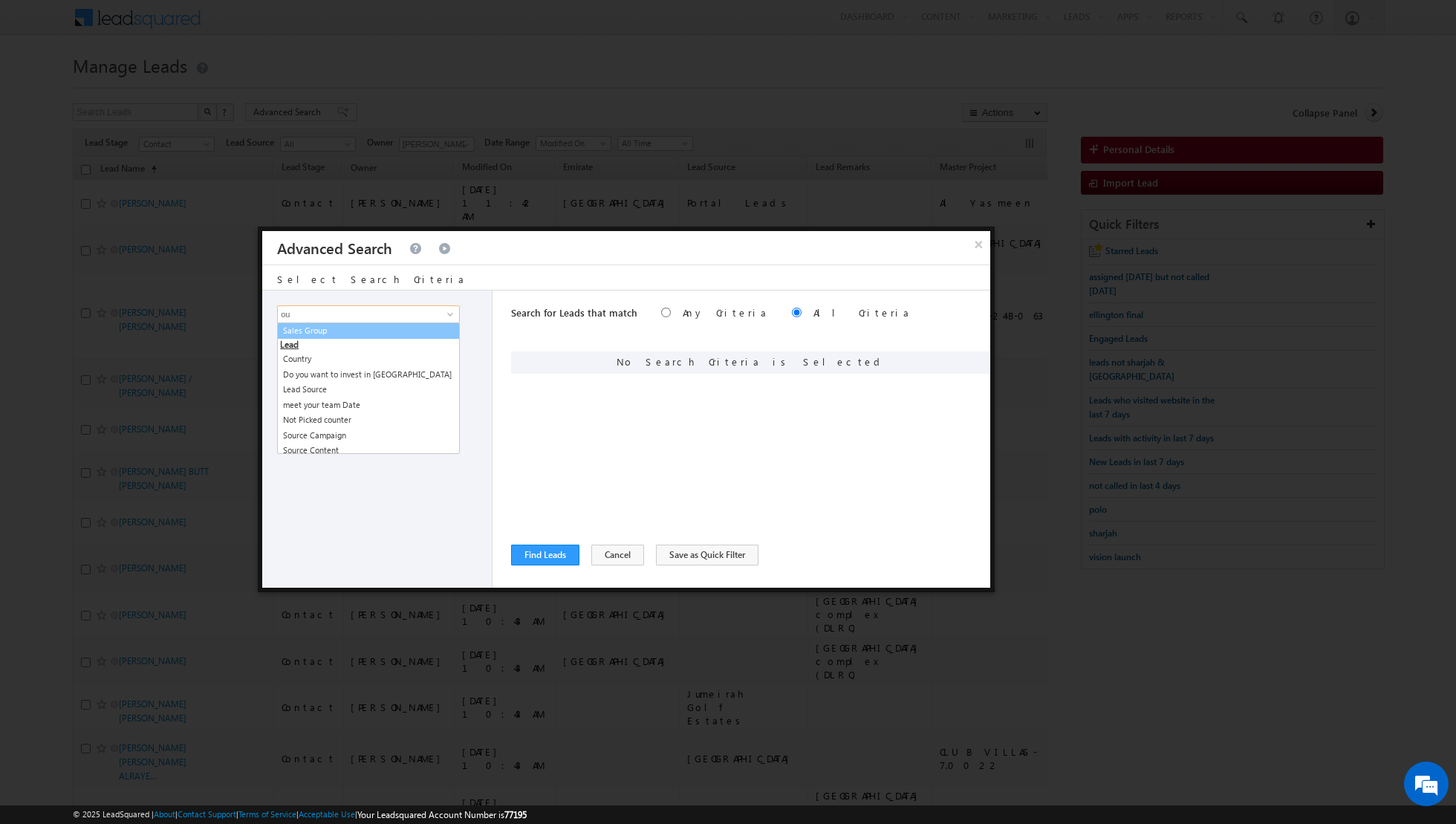
type input "o"
click at [412, 330] on link "Lead Activity" at bounding box center [368, 331] width 183 height 17
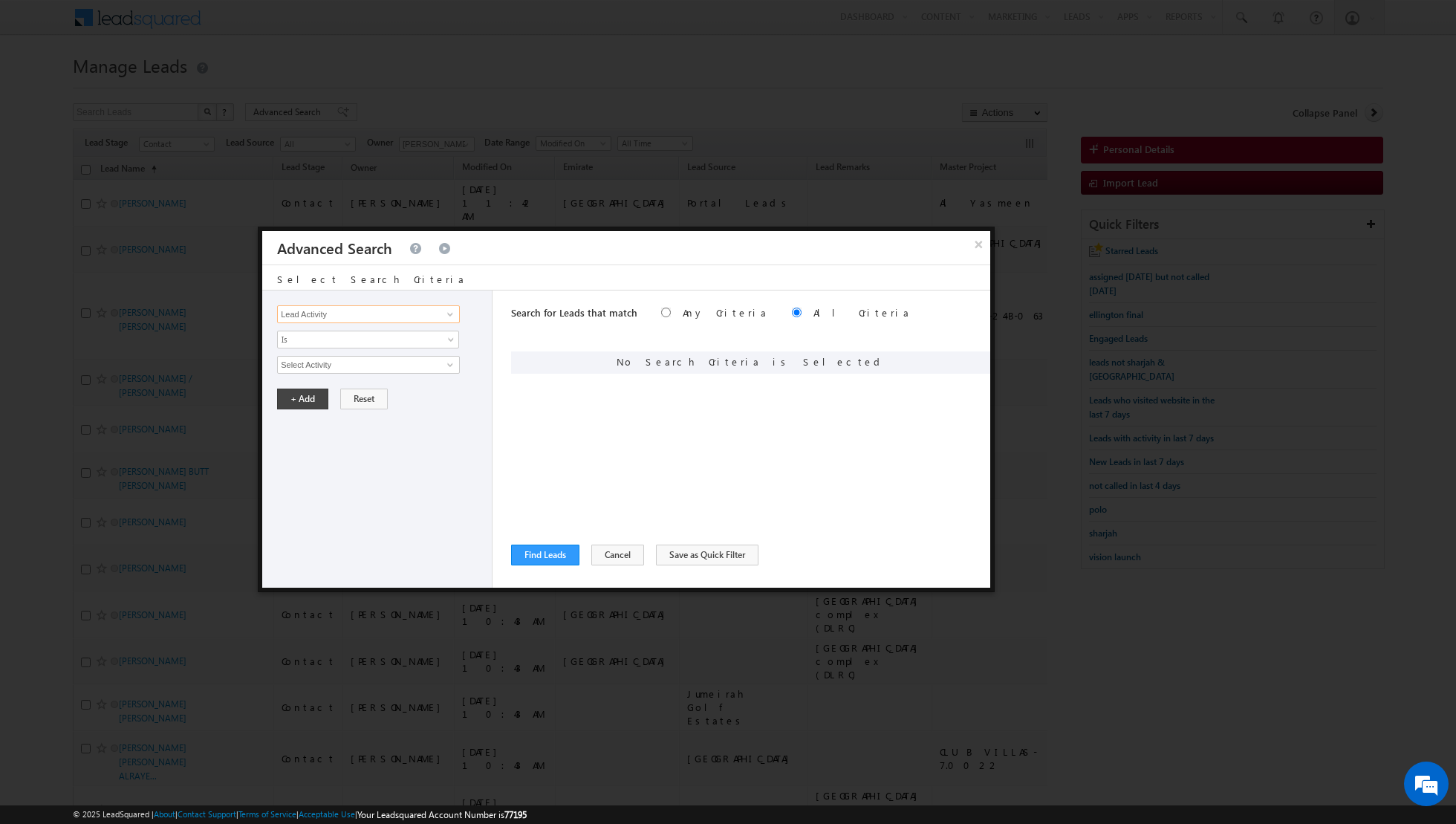
type input "Lead Activity"
click at [452, 367] on span at bounding box center [450, 365] width 12 height 12
click at [408, 397] on link "Outbound Phone Call Activity" at bounding box center [368, 395] width 183 height 17
type input "Outbound Phone Call Activity"
click at [452, 387] on span at bounding box center [452, 393] width 12 height 12
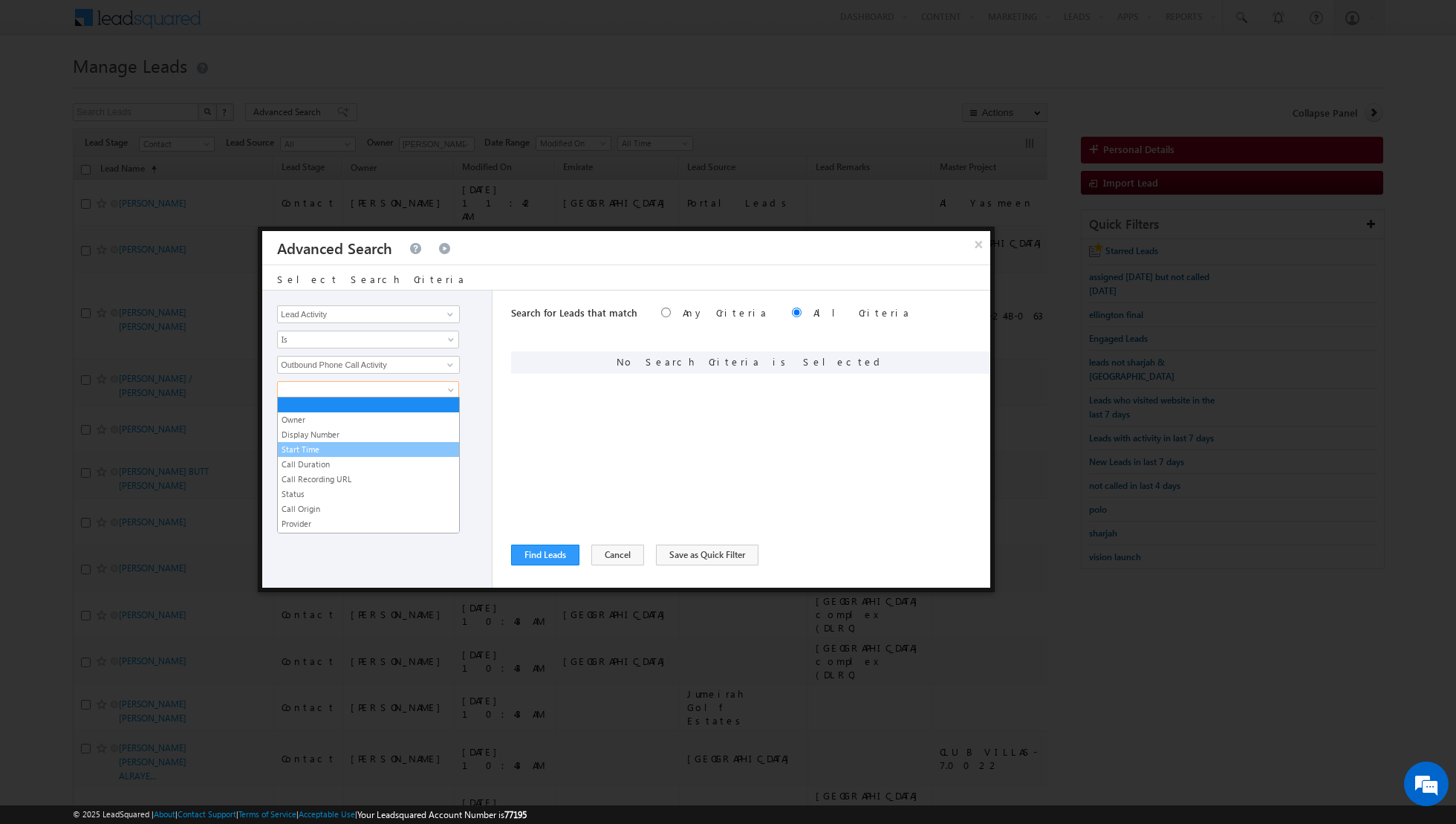
click at [374, 443] on link "Start Time" at bounding box center [368, 450] width 181 height 13
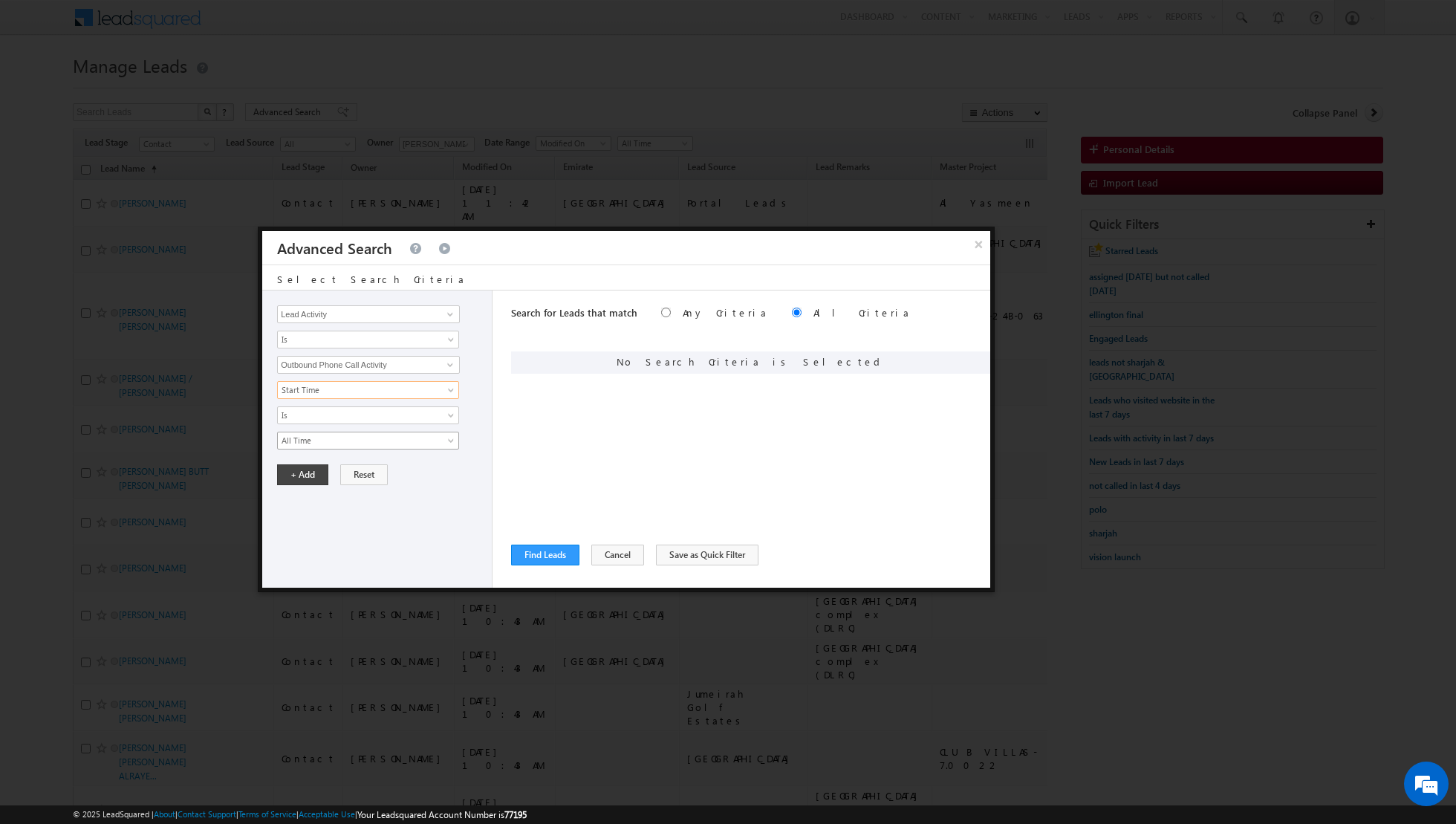
click at [373, 437] on span "All Time" at bounding box center [358, 441] width 161 height 13
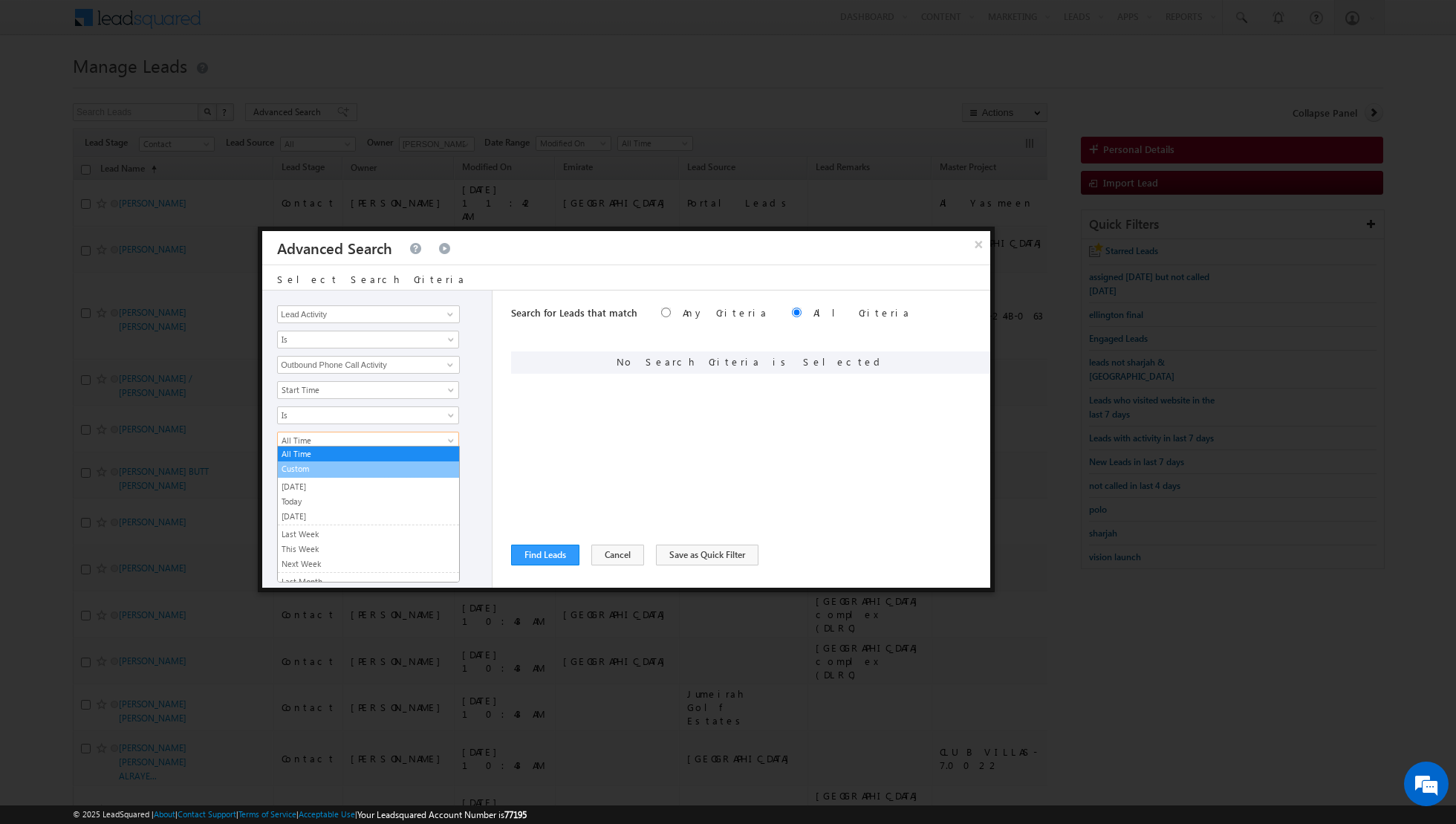
click at [335, 473] on link "Custom" at bounding box center [368, 469] width 181 height 13
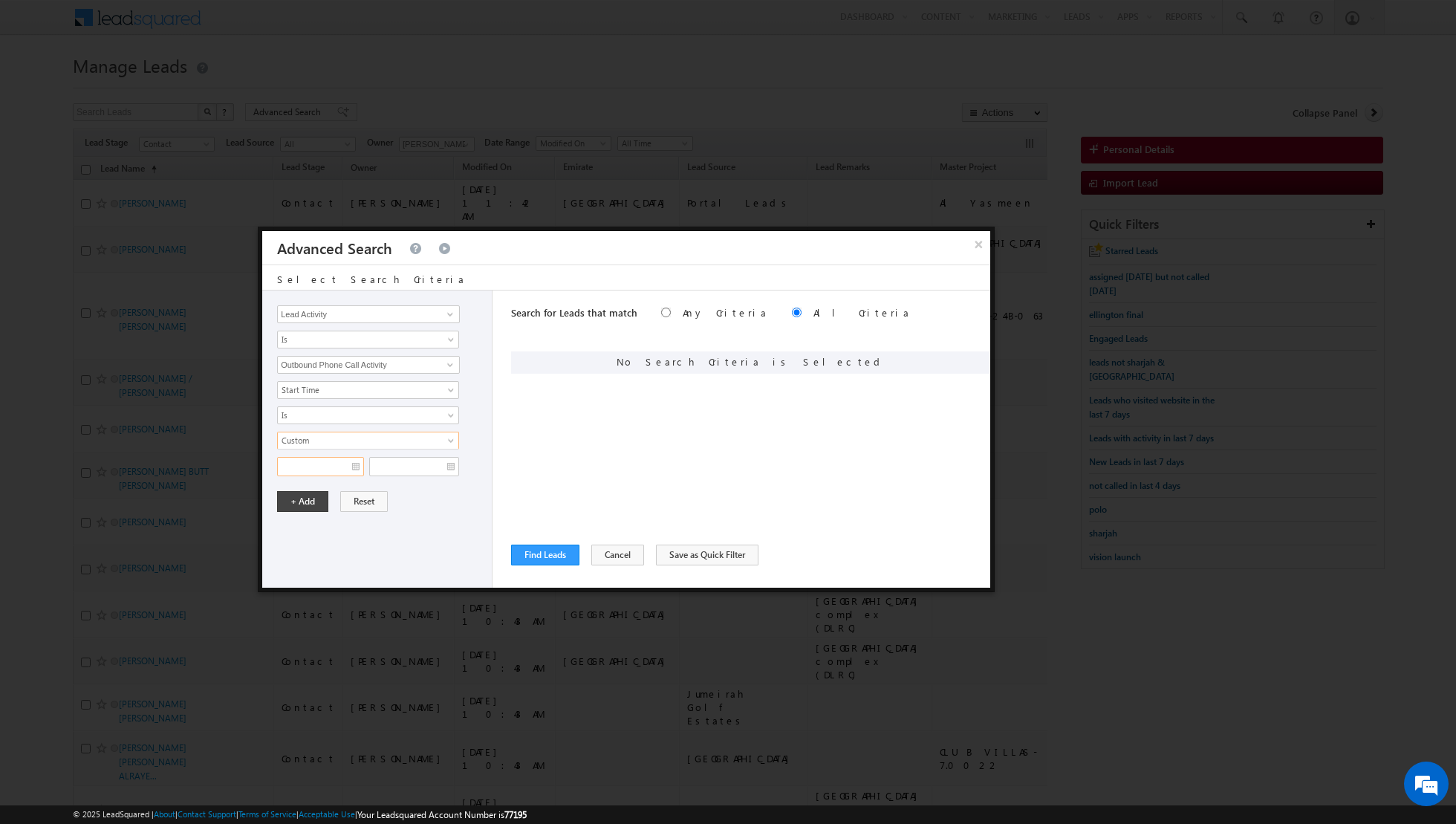
click at [356, 467] on input "text" at bounding box center [320, 466] width 87 height 19
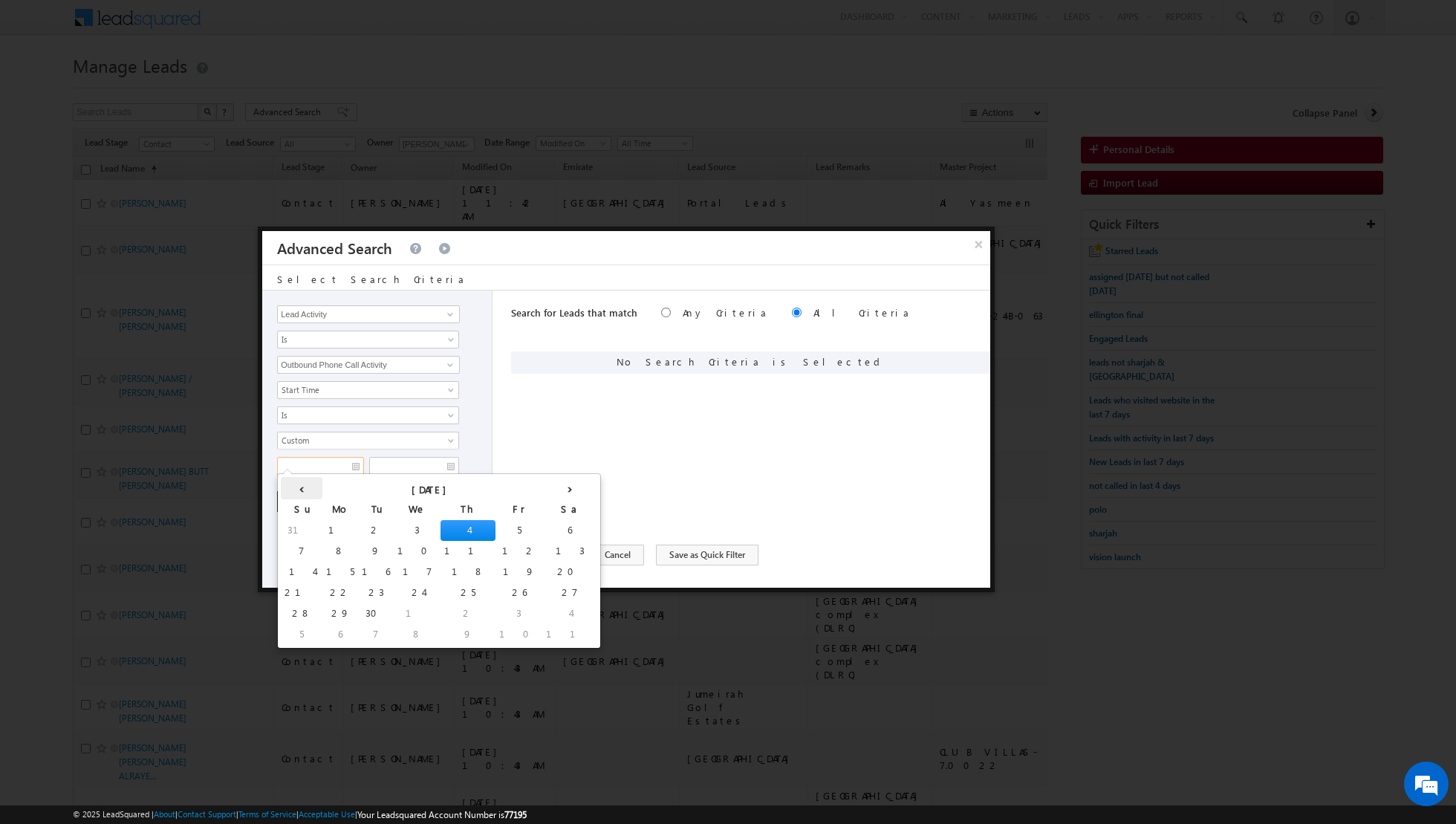
click at [294, 488] on th "‹" at bounding box center [302, 488] width 42 height 23
click at [328, 608] on td "25" at bounding box center [355, 613] width 55 height 21
type input "25/08/2025"
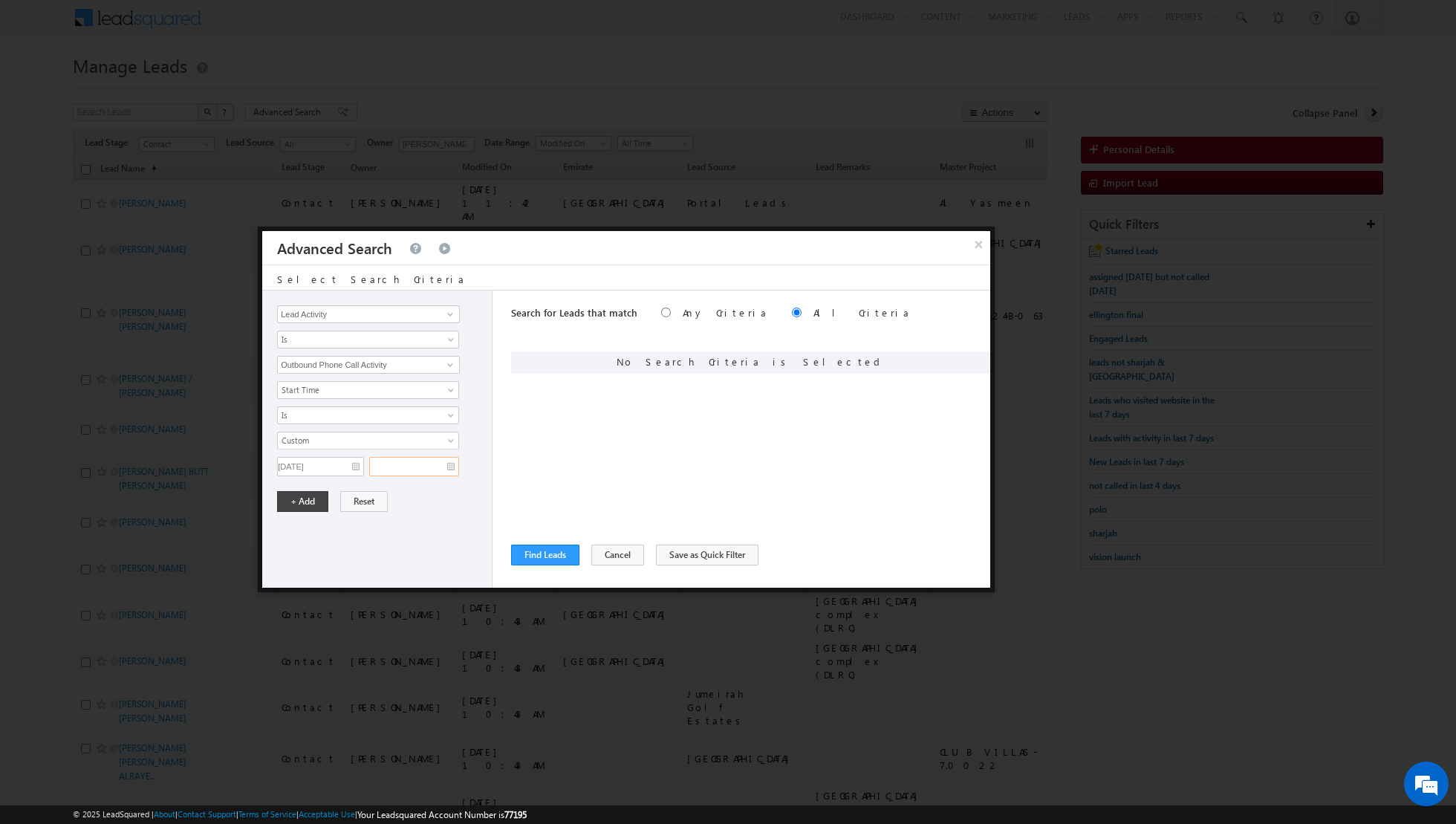
click at [445, 467] on input "text" at bounding box center [415, 466] width 90 height 19
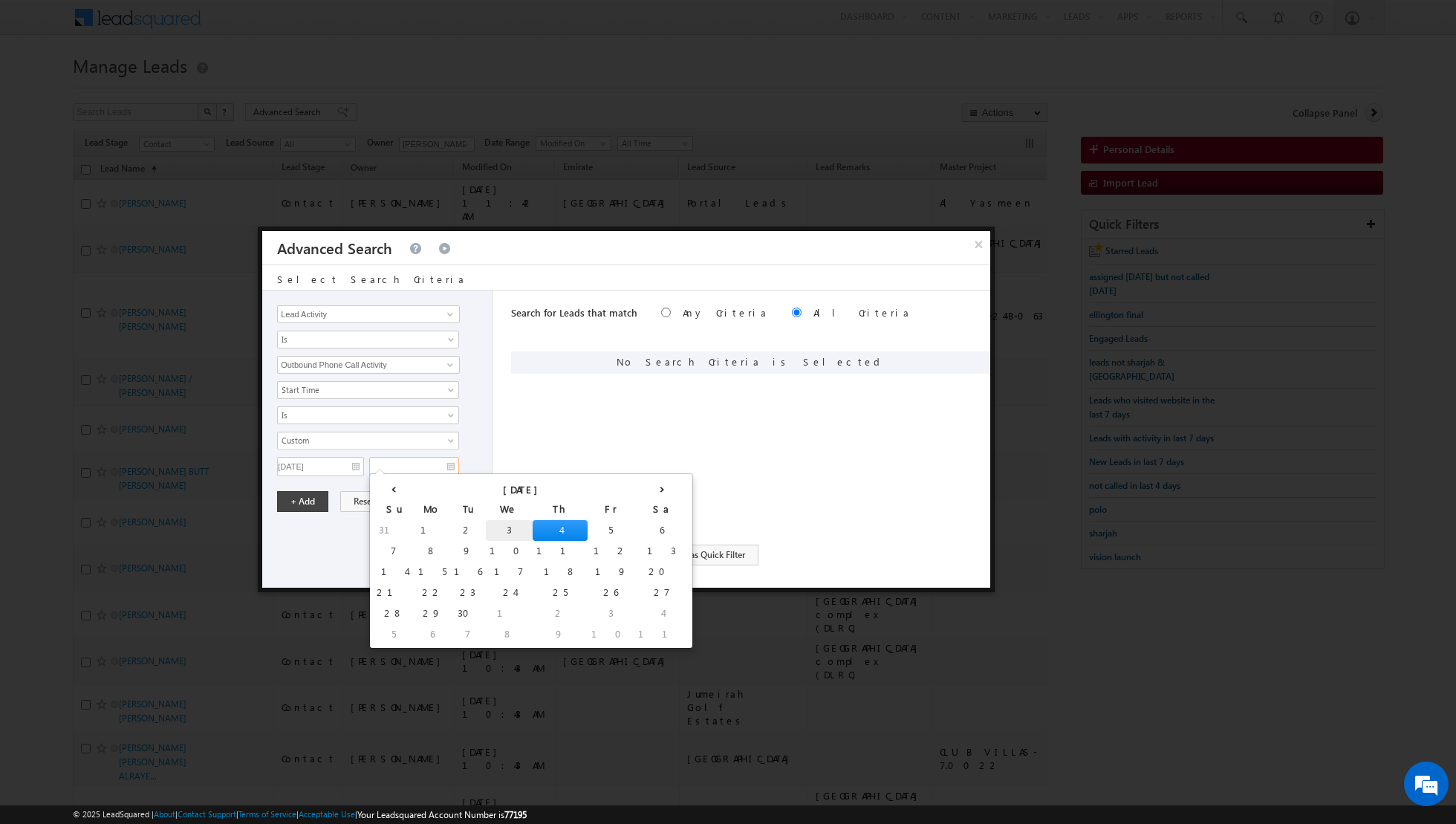
click at [486, 525] on td "3" at bounding box center [509, 530] width 47 height 21
type input "03/09/2025"
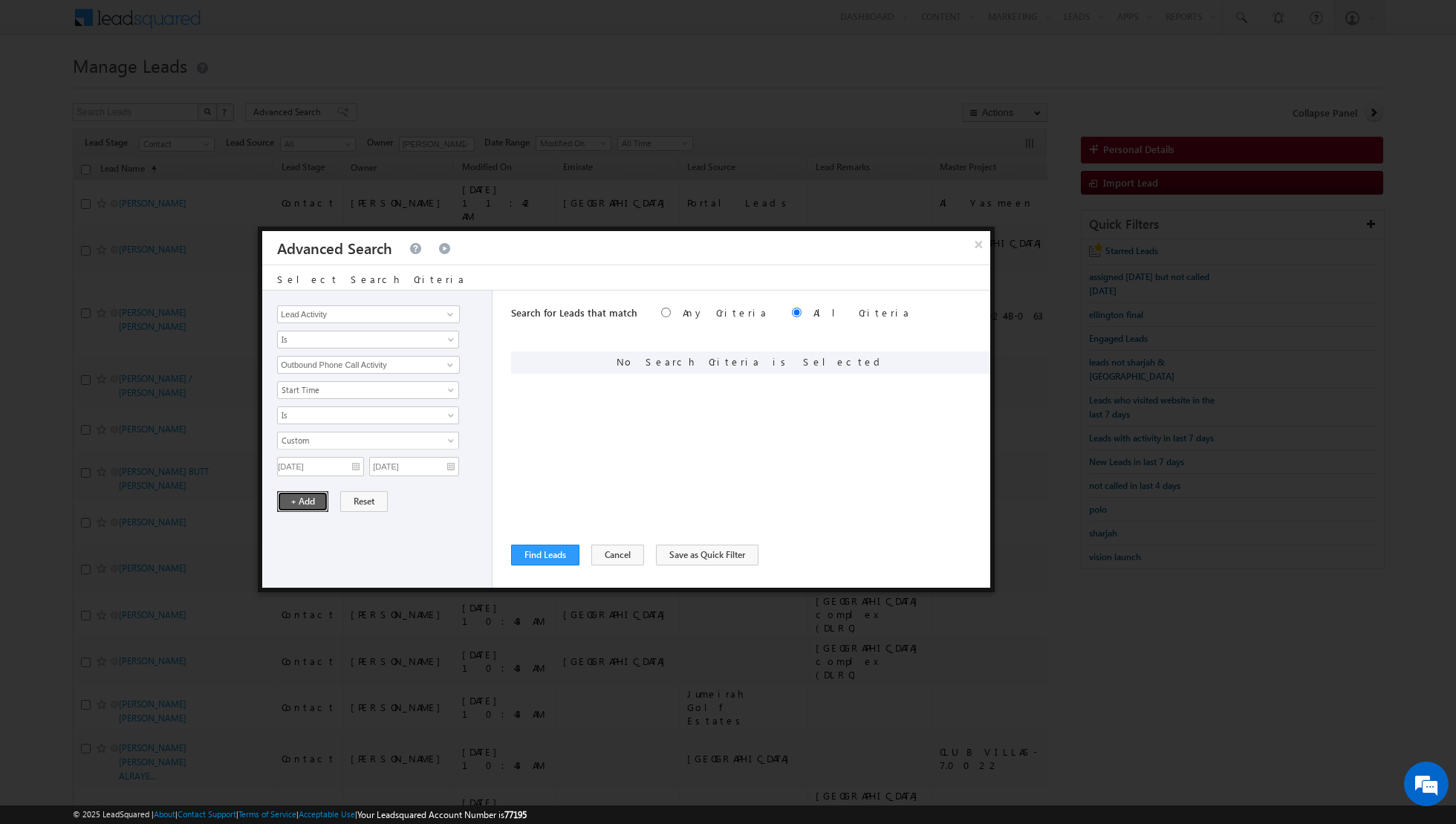
click at [305, 495] on button "+ Add" at bounding box center [302, 501] width 51 height 21
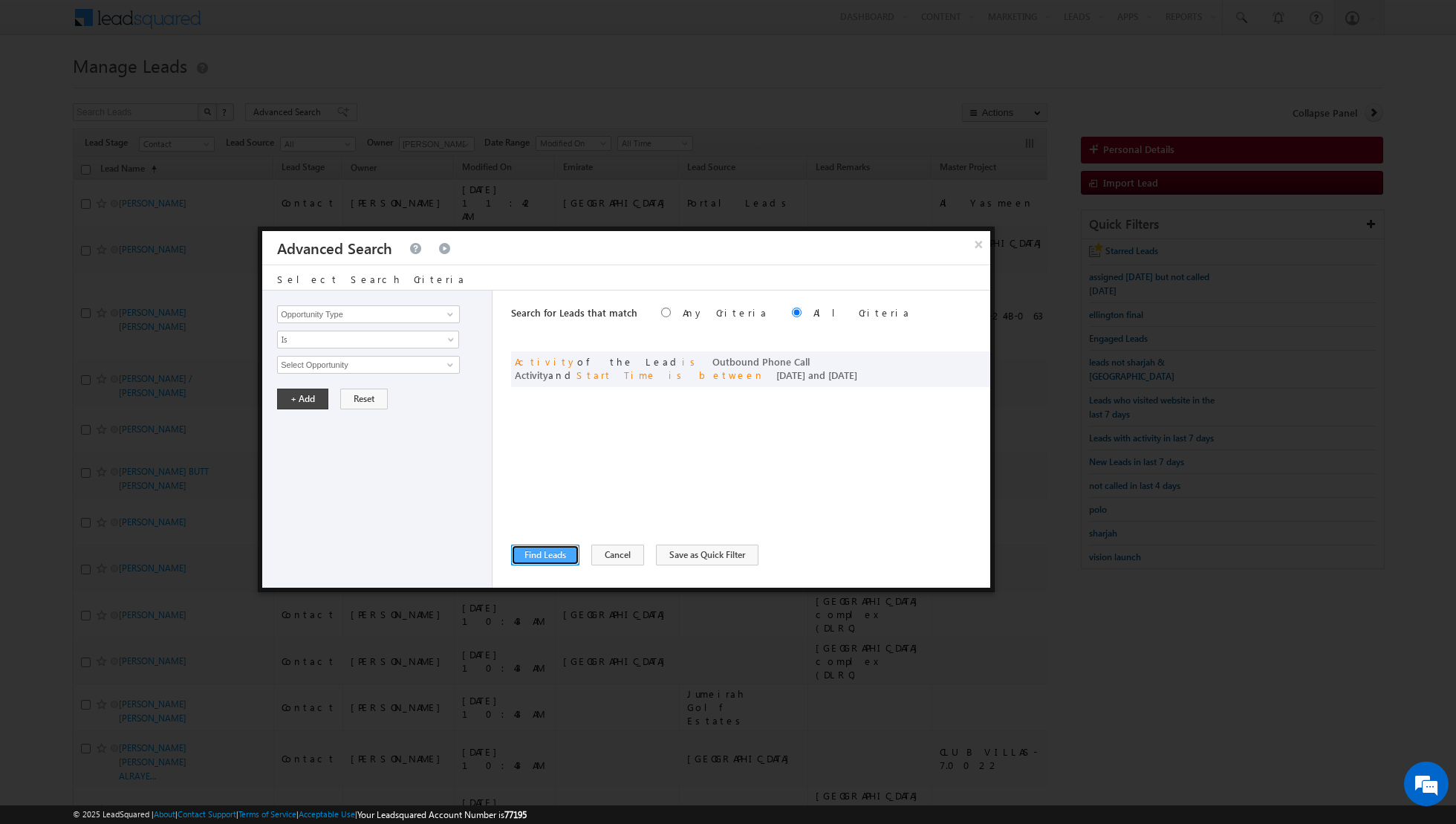
click at [531, 558] on button "Find Leads" at bounding box center [545, 555] width 69 height 21
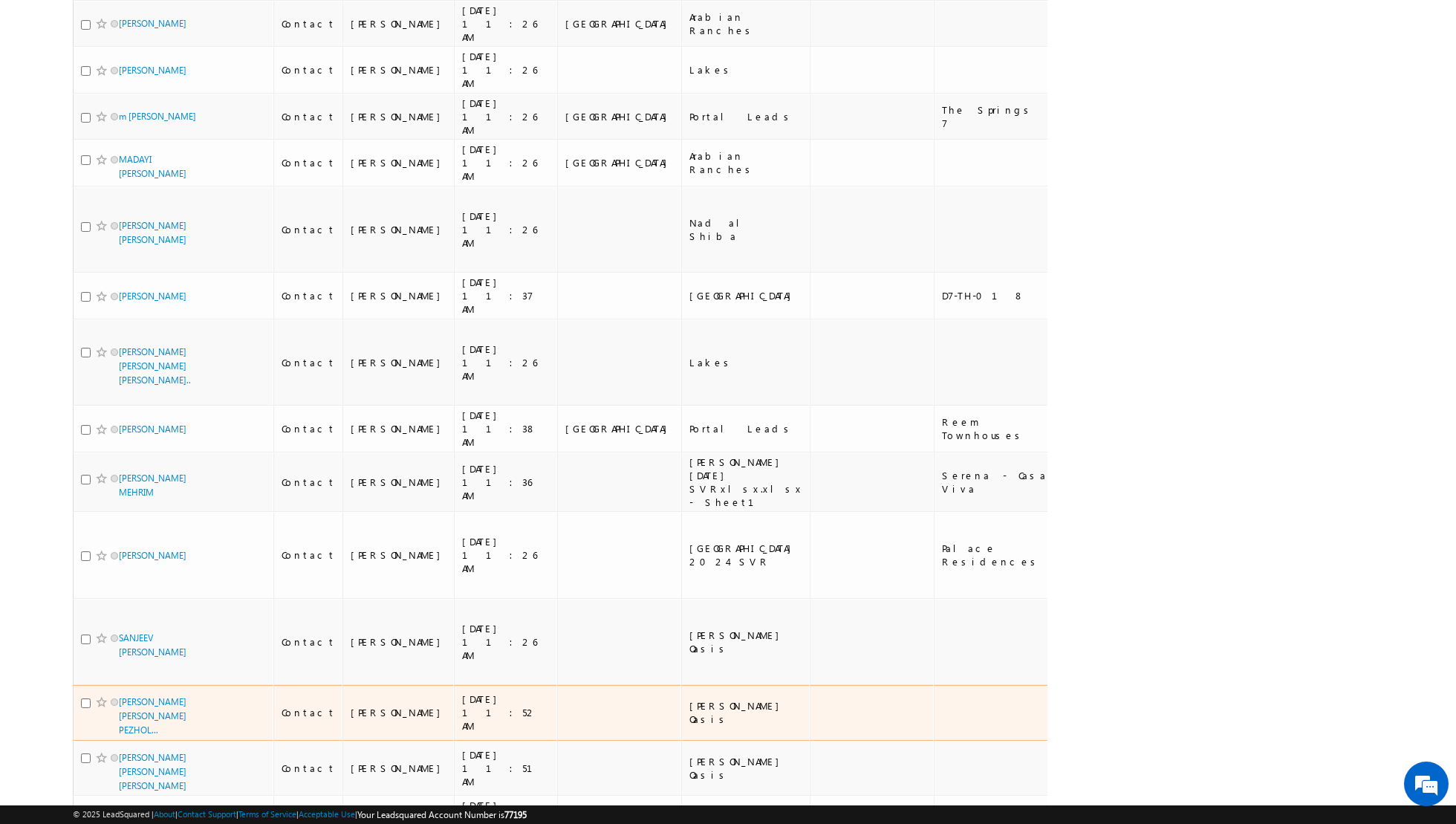
scroll to position [2744, 0]
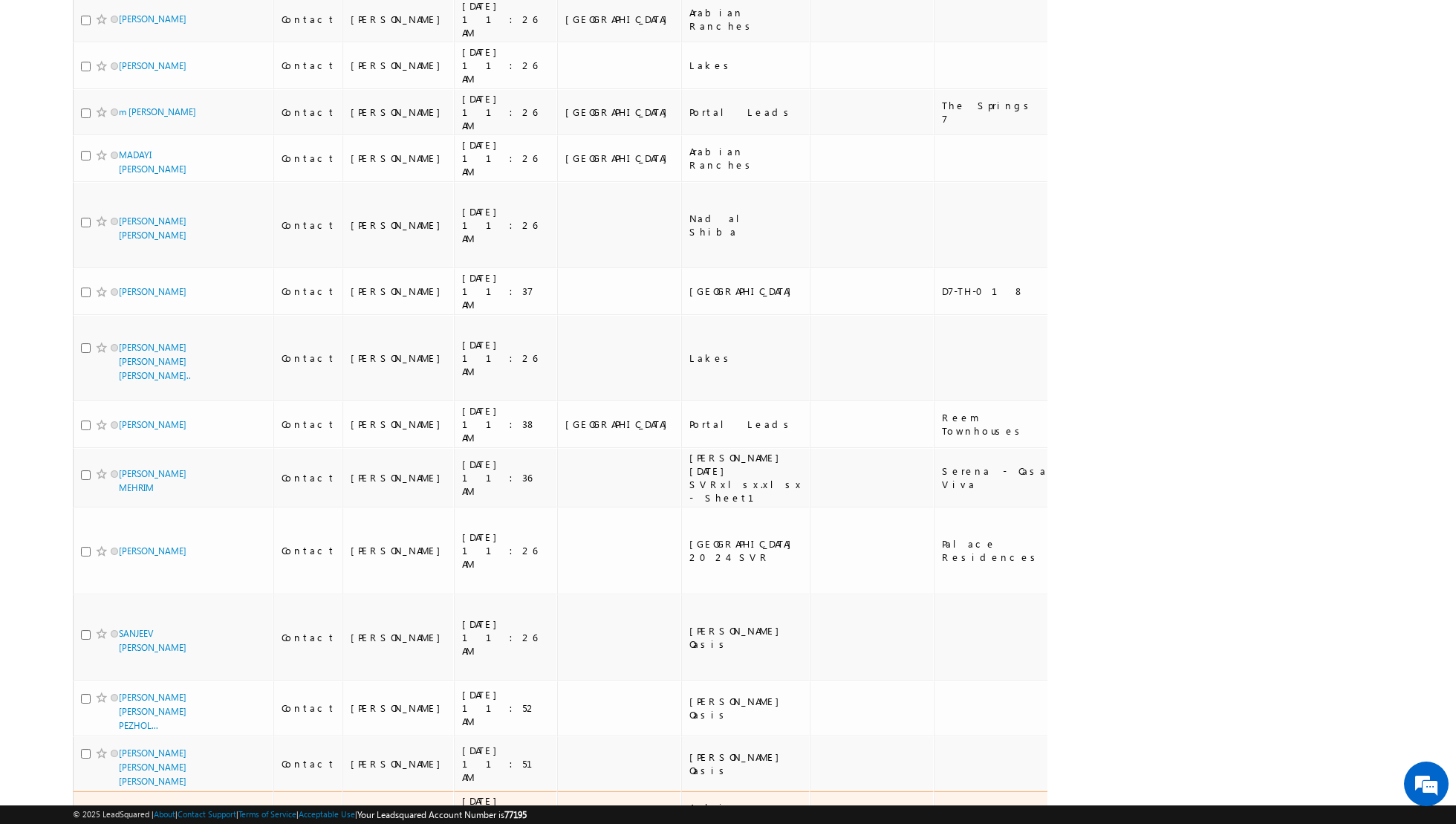
click at [134, 810] on link "[PERSON_NAME]" at bounding box center [152, 815] width 68 height 11
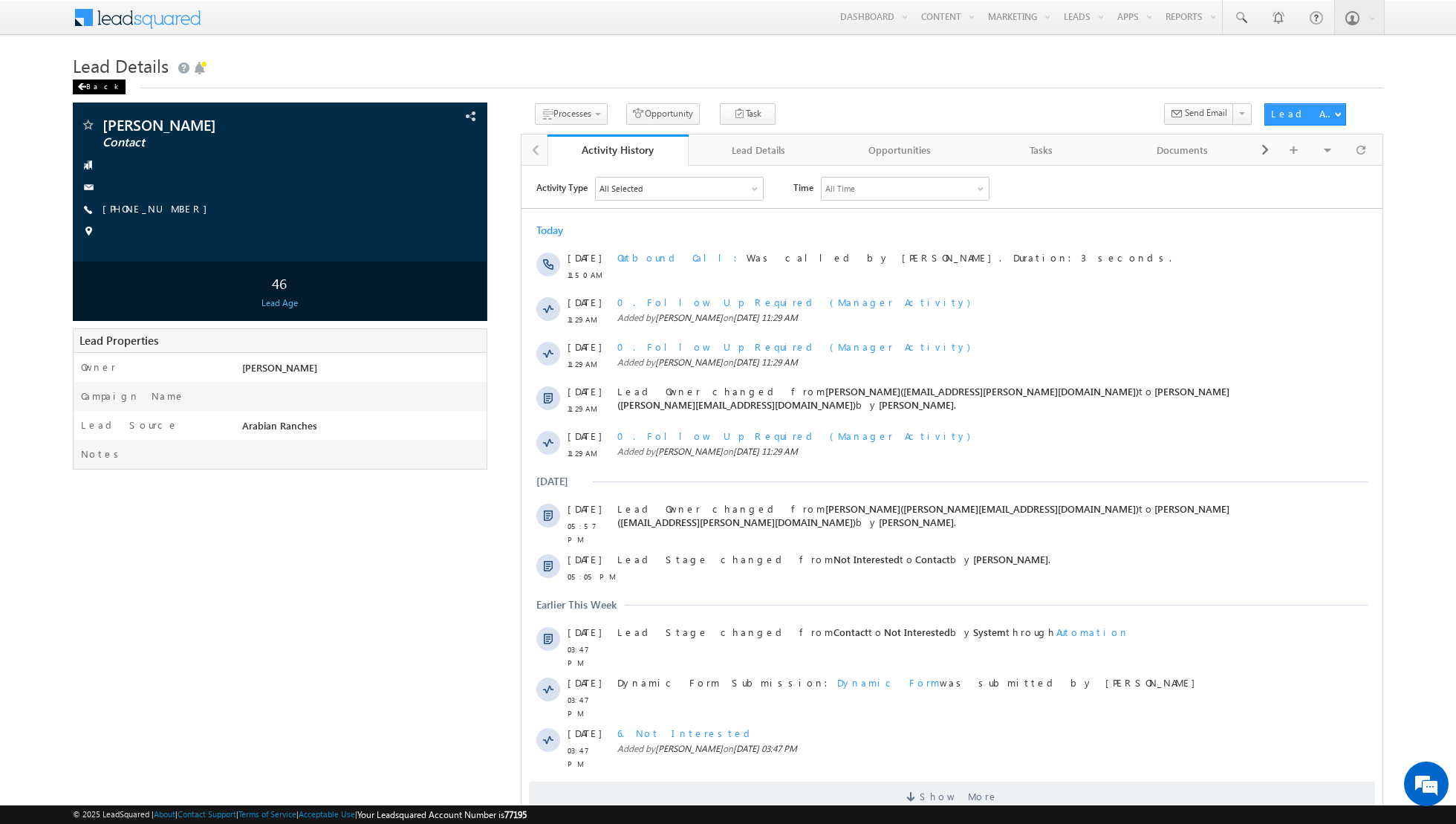
click at [89, 85] on div "Back" at bounding box center [99, 87] width 53 height 15
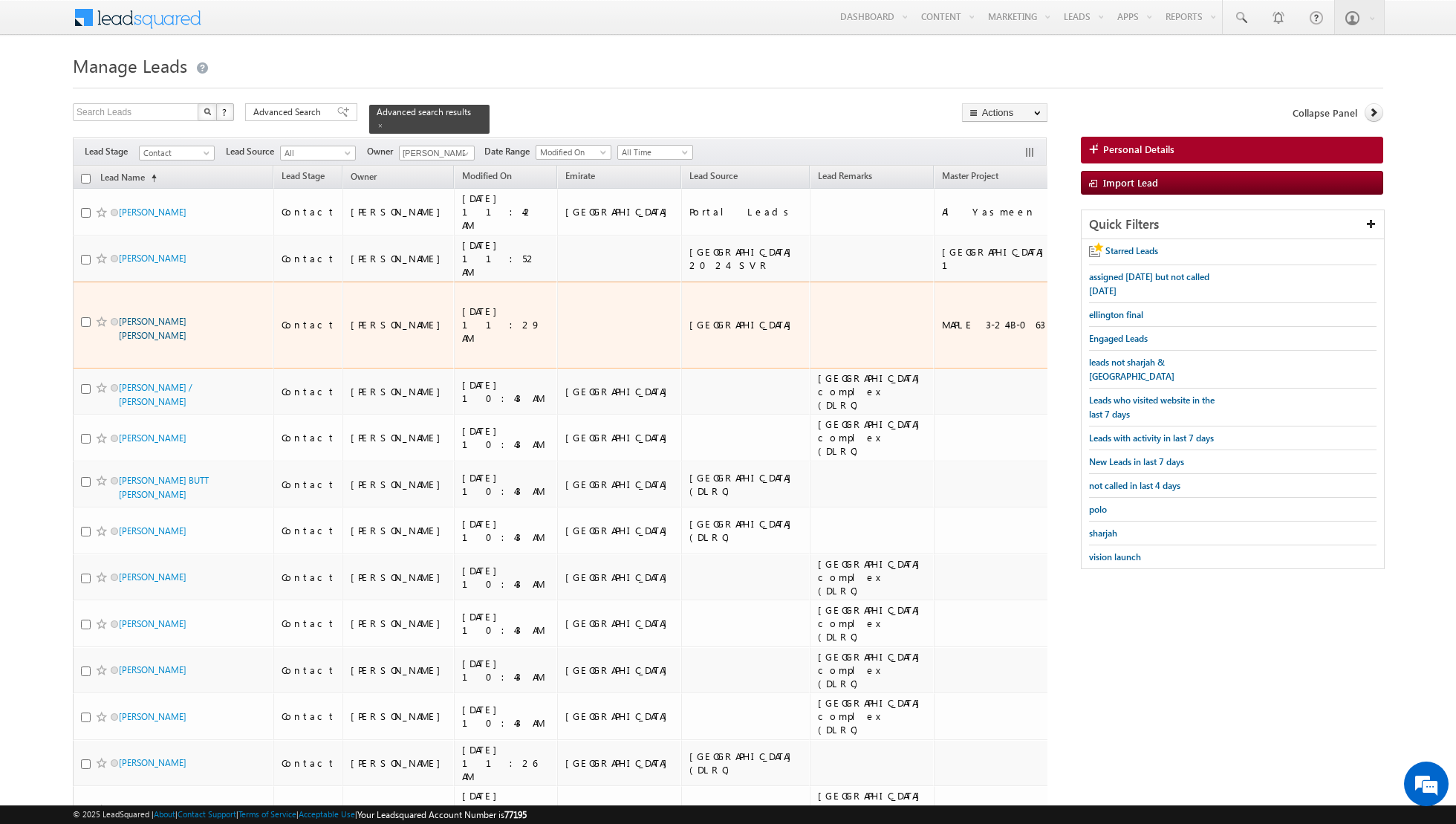
click at [169, 316] on link "[PERSON_NAME] [PERSON_NAME]" at bounding box center [152, 329] width 68 height 25
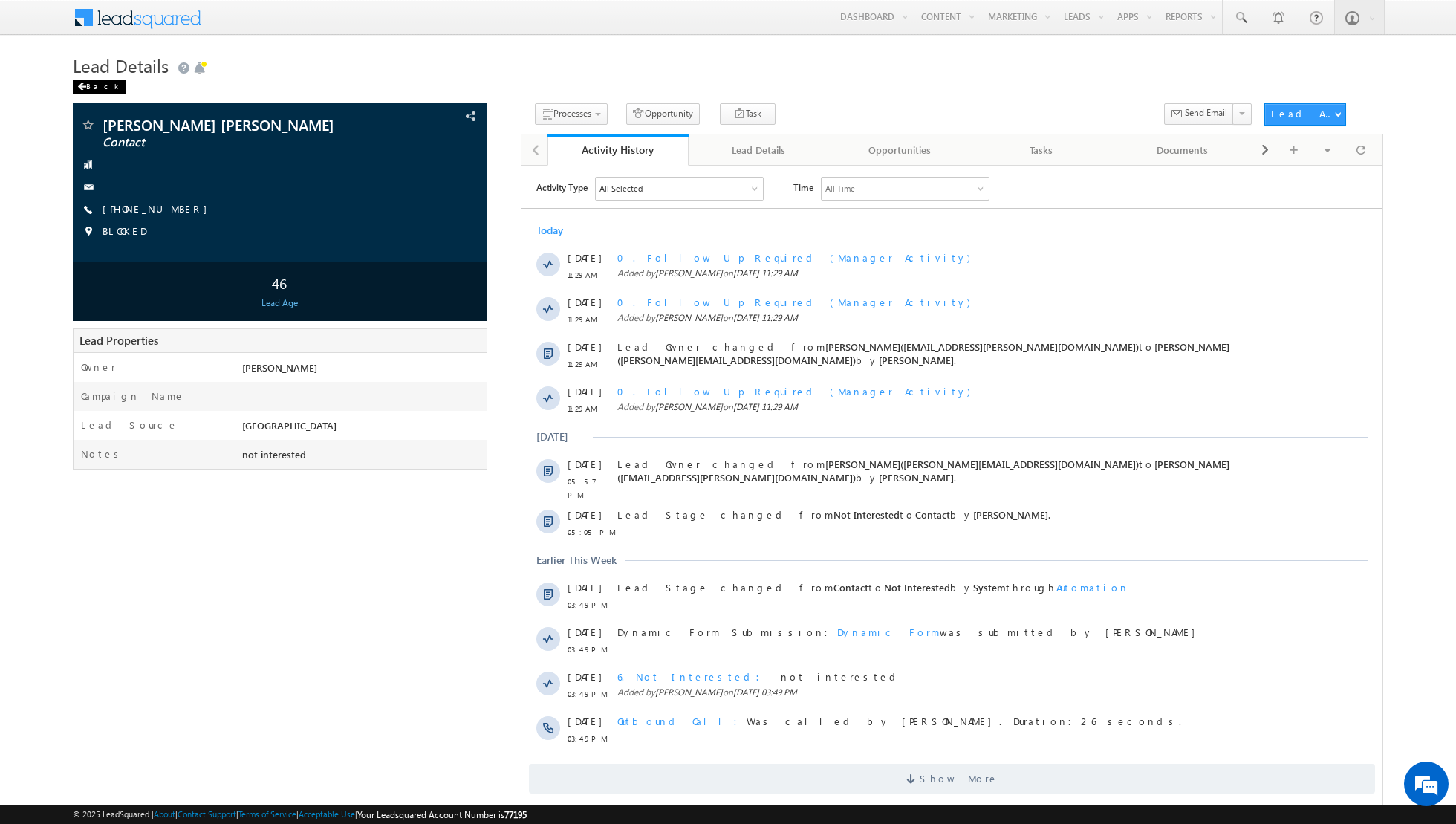
click at [85, 84] on div "Back" at bounding box center [99, 87] width 53 height 15
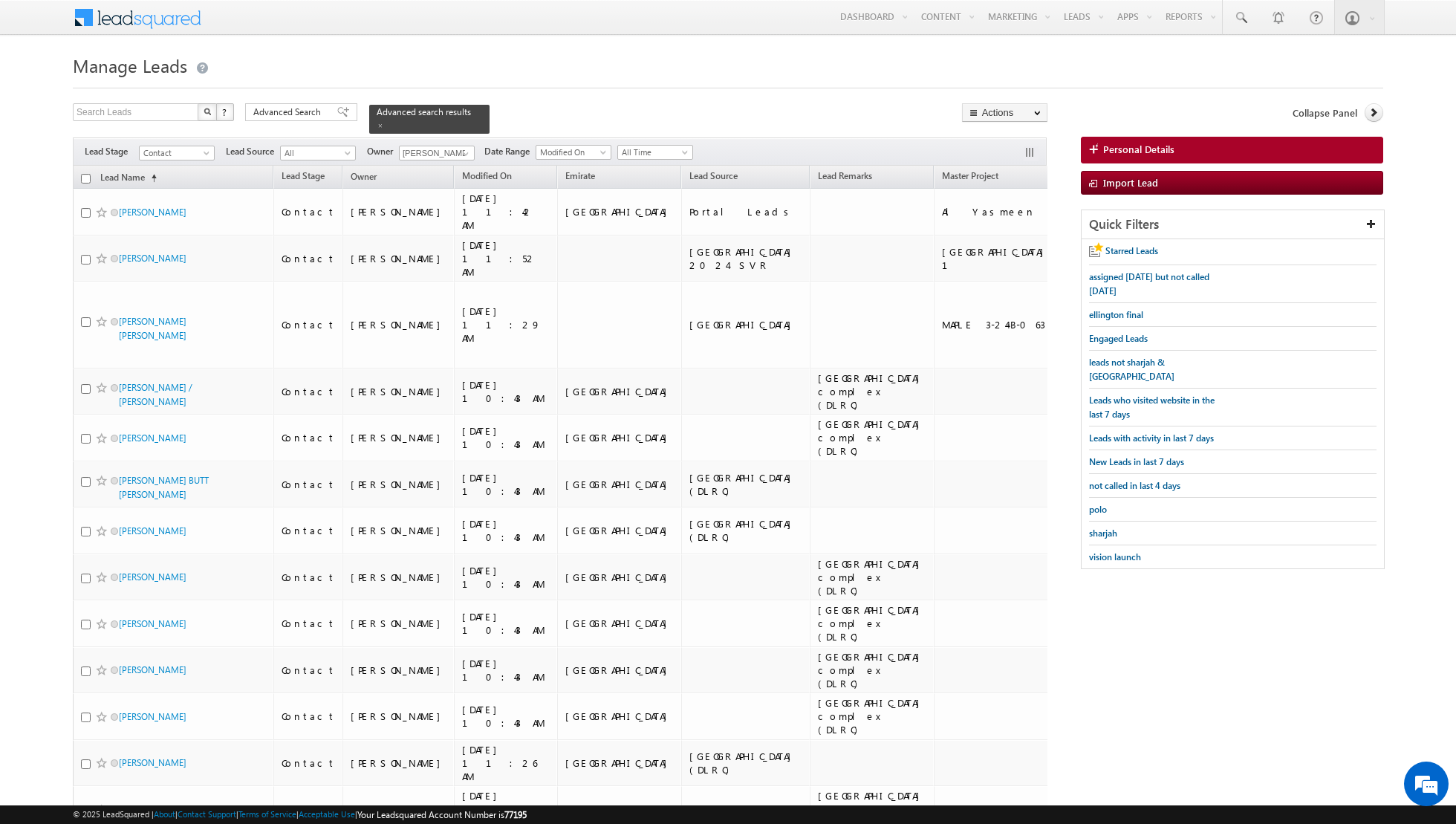
click at [85, 177] on input "checkbox" at bounding box center [86, 179] width 10 height 10
checkbox input "true"
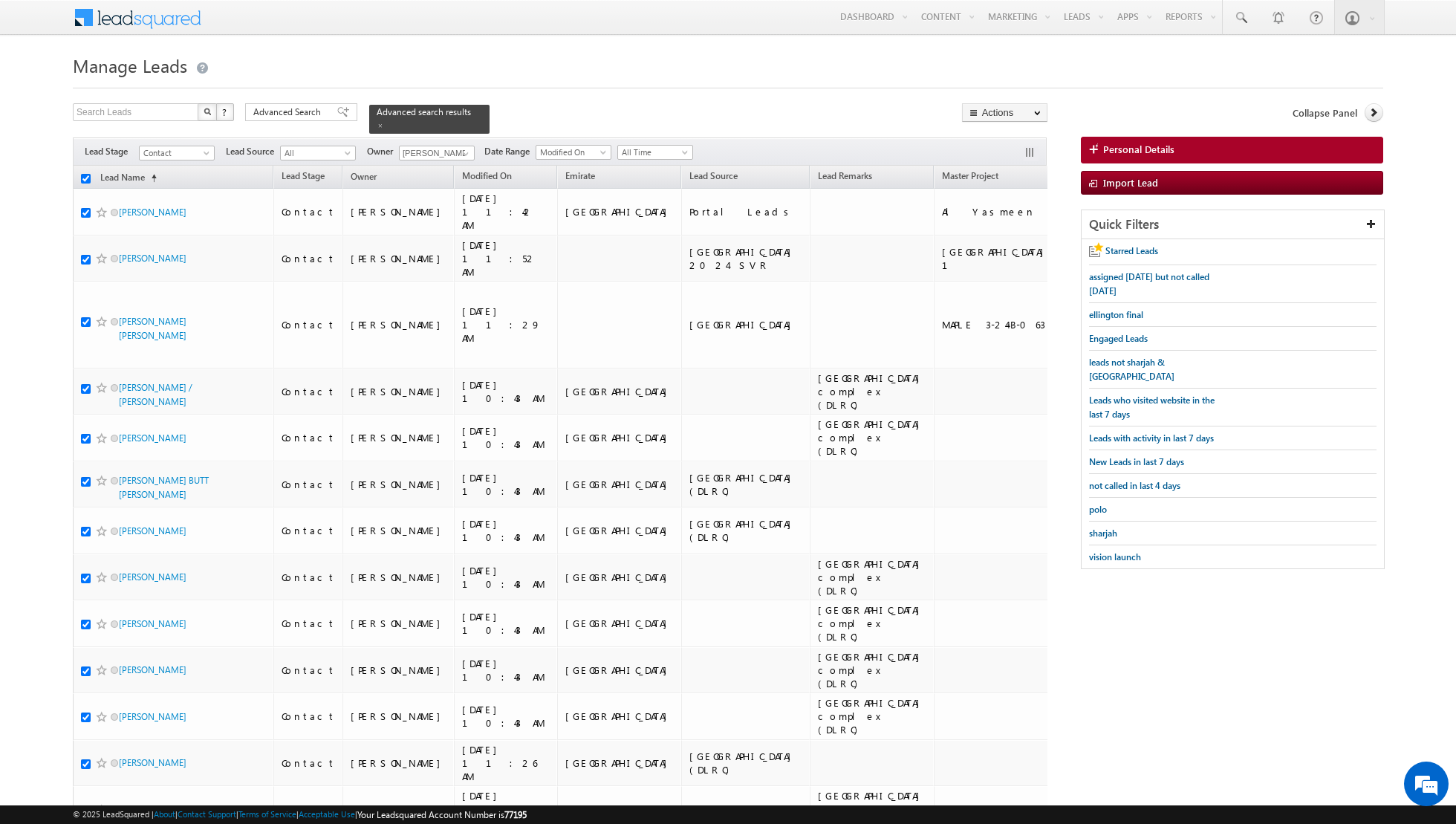
checkbox input "true"
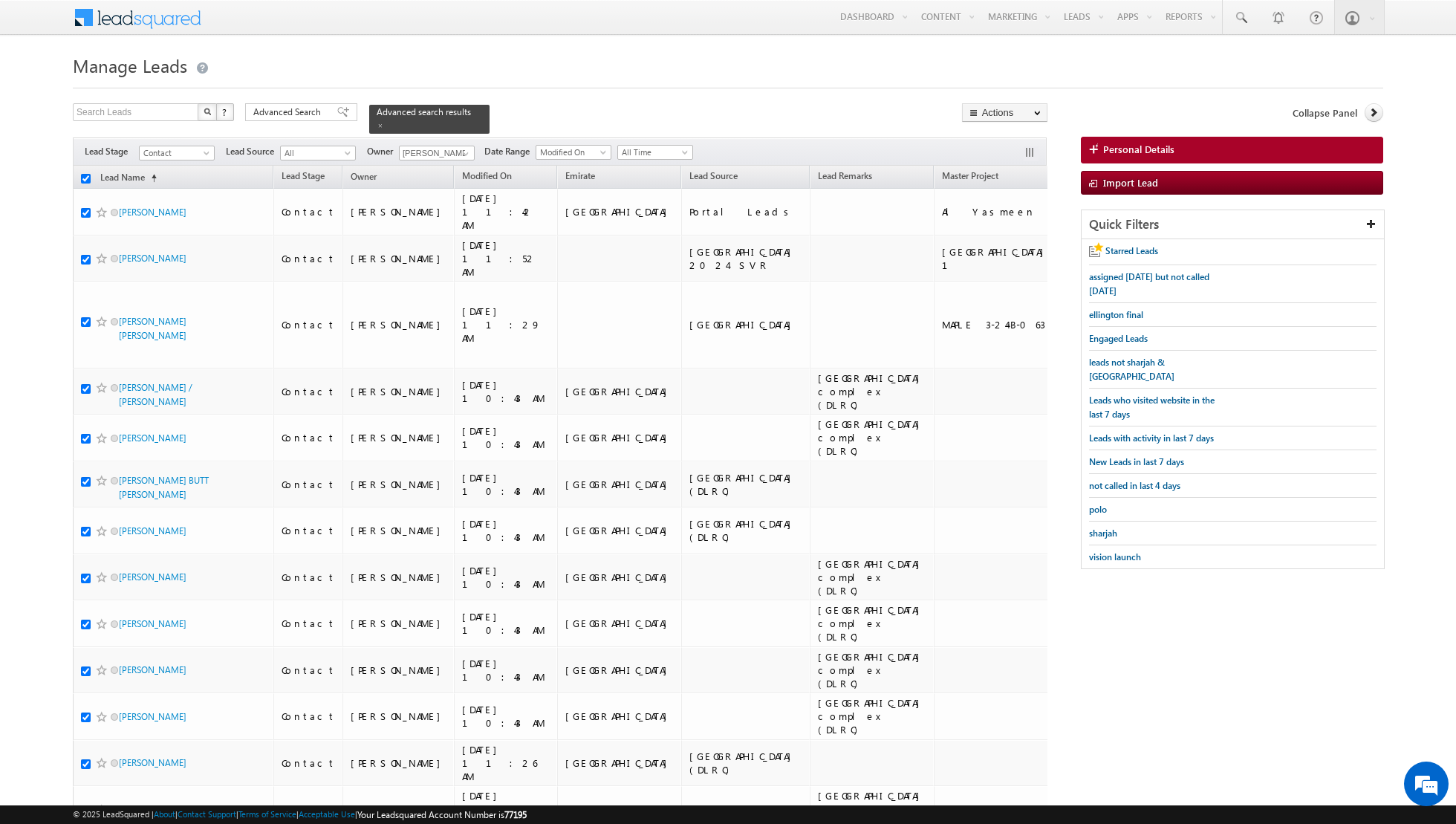
checkbox input "true"
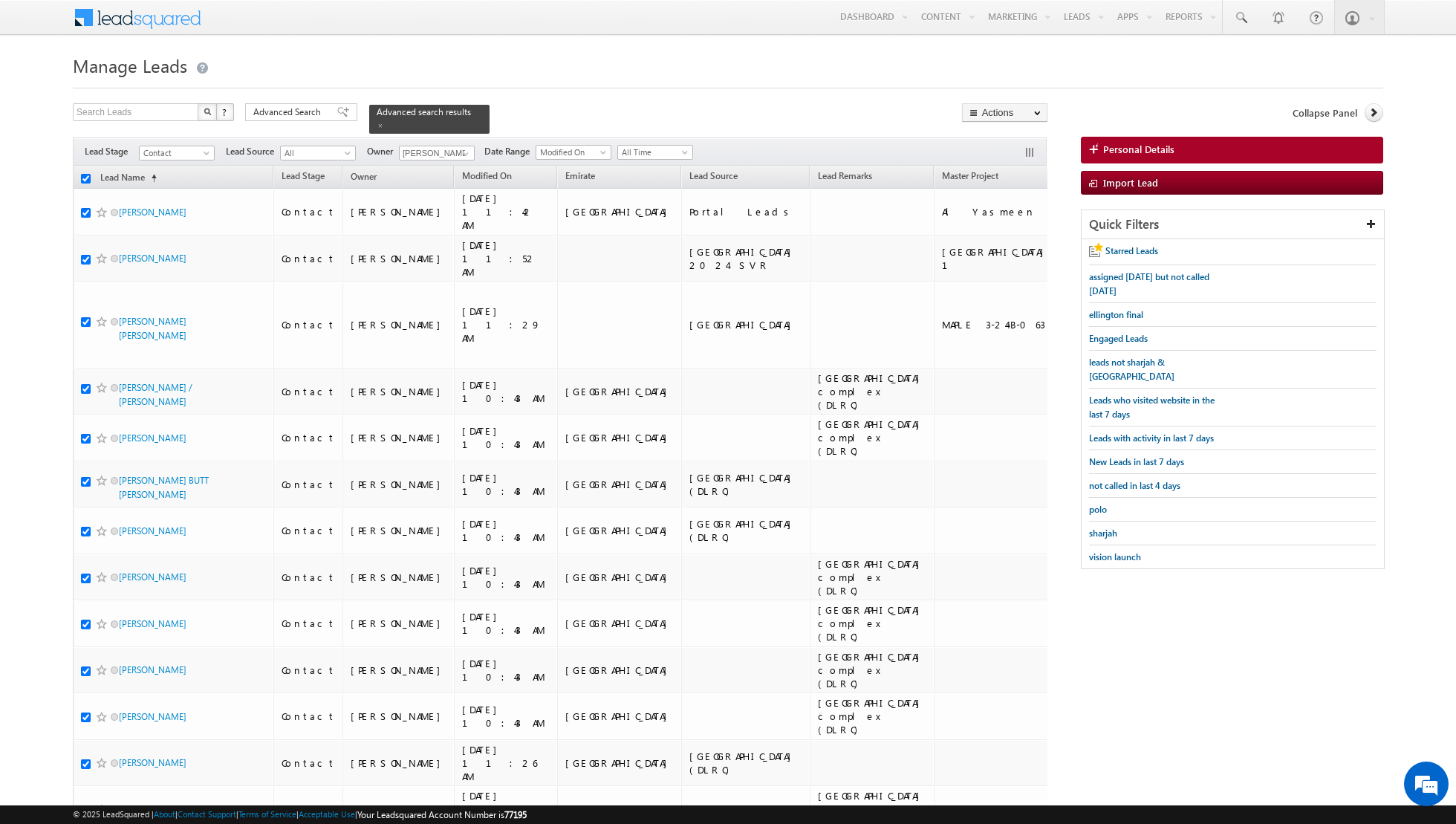
checkbox input "true"
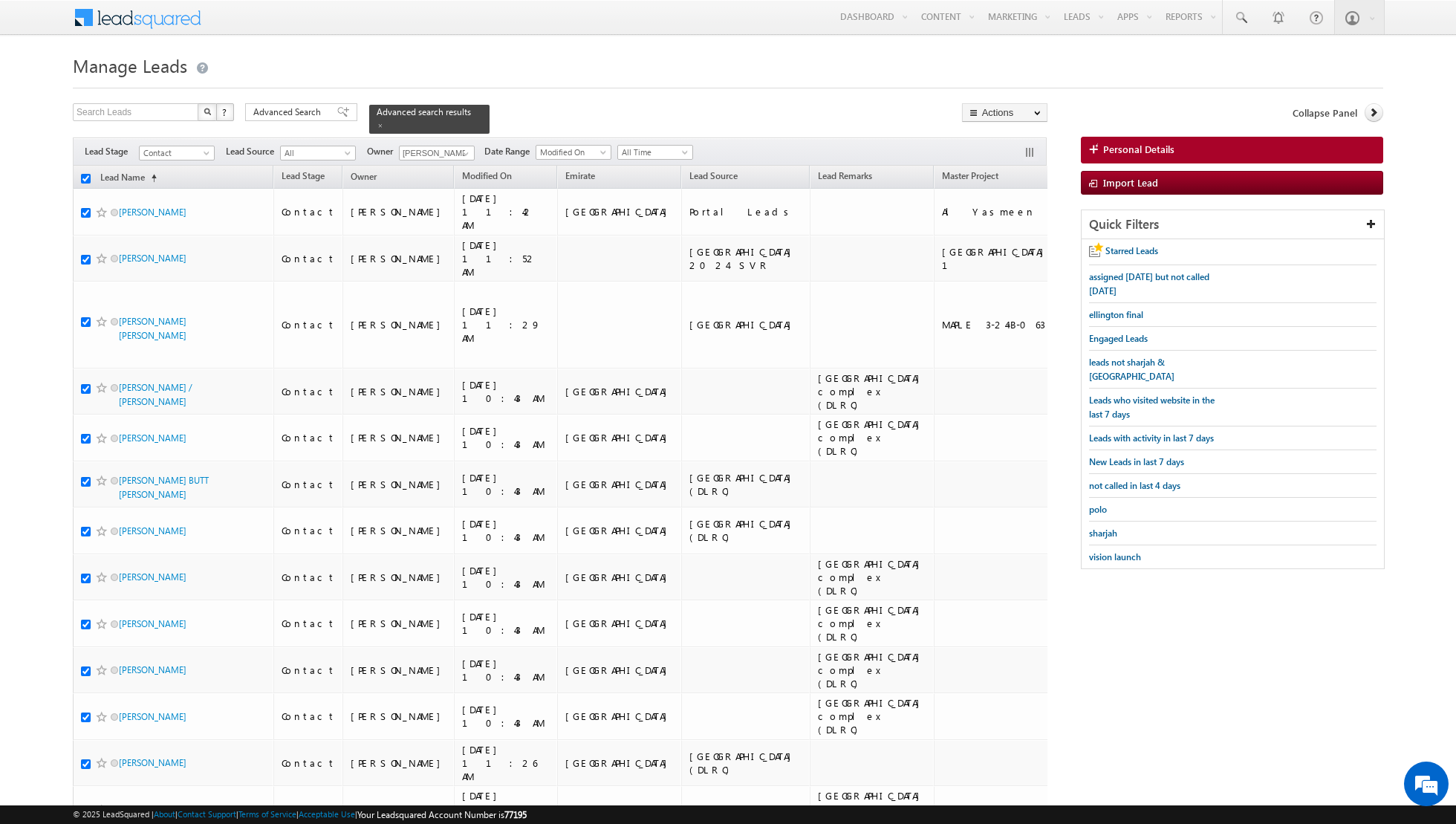
checkbox input "true"
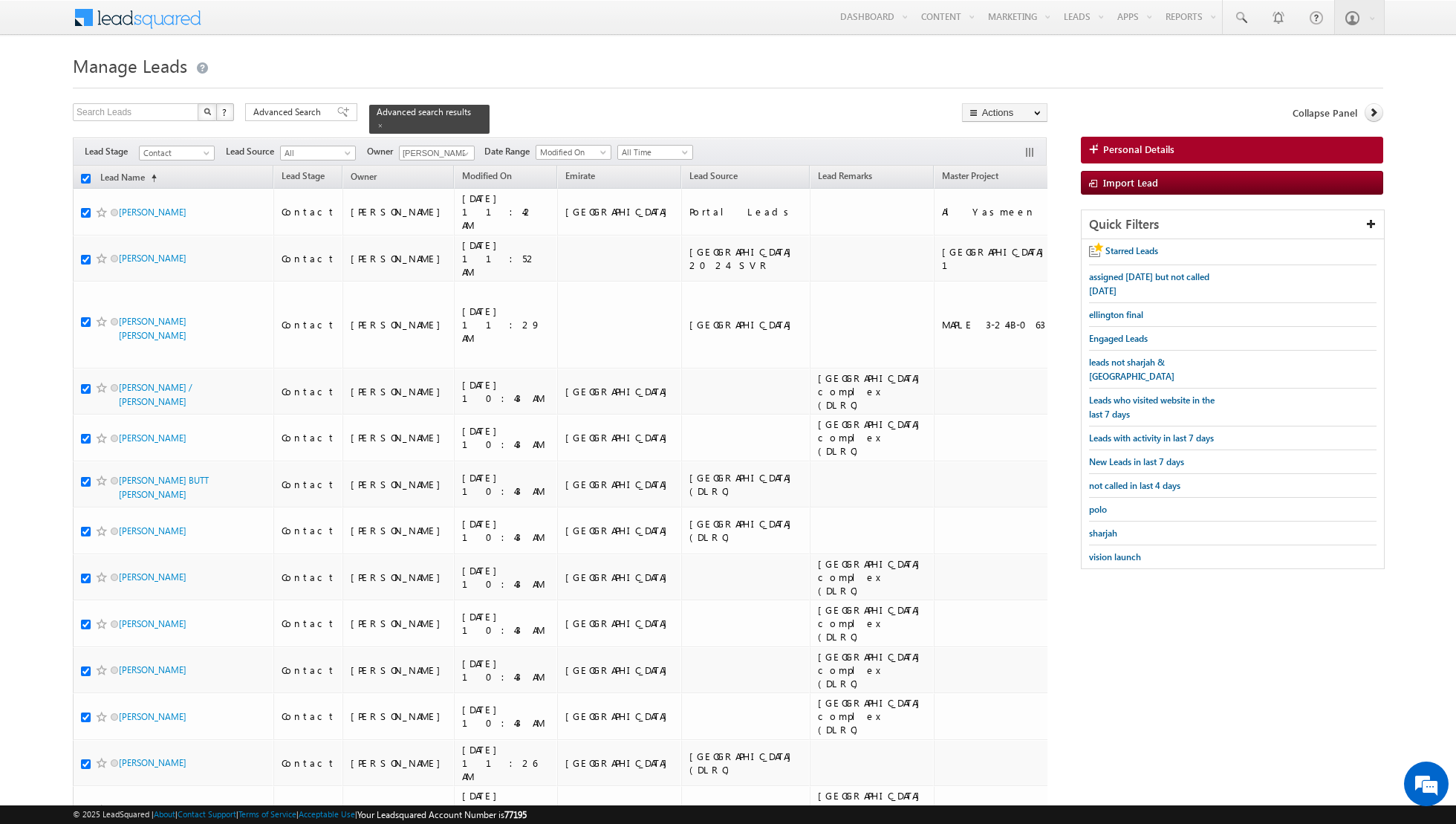
checkbox input "true"
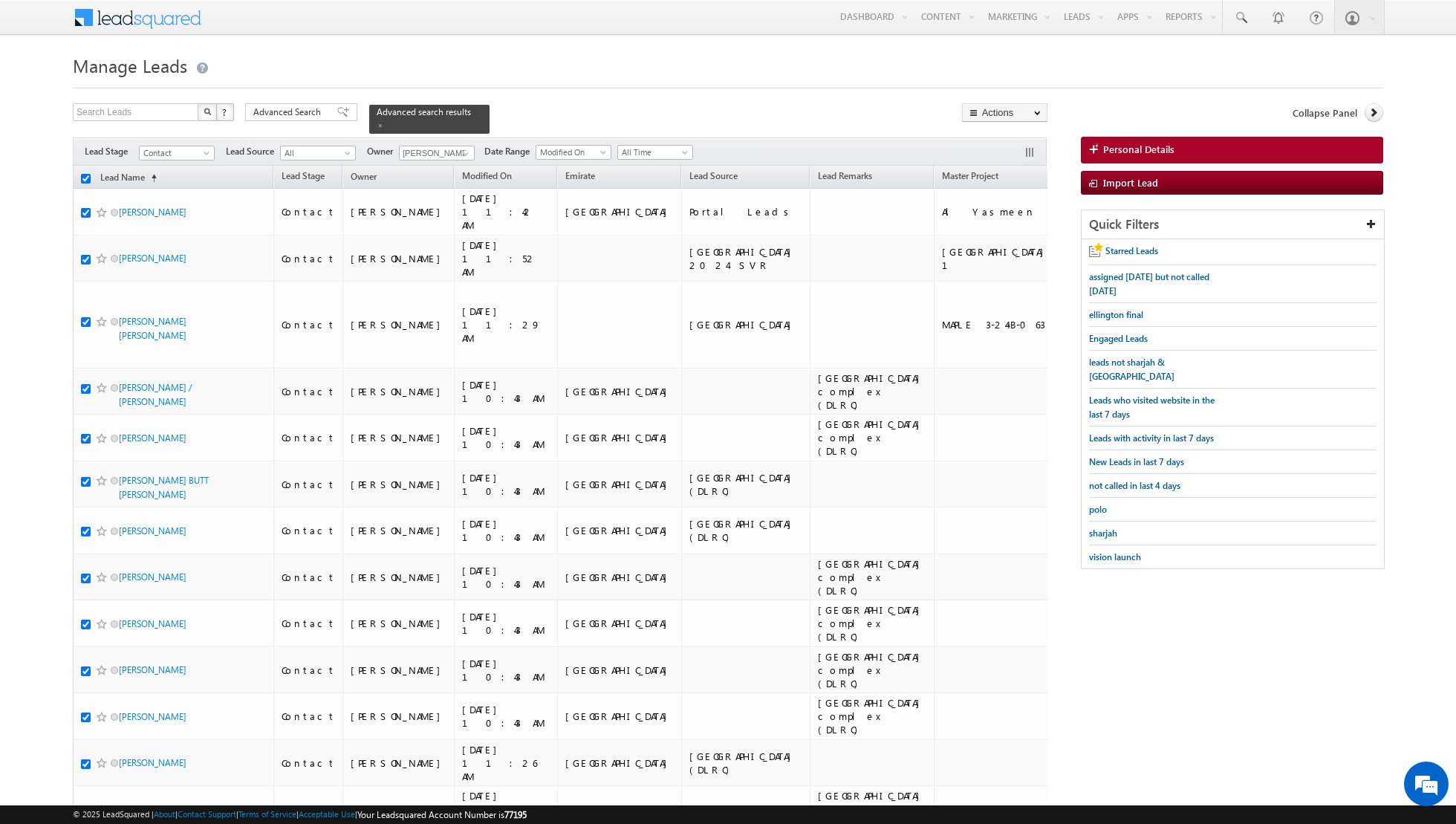
checkbox input "true"
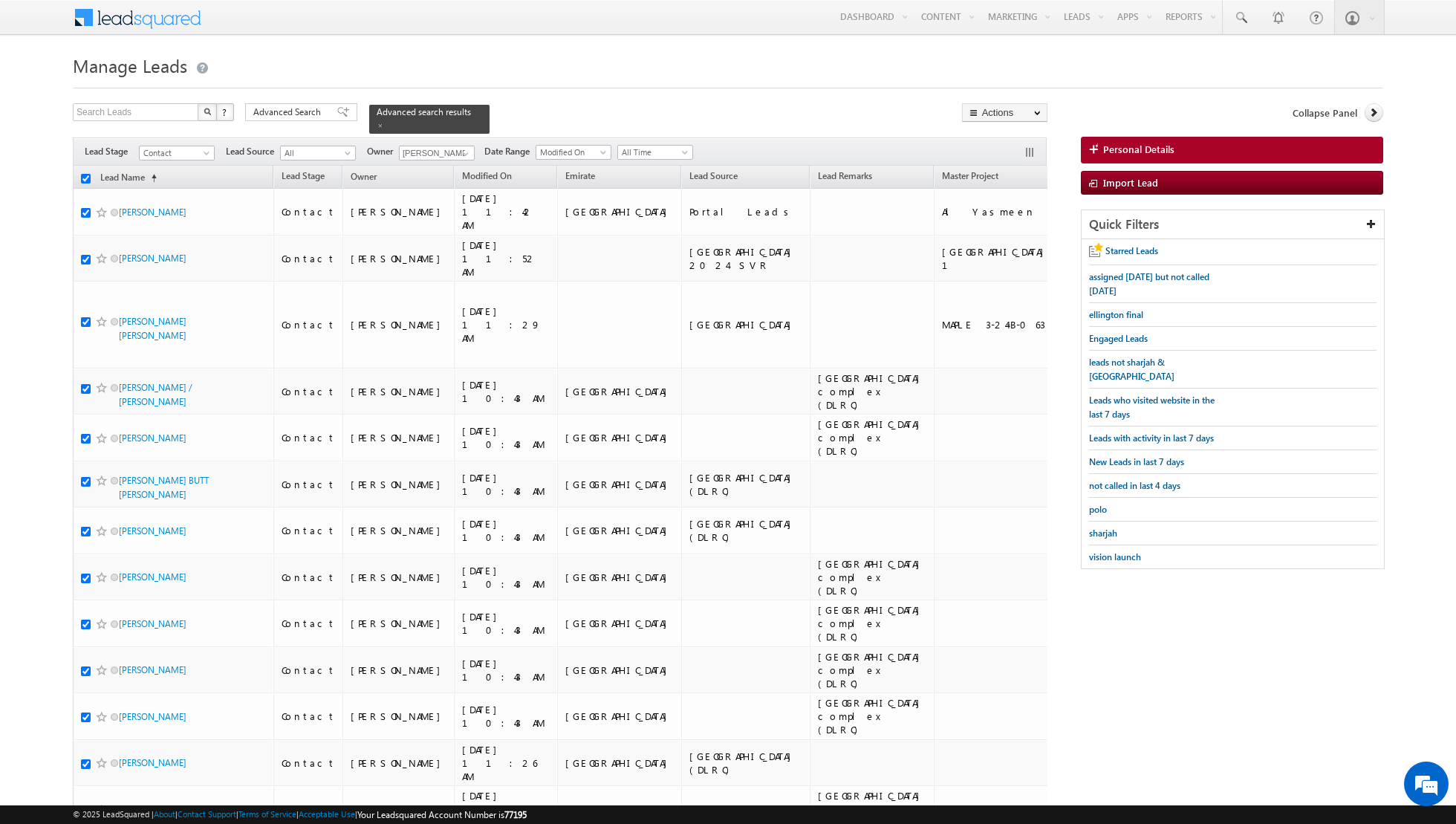
checkbox input "true"
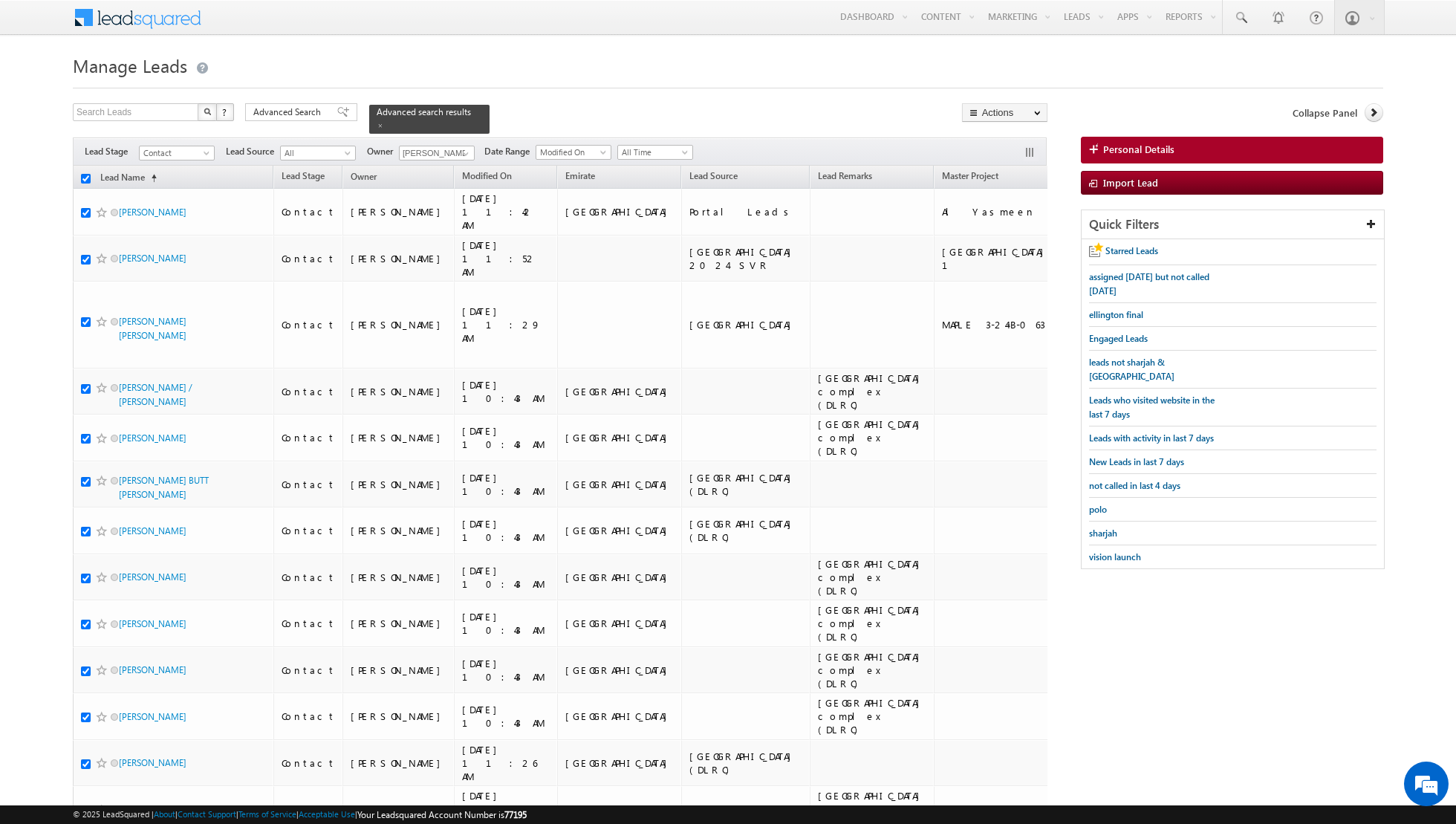
checkbox input "true"
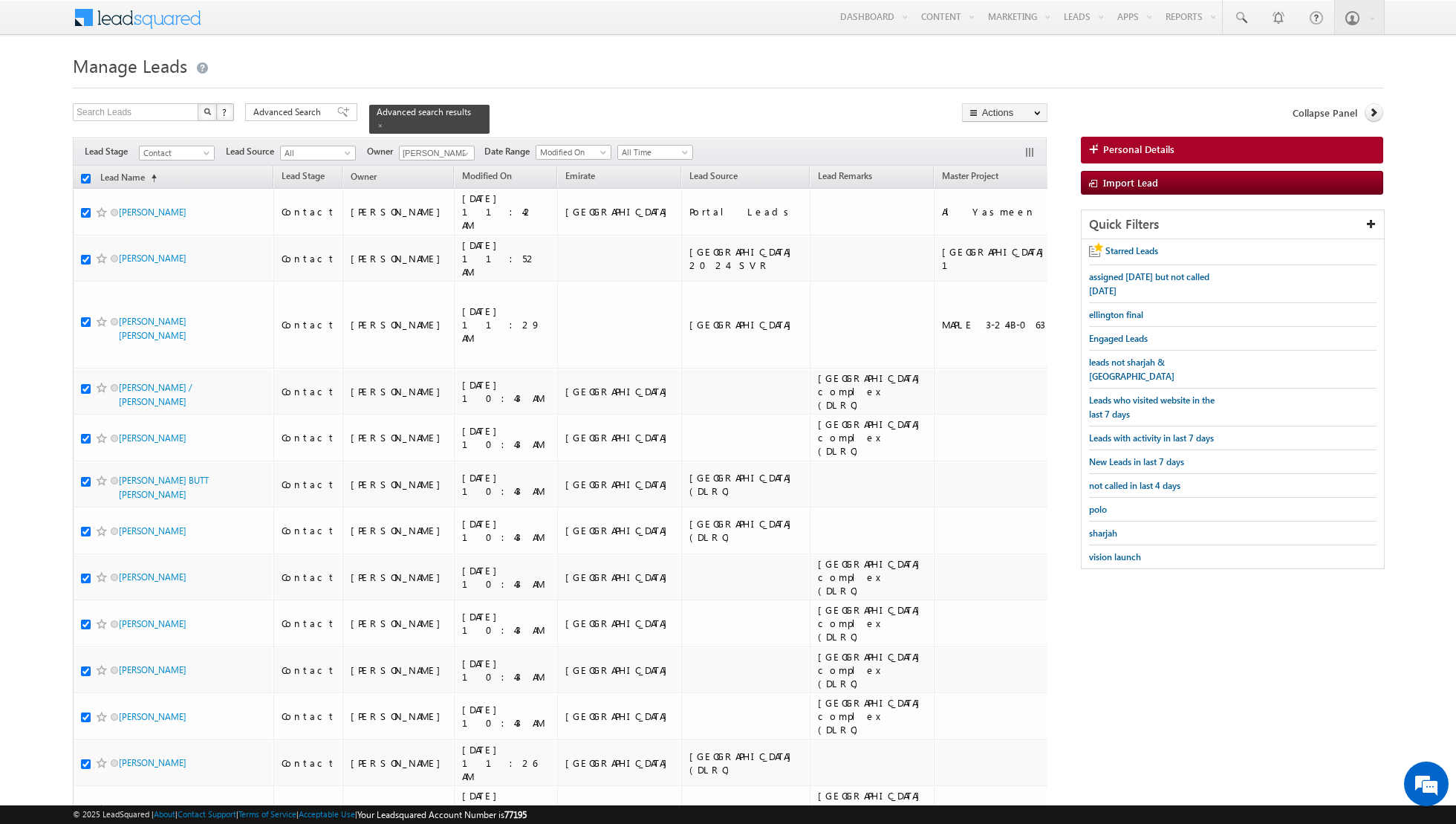
checkbox input "true"
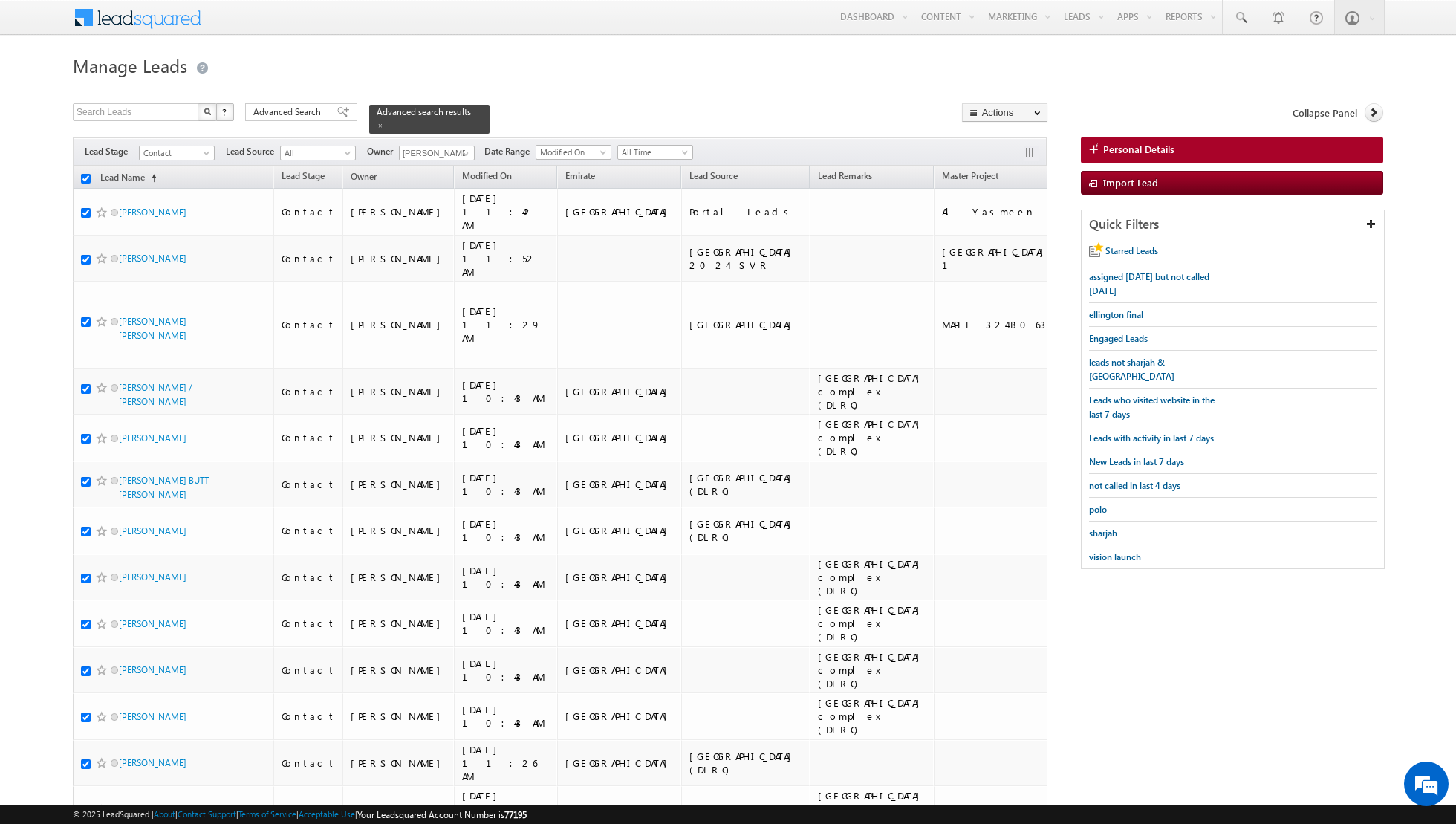
checkbox input "true"
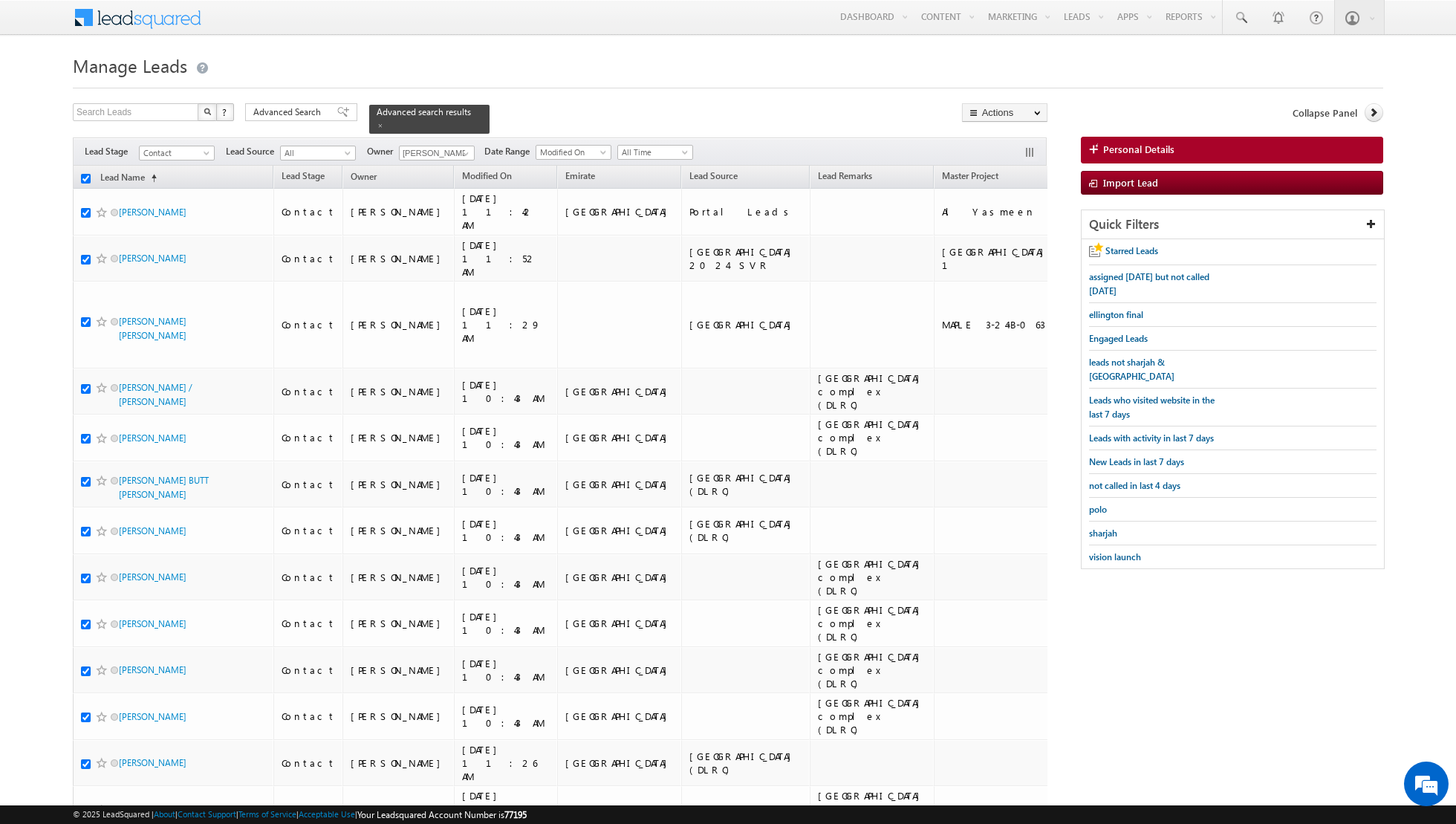
checkbox input "true"
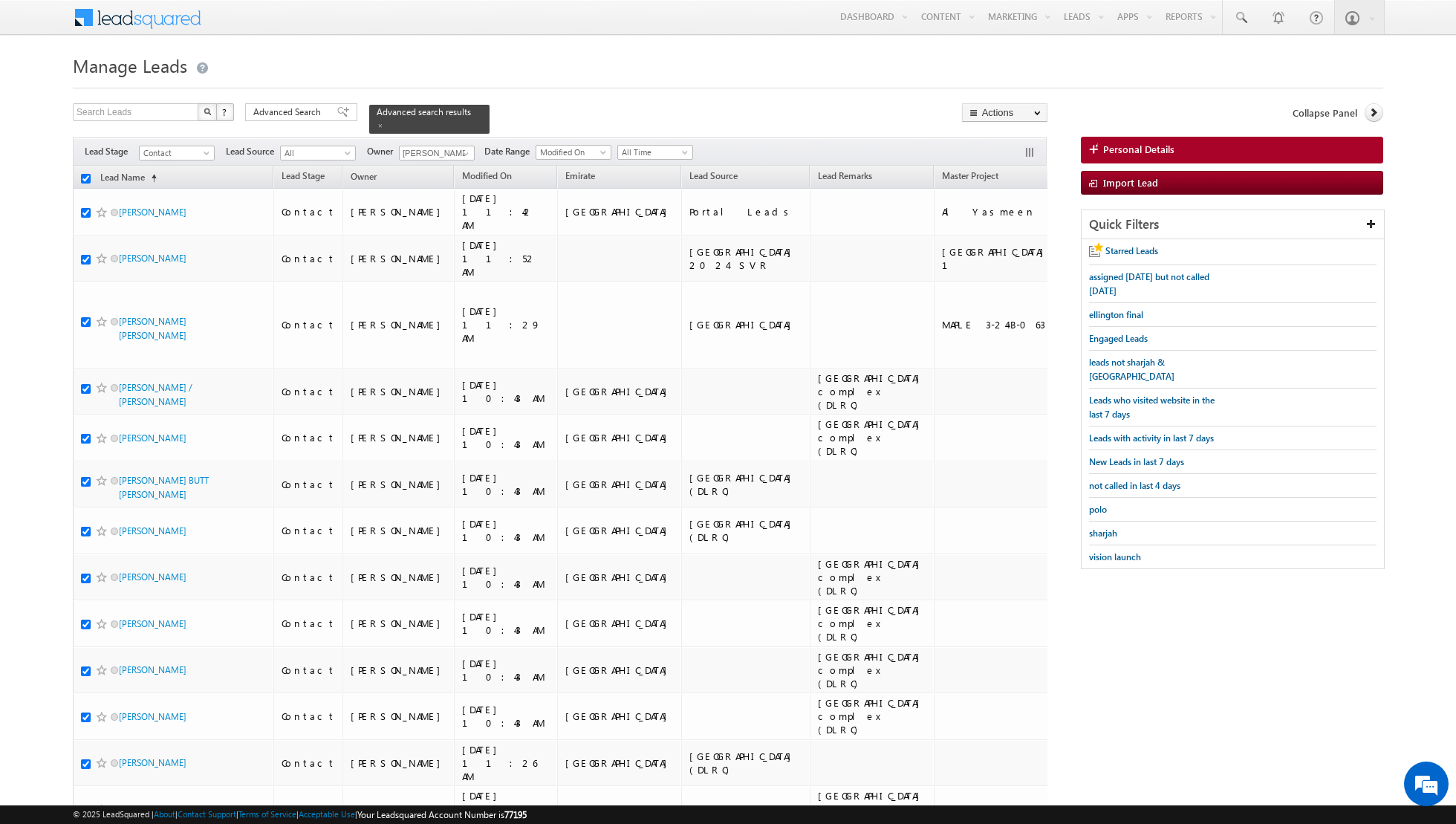
checkbox input "true"
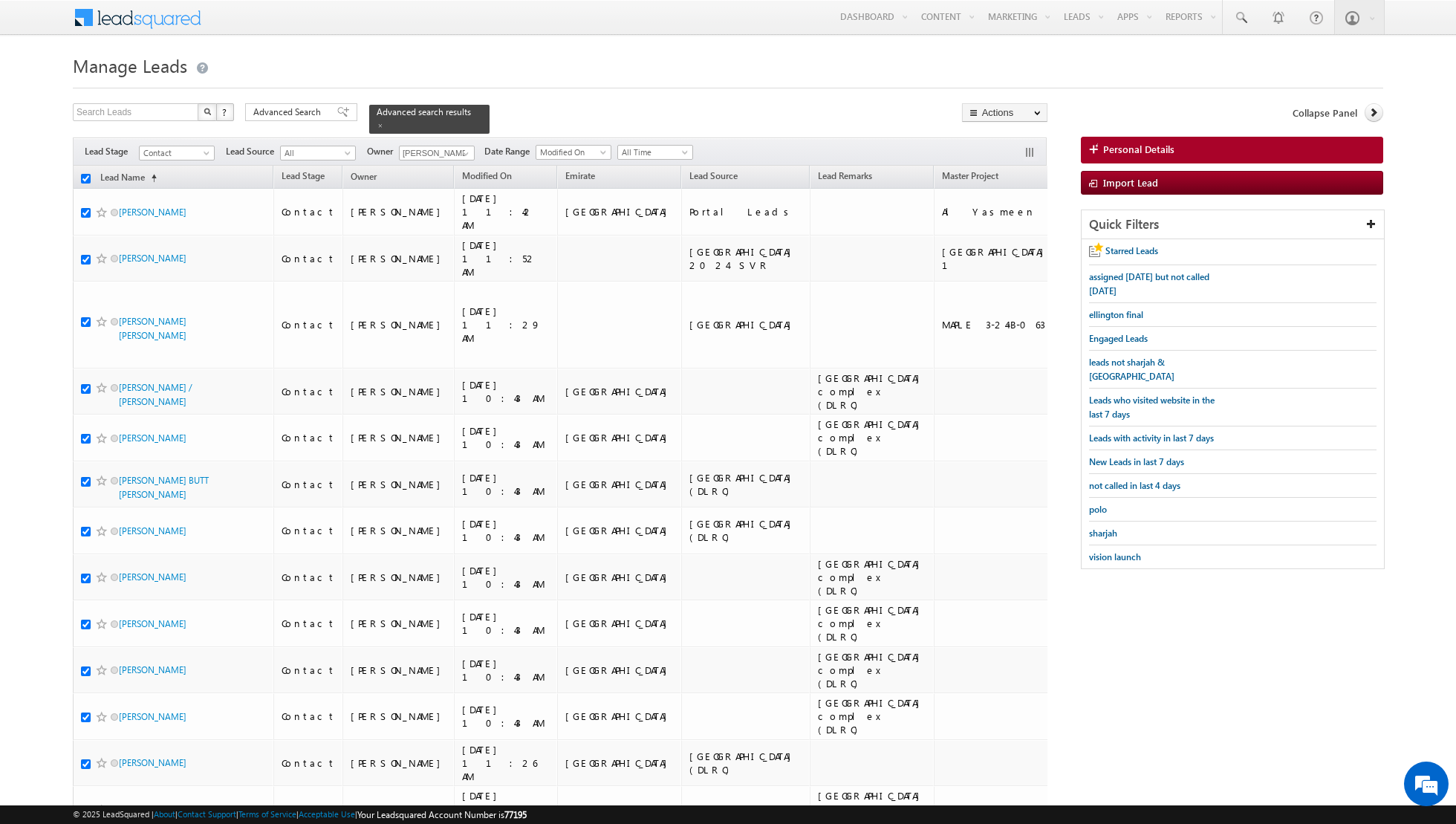
checkbox input "true"
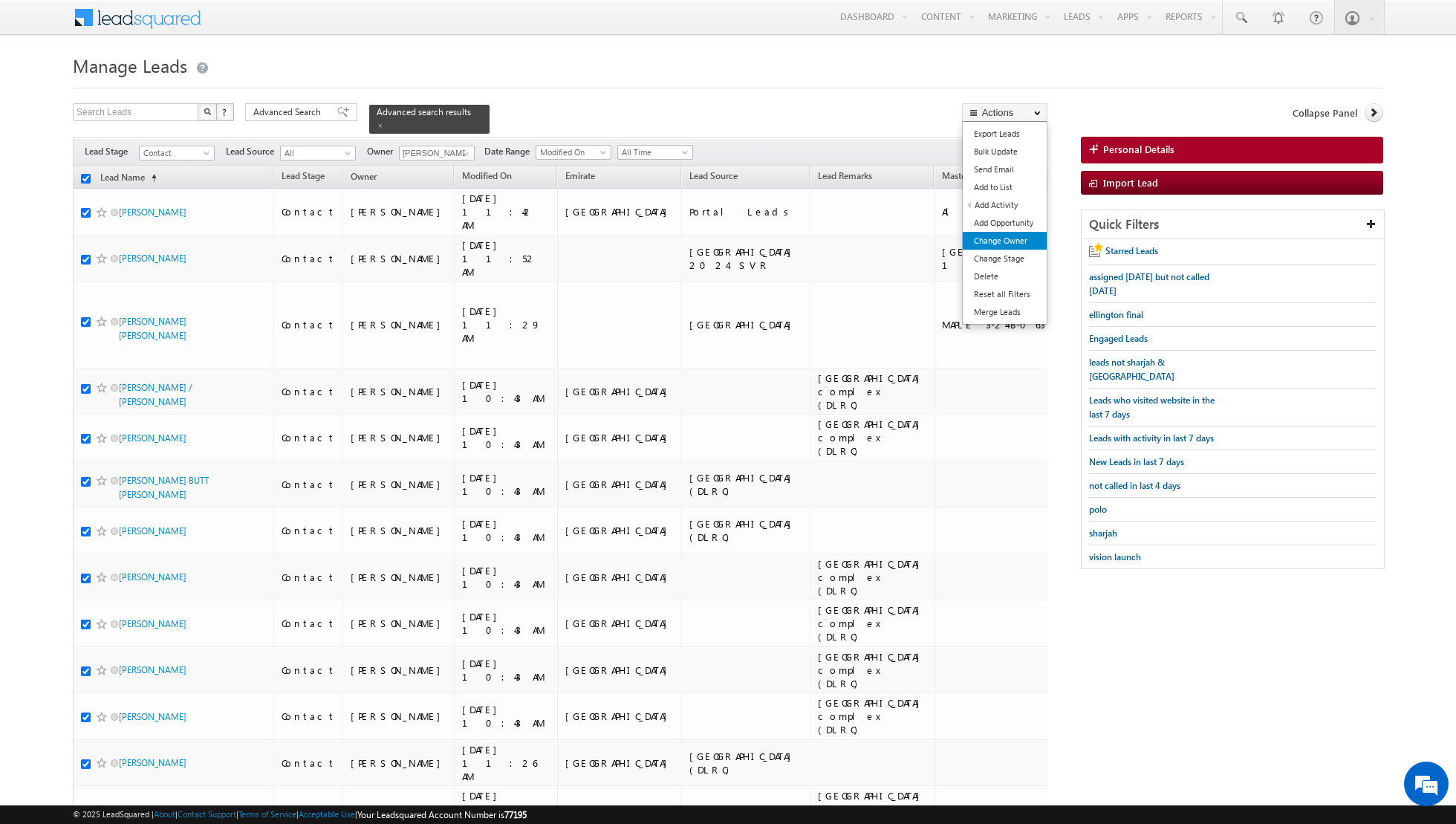
click at [1023, 239] on link "Change Owner" at bounding box center [1004, 240] width 84 height 18
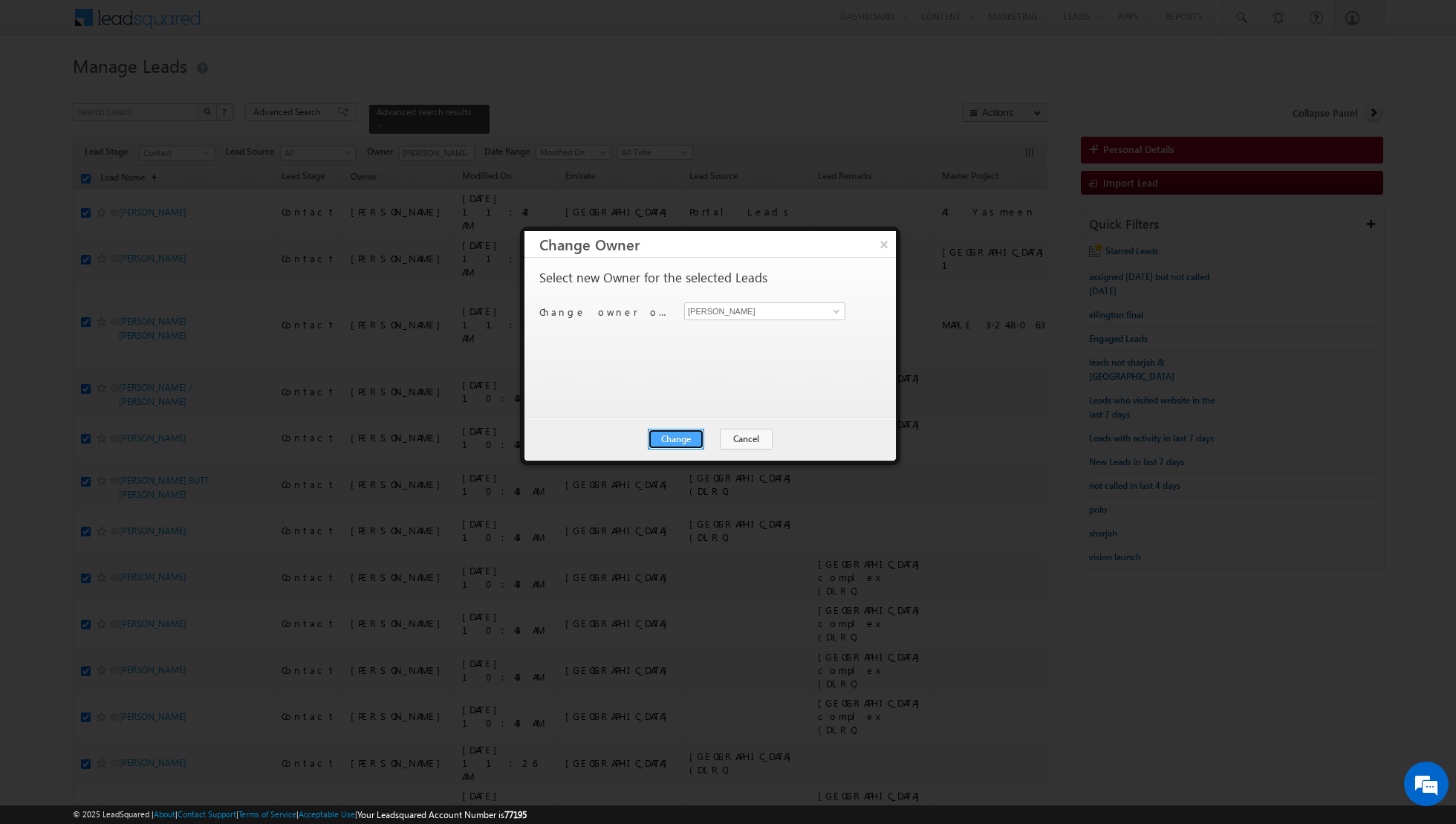
click at [677, 436] on button "Change" at bounding box center [677, 439] width 57 height 21
click at [713, 436] on button "Close" at bounding box center [713, 439] width 48 height 21
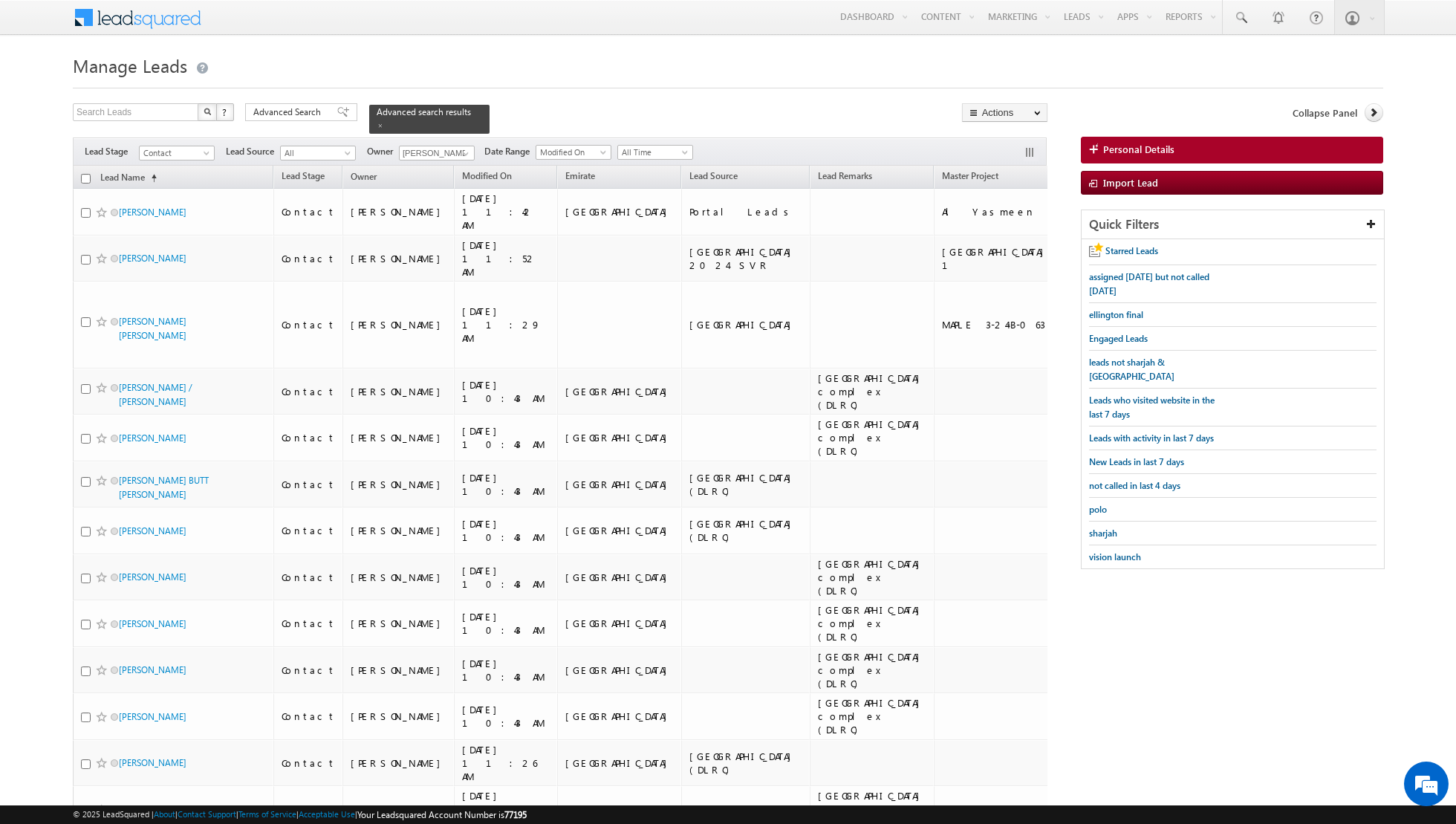
click at [86, 182] on input "checkbox" at bounding box center [86, 179] width 10 height 10
checkbox input "true"
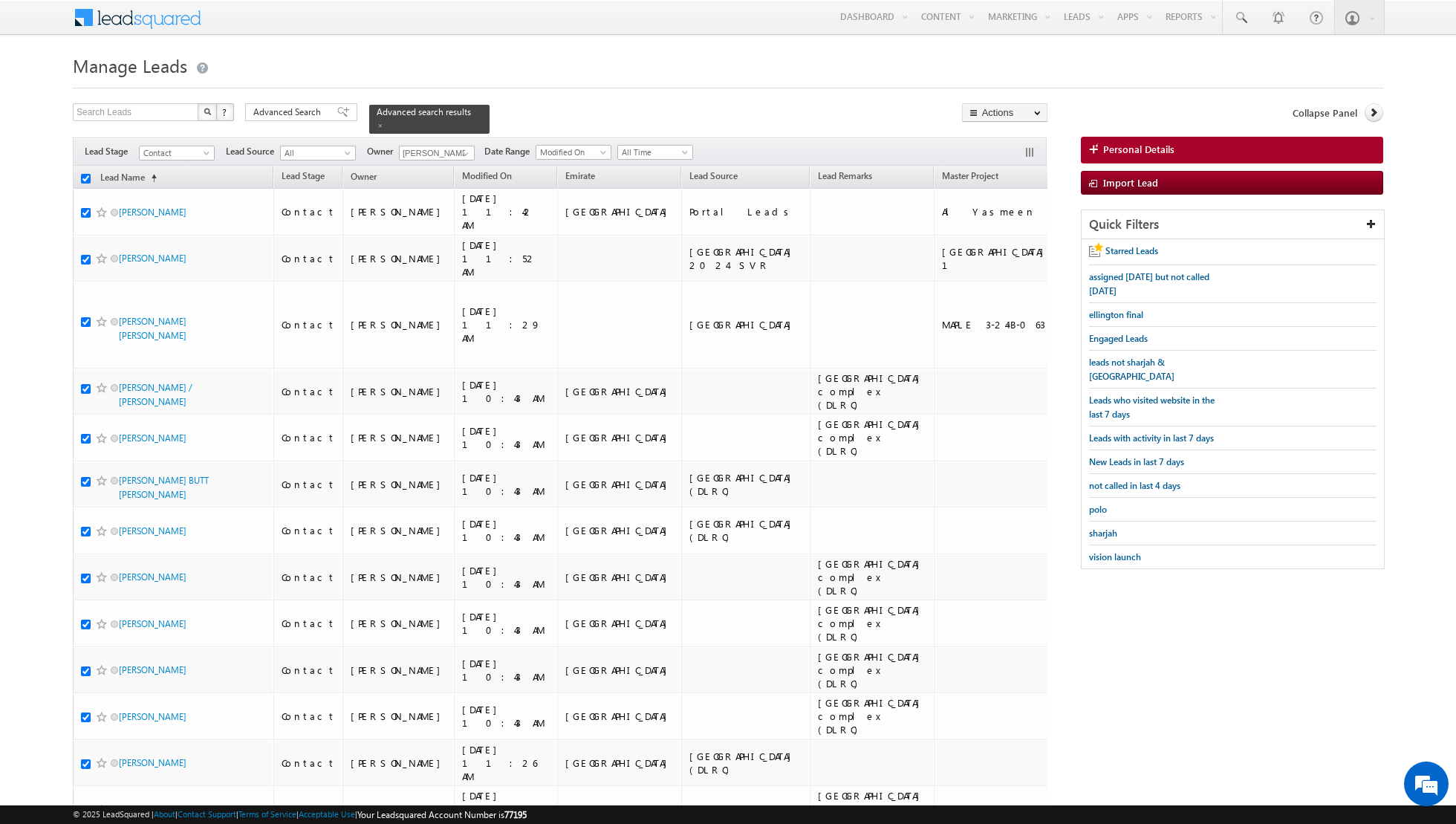
checkbox input "true"
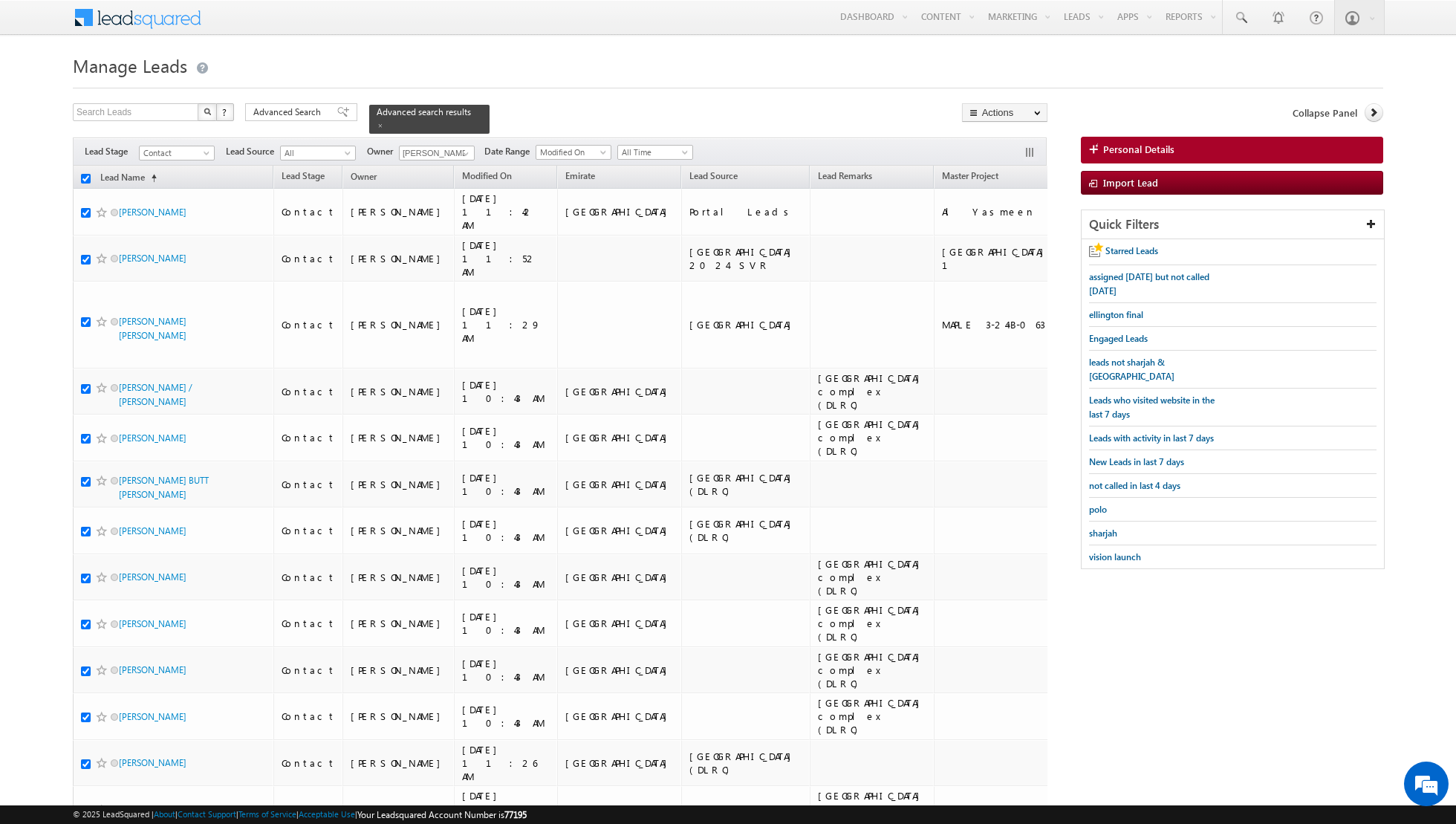
checkbox input "true"
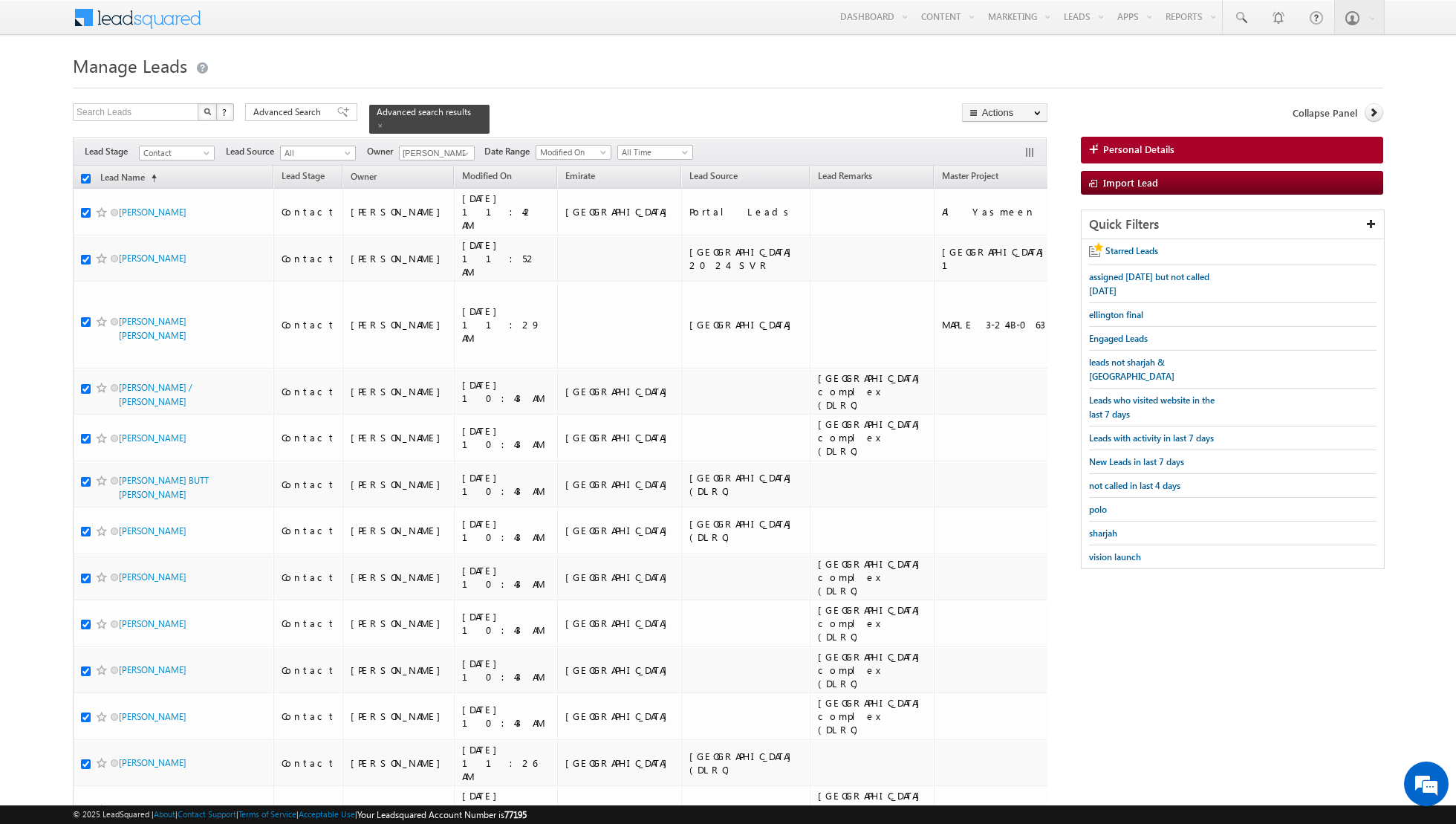
checkbox input "true"
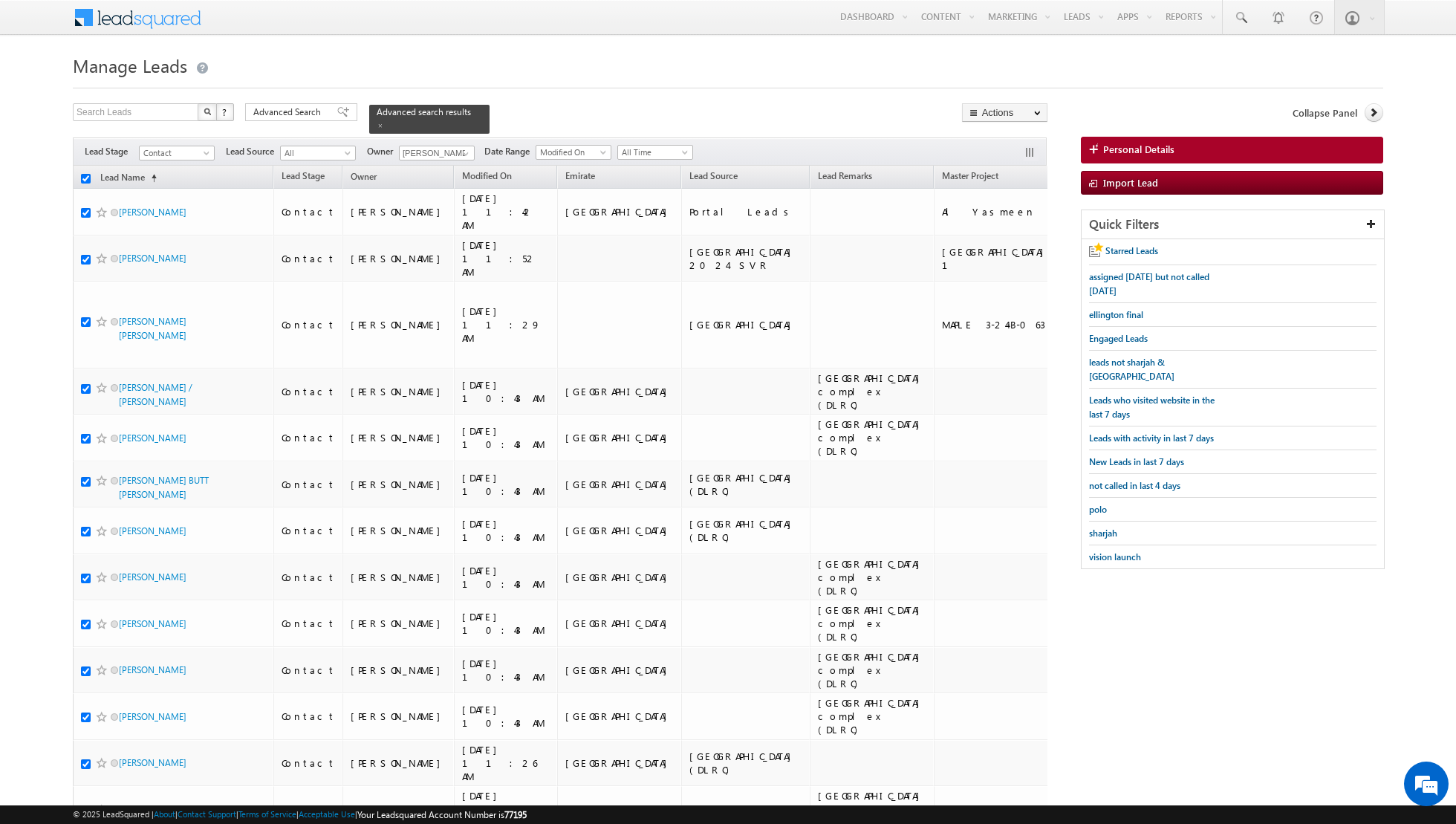
checkbox input "true"
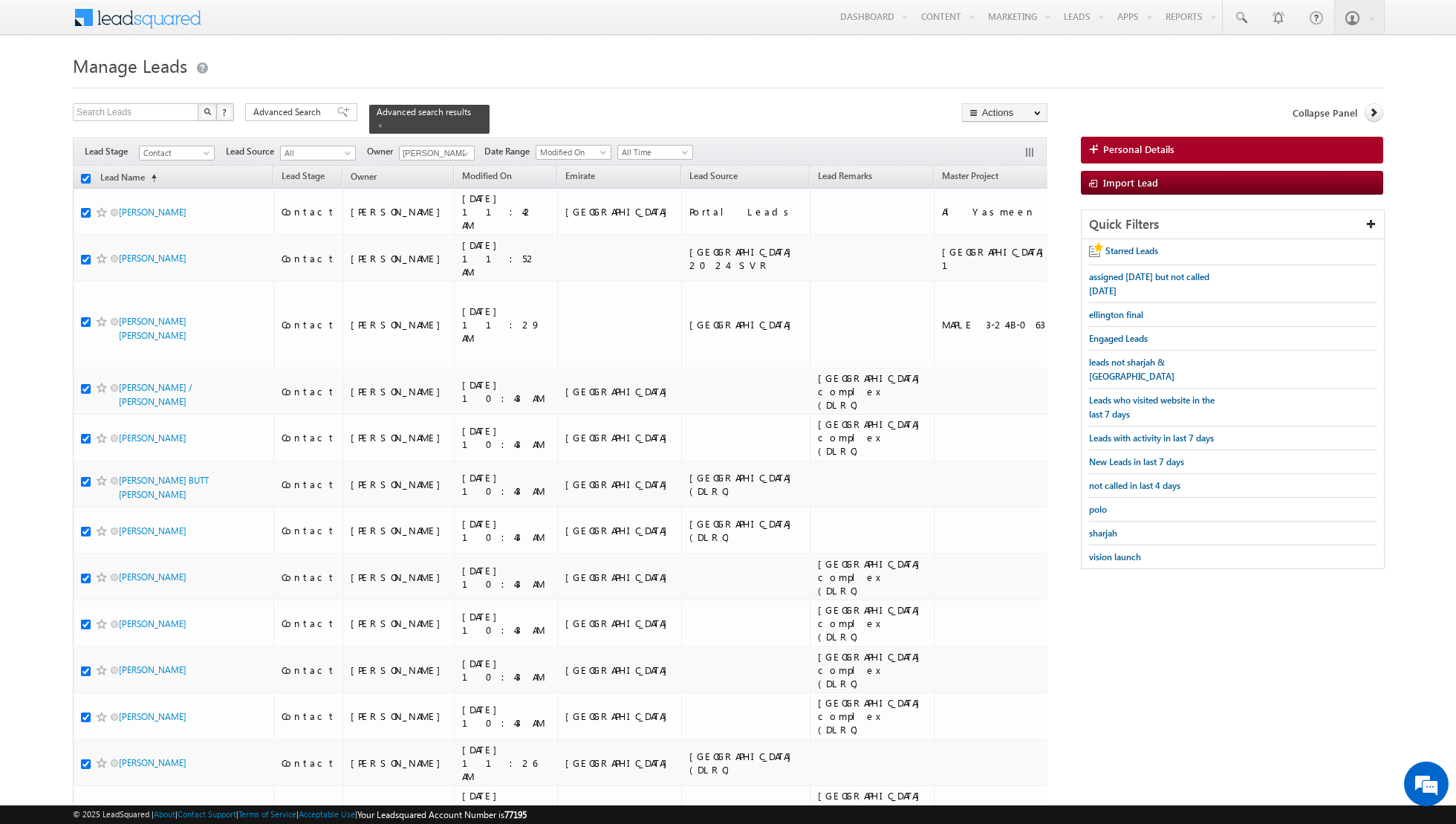
checkbox input "true"
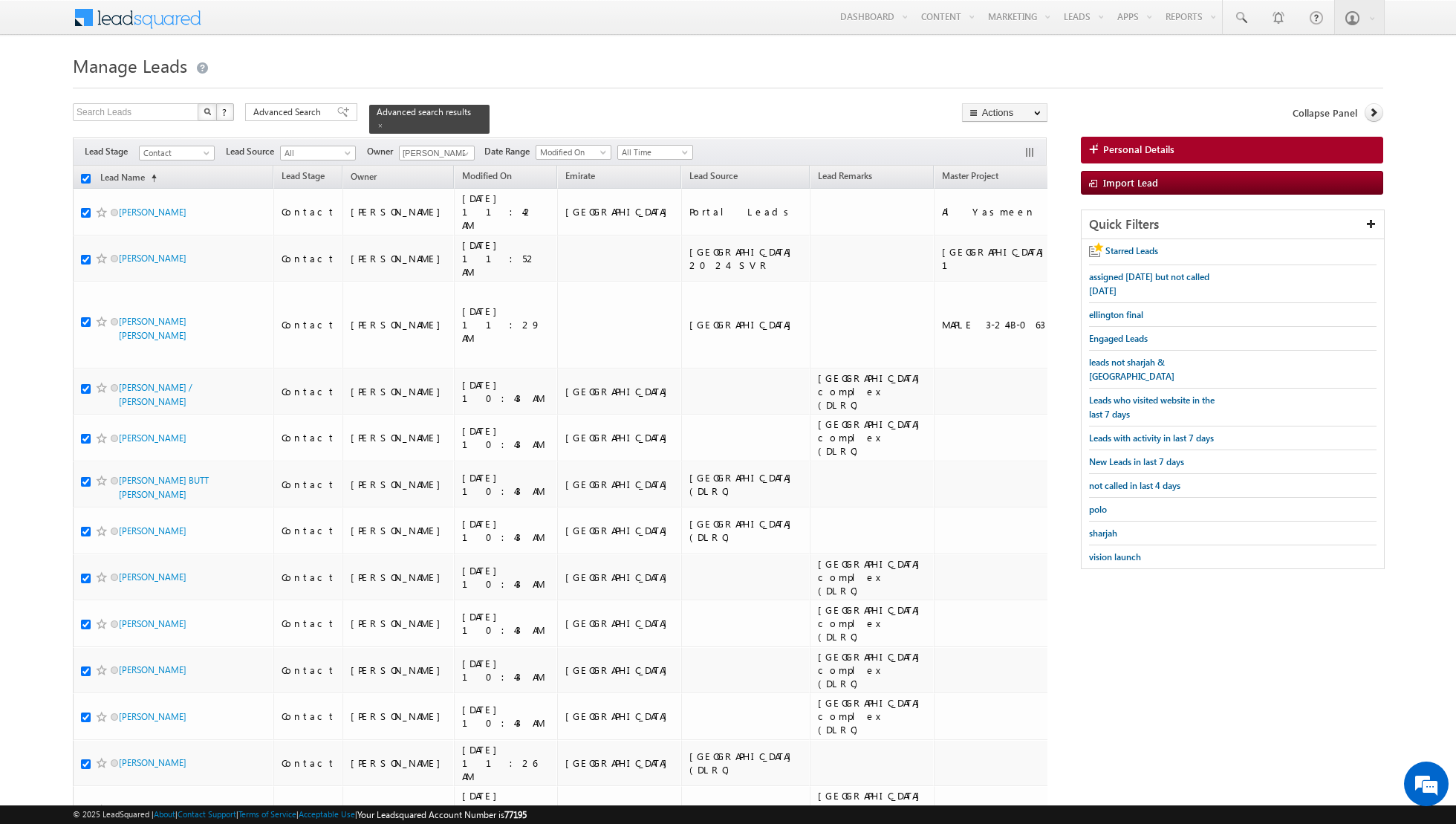
checkbox input "true"
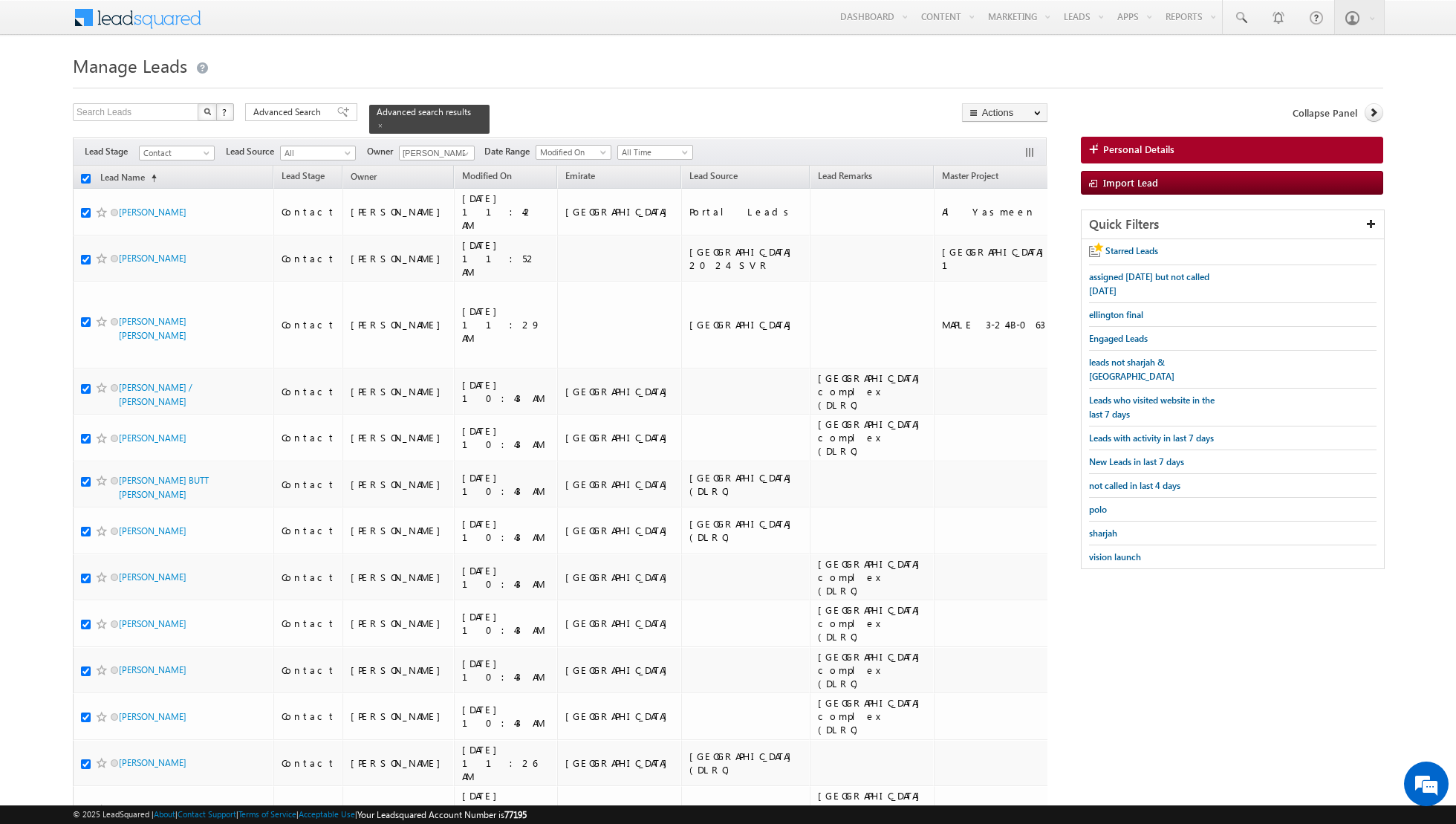
checkbox input "true"
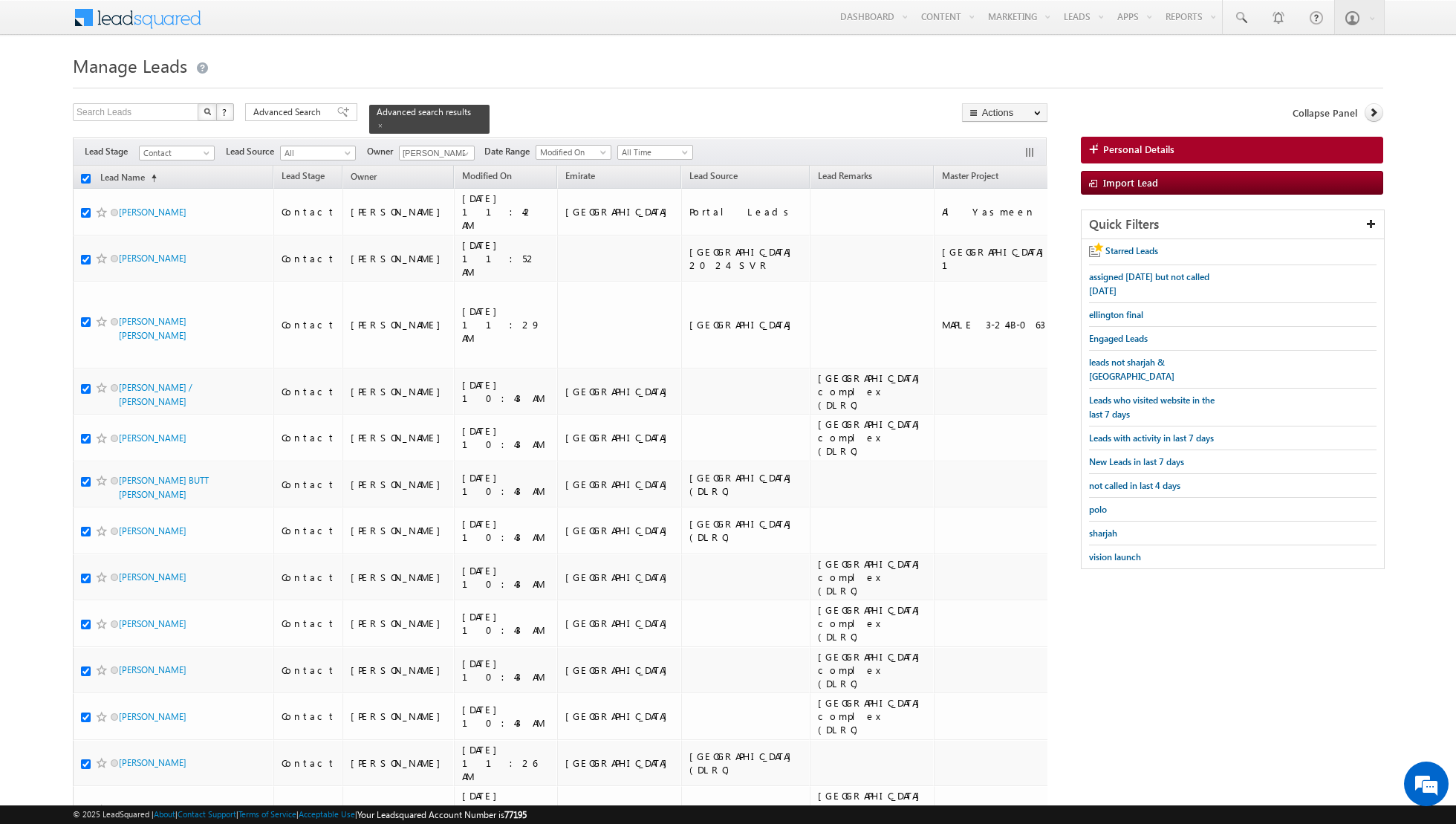
checkbox input "true"
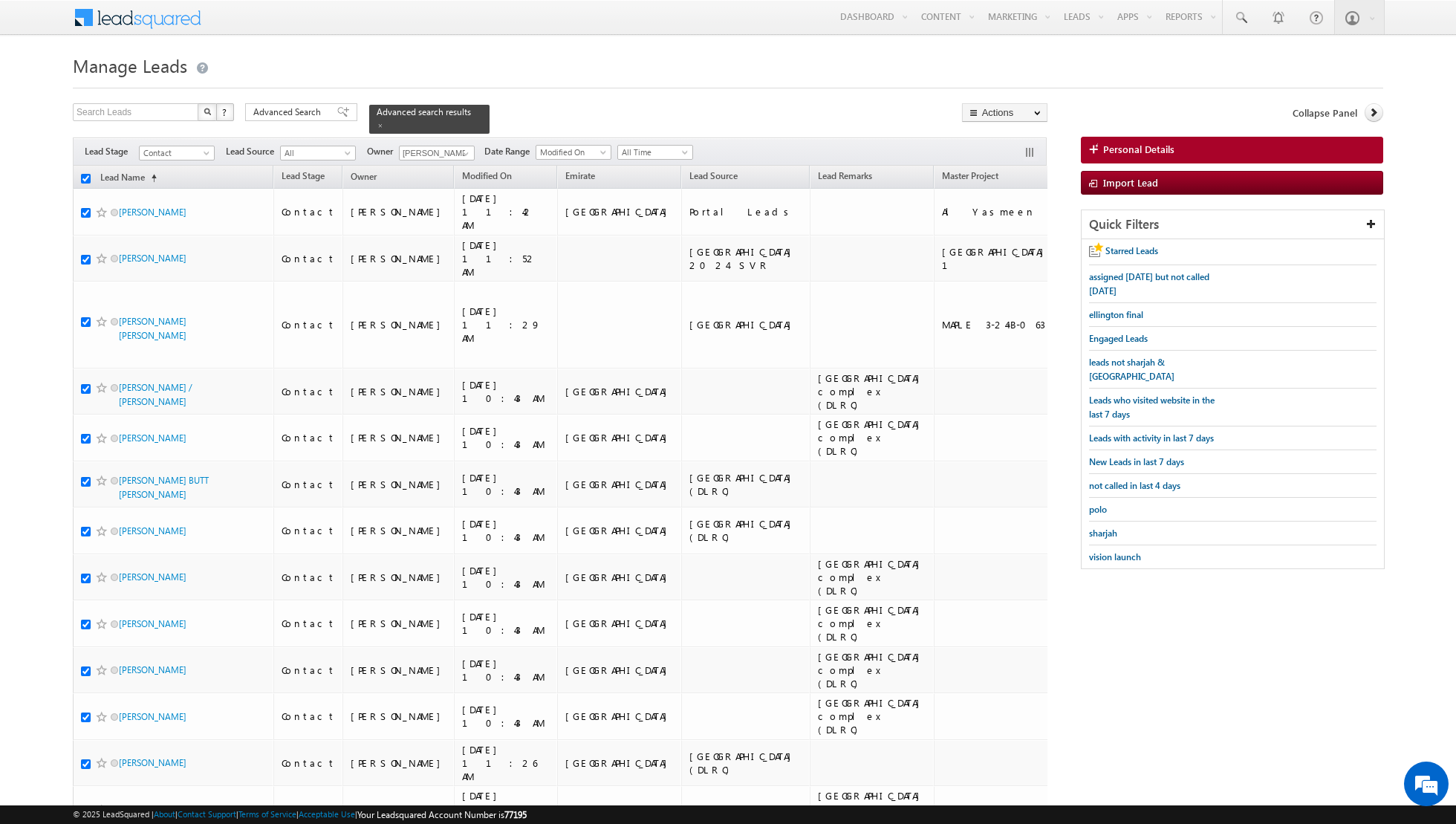
checkbox input "true"
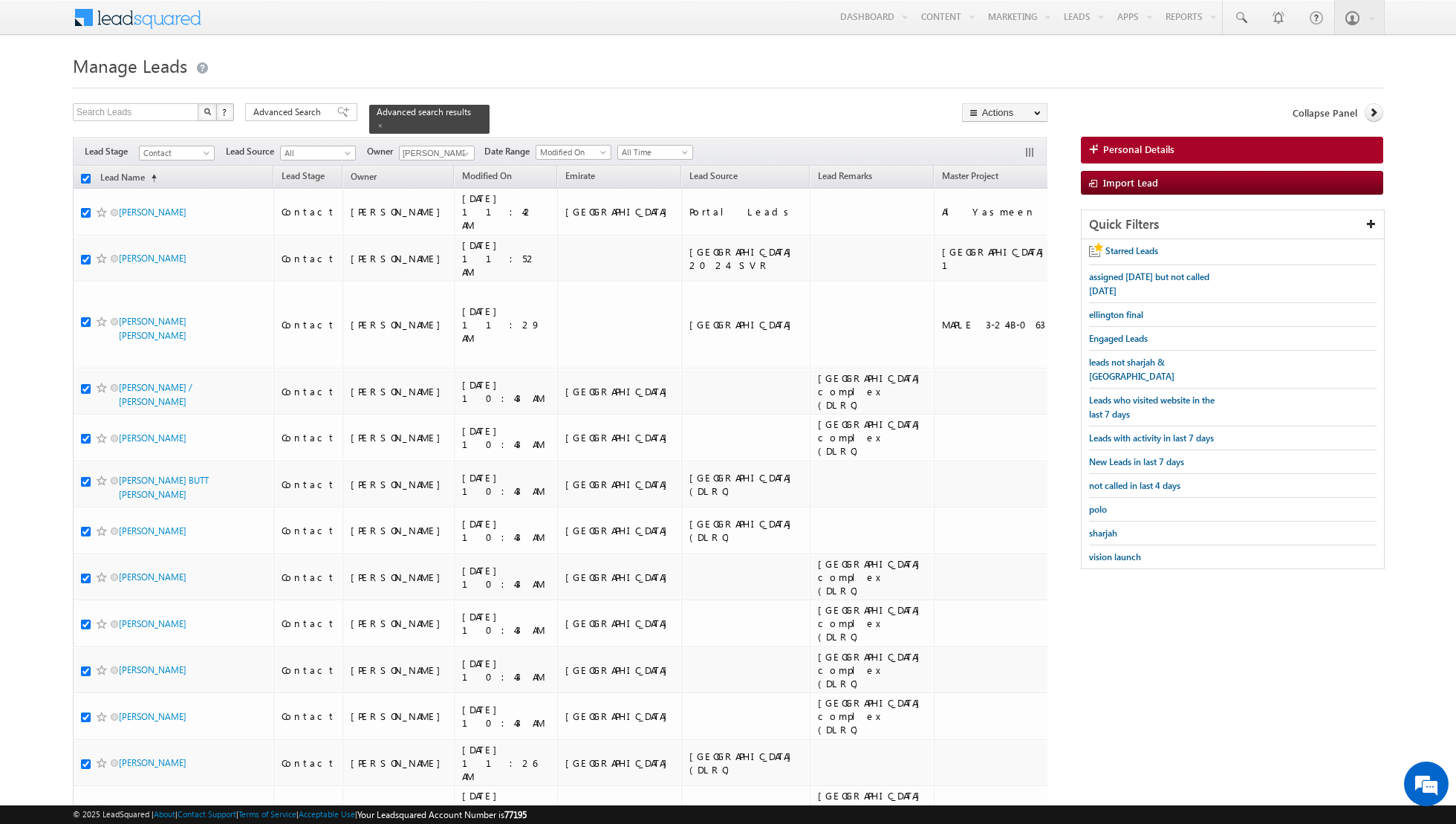
checkbox input "true"
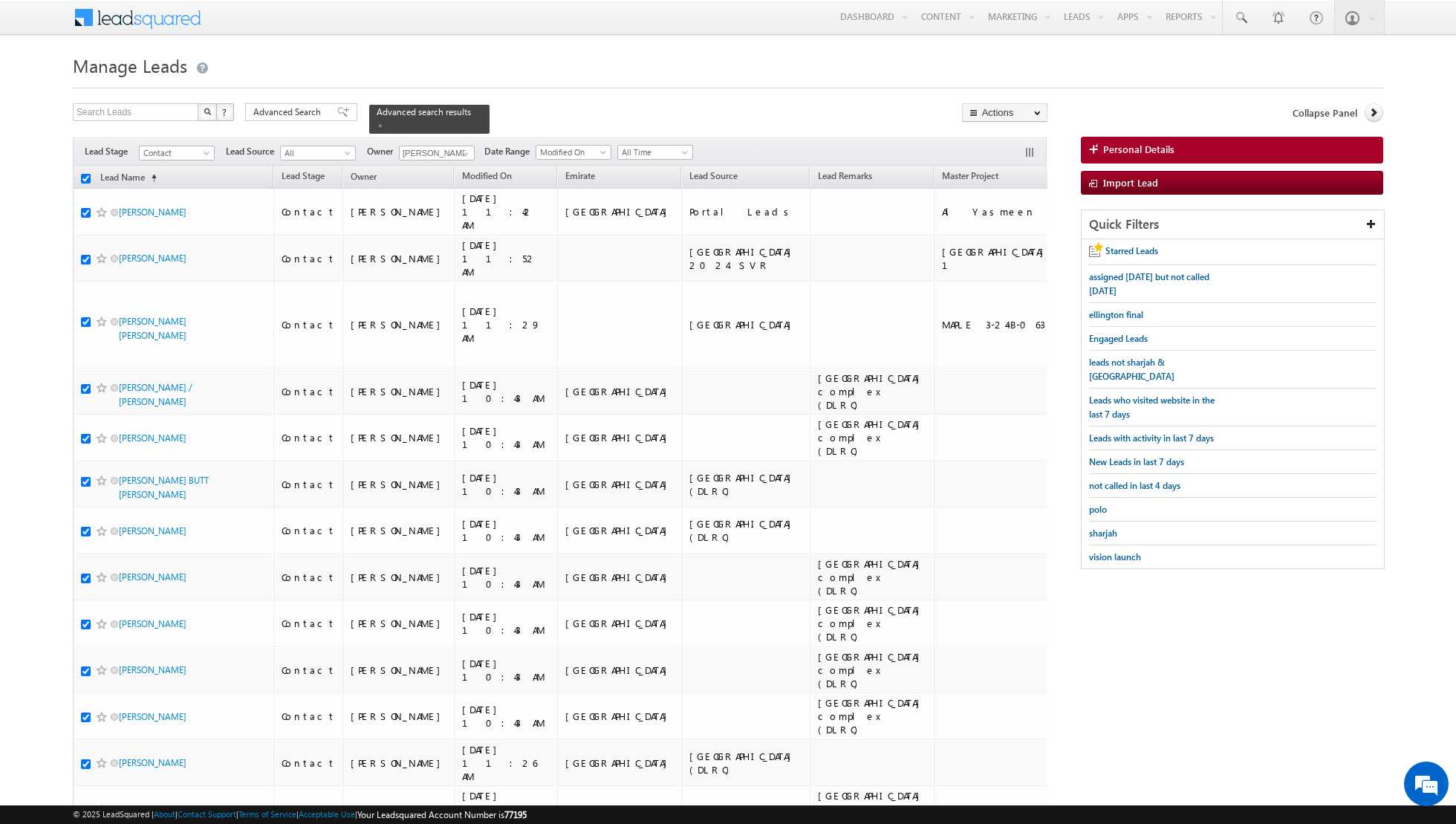
checkbox input "true"
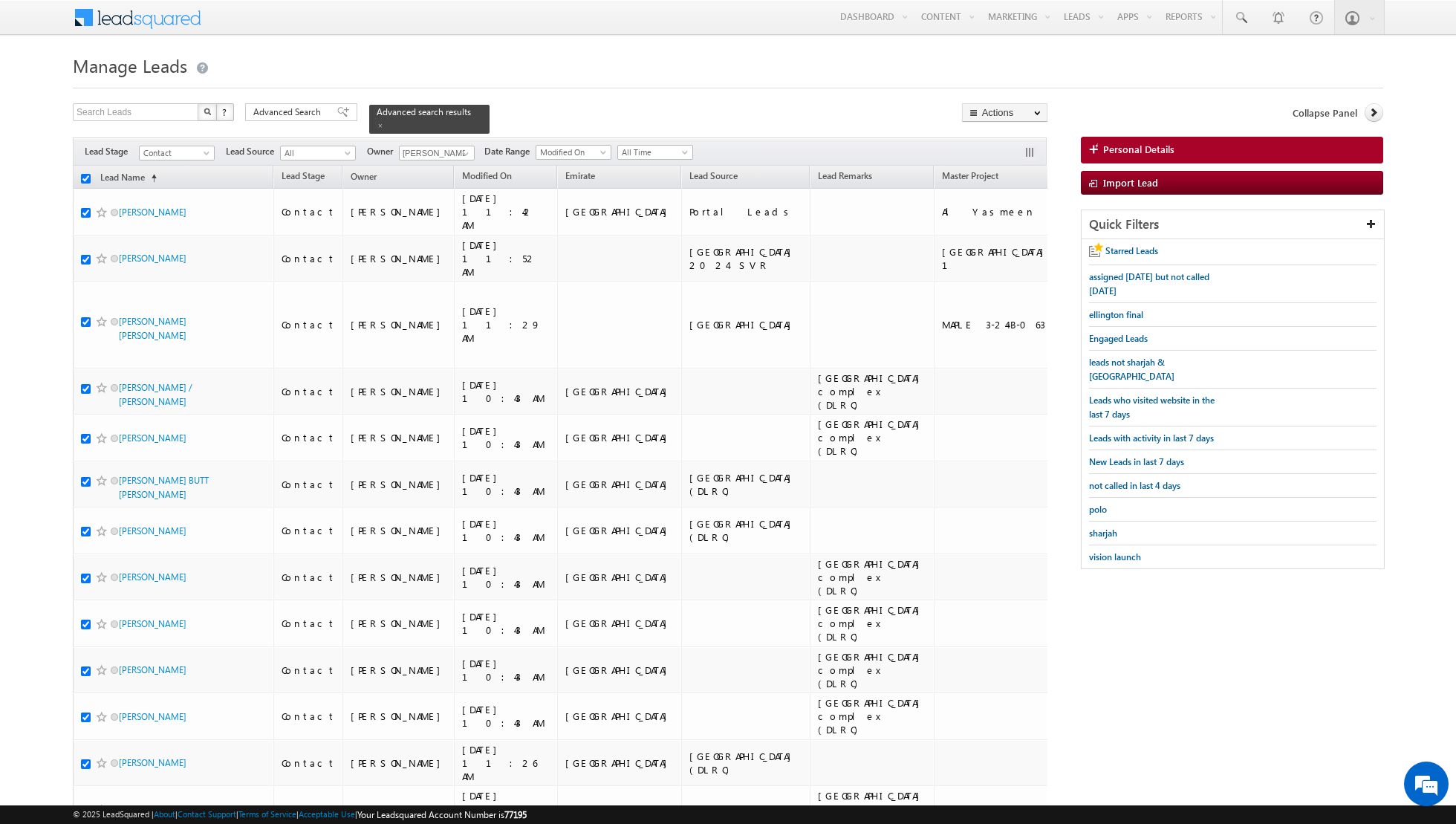
checkbox input "true"
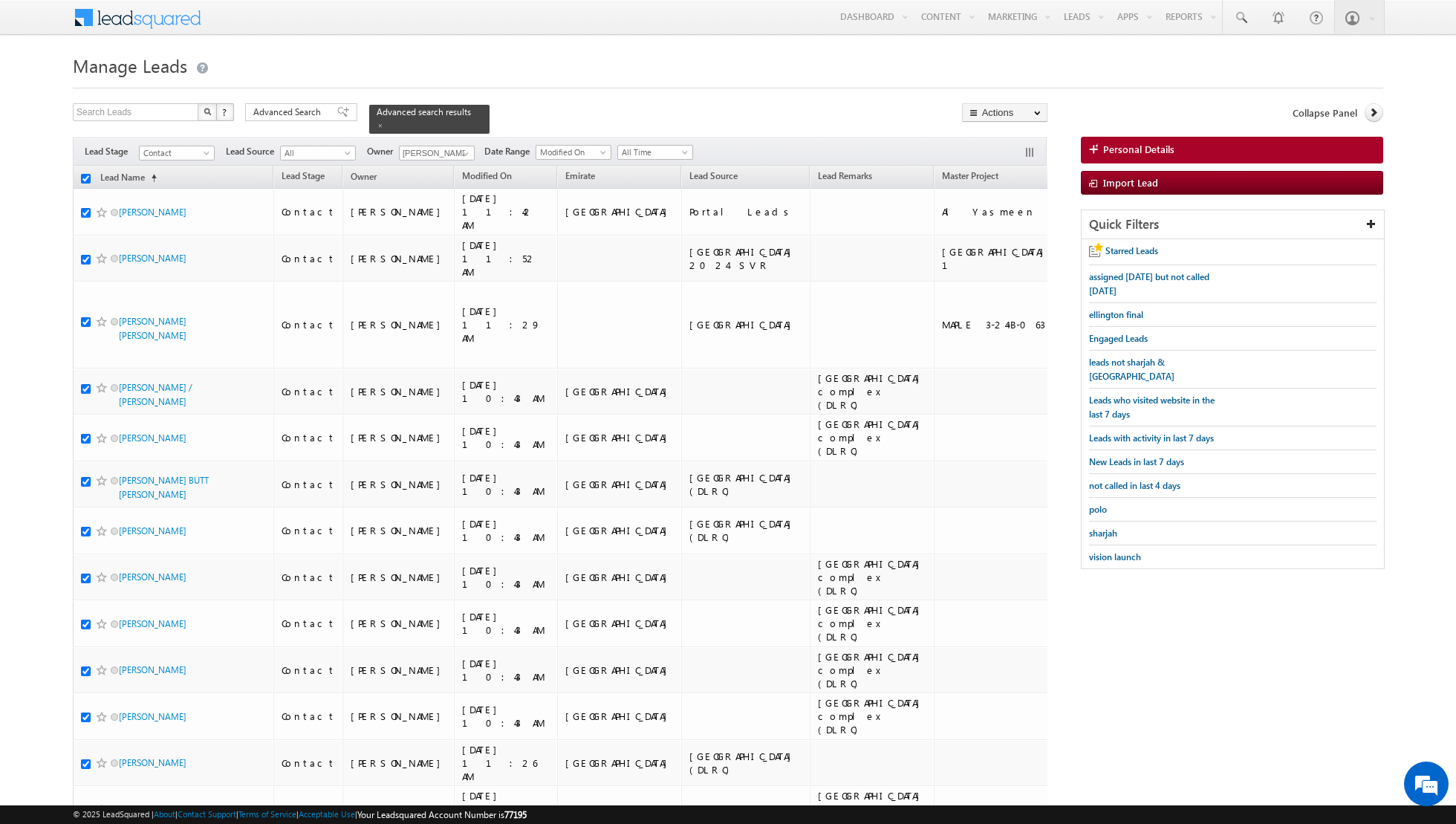
checkbox input "true"
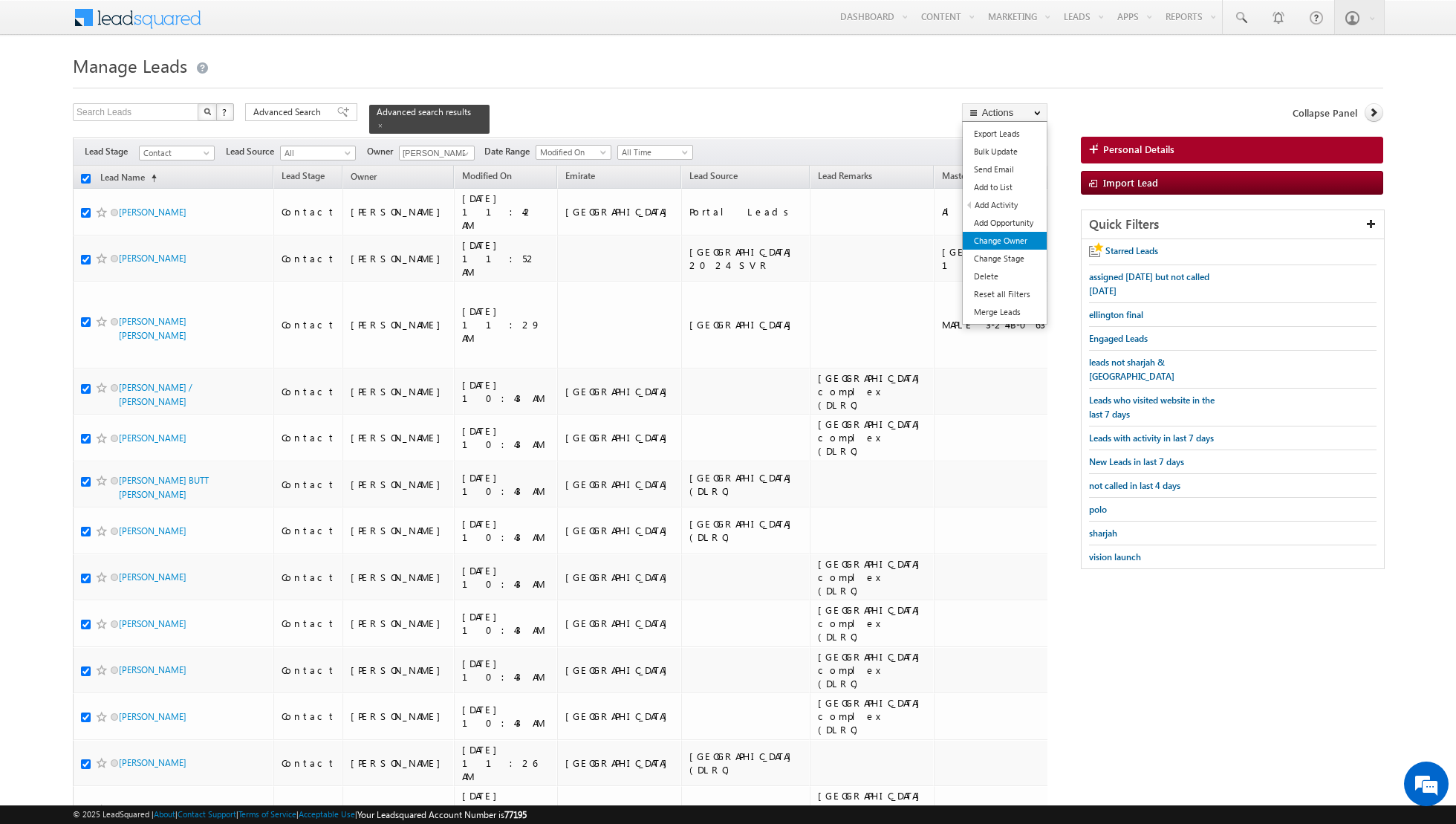
click at [1011, 248] on link "Change Owner" at bounding box center [1004, 240] width 84 height 18
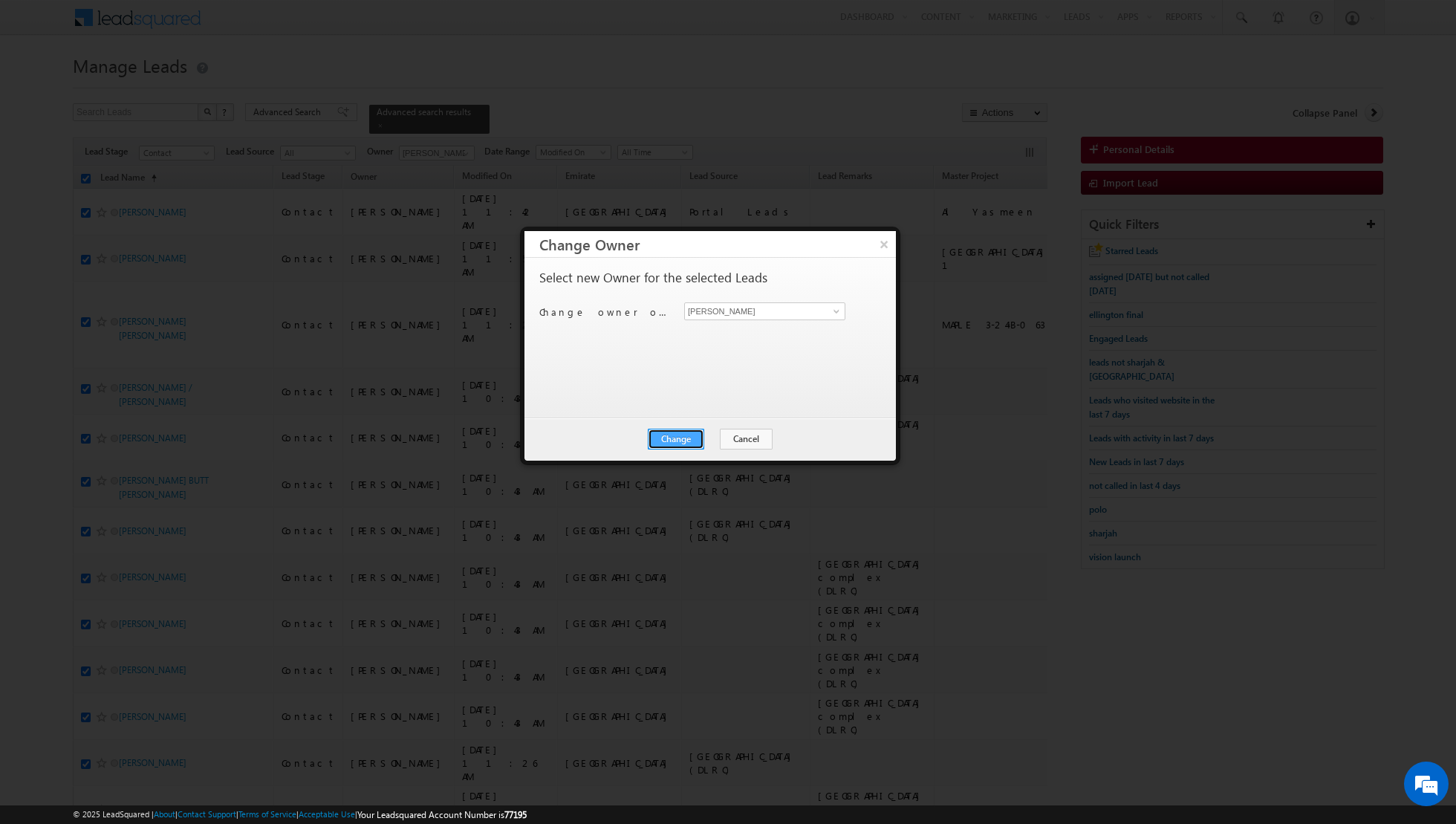
click at [678, 440] on button "Change" at bounding box center [677, 439] width 57 height 21
click at [715, 435] on button "Close" at bounding box center [713, 439] width 48 height 21
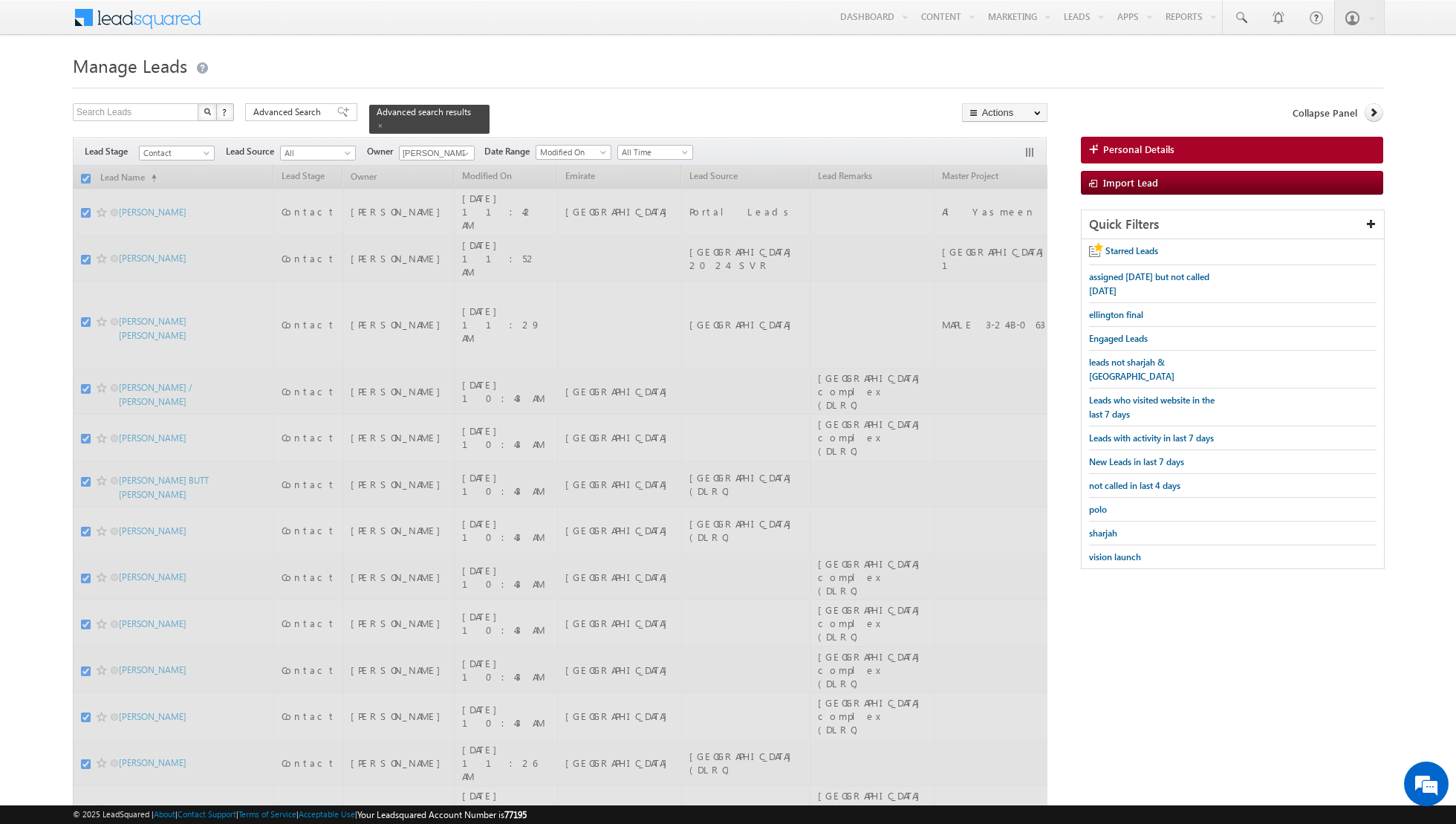
checkbox input "false"
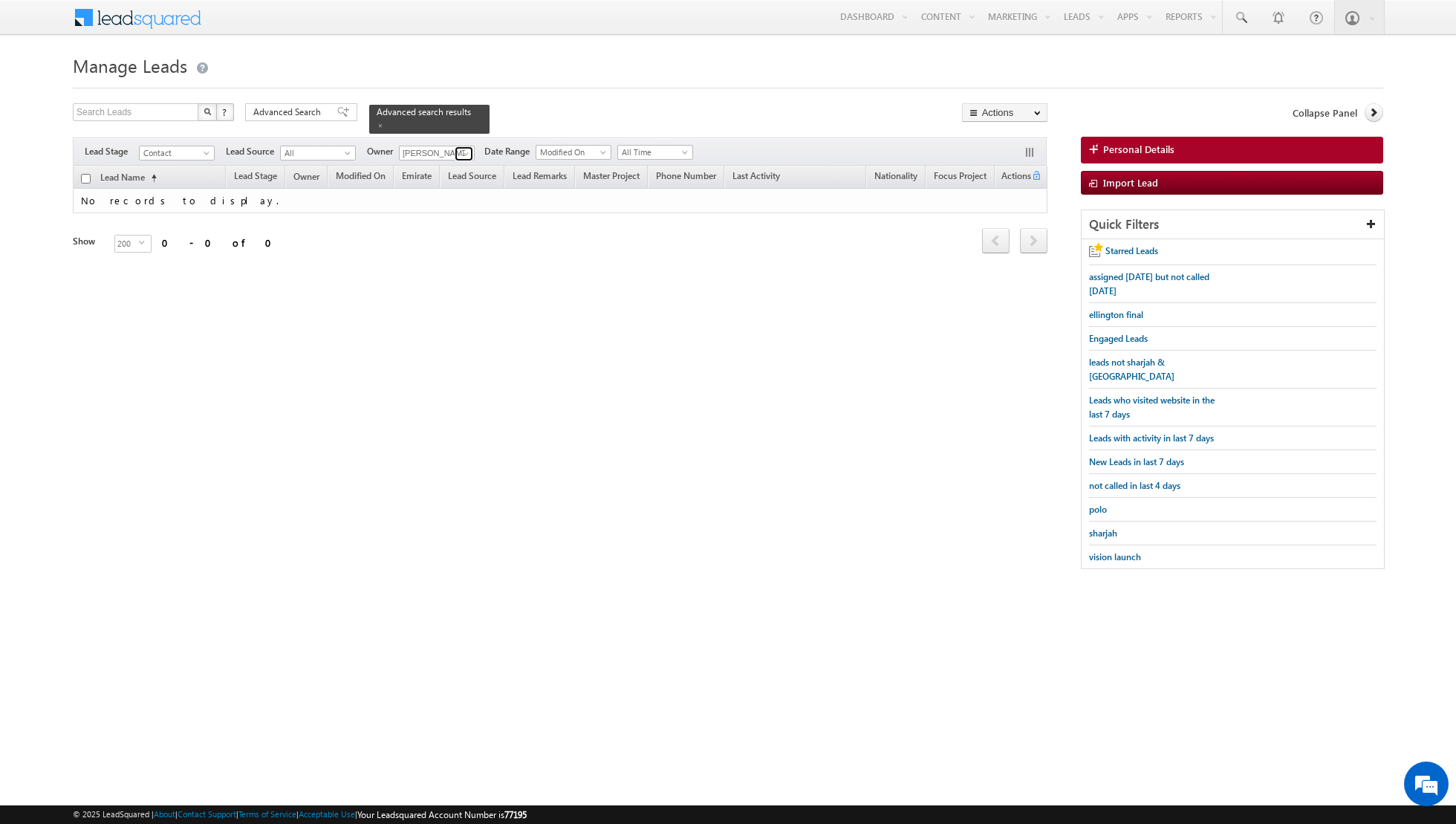
click at [462, 153] on span at bounding box center [466, 154] width 12 height 12
click at [464, 155] on span at bounding box center [466, 154] width 12 height 12
click at [425, 167] on link "[PERSON_NAME] [EMAIL_ADDRESS][DOMAIN_NAME]" at bounding box center [473, 173] width 149 height 28
type input "[PERSON_NAME]"
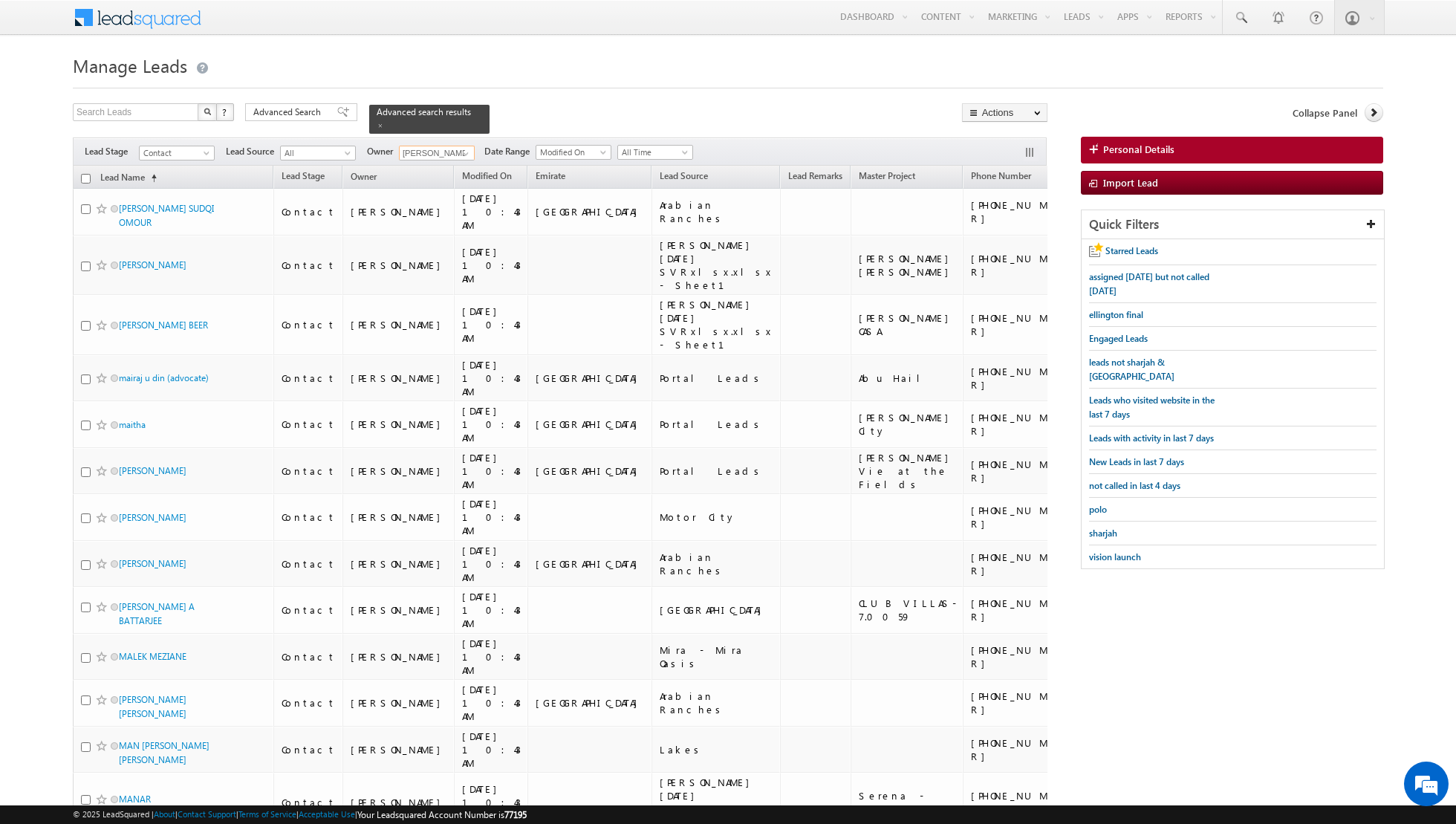
click at [84, 174] on input "checkbox" at bounding box center [86, 179] width 10 height 10
checkbox input "true"
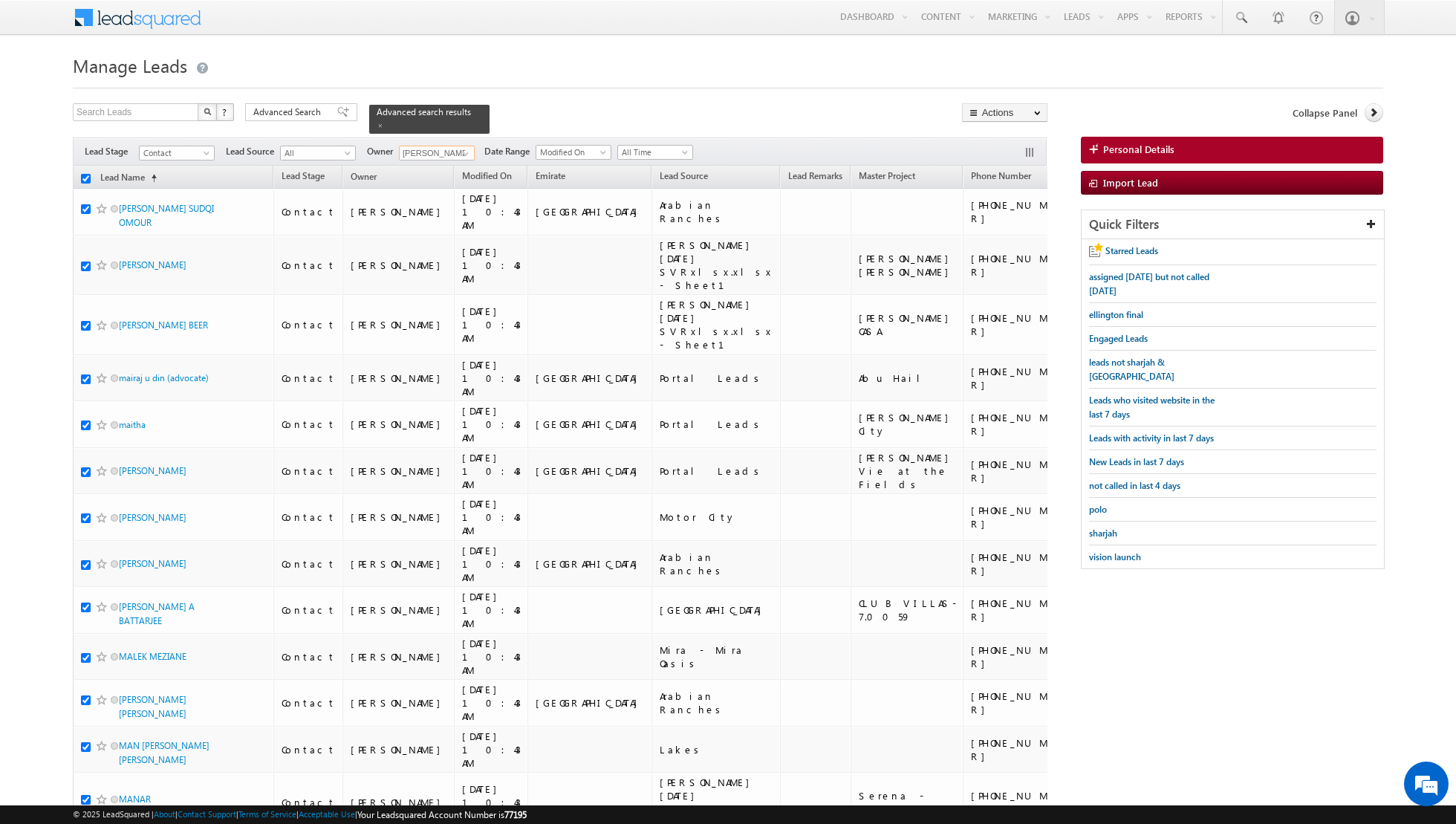
checkbox input "true"
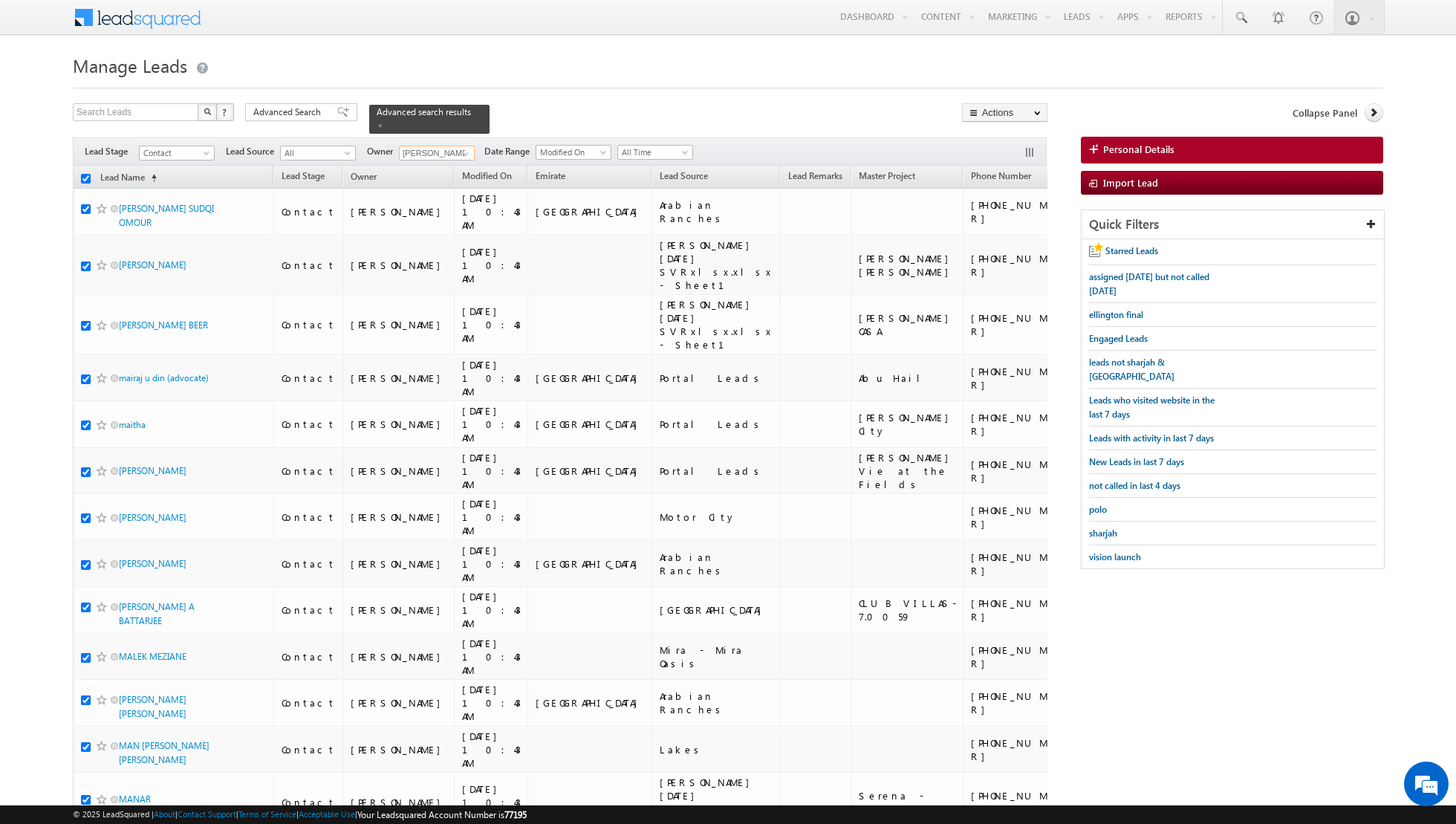
checkbox input "true"
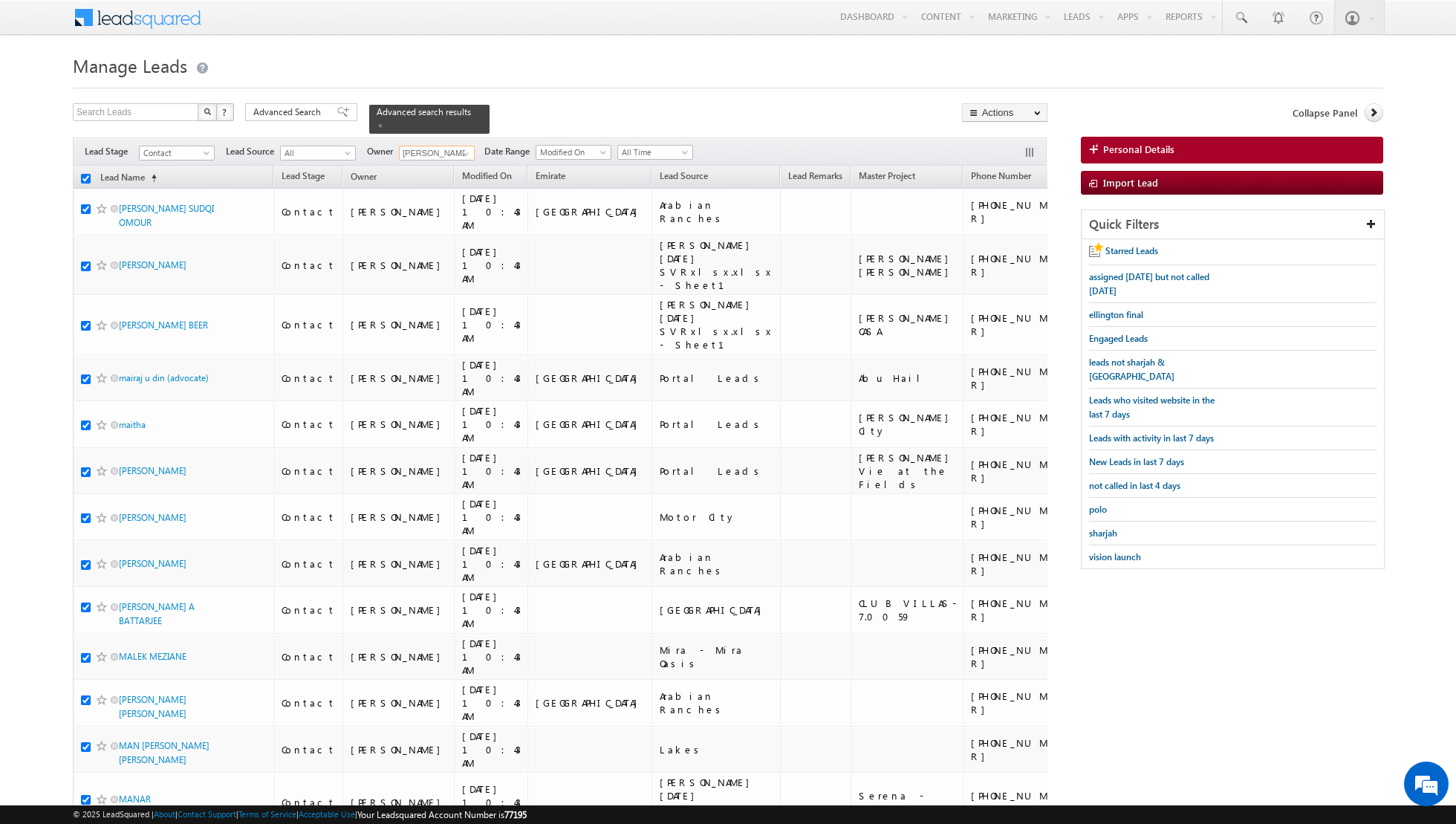
checkbox input "true"
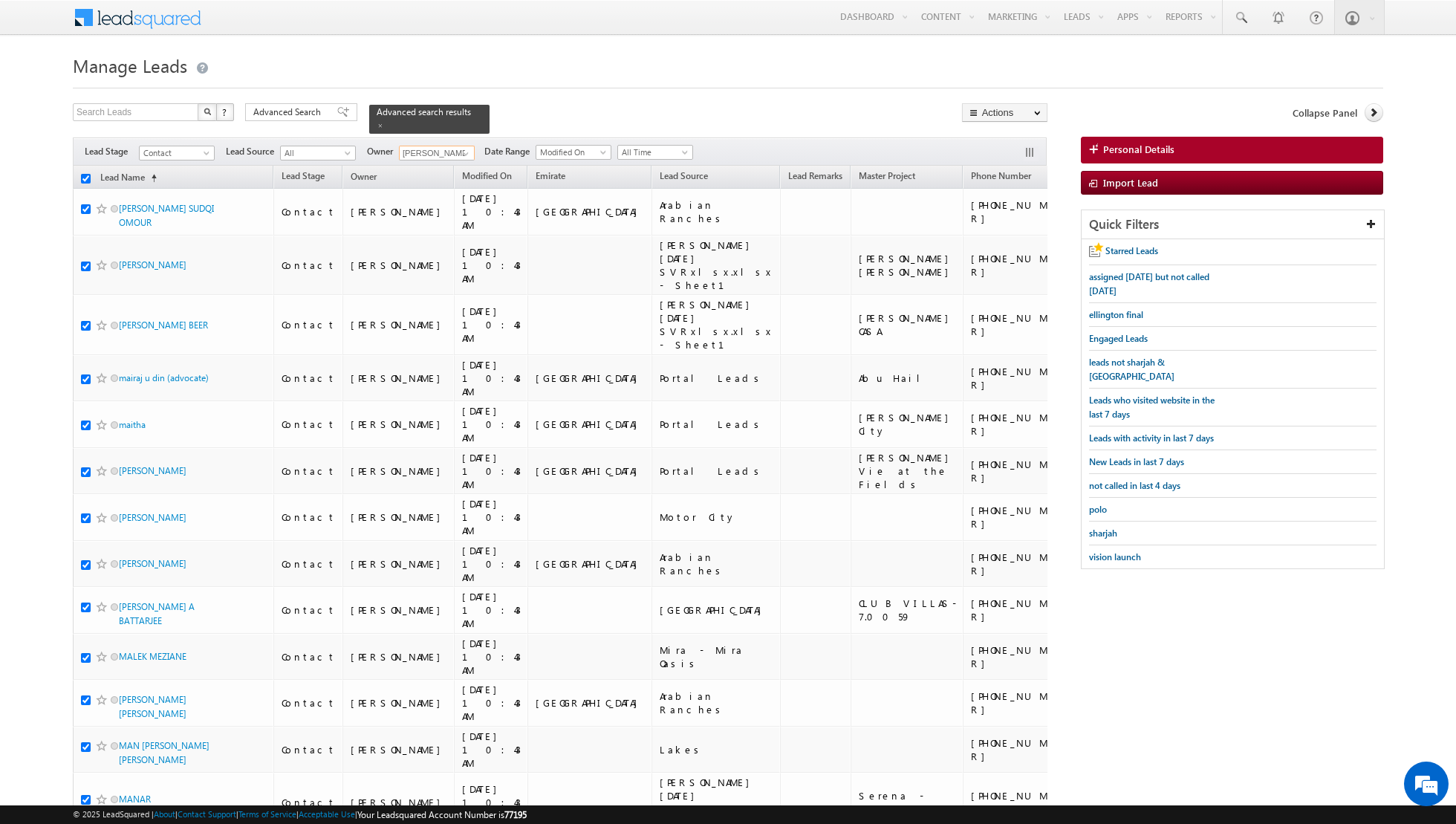
checkbox input "true"
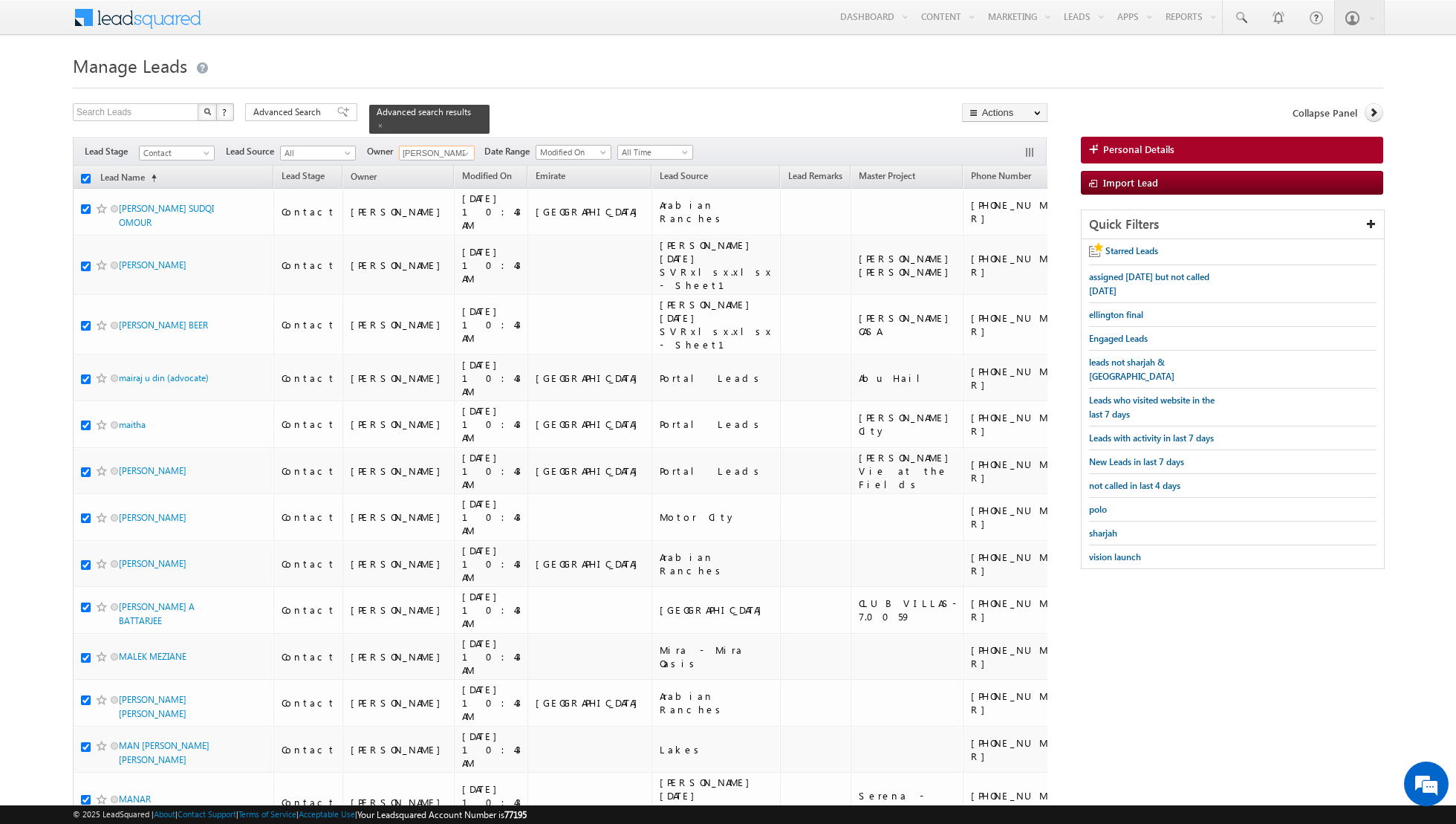
checkbox input "true"
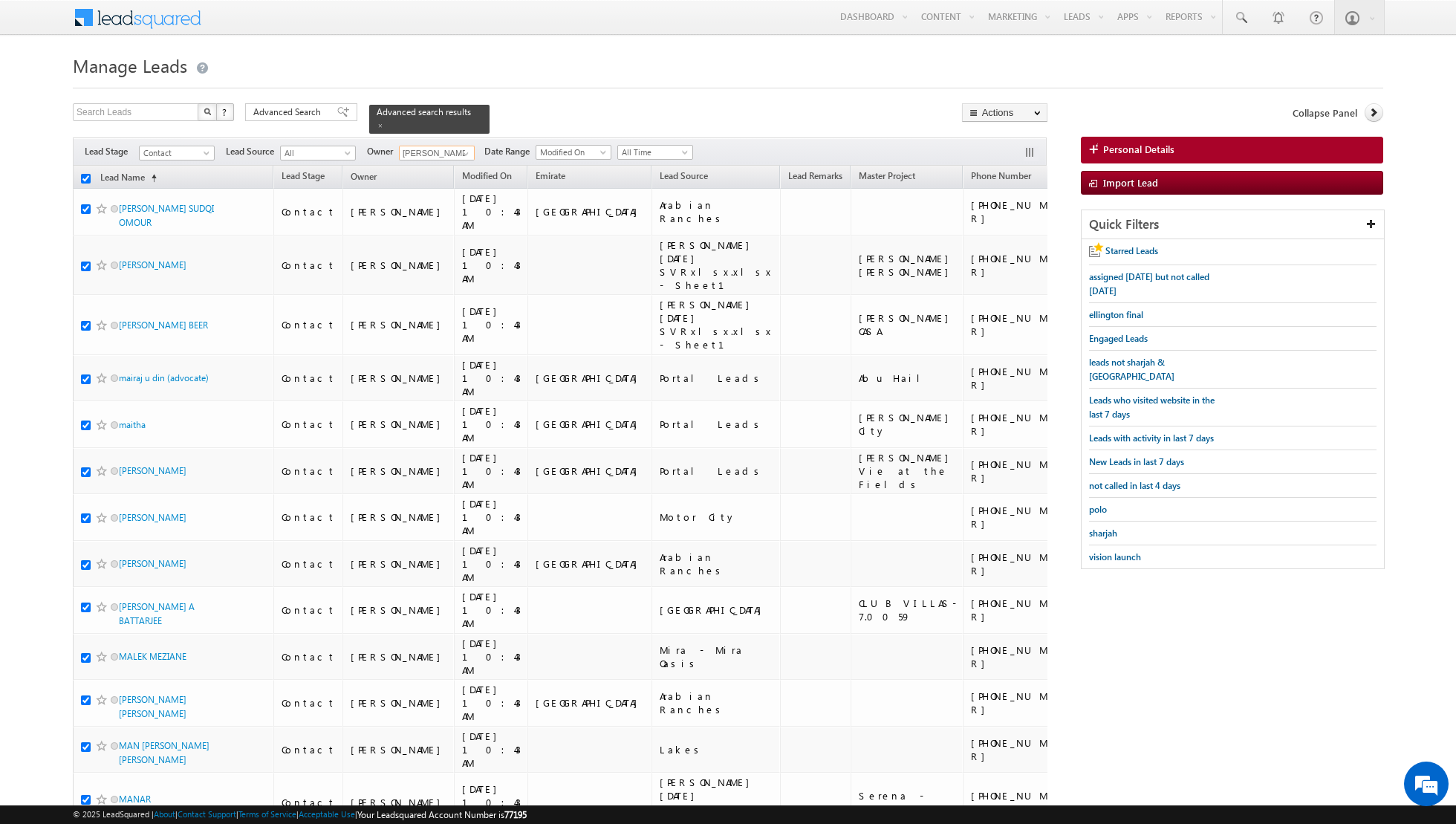
checkbox input "true"
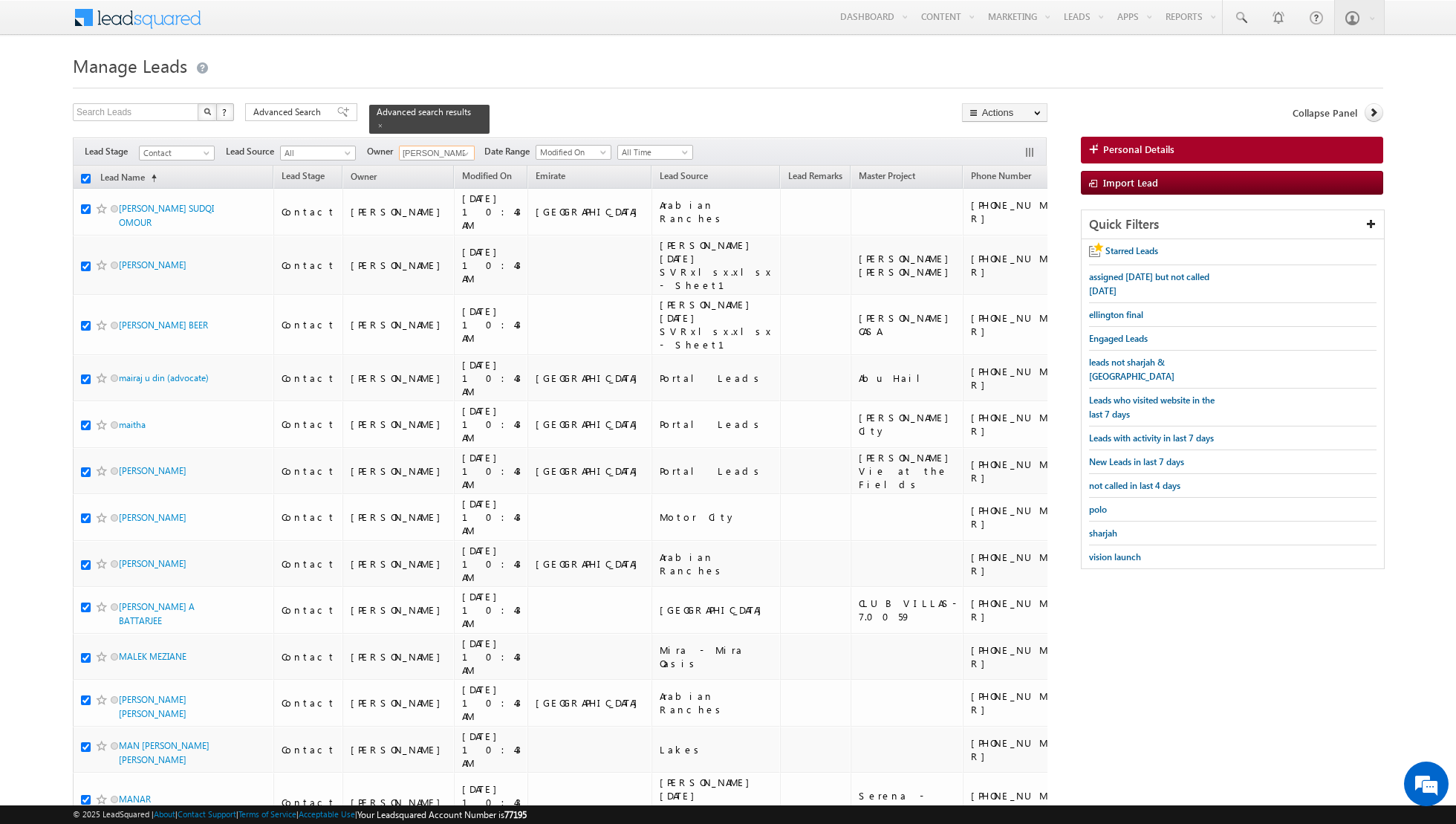
checkbox input "true"
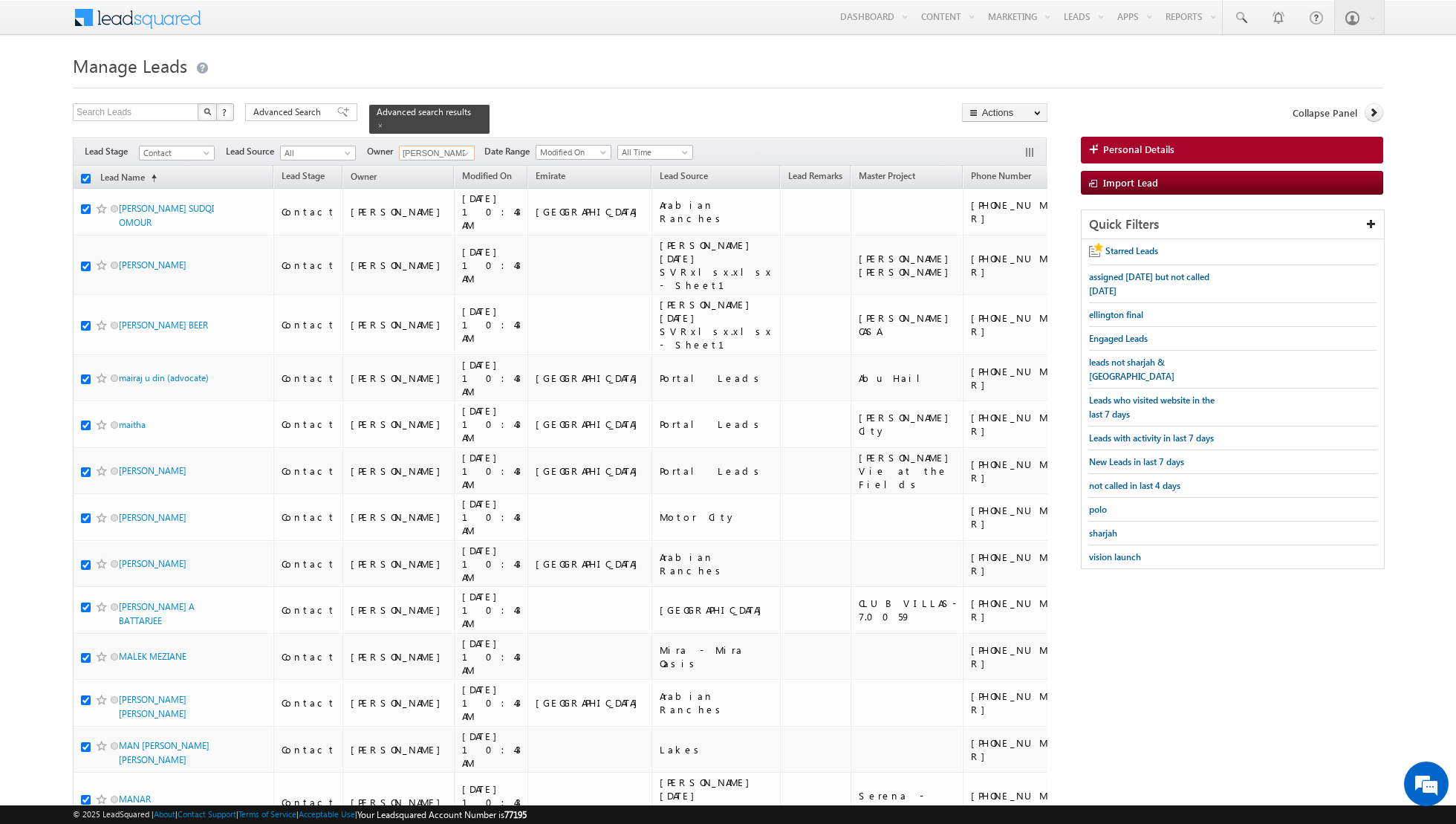
checkbox input "true"
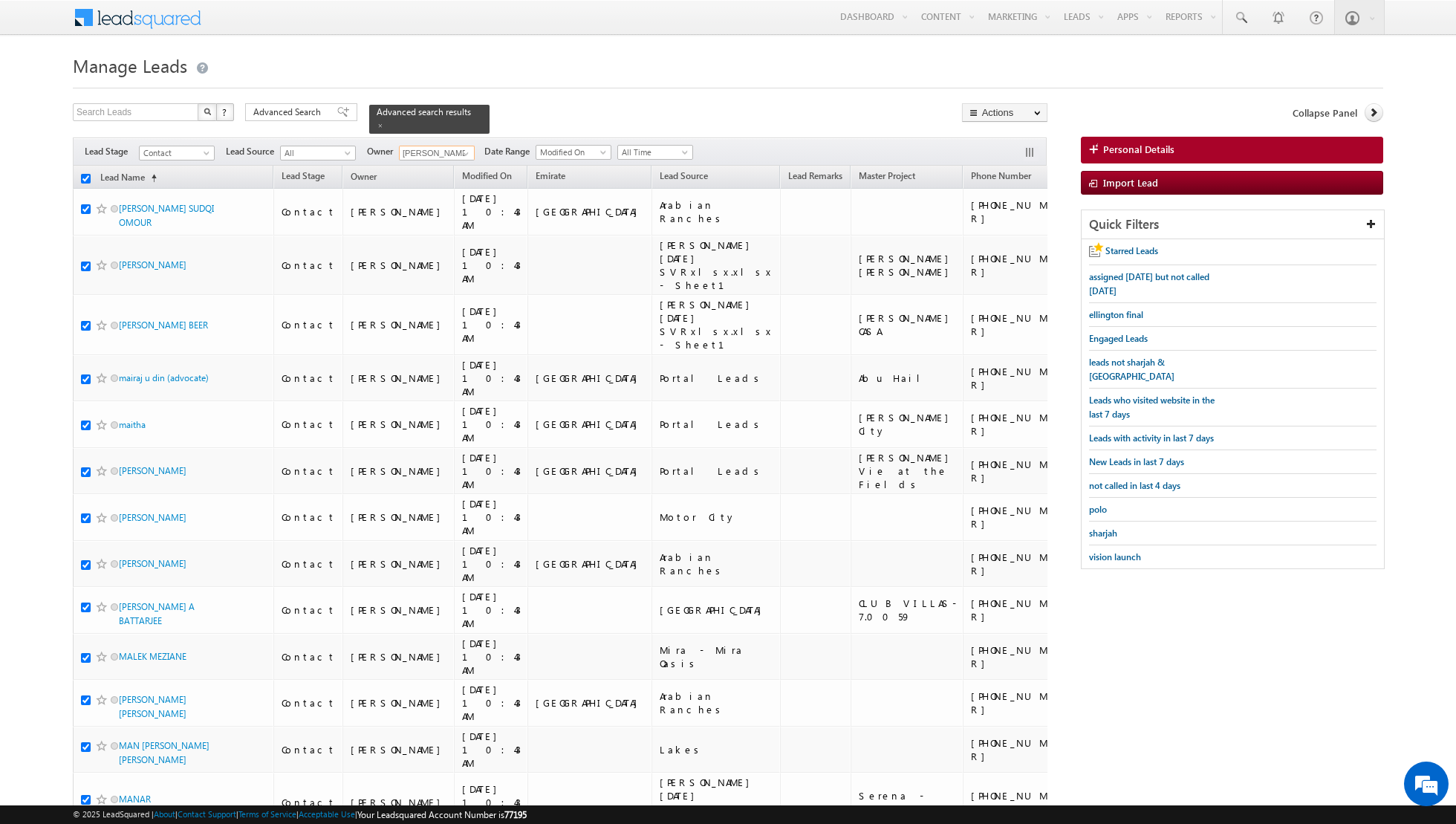
checkbox input "true"
type input "[PERSON_NAME]"
click at [998, 238] on link "Change Owner" at bounding box center [1004, 240] width 84 height 18
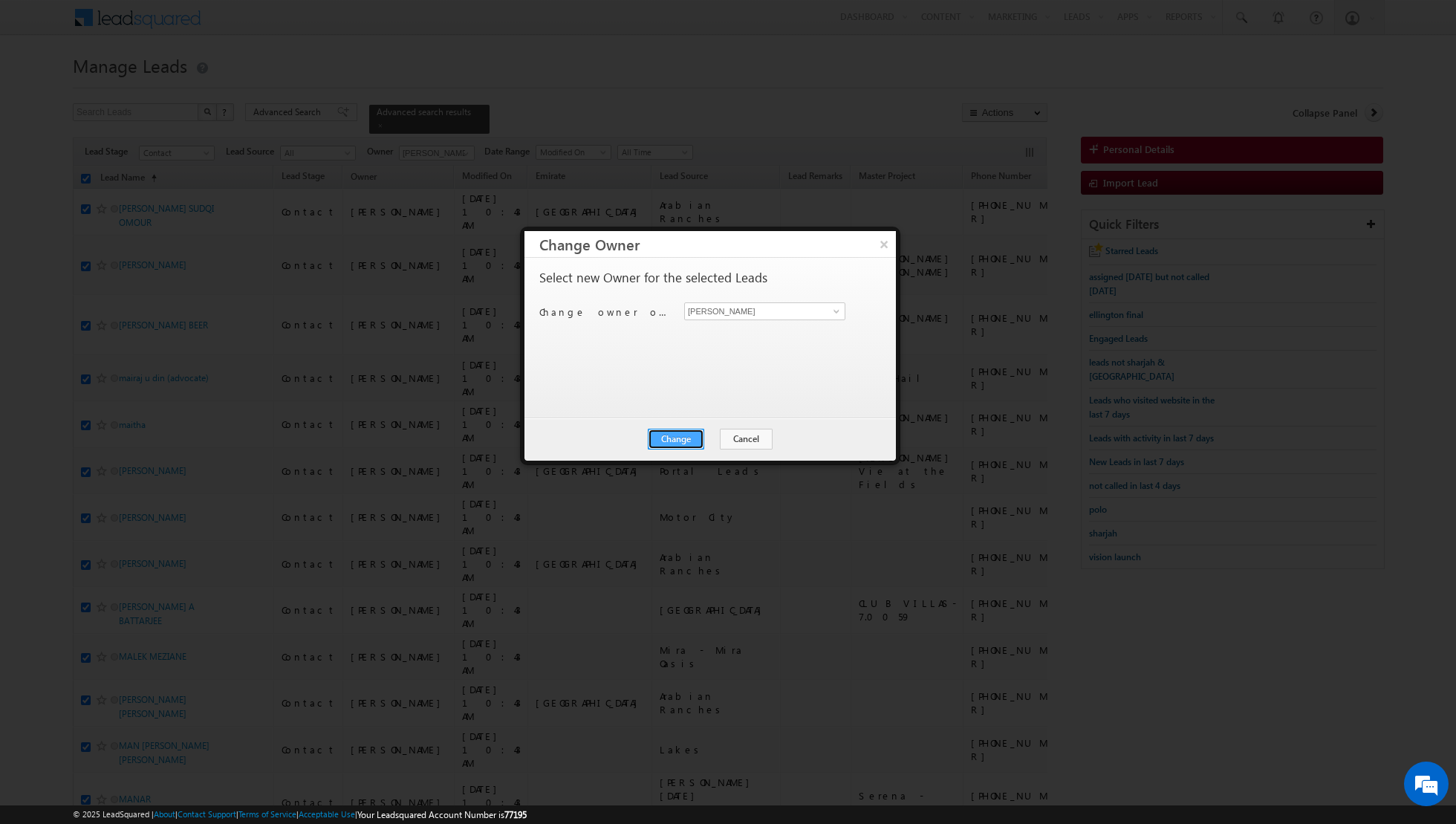
click at [689, 438] on button "Change" at bounding box center [677, 439] width 57 height 21
click at [714, 441] on button "Close" at bounding box center [713, 439] width 48 height 21
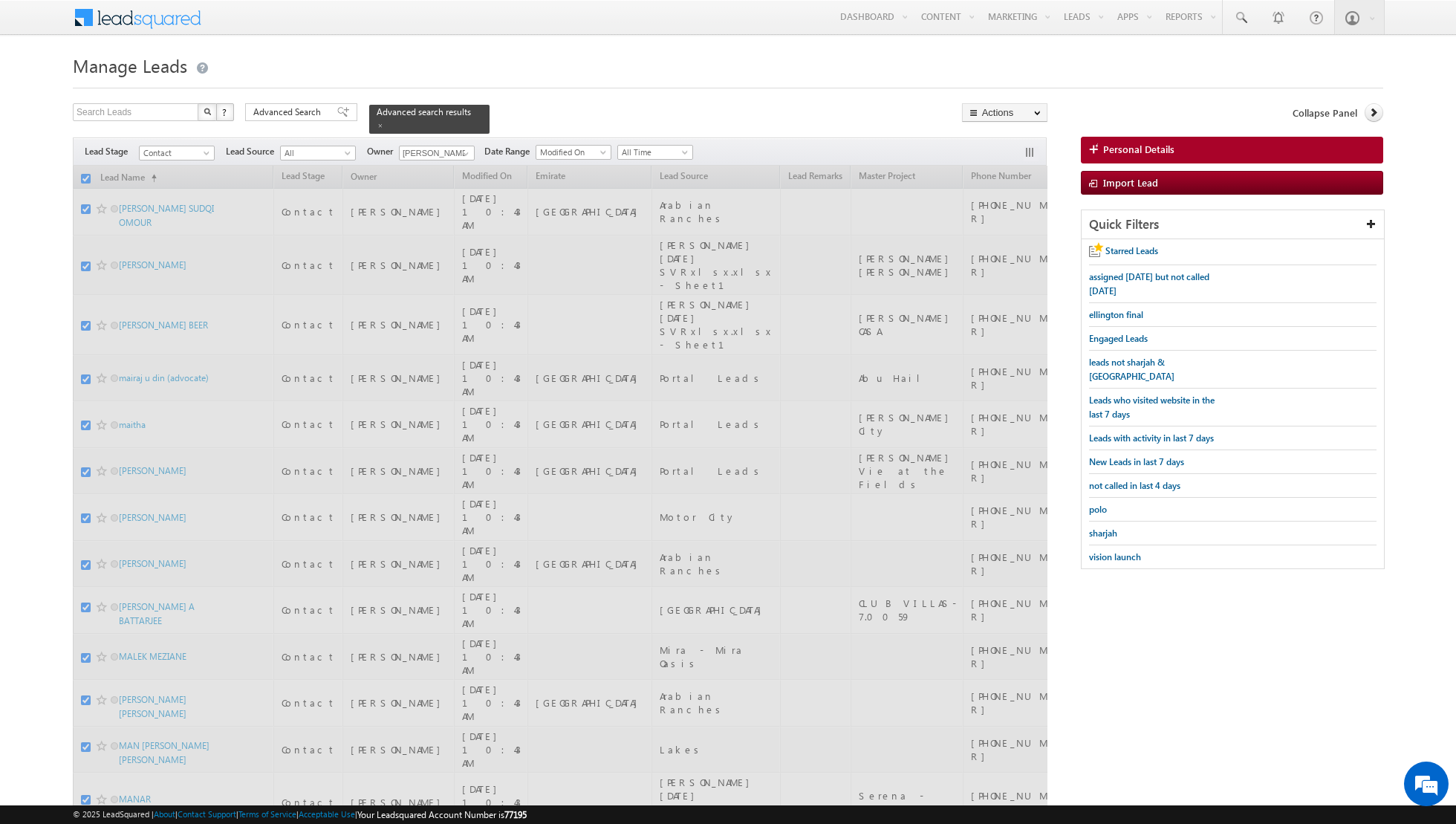
checkbox input "false"
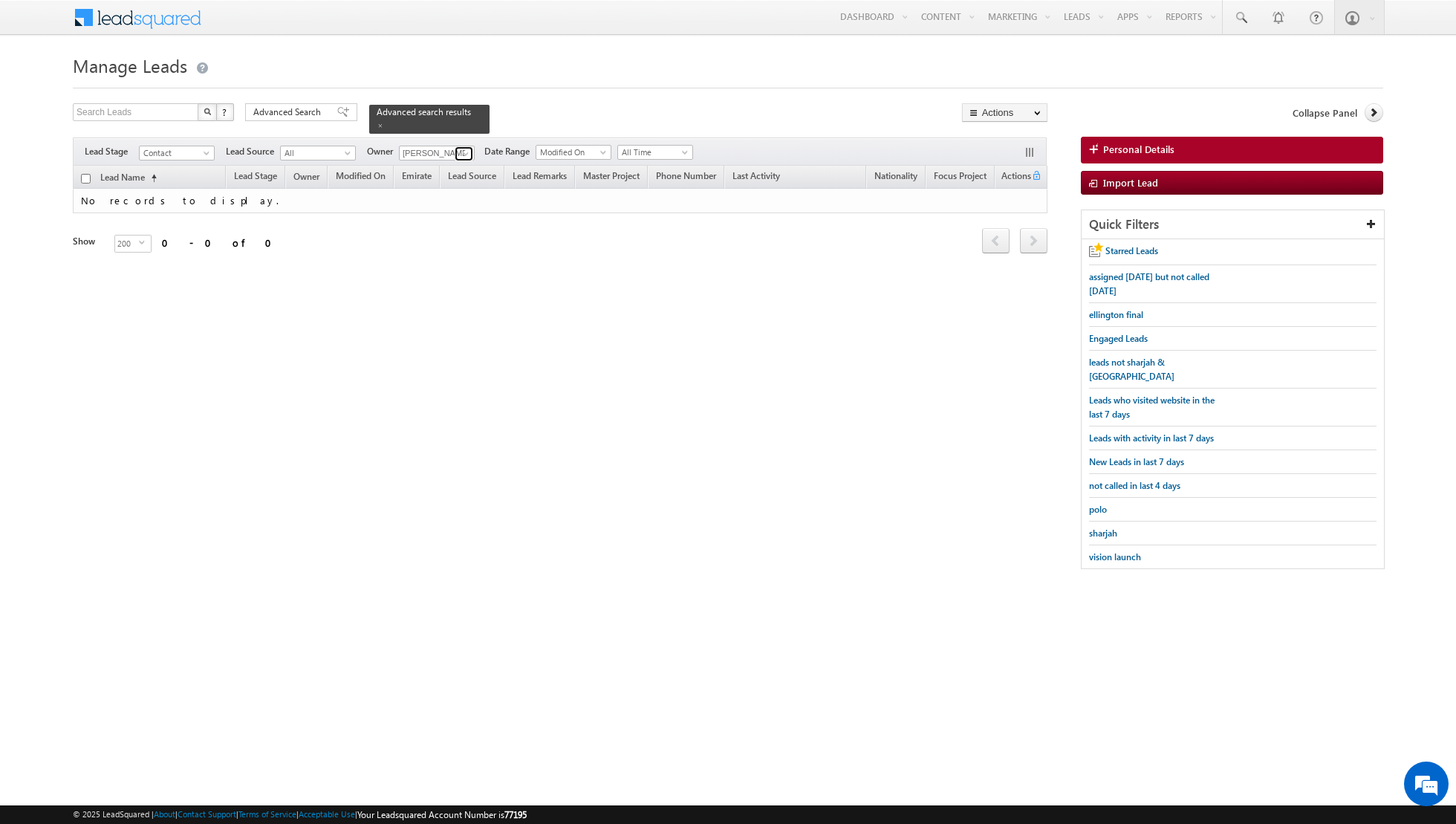
click at [456, 151] on link at bounding box center [464, 154] width 18 height 15
click at [426, 192] on link "[PERSON_NAME] [EMAIL_ADDRESS][PERSON_NAME][DOMAIN_NAME]" at bounding box center [473, 200] width 149 height 28
type input "[PERSON_NAME]"
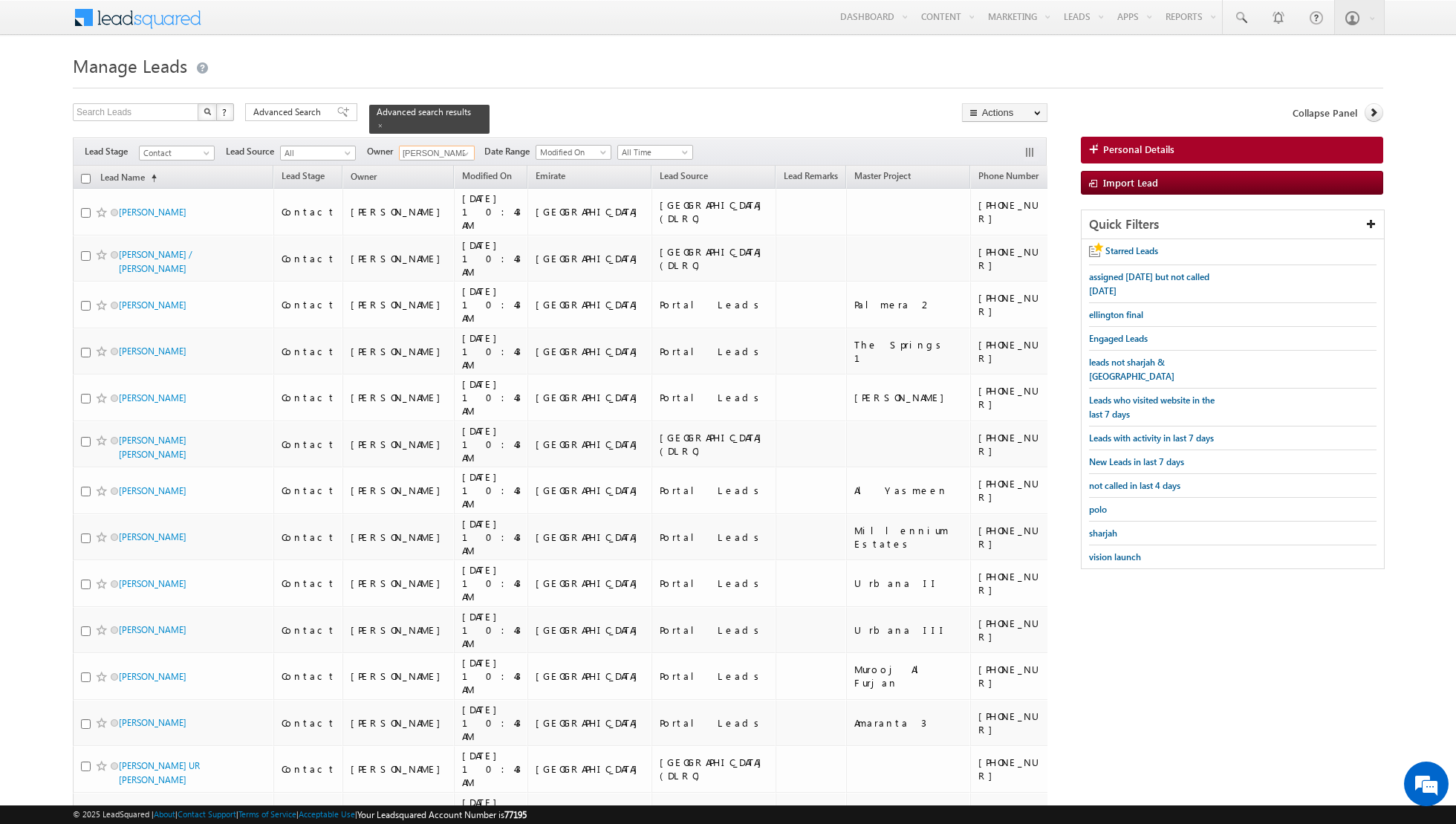
click at [87, 177] on input "checkbox" at bounding box center [86, 179] width 10 height 10
checkbox input "true"
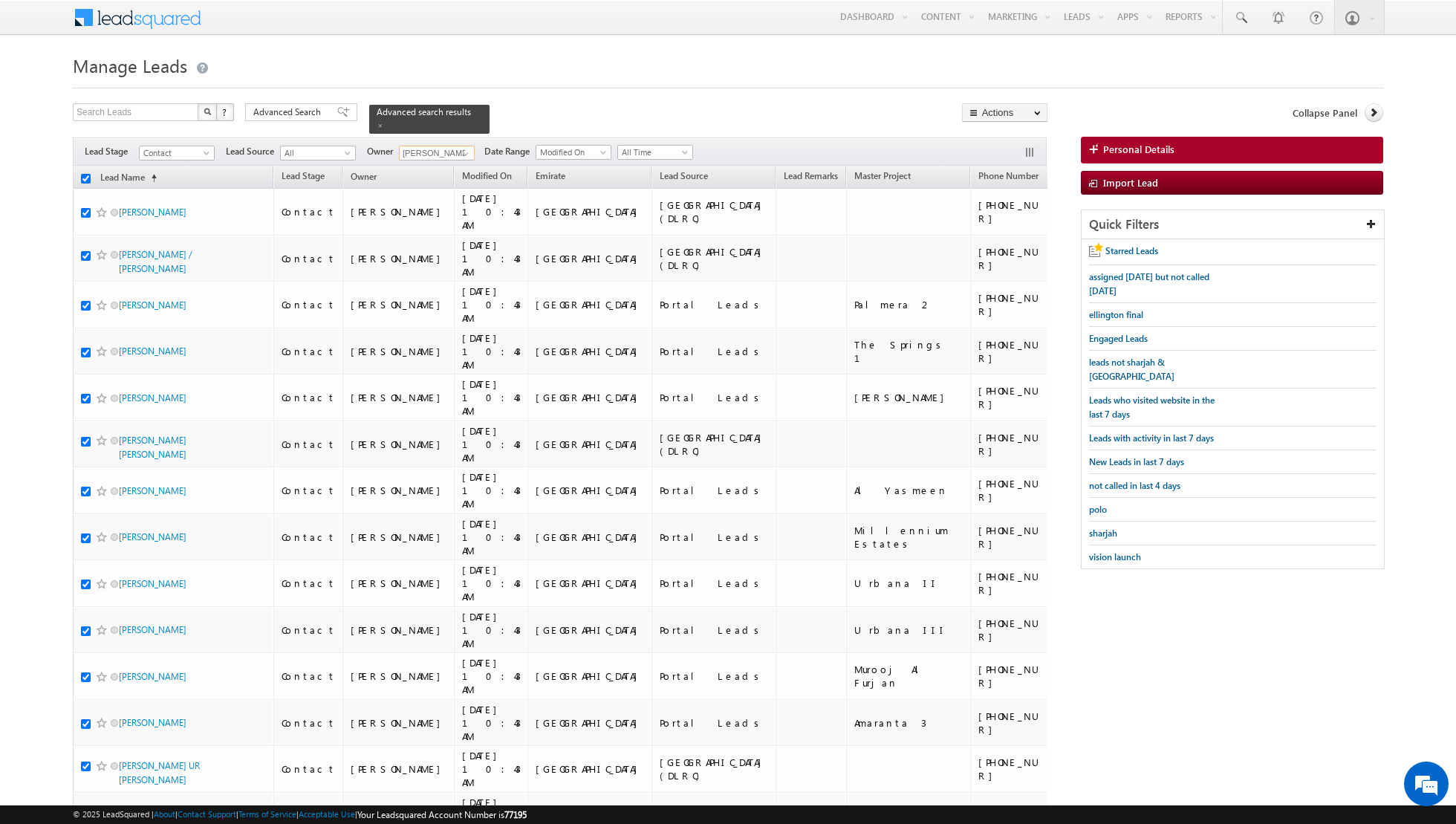
checkbox input "true"
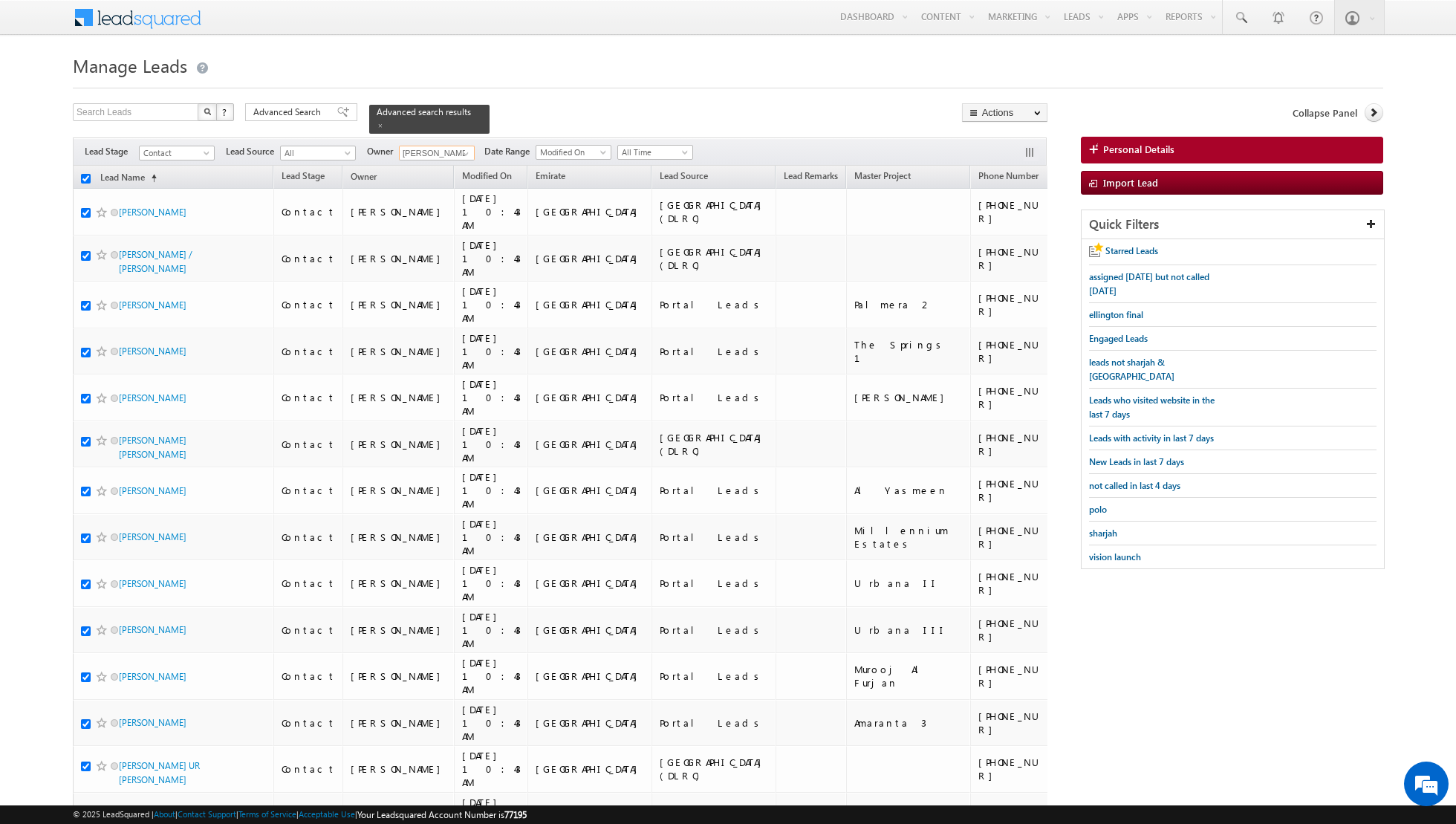
checkbox input "true"
click at [1001, 243] on link "Change Owner" at bounding box center [1004, 240] width 84 height 18
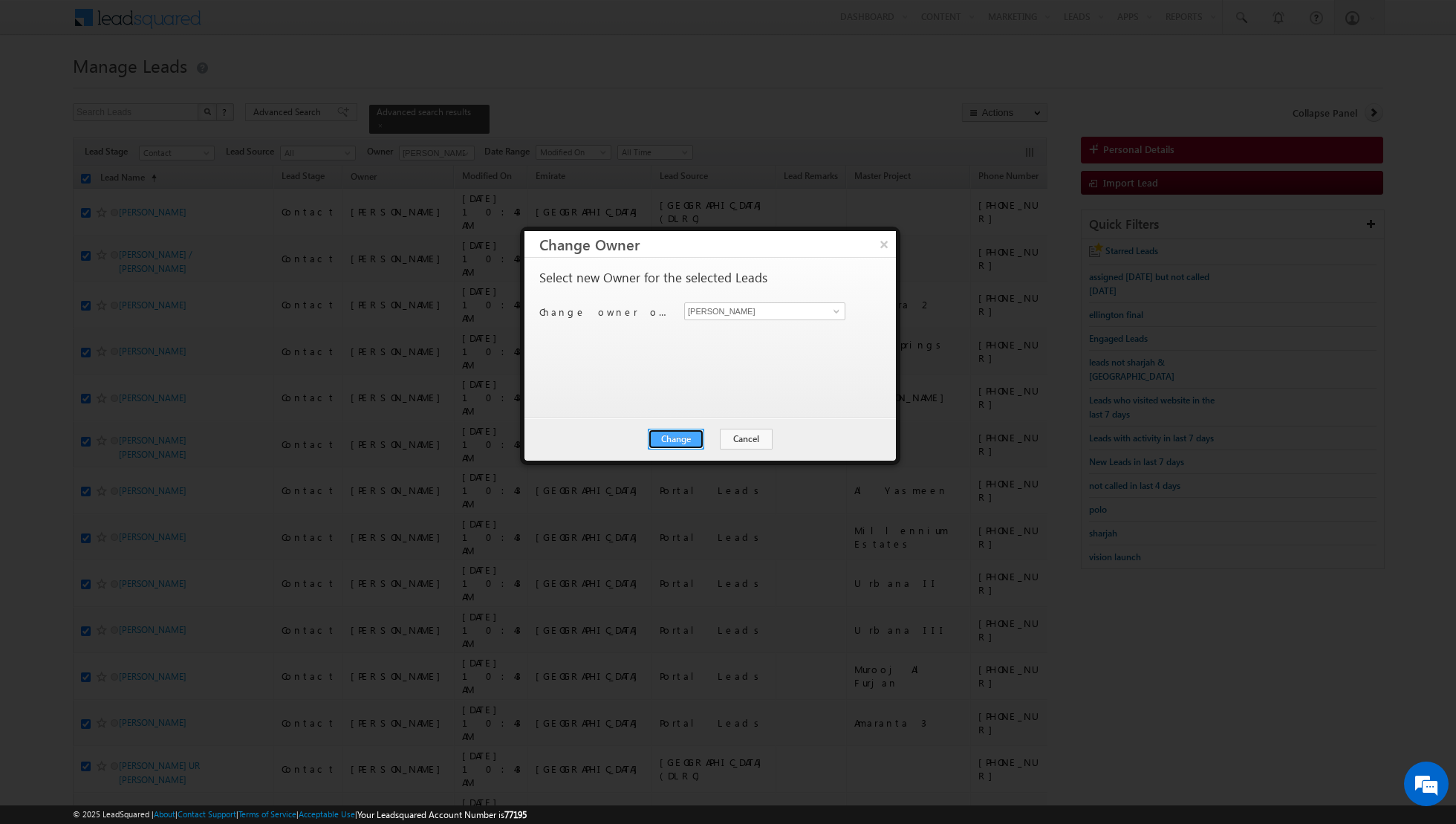
click at [677, 442] on button "Change" at bounding box center [677, 439] width 57 height 21
click at [717, 437] on button "Close" at bounding box center [713, 439] width 48 height 21
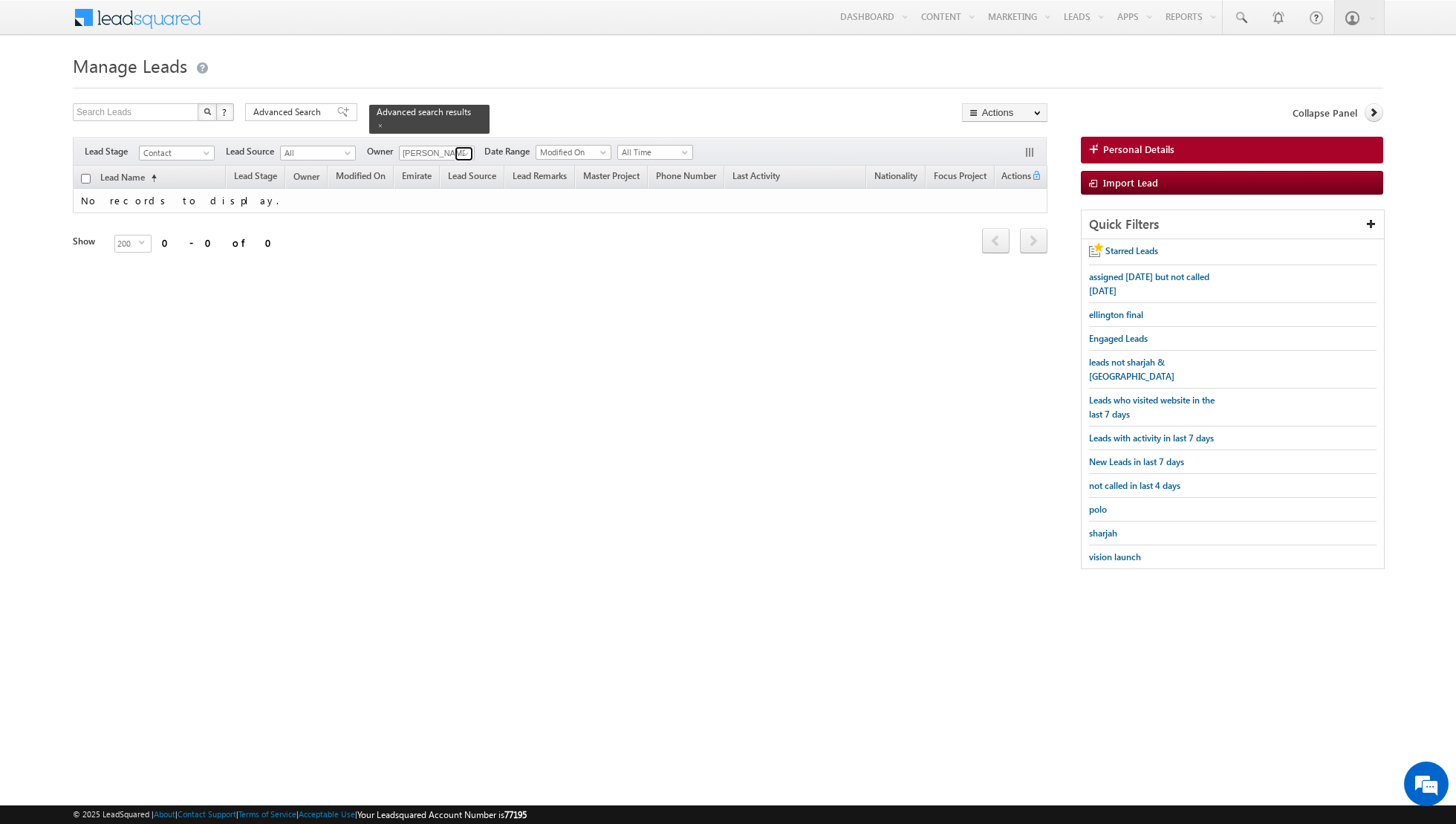
click at [460, 154] on span at bounding box center [466, 154] width 12 height 12
click at [429, 184] on link "[PERSON_NAME] [PERSON_NAME][EMAIL_ADDRESS][DOMAIN_NAME]" at bounding box center [473, 173] width 149 height 28
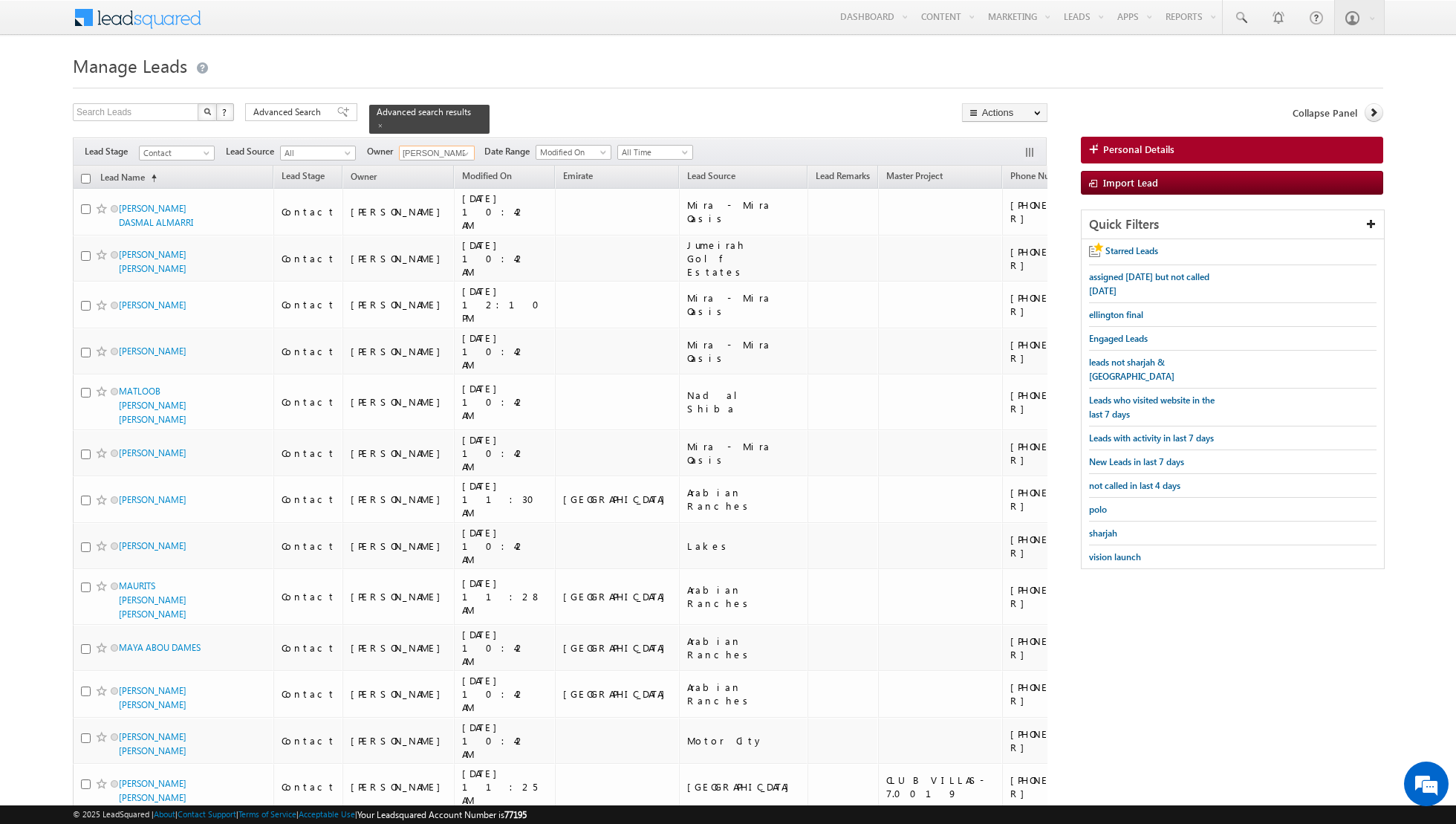
click at [84, 174] on input "checkbox" at bounding box center [86, 179] width 10 height 10
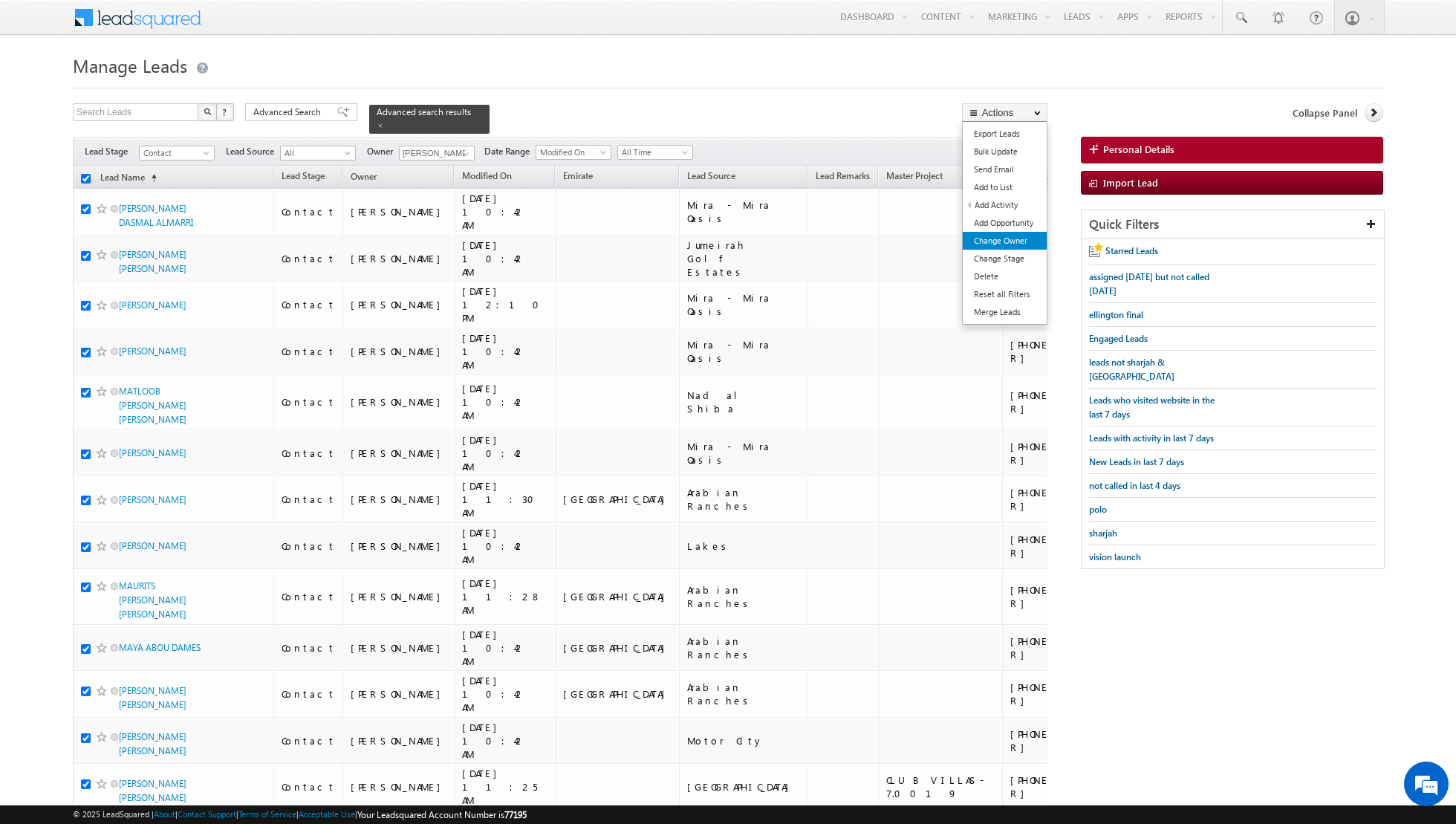
click at [1000, 243] on link "Change Owner" at bounding box center [1004, 240] width 84 height 18
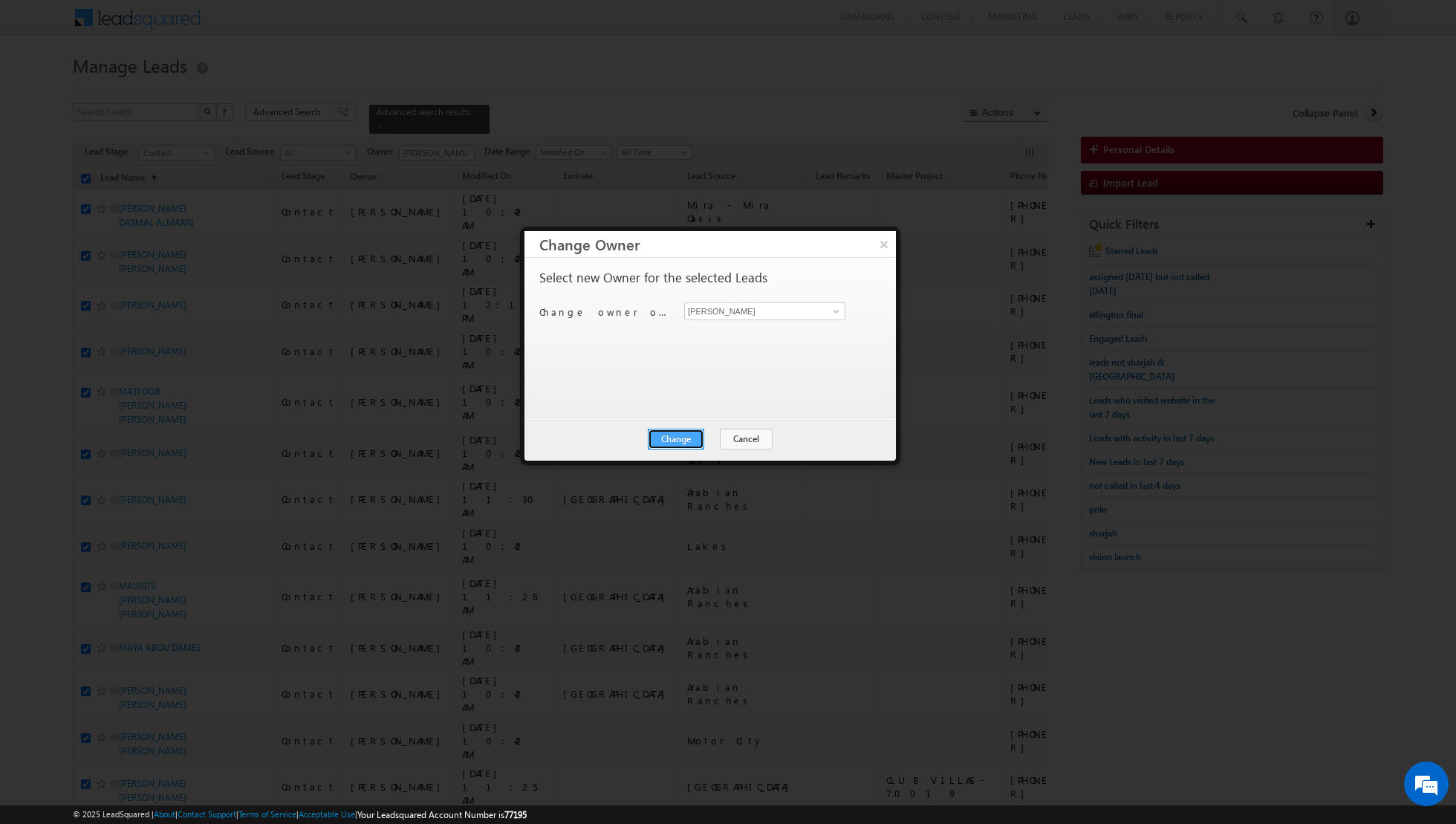
click at [677, 434] on button "Change" at bounding box center [677, 439] width 57 height 21
click at [718, 438] on button "Close" at bounding box center [713, 439] width 48 height 21
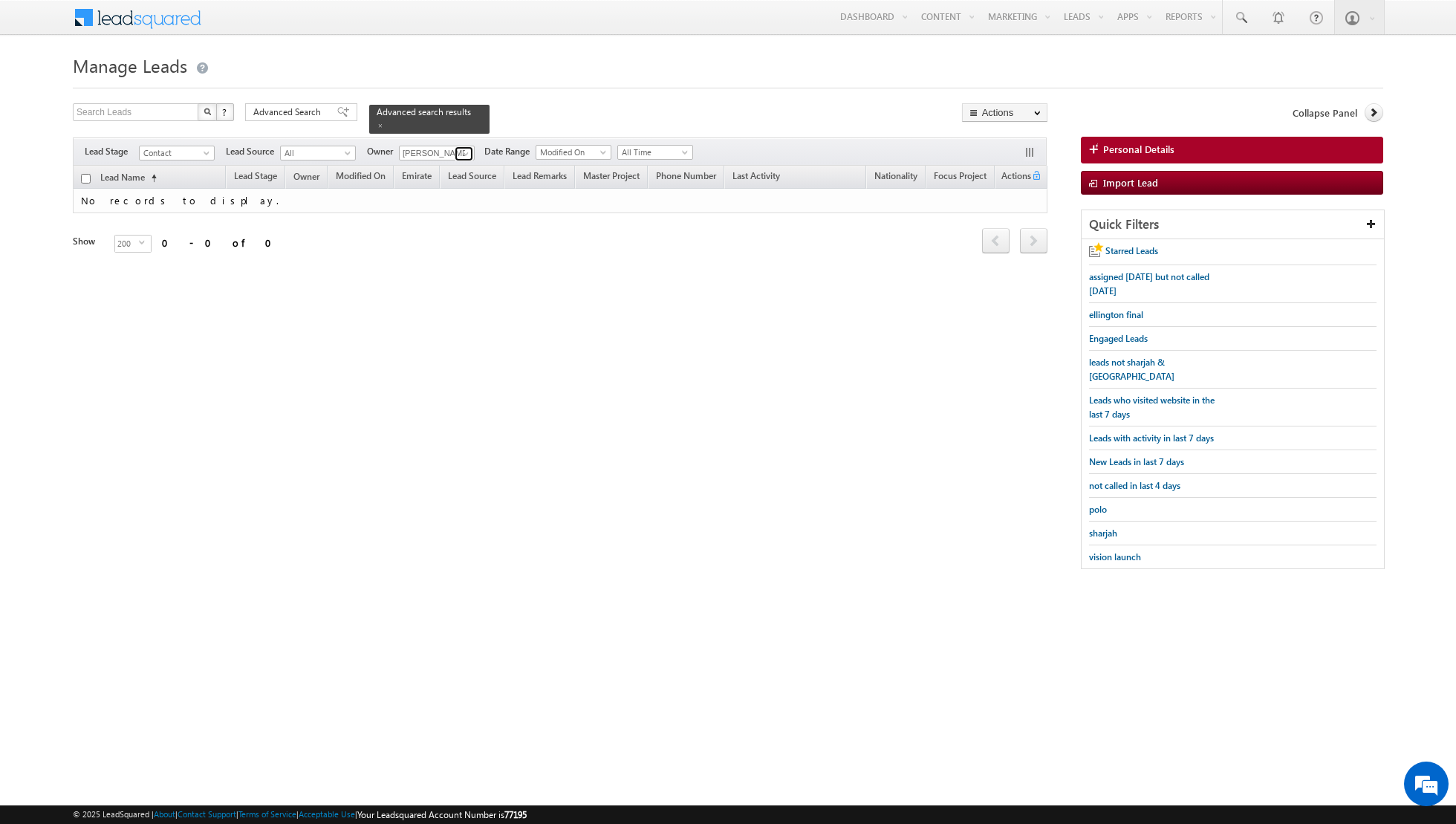
click at [455, 150] on link at bounding box center [464, 154] width 18 height 15
click at [439, 170] on link "[PERSON_NAME] [PERSON_NAME][EMAIL_ADDRESS][DOMAIN_NAME]" at bounding box center [473, 173] width 149 height 28
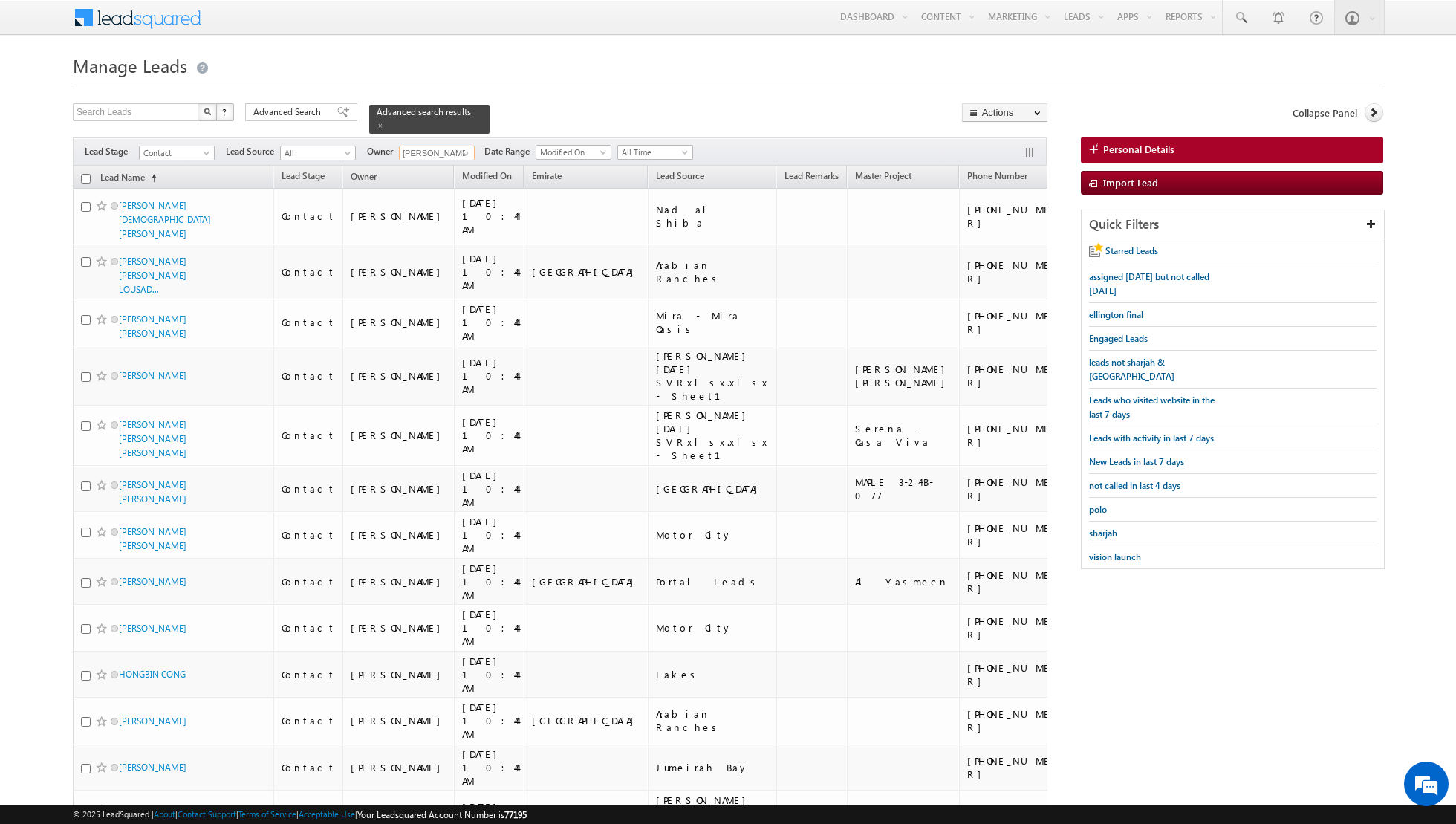
click at [84, 177] on input "checkbox" at bounding box center [86, 179] width 10 height 10
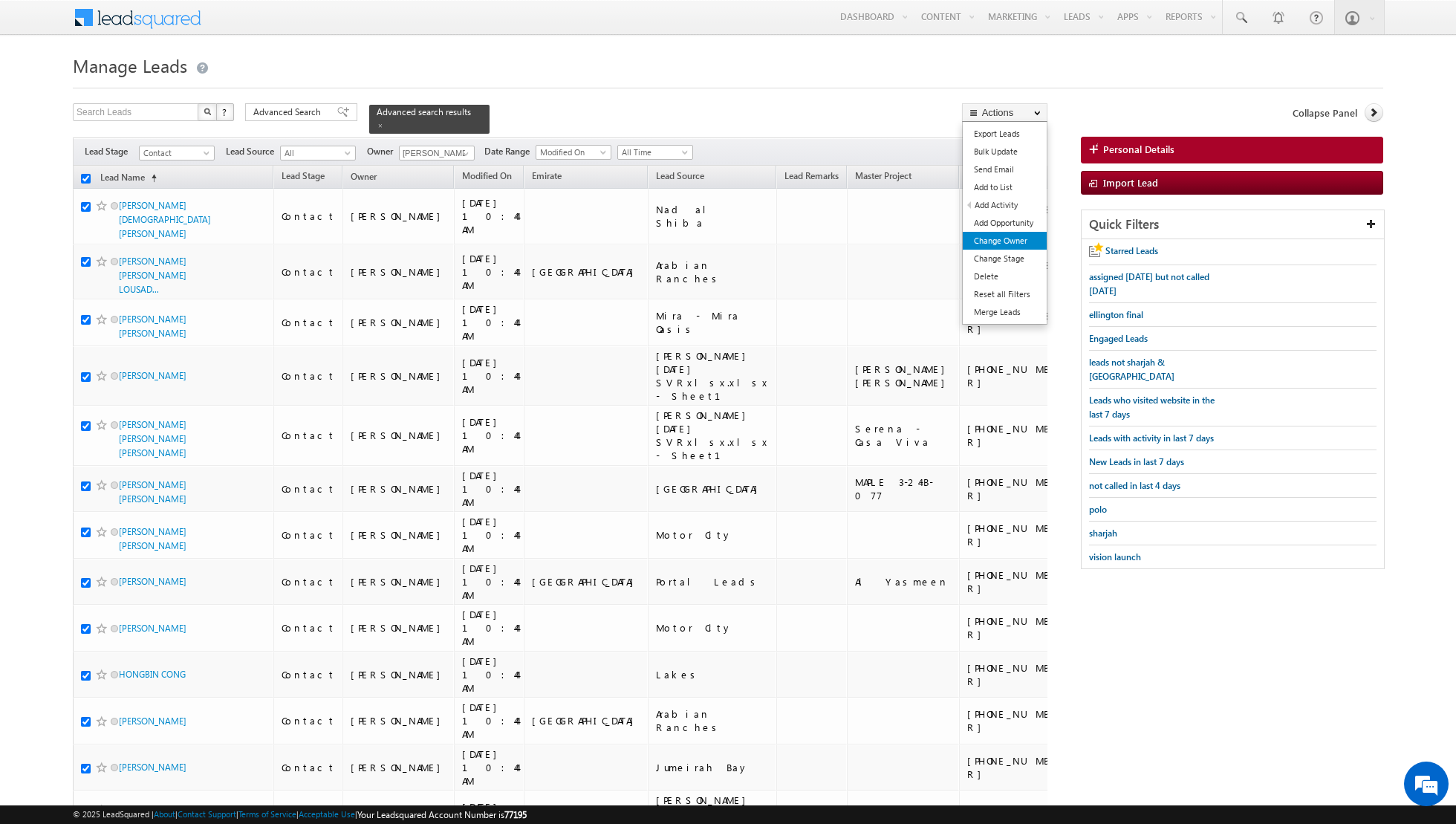
click at [1005, 243] on link "Change Owner" at bounding box center [1004, 240] width 84 height 18
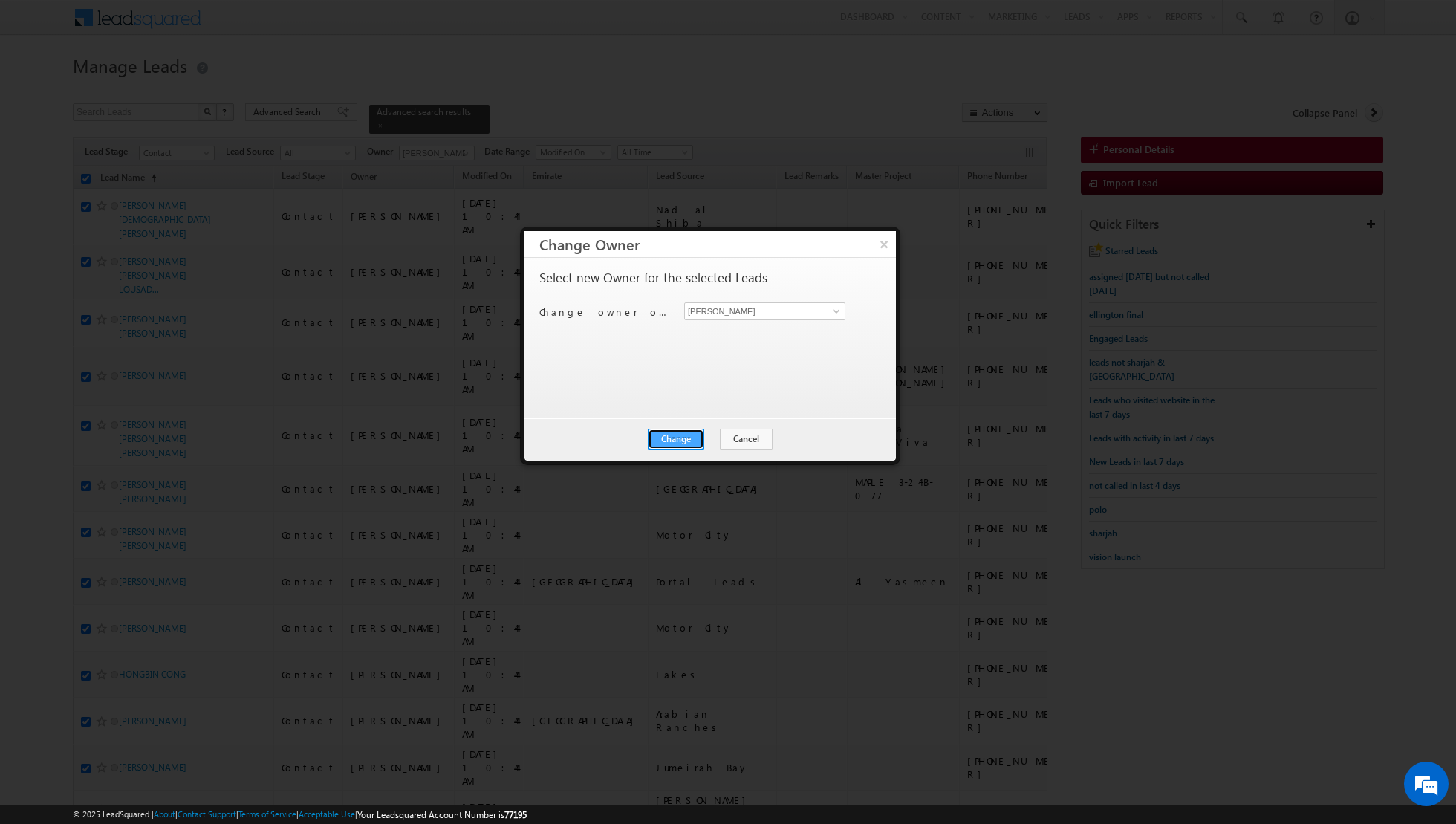
click at [671, 444] on button "Change" at bounding box center [677, 439] width 57 height 21
click at [718, 437] on button "Close" at bounding box center [713, 439] width 48 height 21
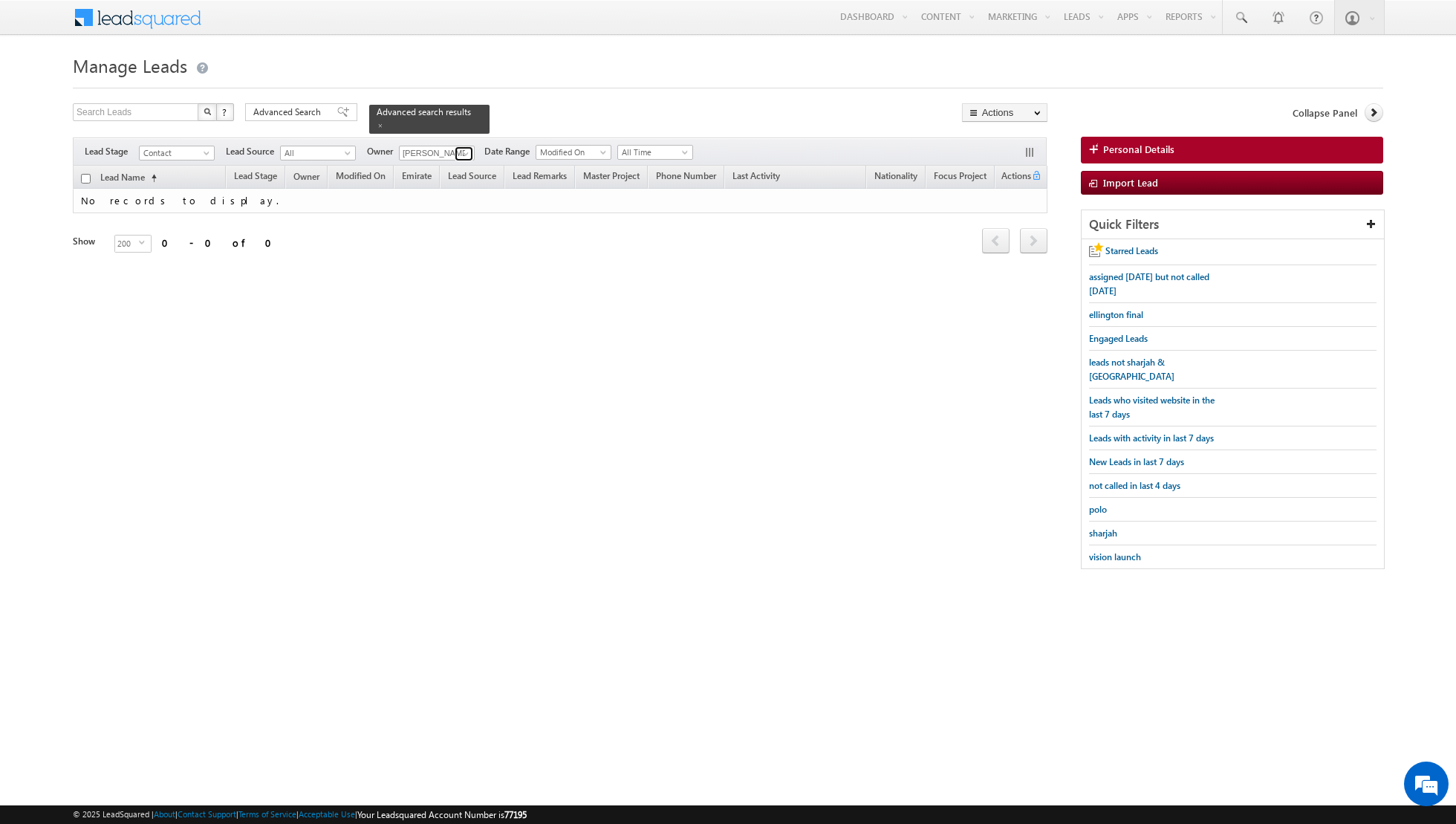
click at [462, 155] on span at bounding box center [466, 154] width 12 height 12
click at [450, 170] on link "[PERSON_NAME] [PERSON_NAME] [PERSON_NAME][EMAIL_ADDRESS][PERSON_NAME][DOMAIN_NA…" at bounding box center [473, 173] width 149 height 28
click at [460, 151] on span at bounding box center [466, 154] width 12 height 12
click at [432, 174] on span "[PERSON_NAME][EMAIL_ADDRESS][PERSON_NAME][DOMAIN_NAME]" at bounding box center [472, 179] width 134 height 11
click at [460, 157] on span at bounding box center [466, 154] width 12 height 12
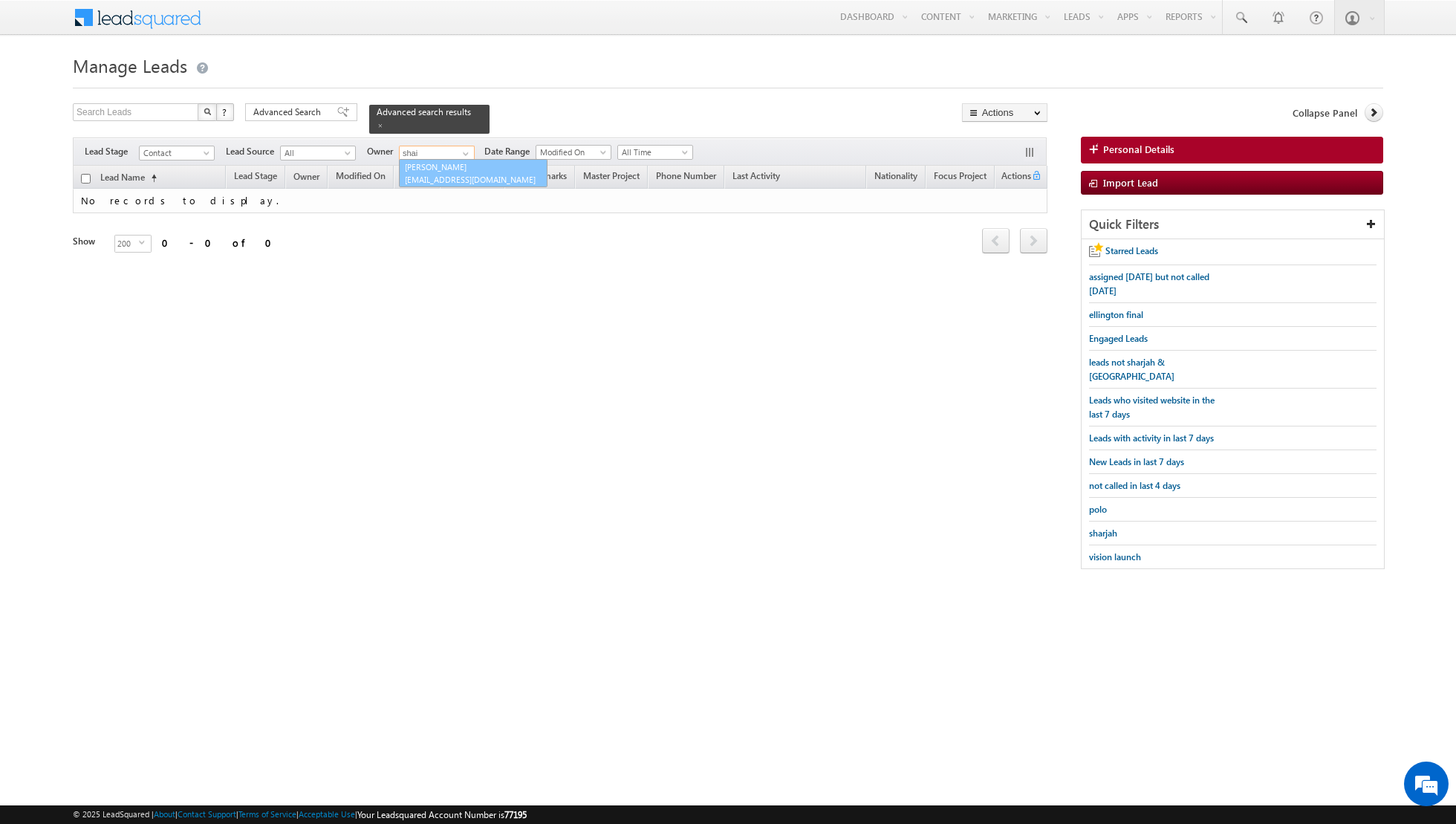
click at [449, 175] on span "[EMAIL_ADDRESS][DOMAIN_NAME]" at bounding box center [472, 179] width 134 height 11
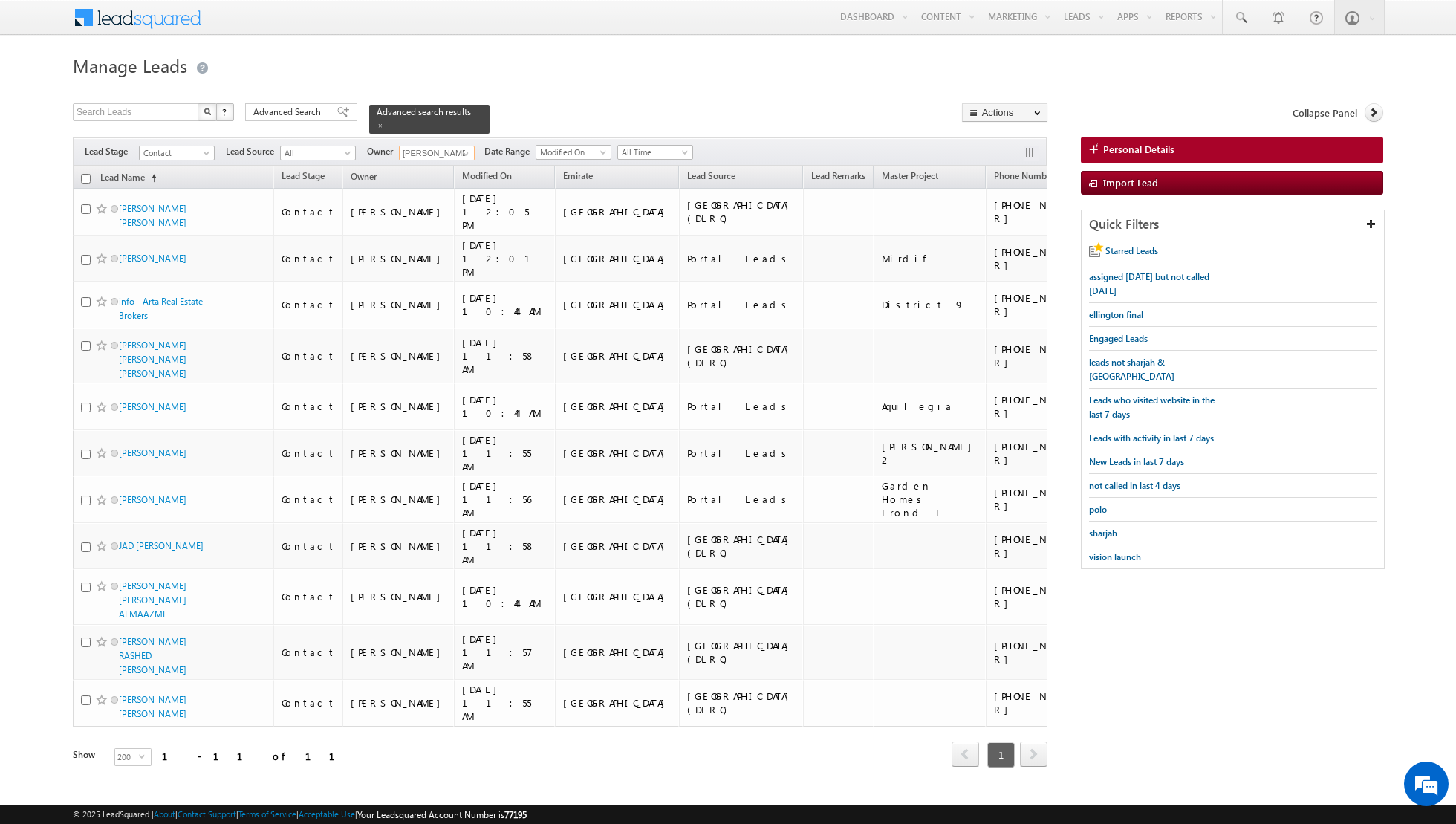
click at [83, 177] on input "checkbox" at bounding box center [86, 179] width 10 height 10
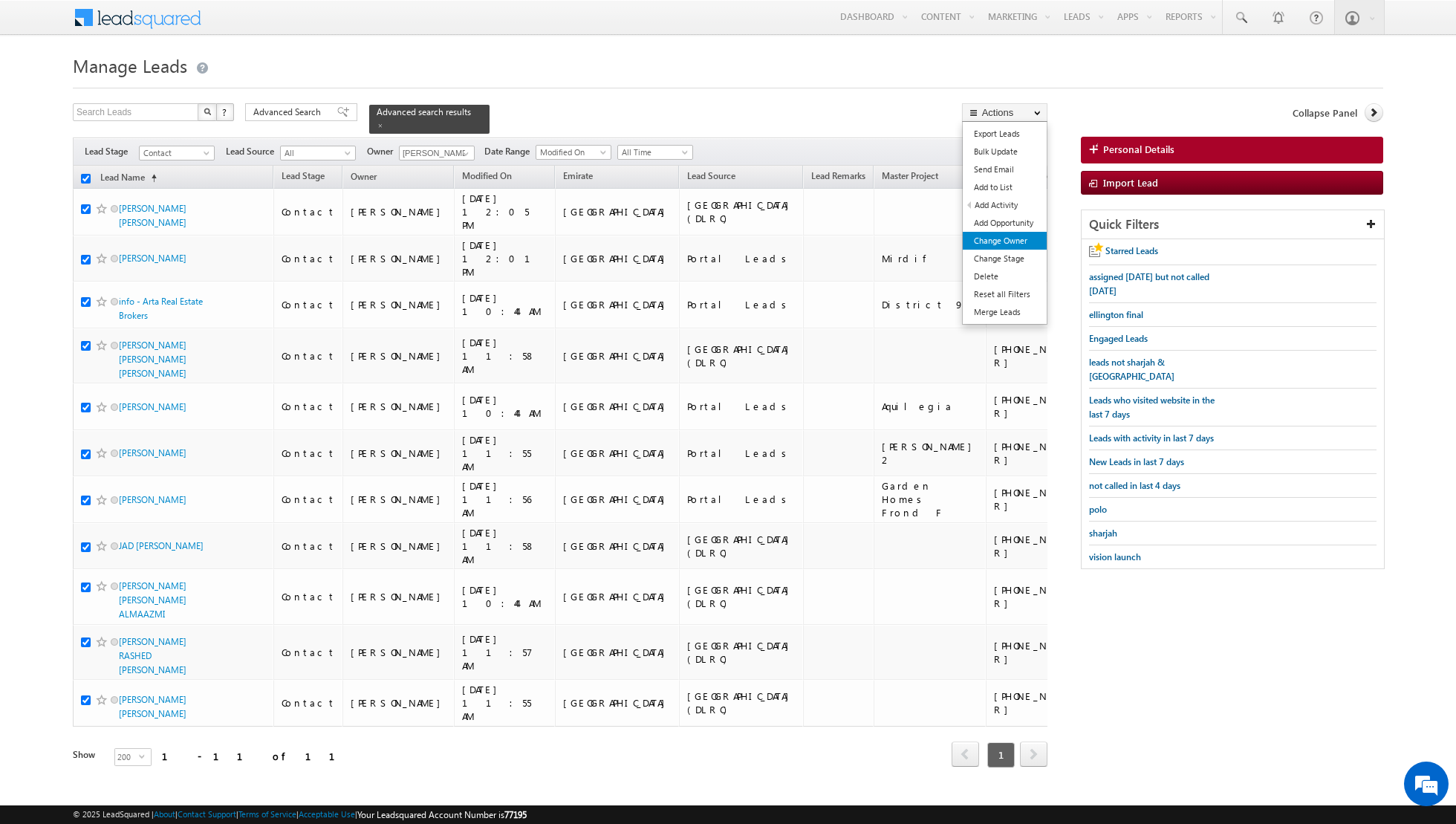
click at [1000, 243] on link "Change Owner" at bounding box center [1004, 240] width 84 height 18
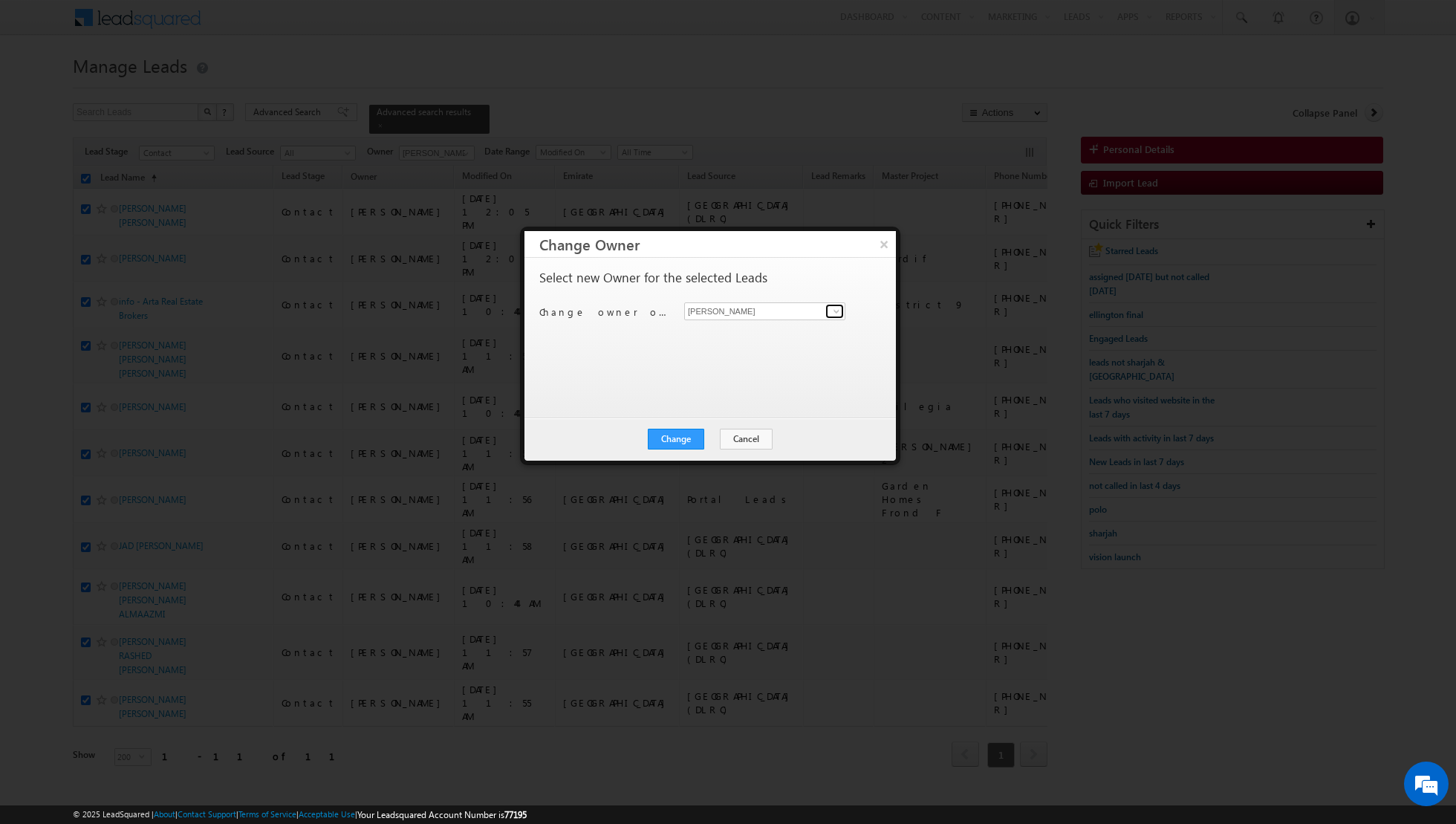
click at [834, 310] on span at bounding box center [836, 311] width 12 height 12
click at [750, 314] on input "[PERSON_NAME]" at bounding box center [764, 311] width 161 height 18
click at [673, 442] on button "Change" at bounding box center [677, 439] width 57 height 21
click at [710, 434] on button "Close" at bounding box center [713, 439] width 48 height 21
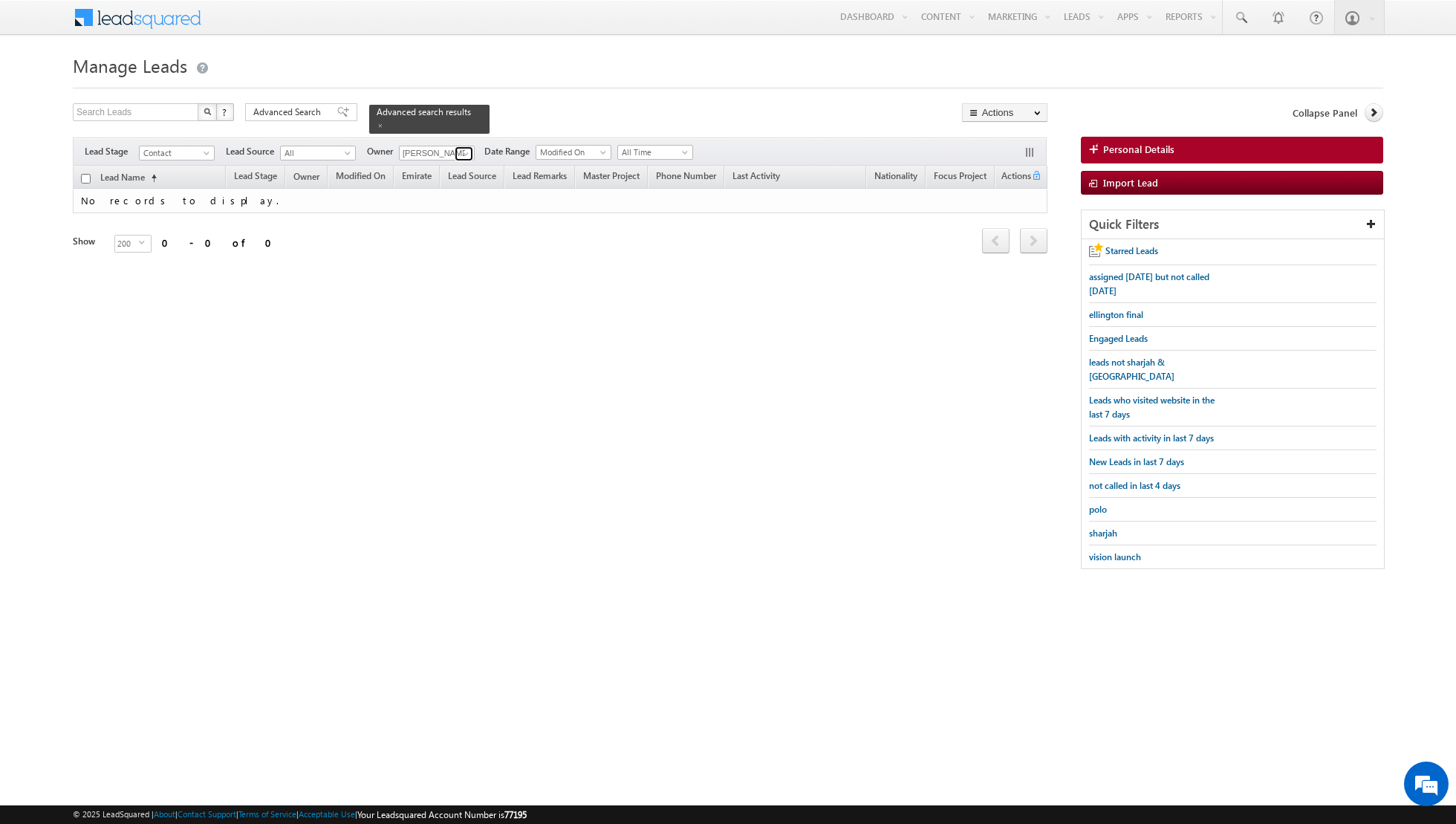
click at [462, 156] on span at bounding box center [466, 154] width 12 height 12
click at [437, 177] on span "[EMAIL_ADDRESS][PERSON_NAME][DOMAIN_NAME]" at bounding box center [472, 179] width 134 height 11
click at [376, 124] on span at bounding box center [380, 125] width 8 height 8
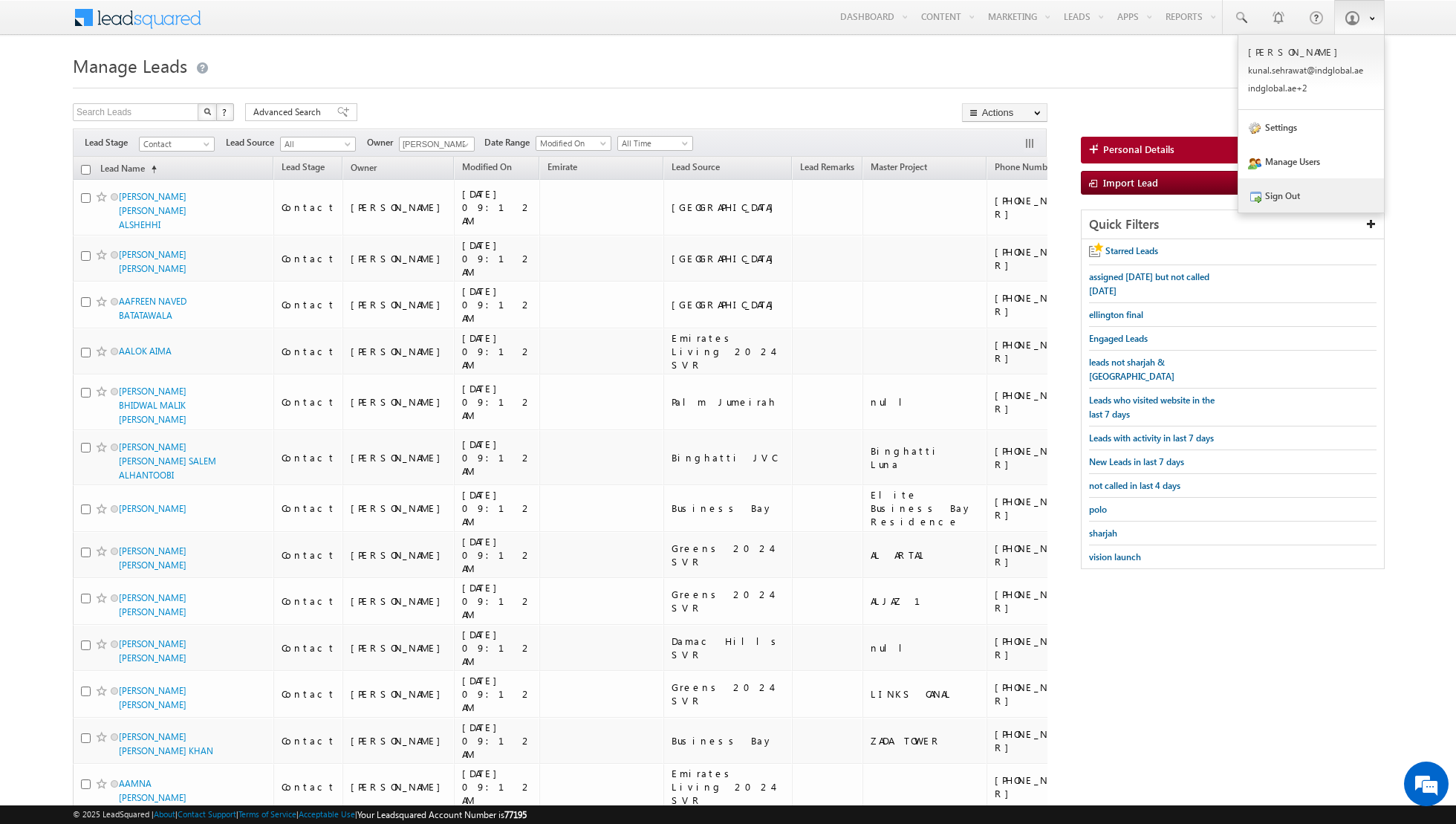
click at [1326, 199] on link "Sign Out" at bounding box center [1311, 195] width 146 height 34
